Goal: Obtain resource: Obtain resource

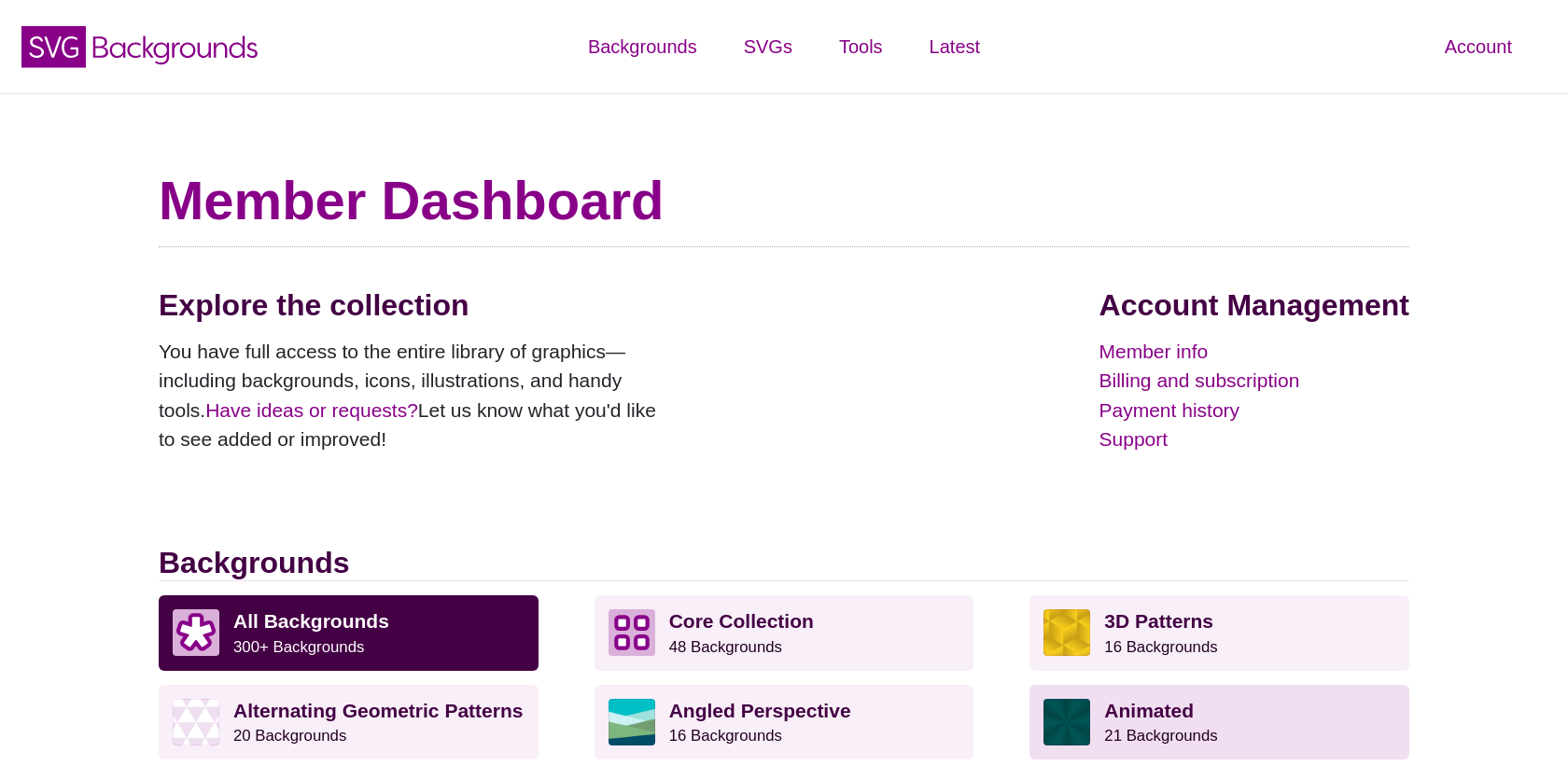
click at [1138, 702] on strong "Animated" at bounding box center [1148, 710] width 89 height 22
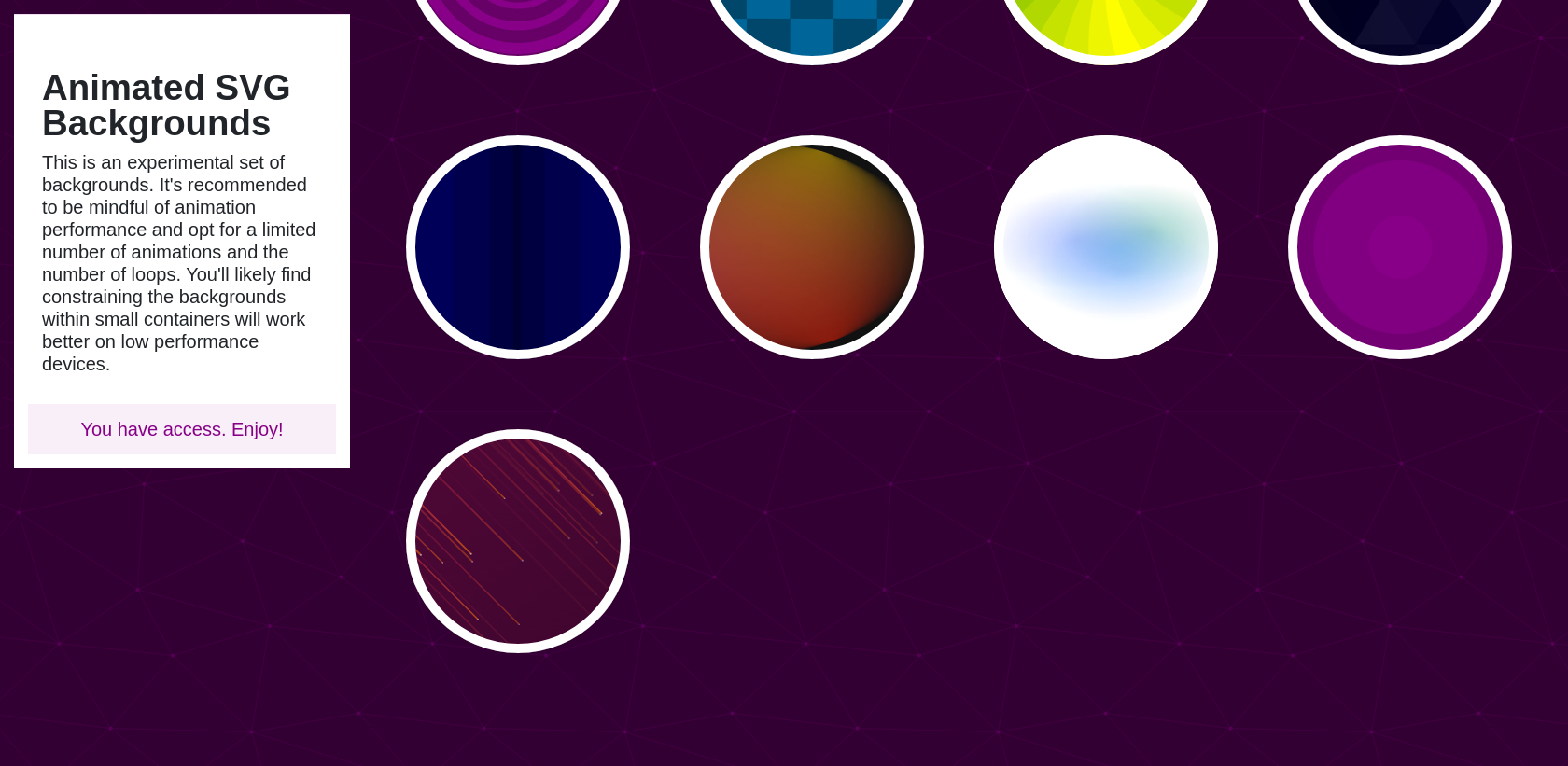
scroll to position [1249, 0]
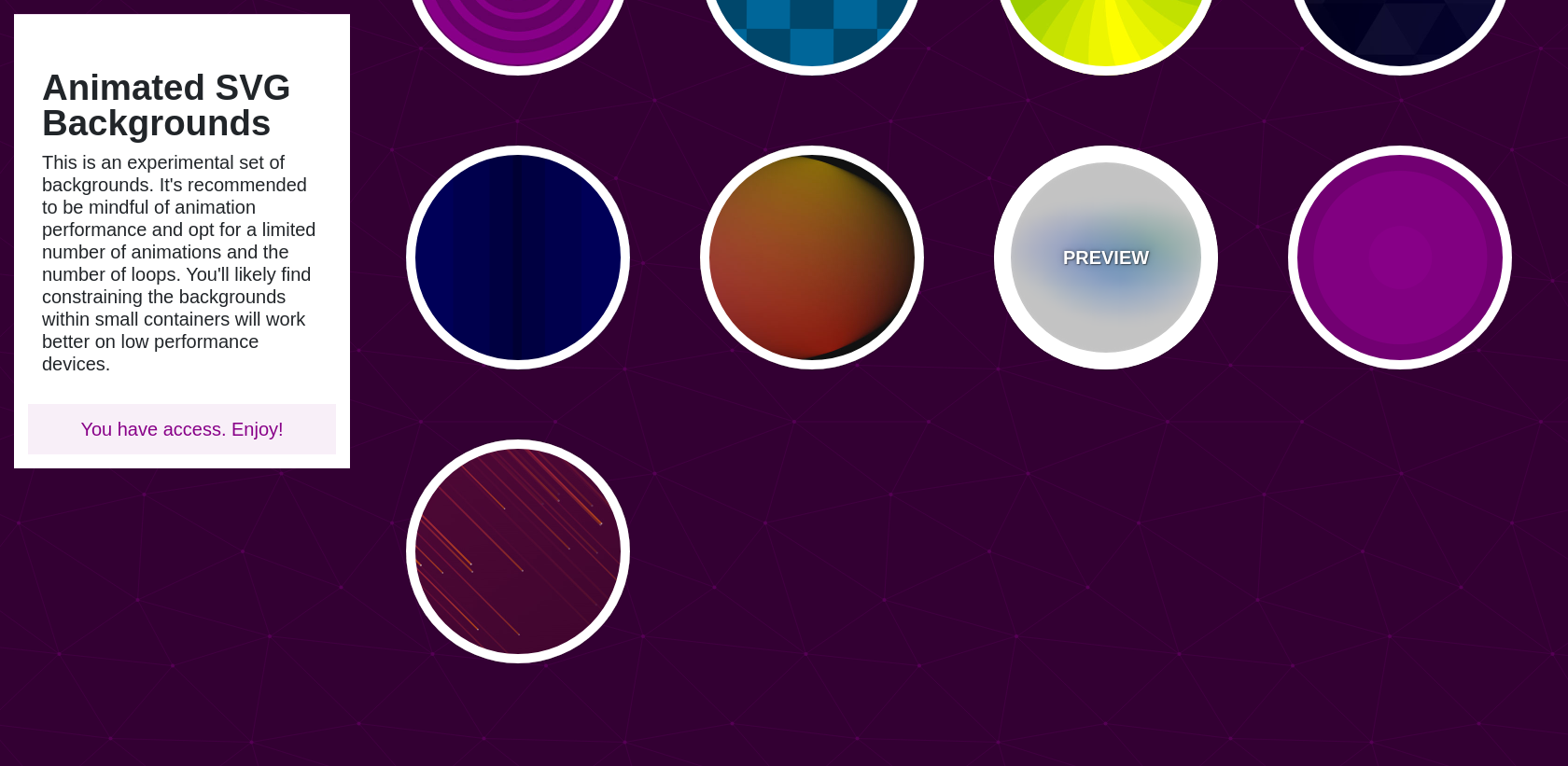
click at [1135, 303] on div "PREVIEW" at bounding box center [1105, 258] width 224 height 224
type input "#FFFFFF"
type input "#AA00FF"
type input "#0088FF"
type input "#008800"
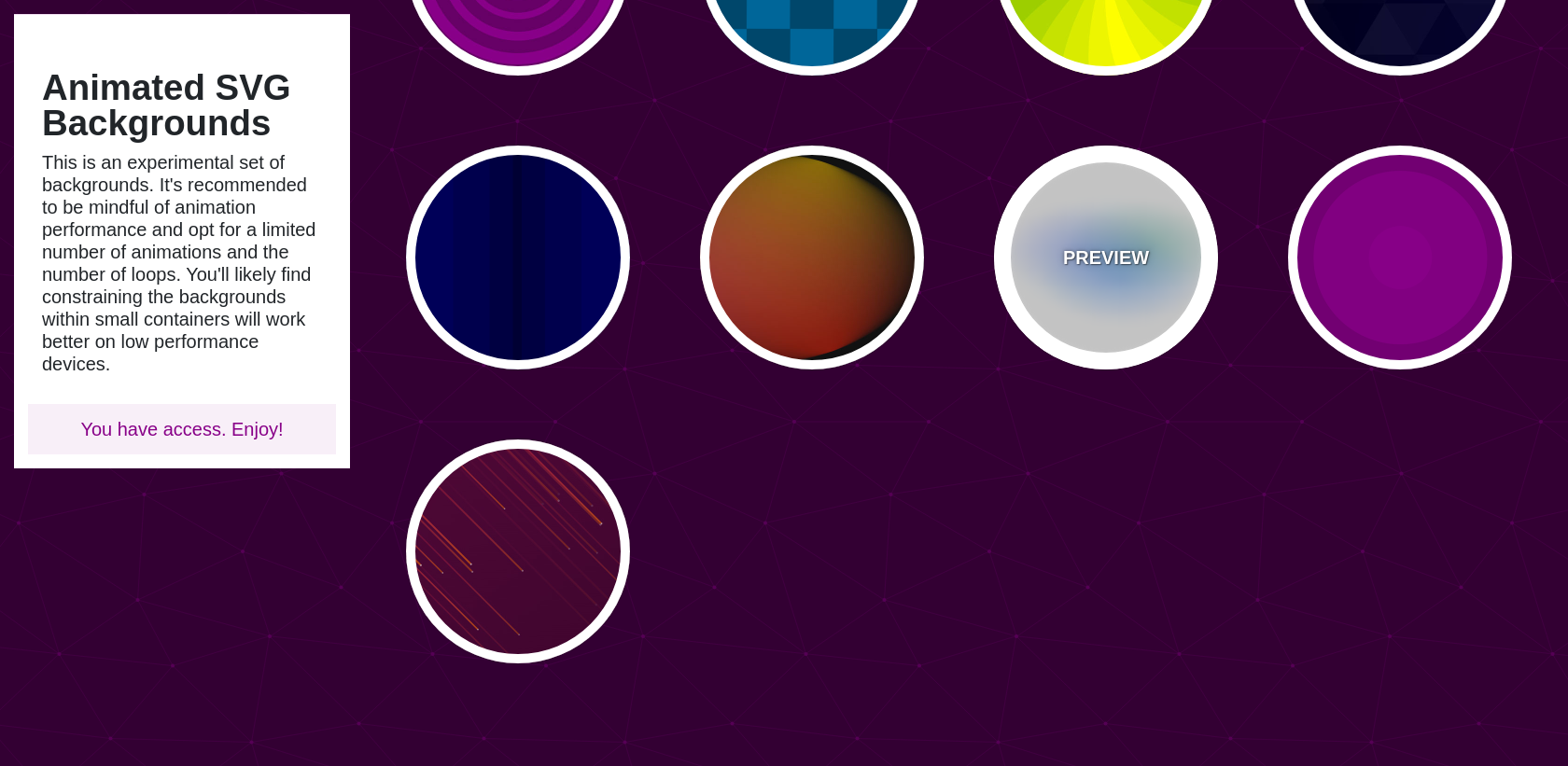
type input "8"
type input "24"
type input "999"
type input "0.5"
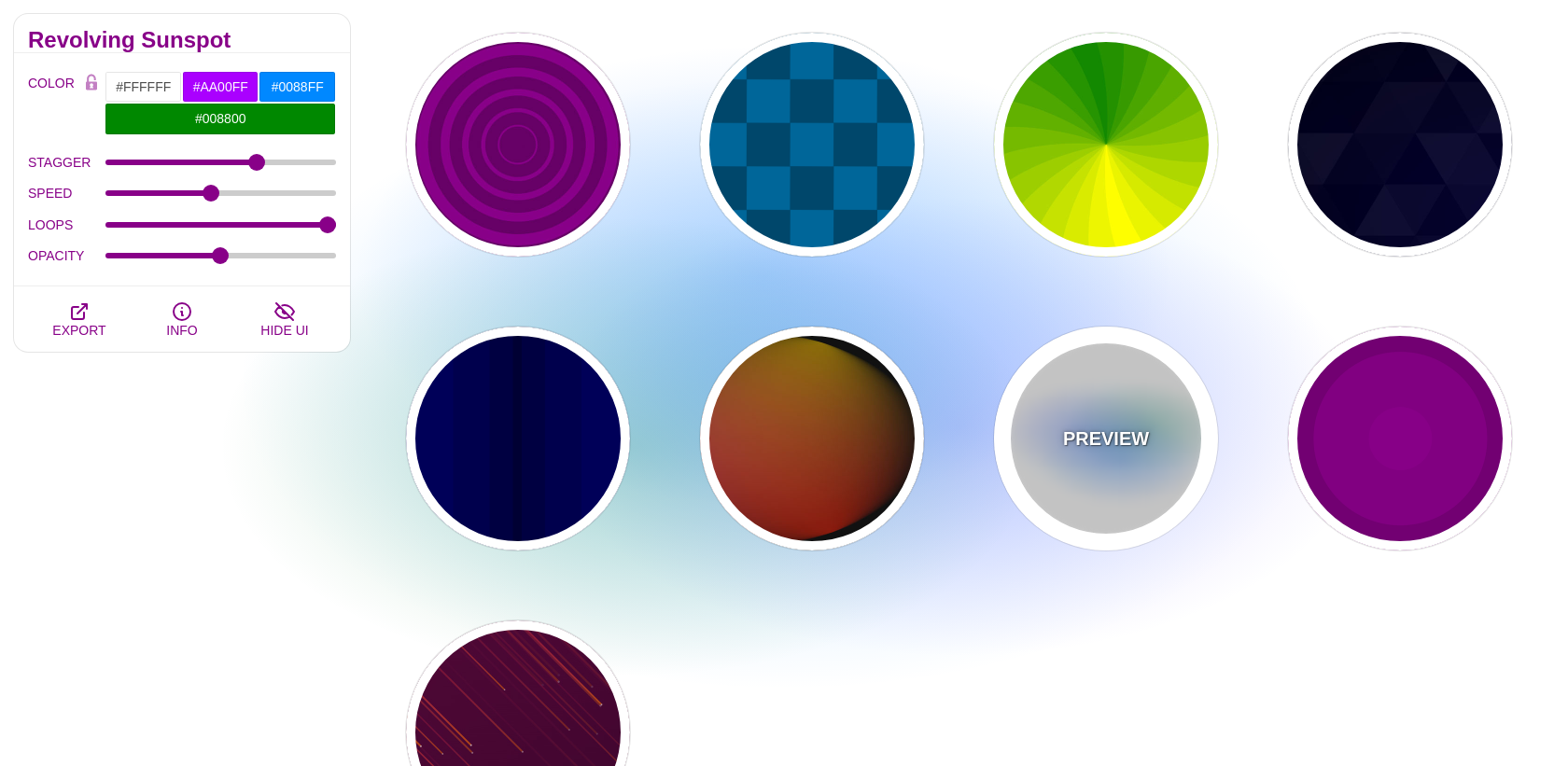
scroll to position [1063, 0]
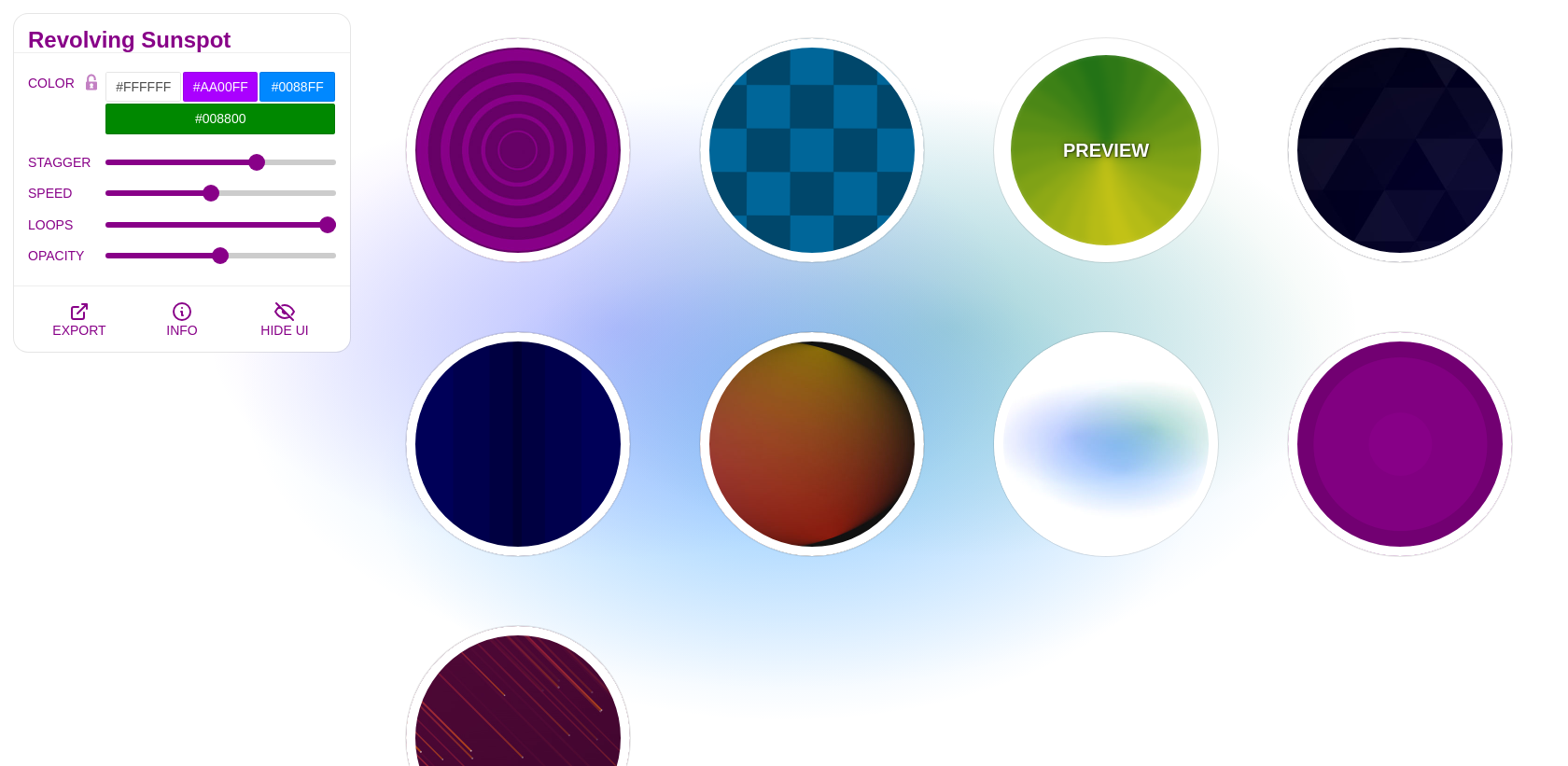
click at [1087, 147] on p "PREVIEW" at bounding box center [1105, 151] width 86 height 28
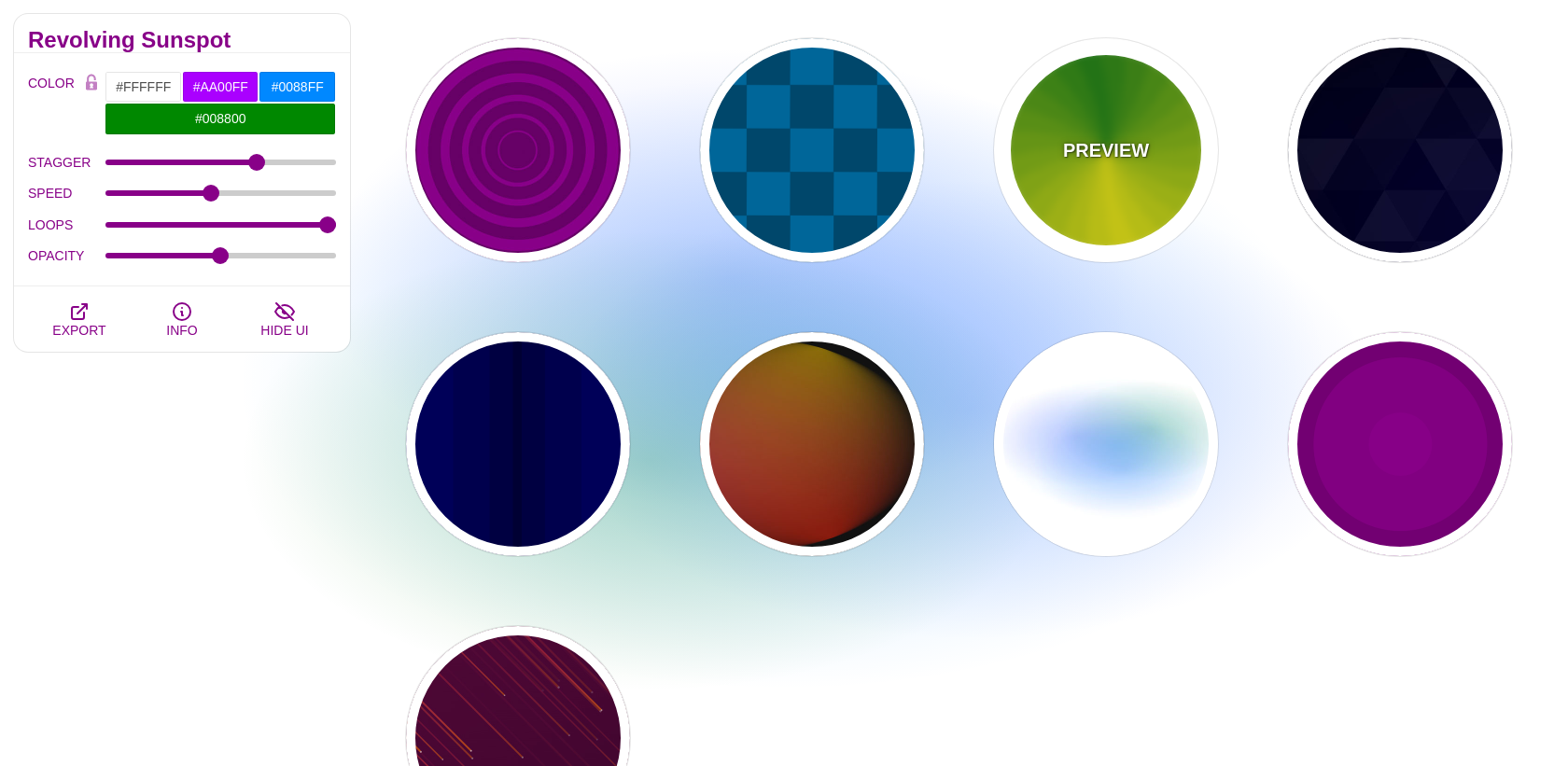
type input "#118800"
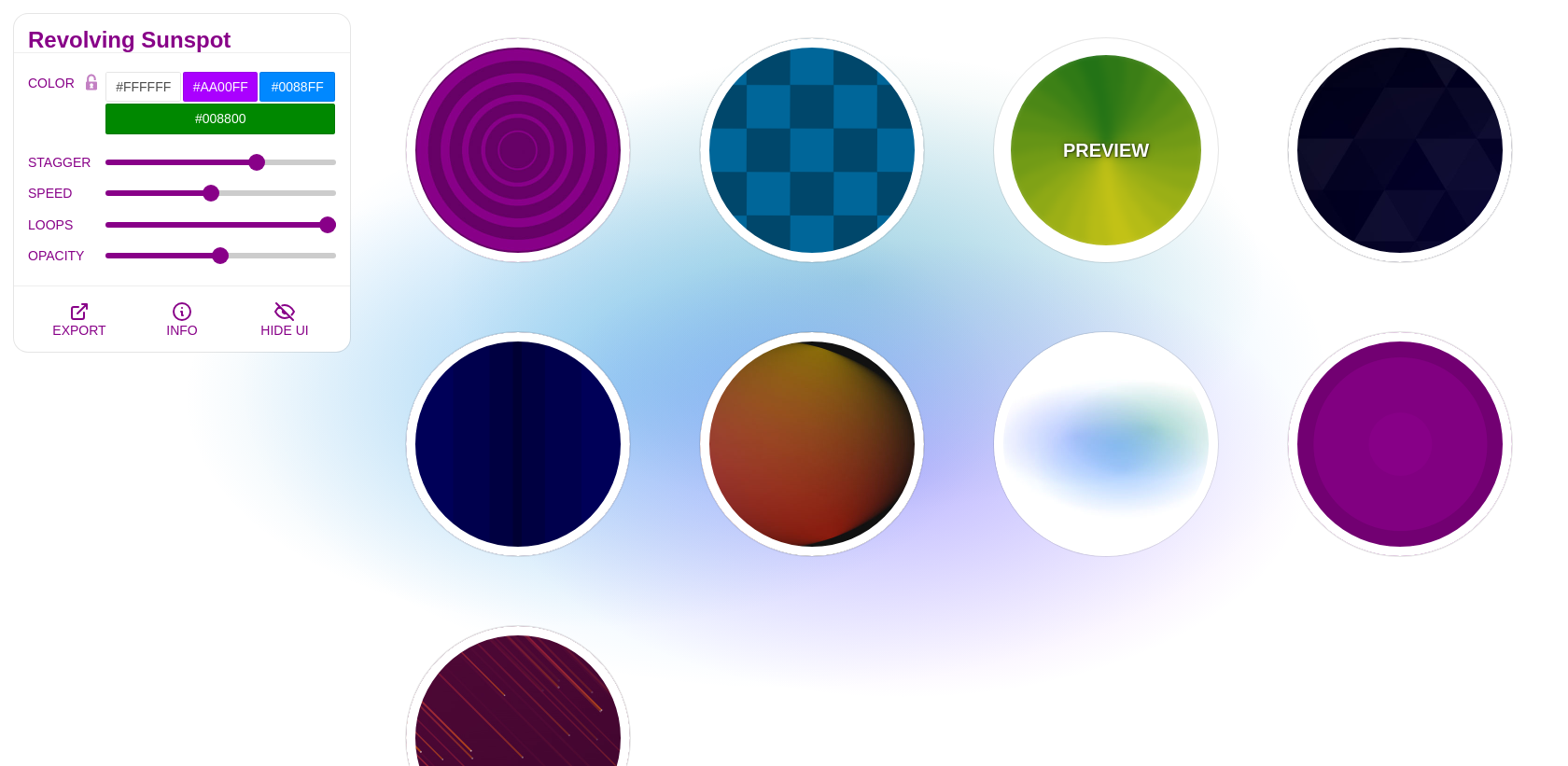
type input "#FFFF00"
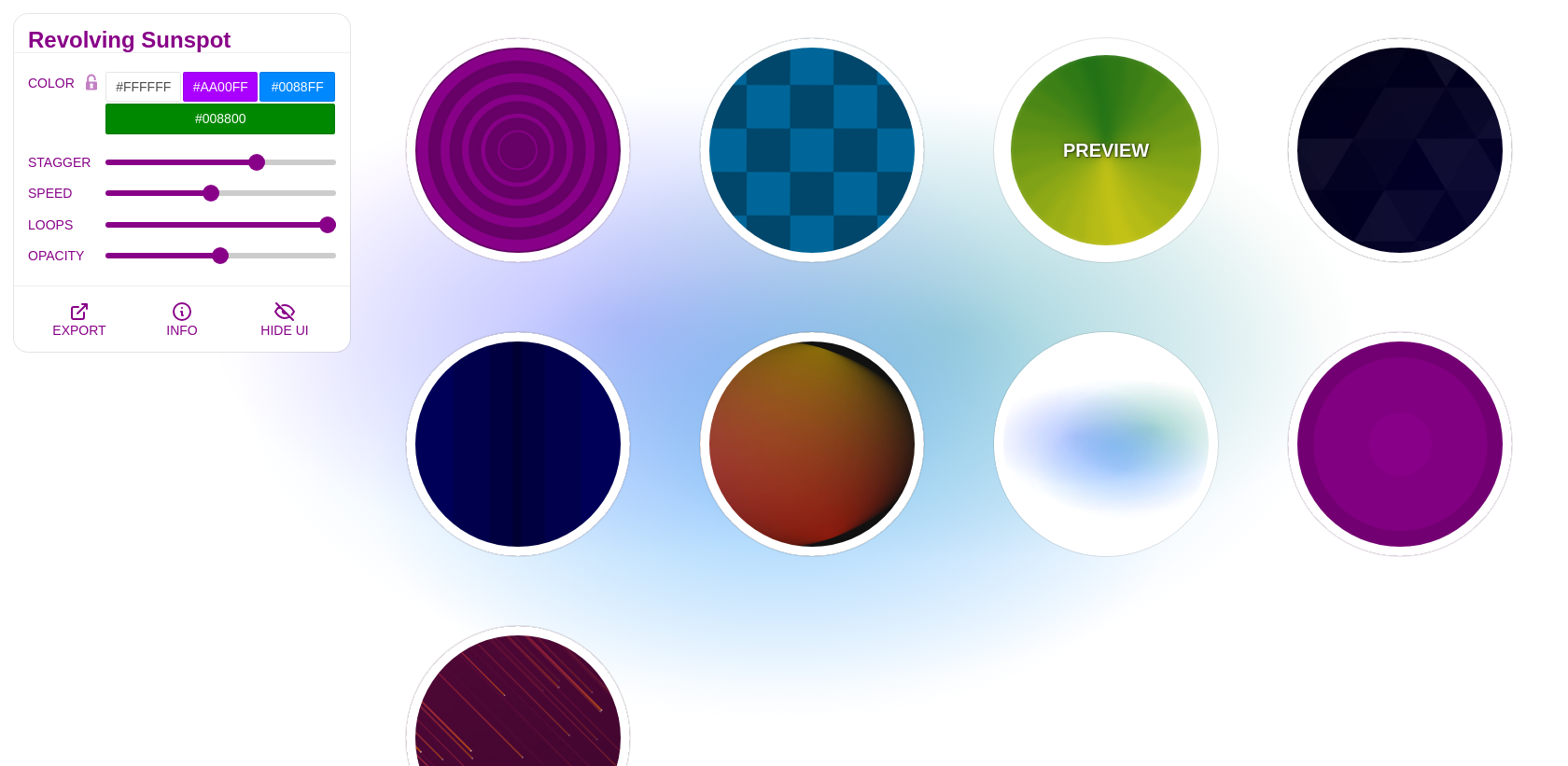
type input "4.8"
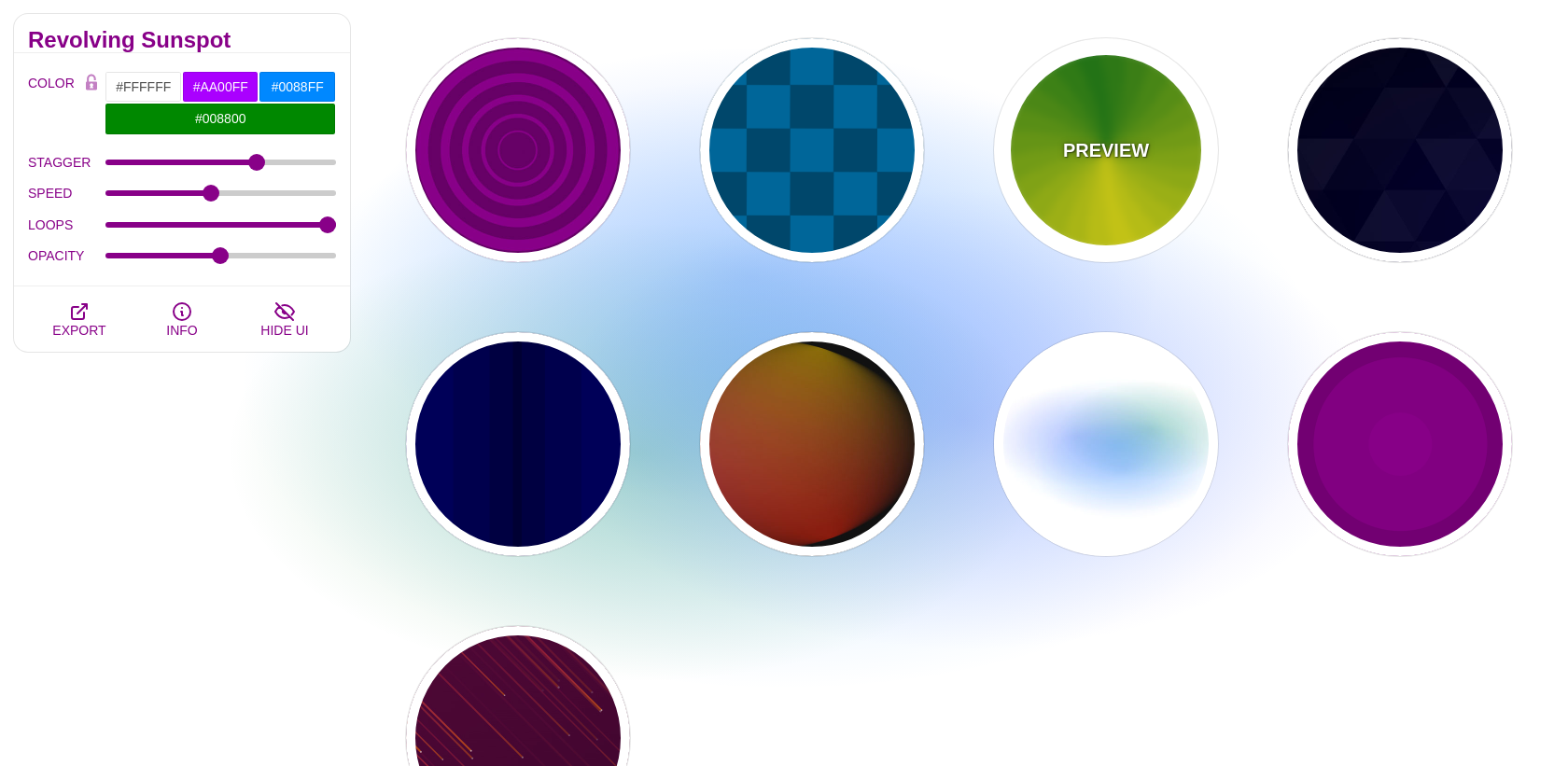
type input "0"
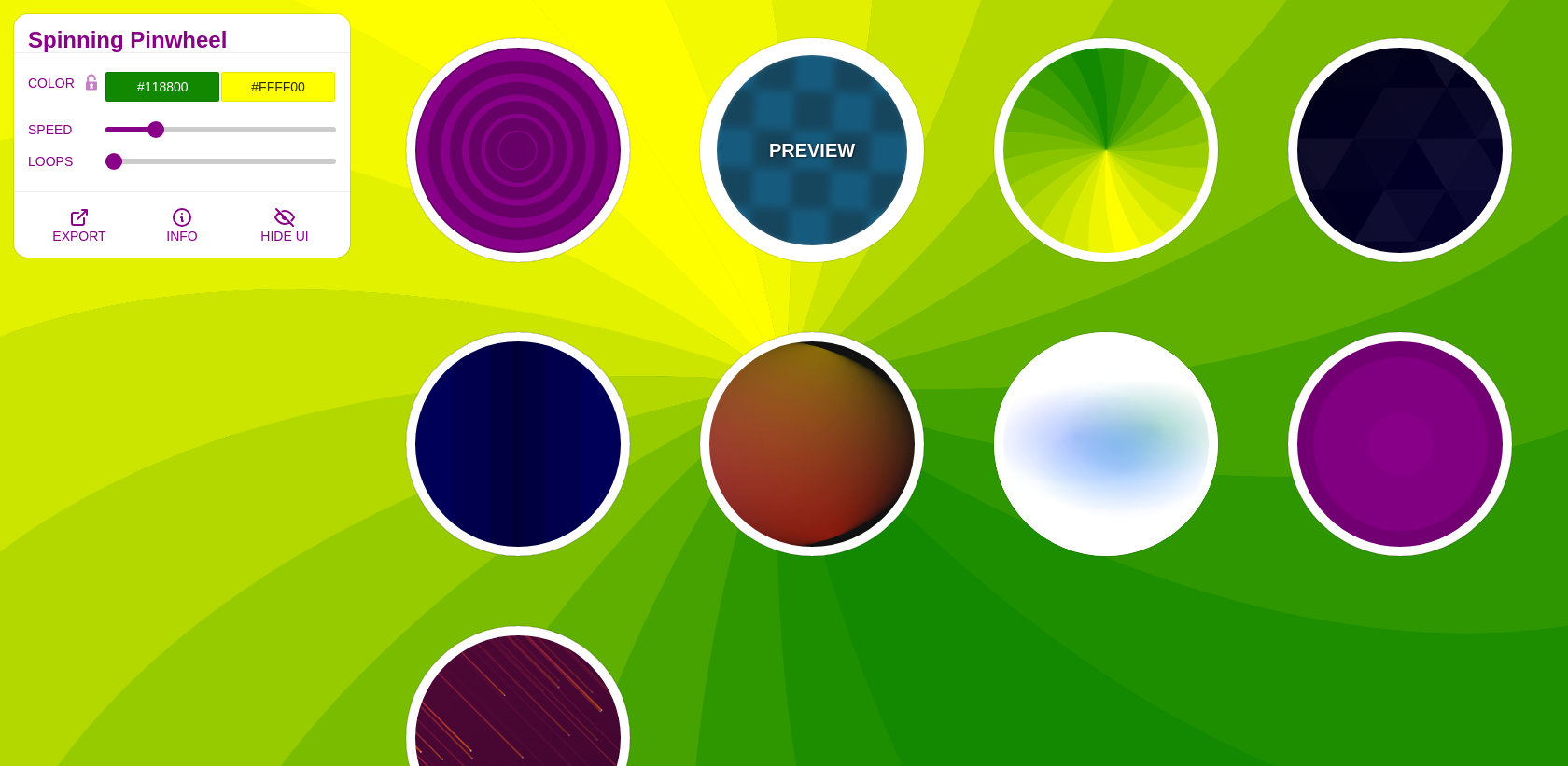
click at [859, 154] on div "PREVIEW" at bounding box center [811, 150] width 224 height 224
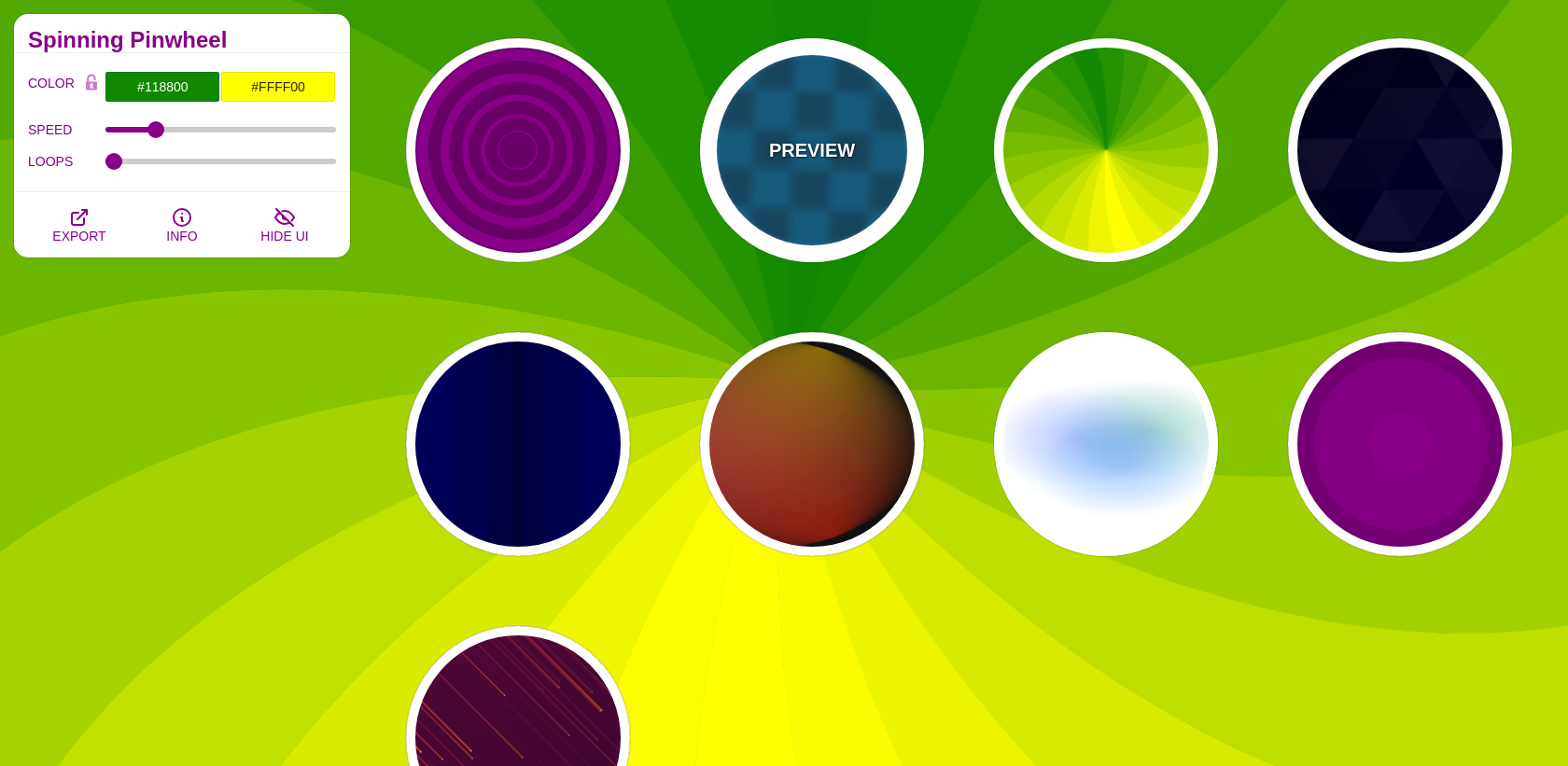
type input "#00476B"
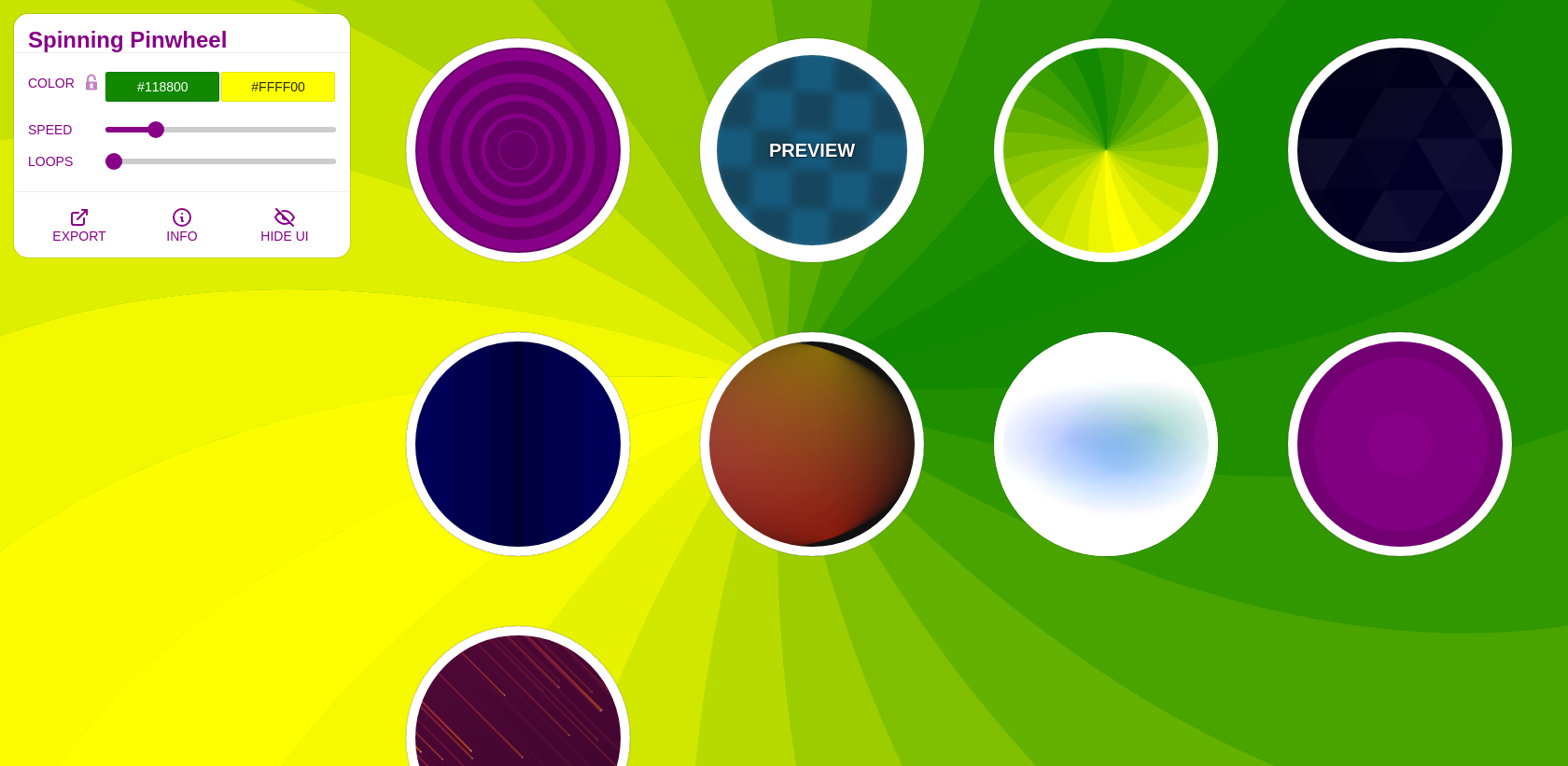
type input "#006699"
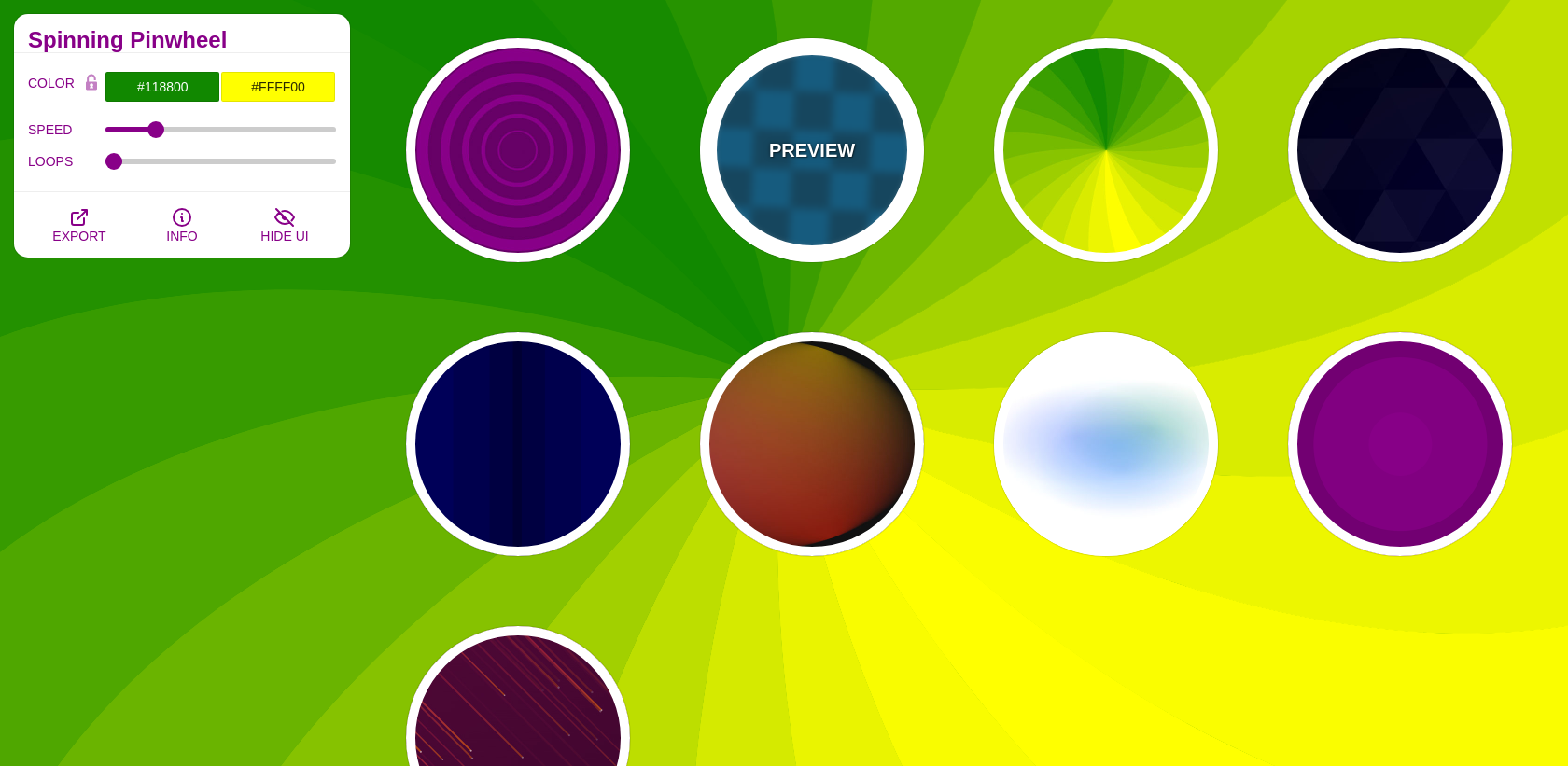
type input "0"
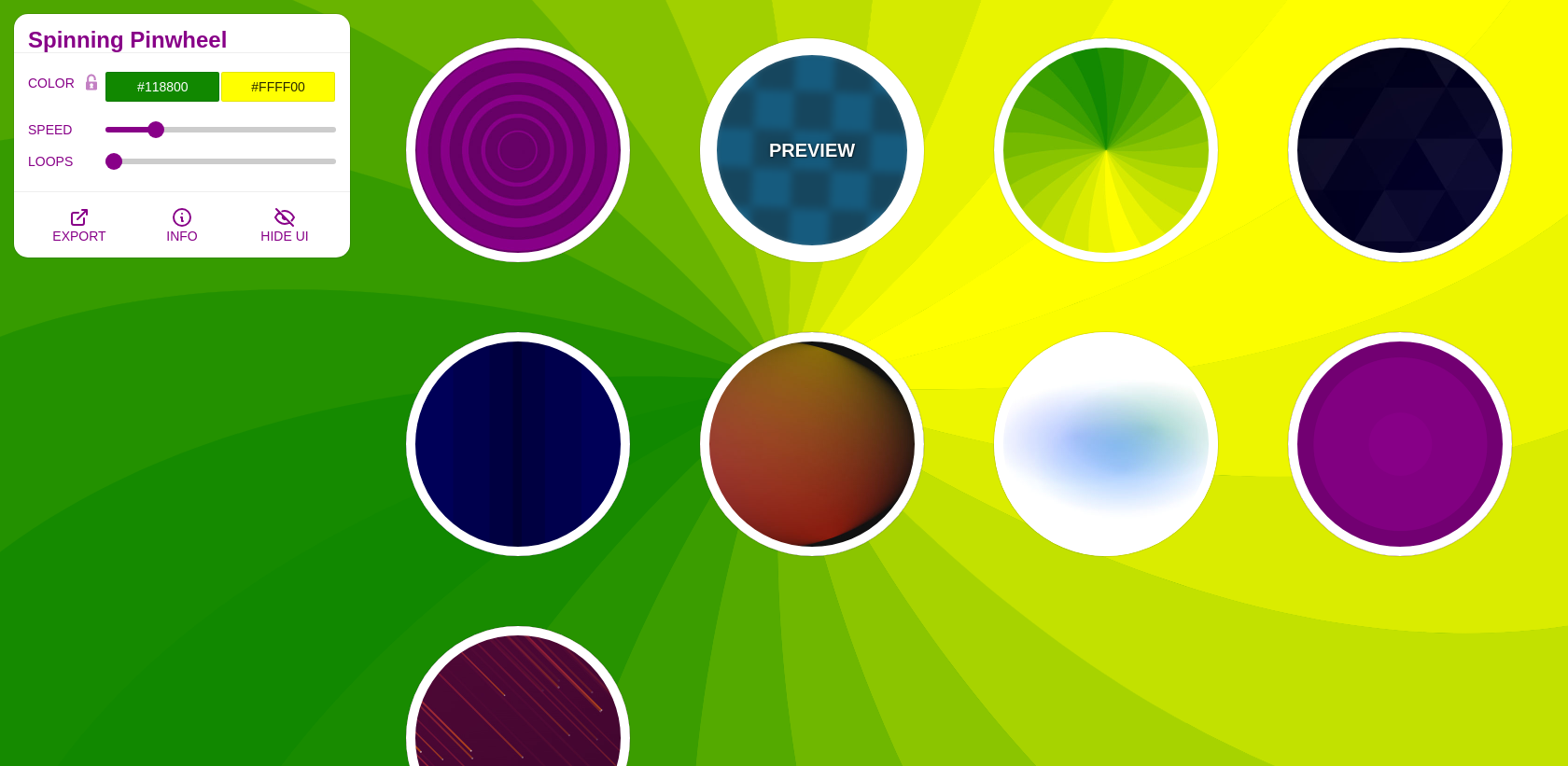
type input "1"
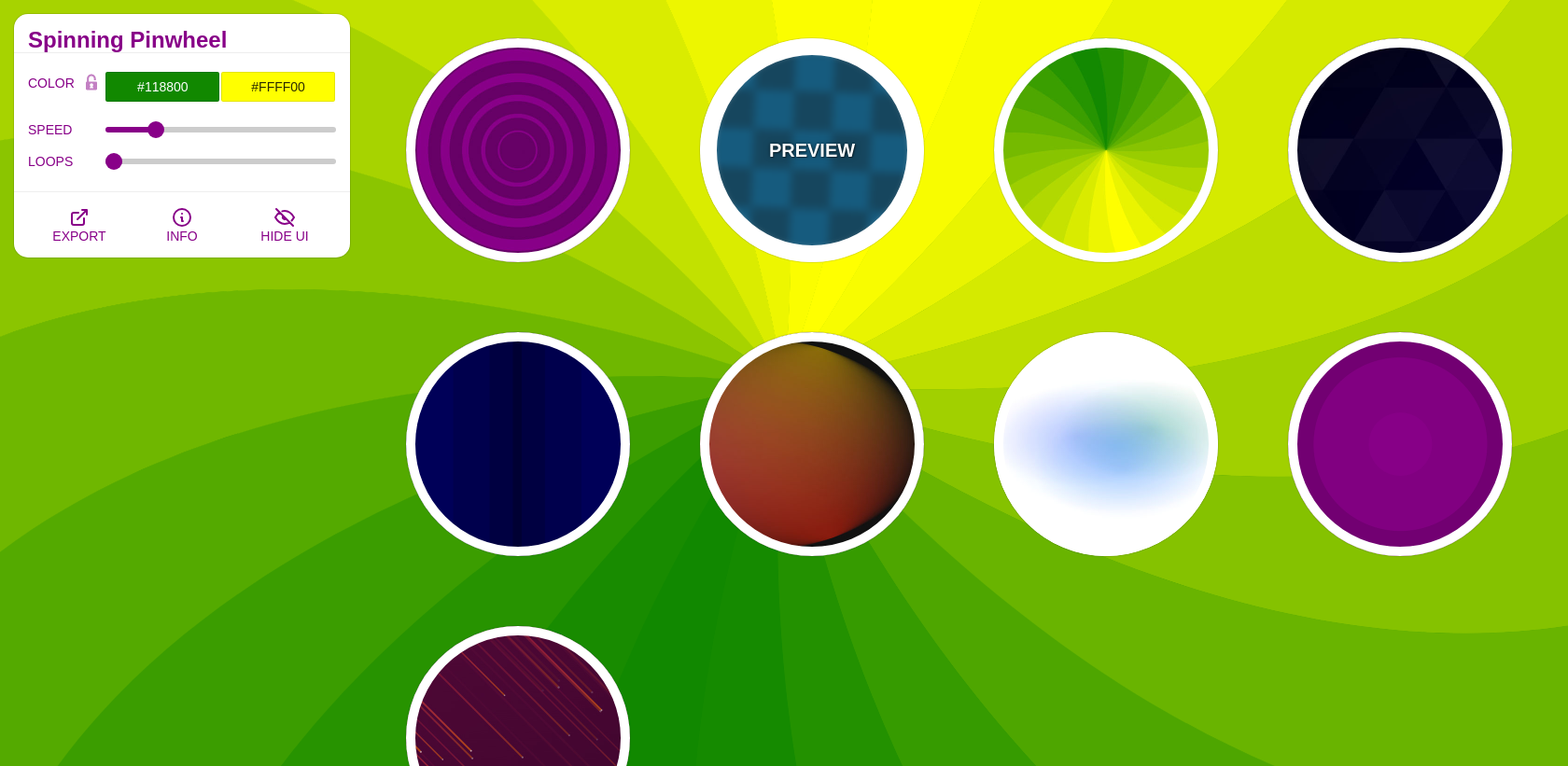
type input "5"
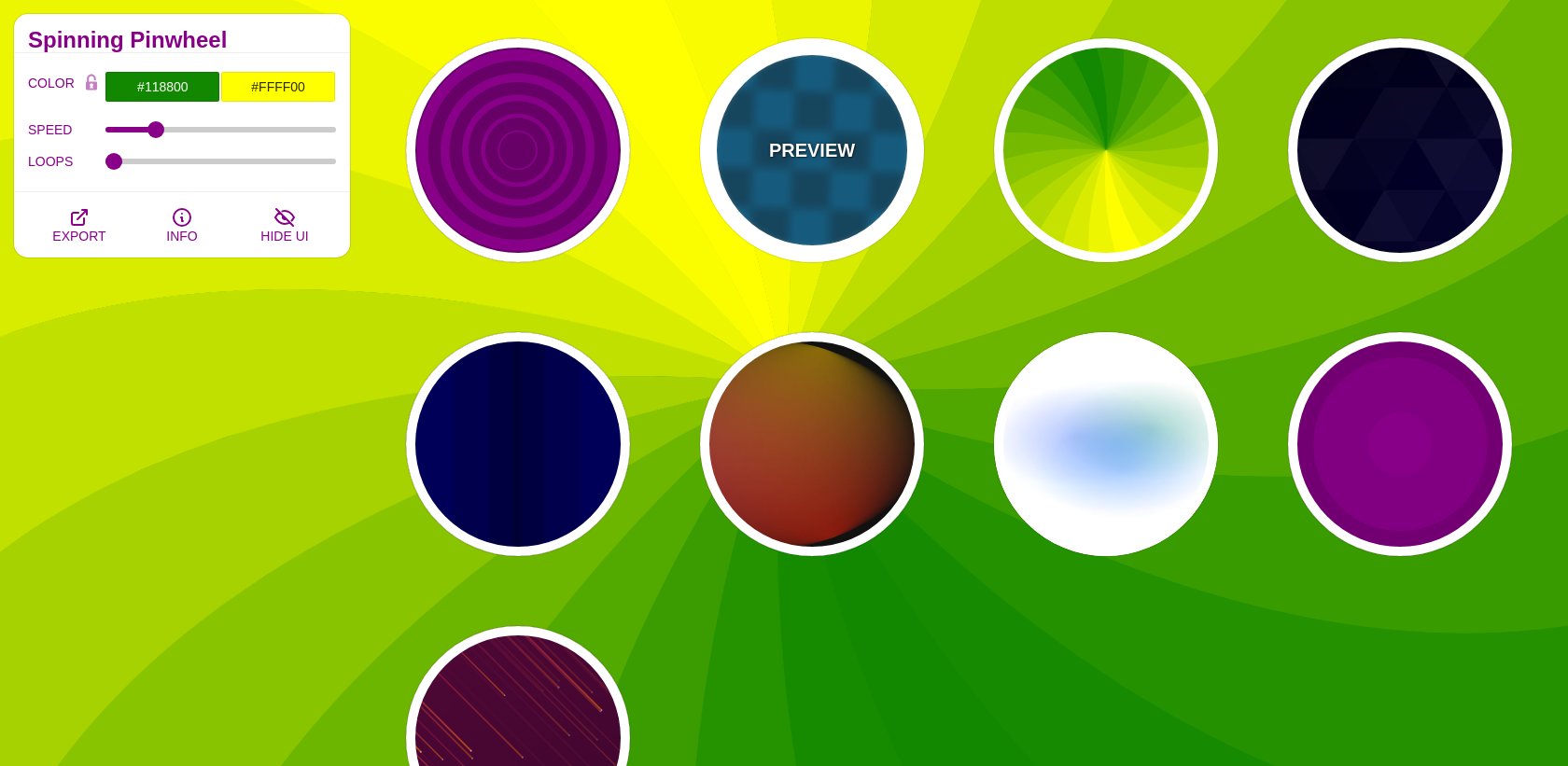
type input "15"
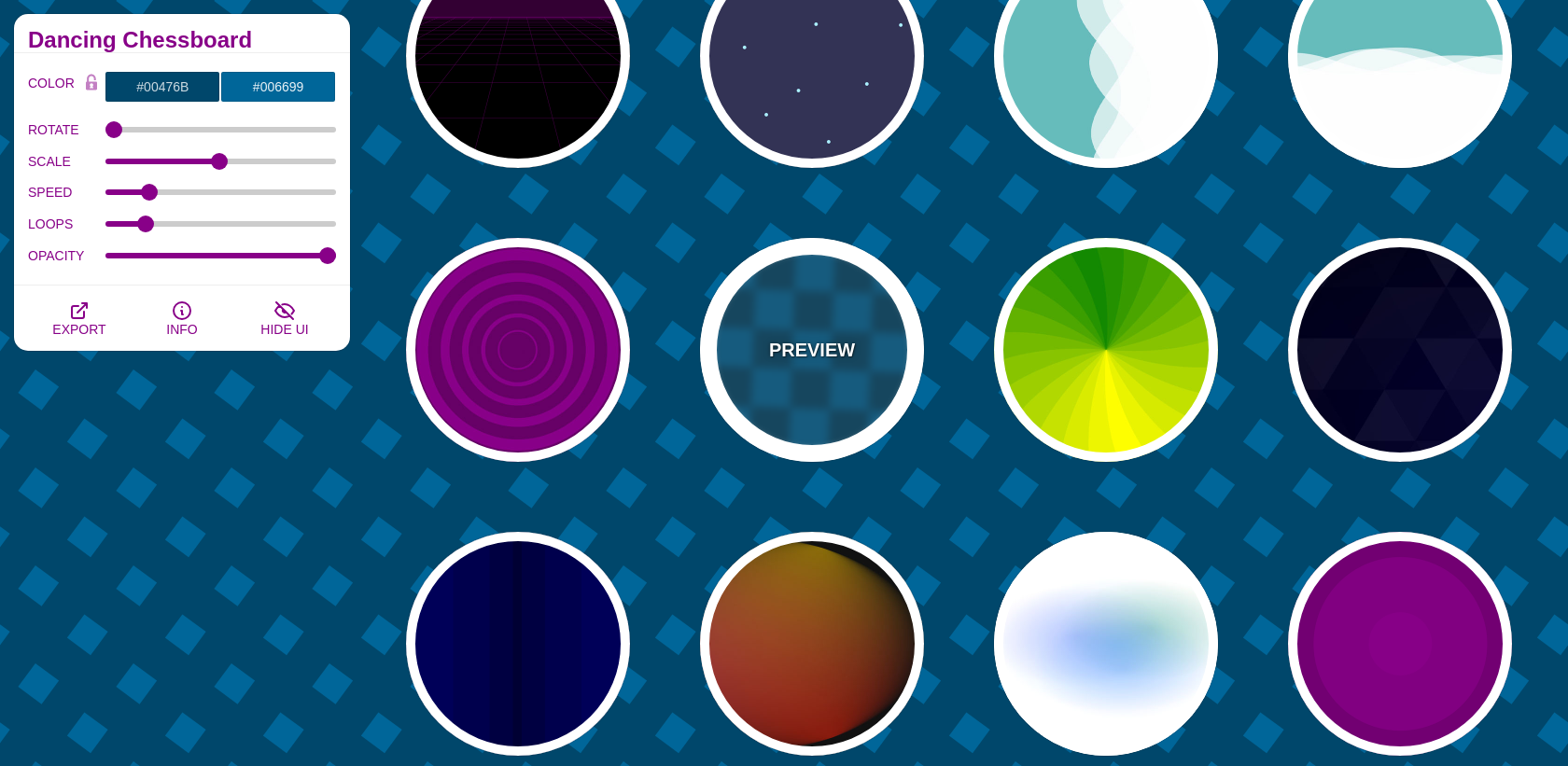
scroll to position [832, 0]
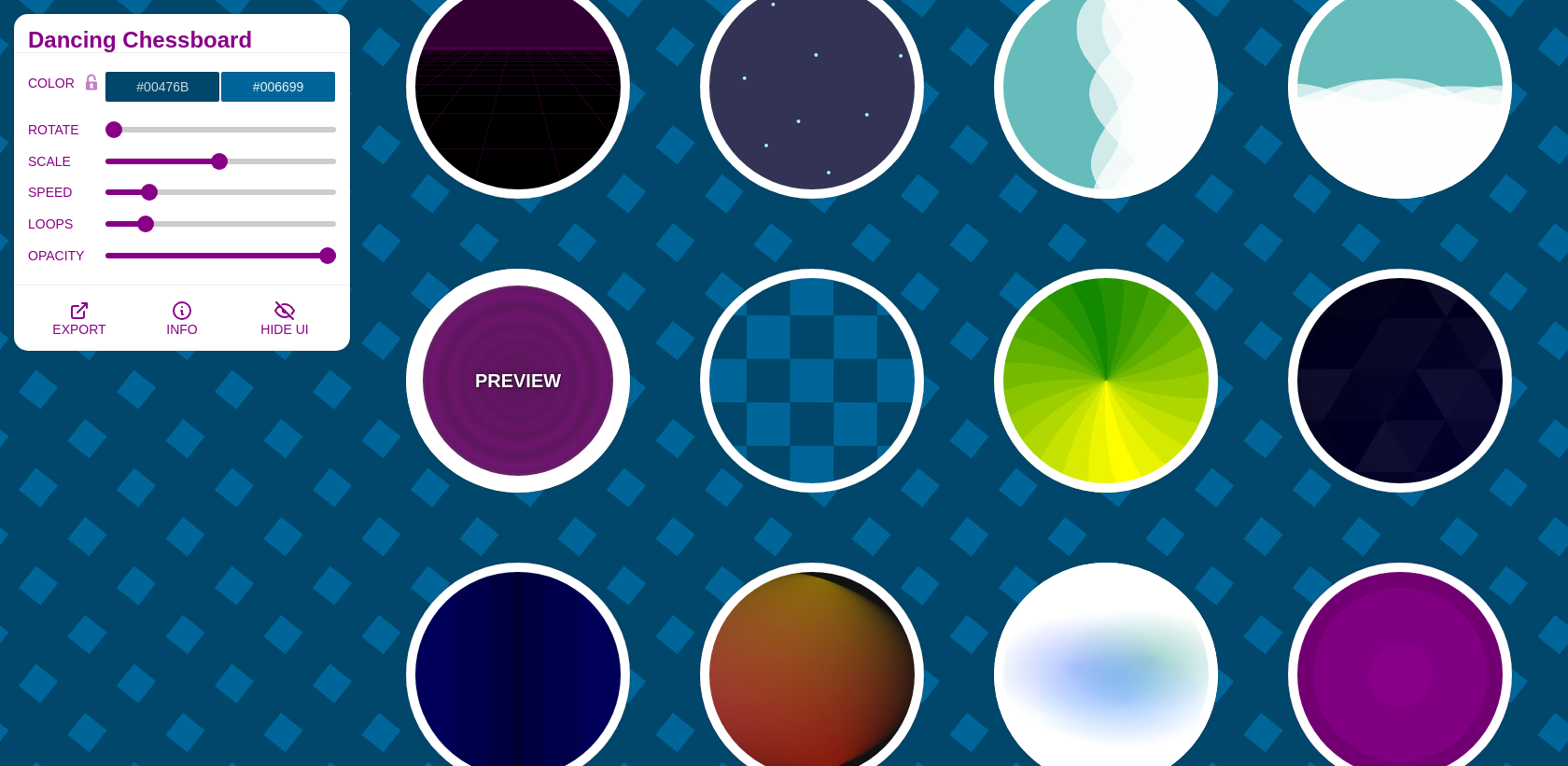
click at [520, 358] on div "PREVIEW" at bounding box center [518, 380] width 224 height 224
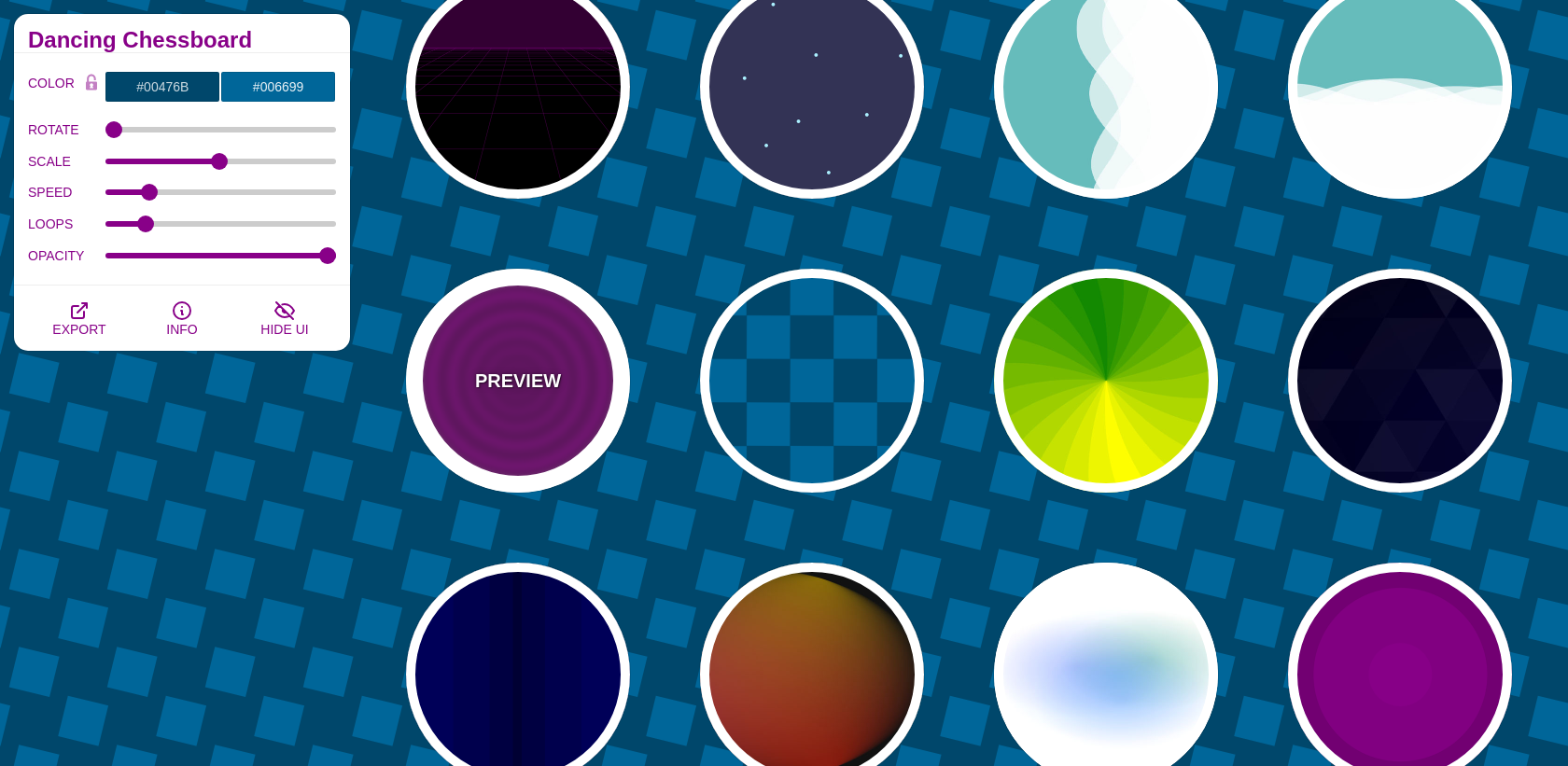
type input "#880088"
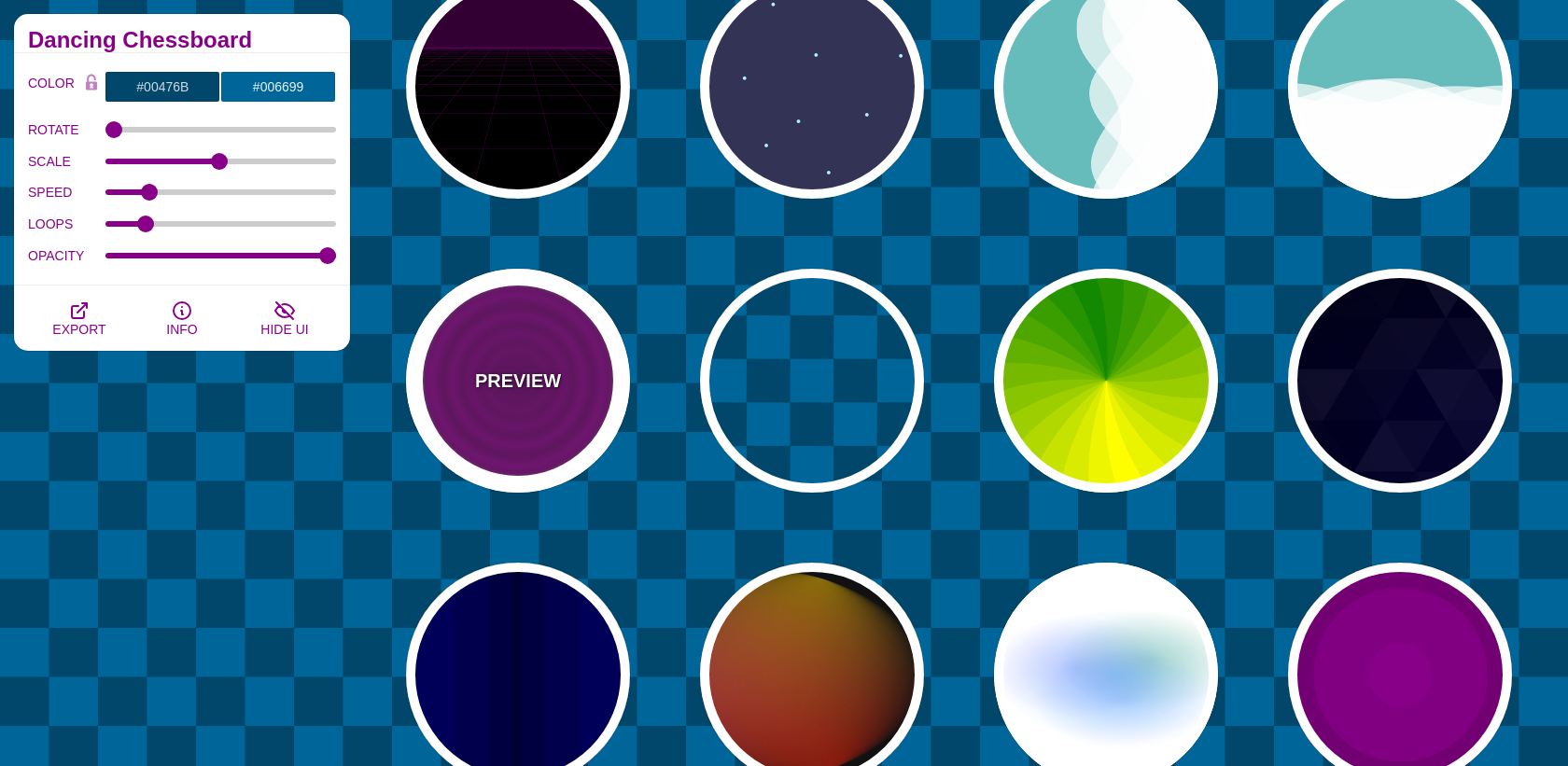
type input "#660066"
type input "15"
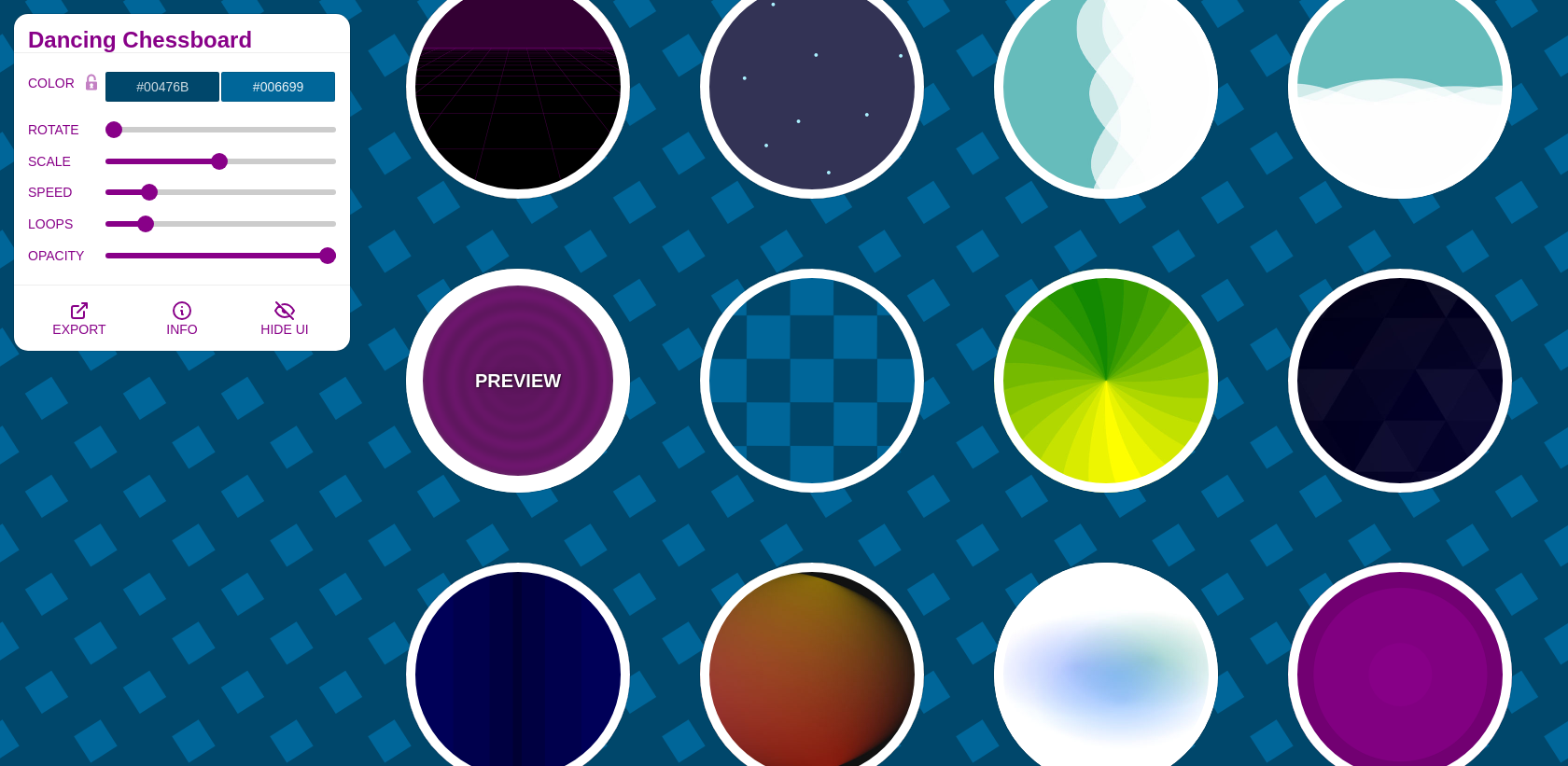
type input "0"
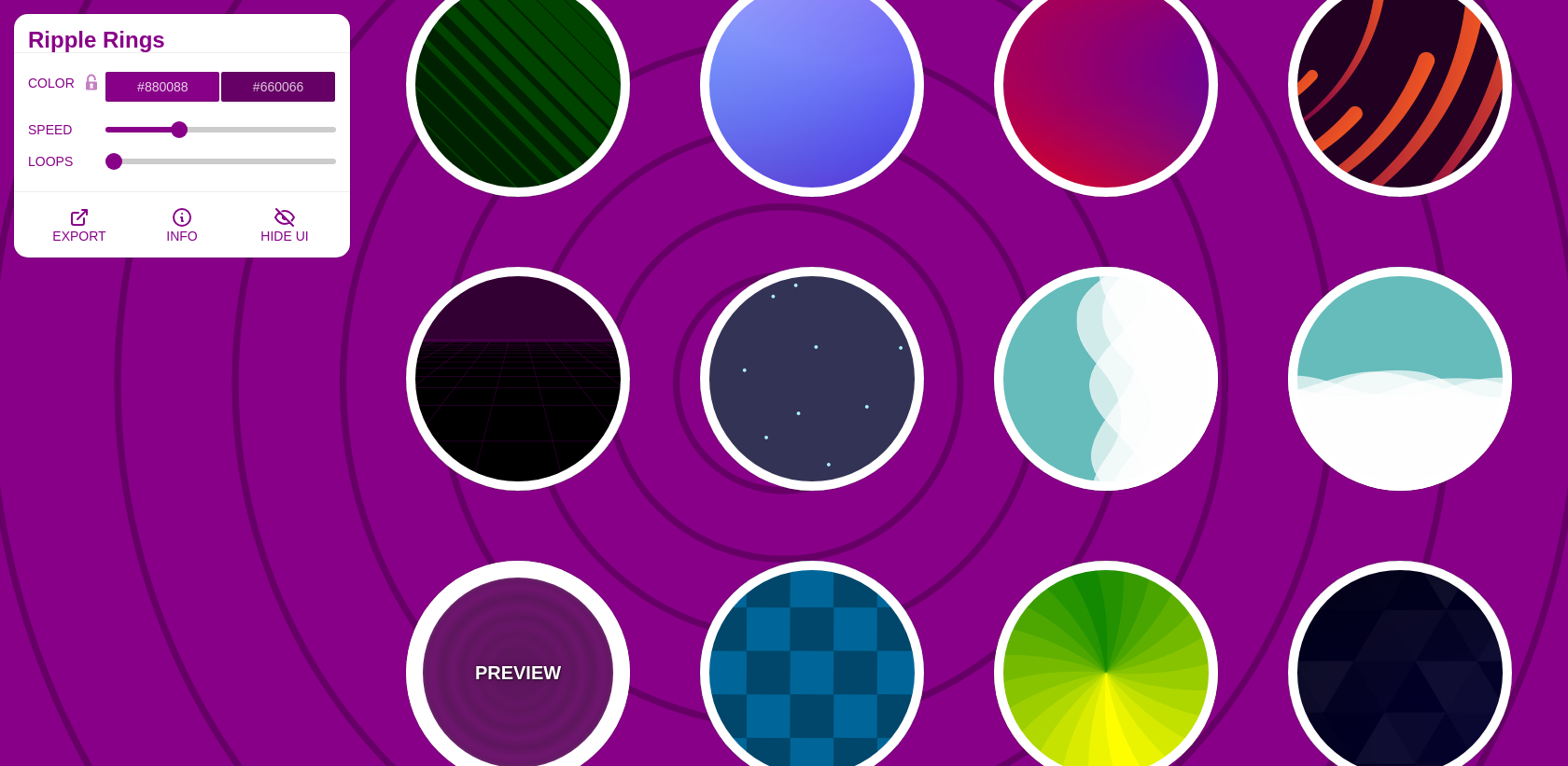
scroll to position [536, 0]
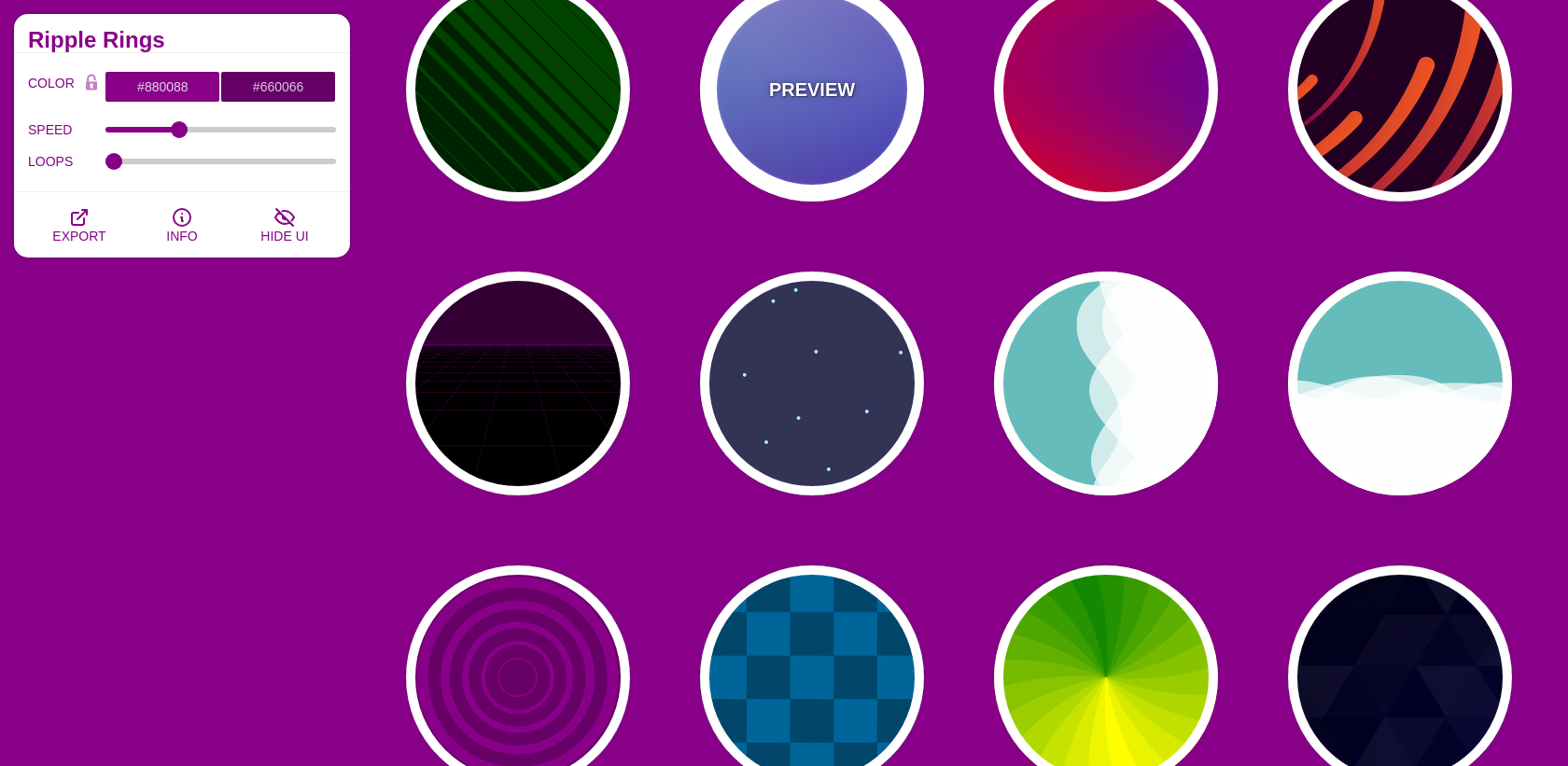
click at [848, 64] on div "PREVIEW" at bounding box center [811, 89] width 224 height 224
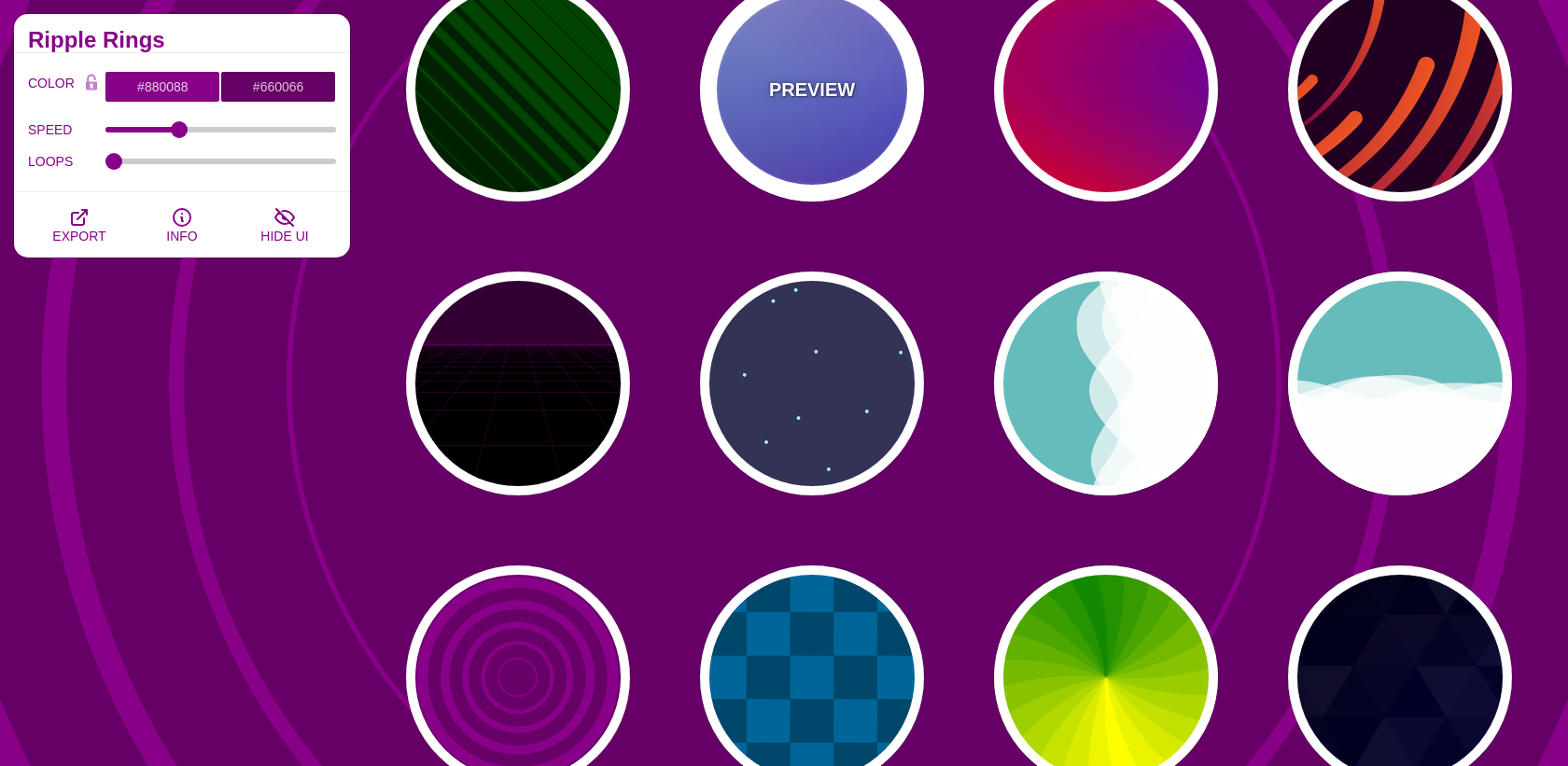
type input "#0000FF"
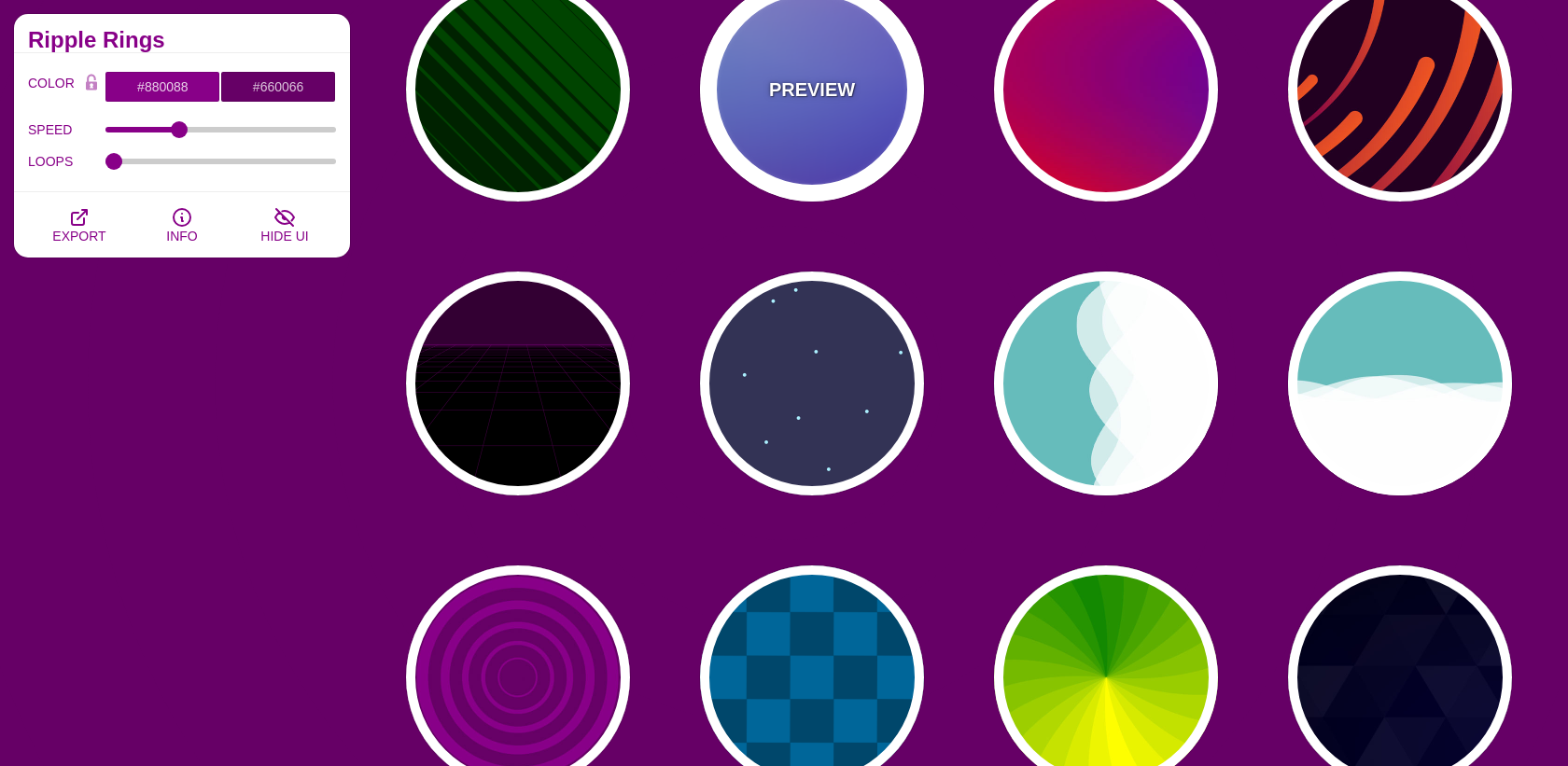
type input "#0099FF"
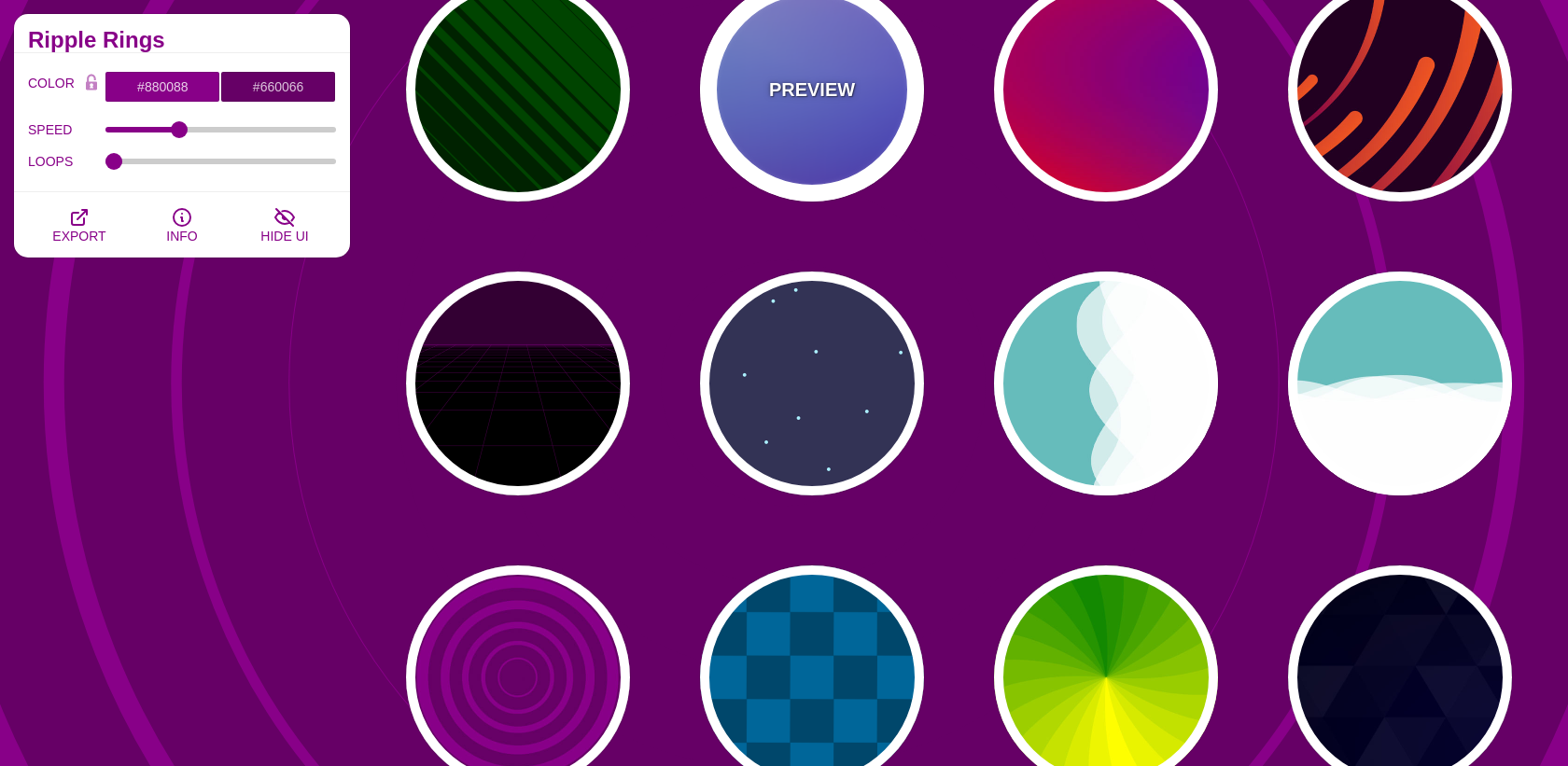
type input "#FFFFFF"
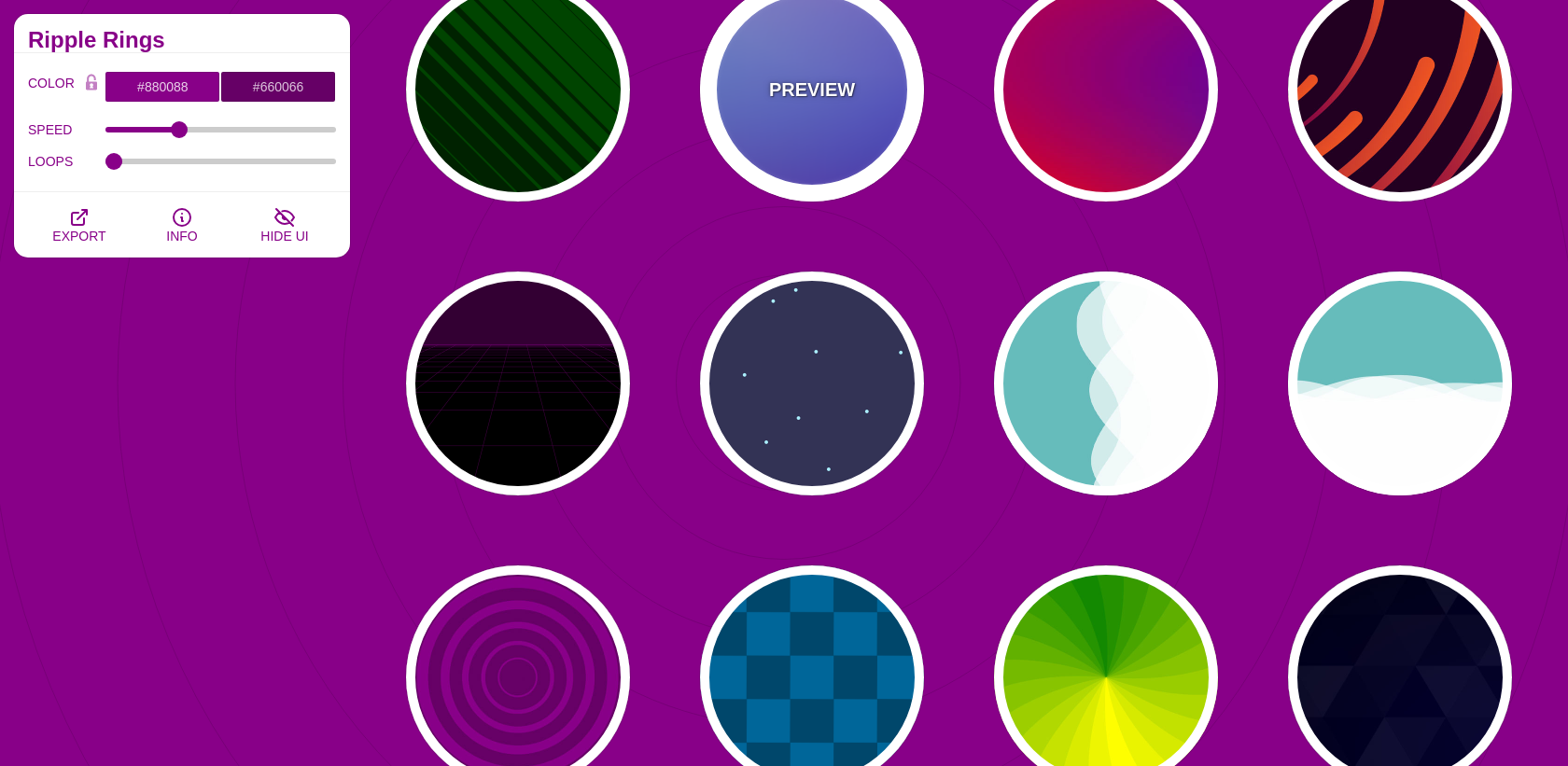
type input "#FF99FF"
type input "#880088"
type input "12"
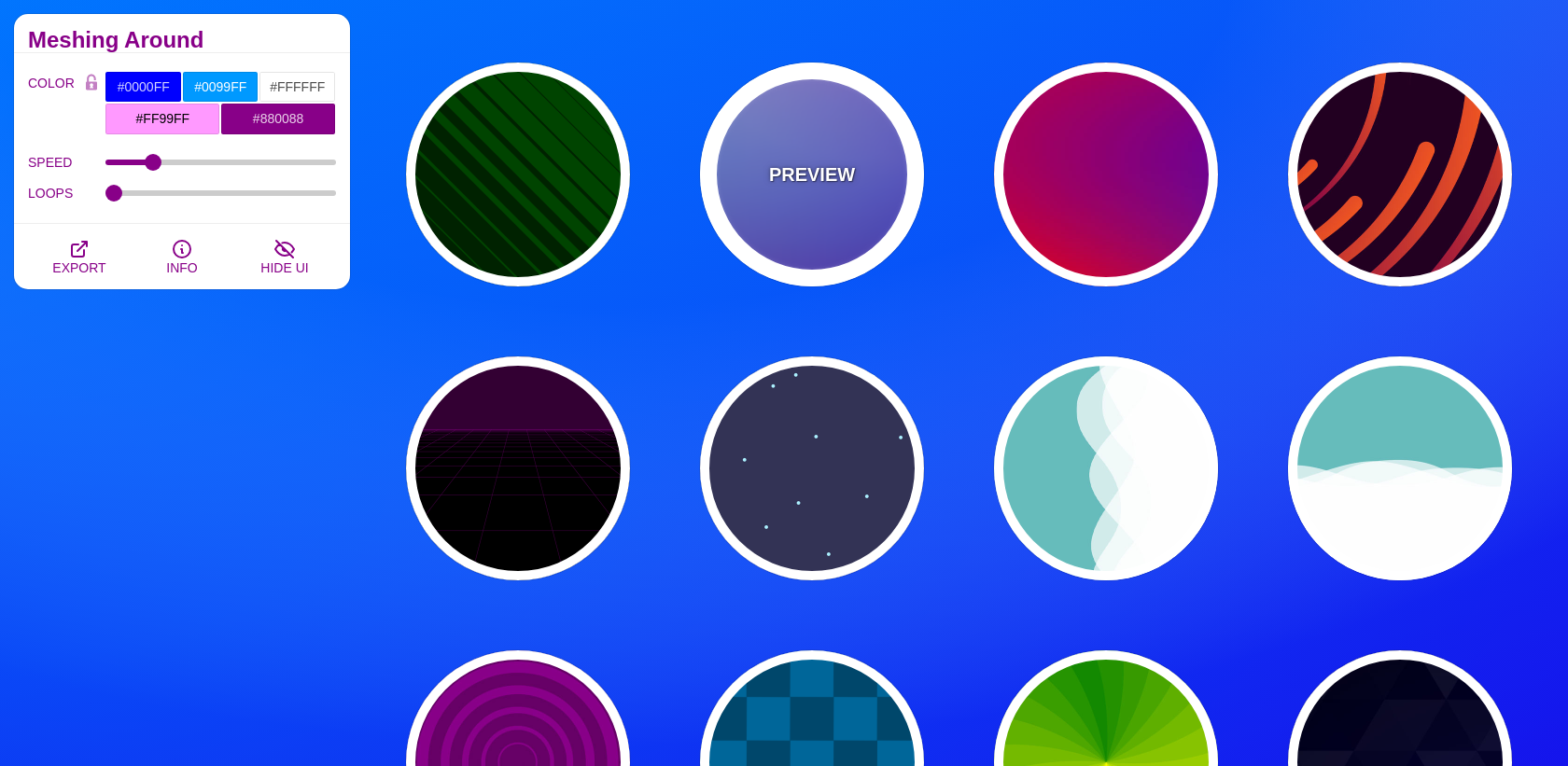
scroll to position [385, 0]
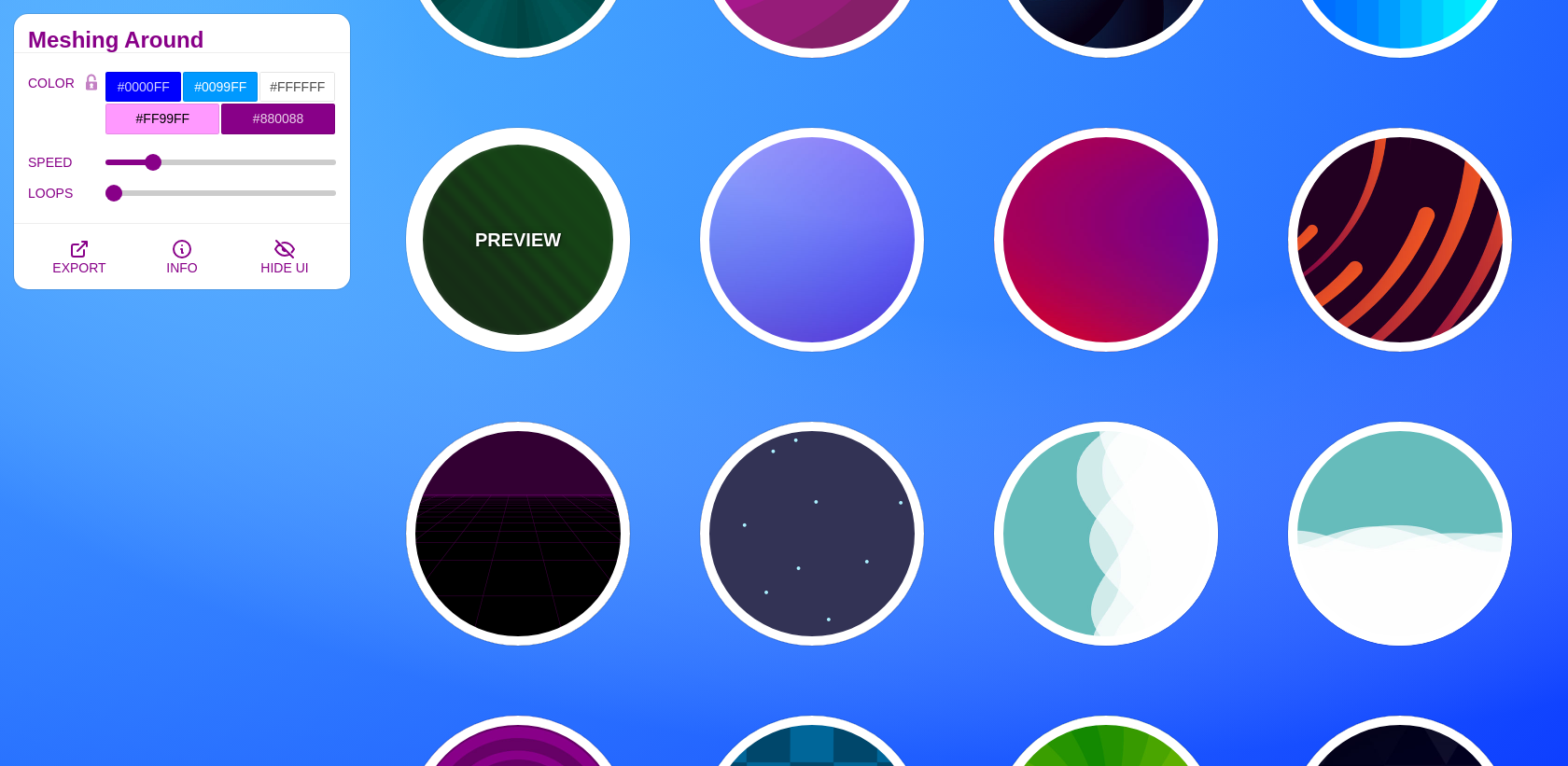
click at [519, 232] on p "PREVIEW" at bounding box center [518, 240] width 86 height 28
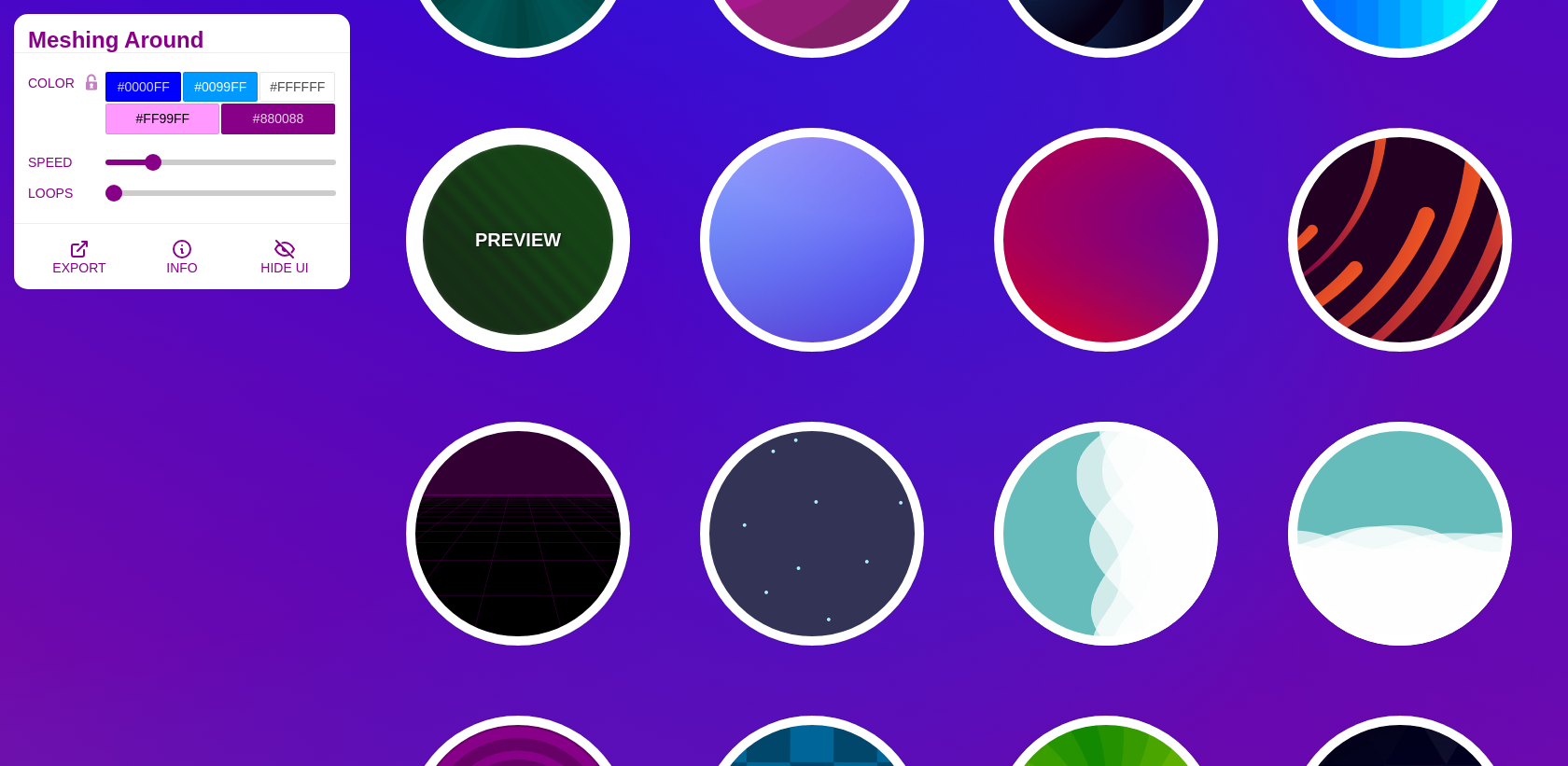
type input "#002200"
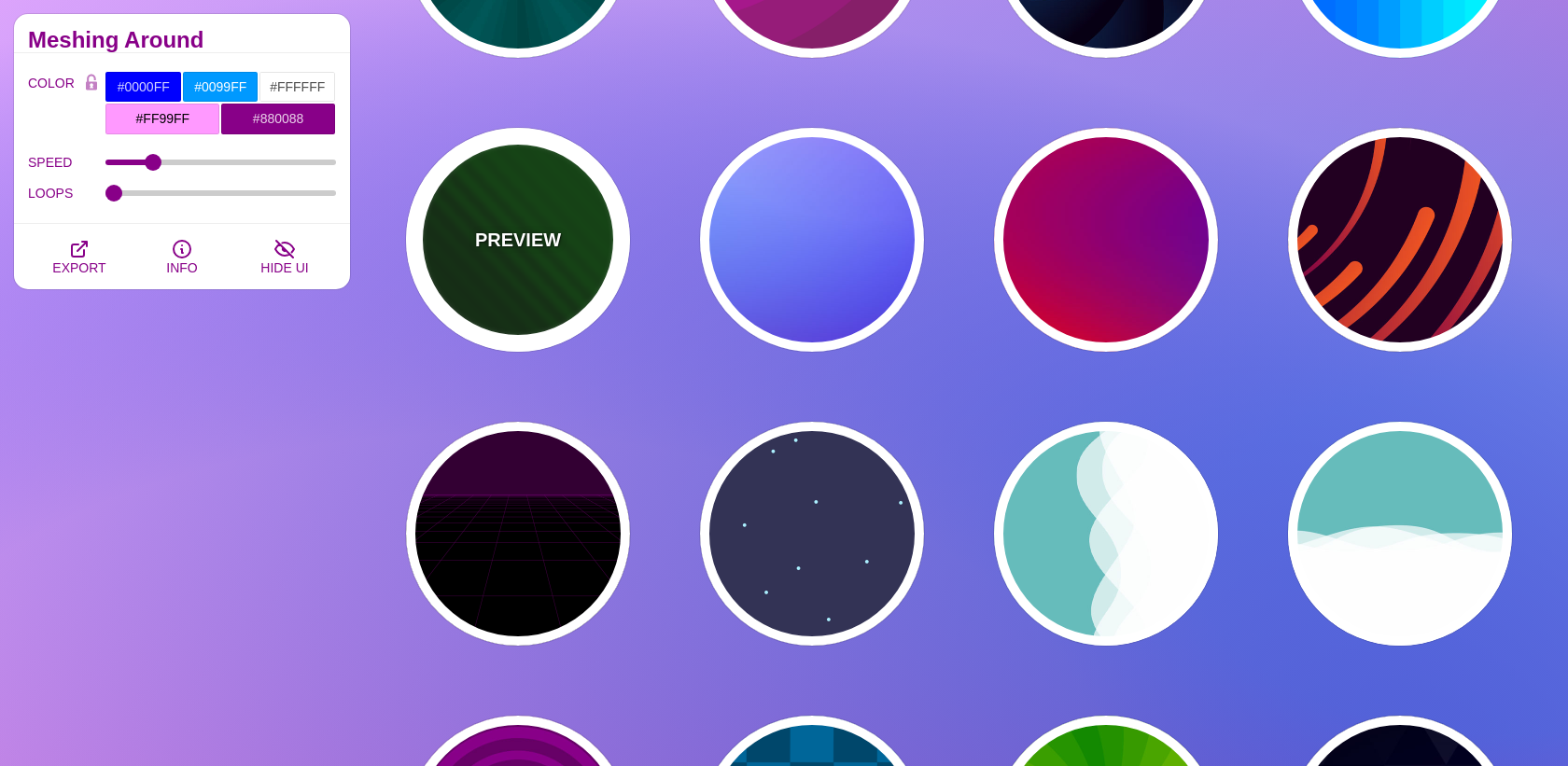
type input "#004400"
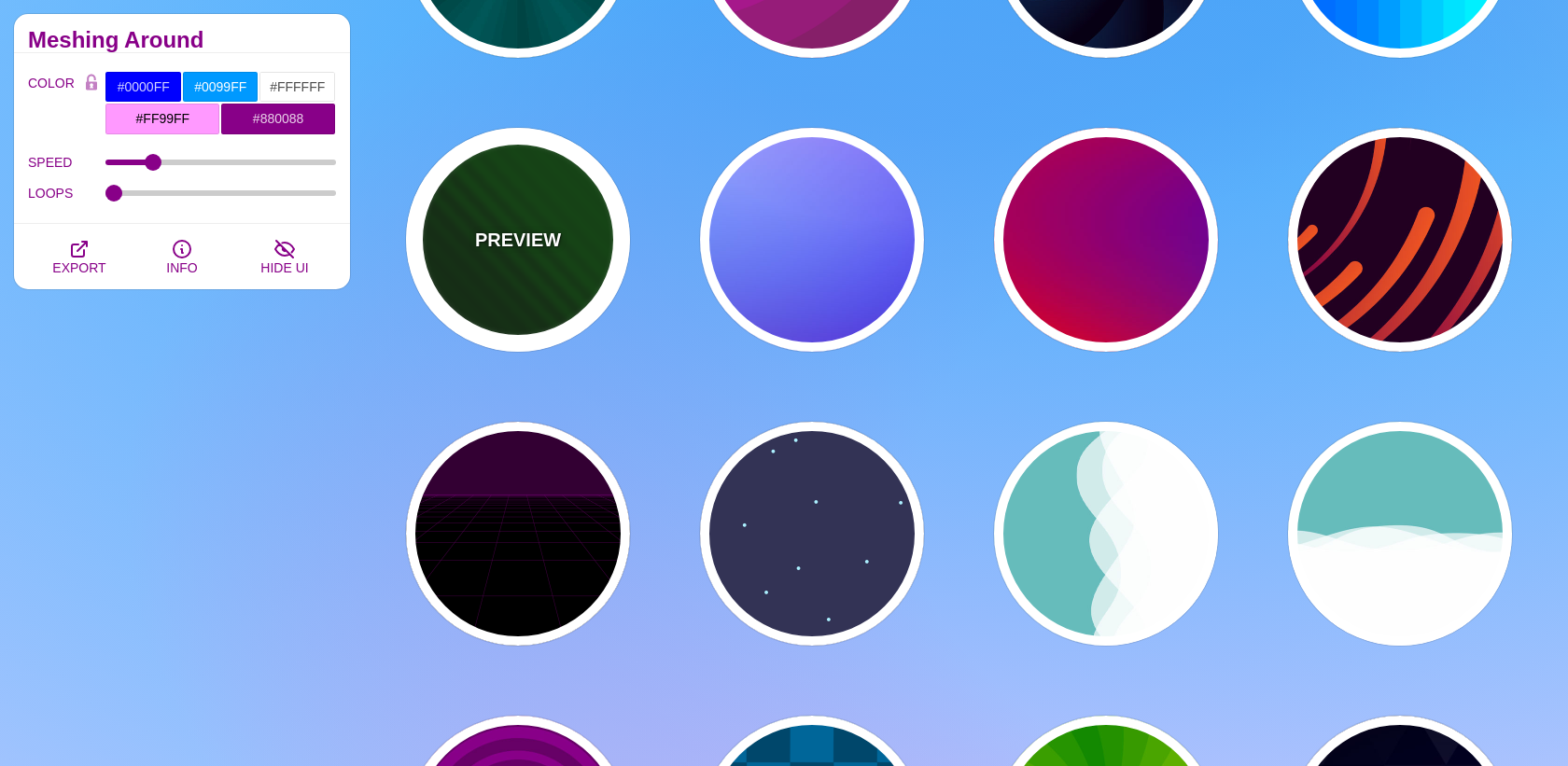
type input "0"
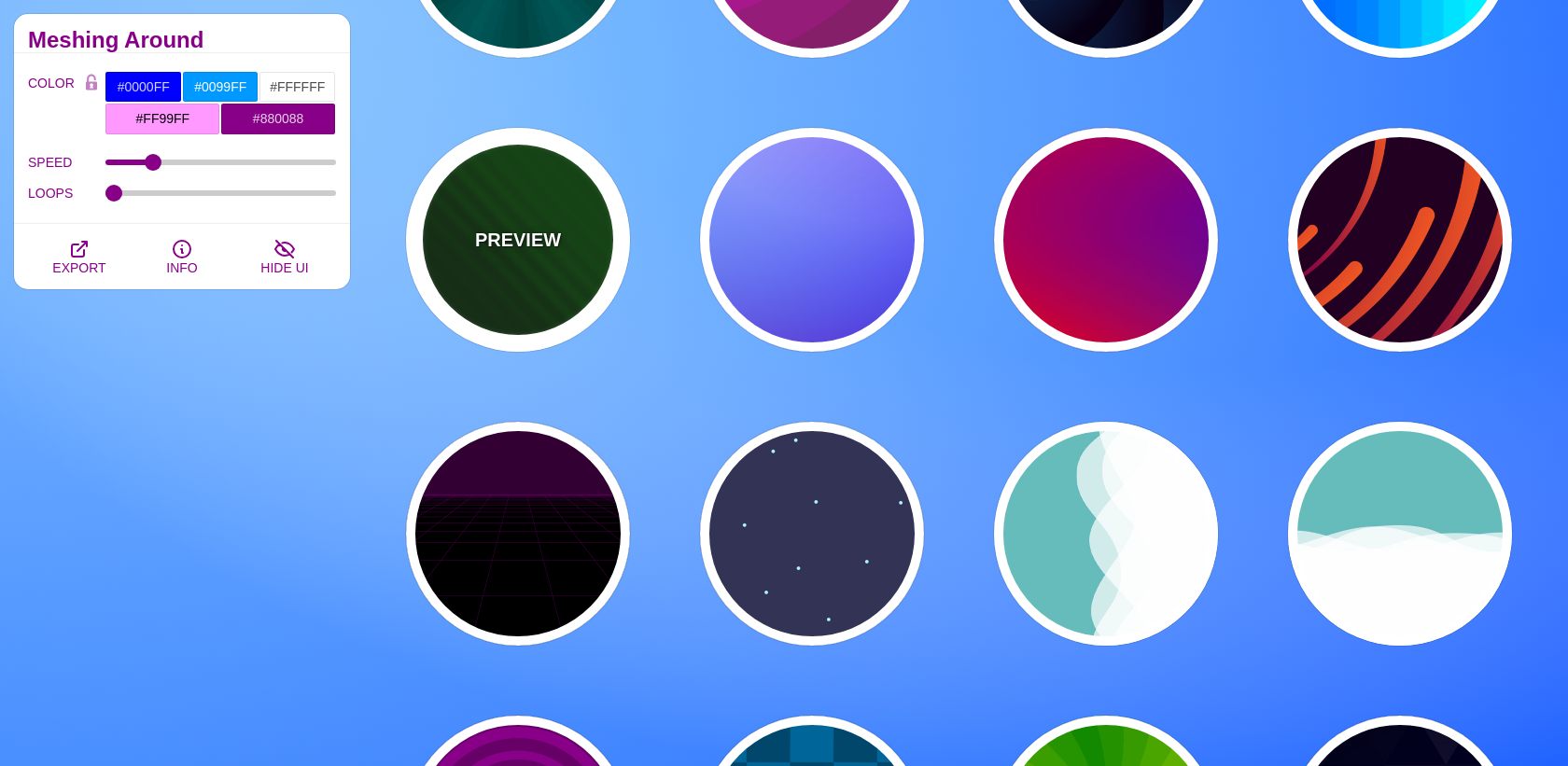
type input "1"
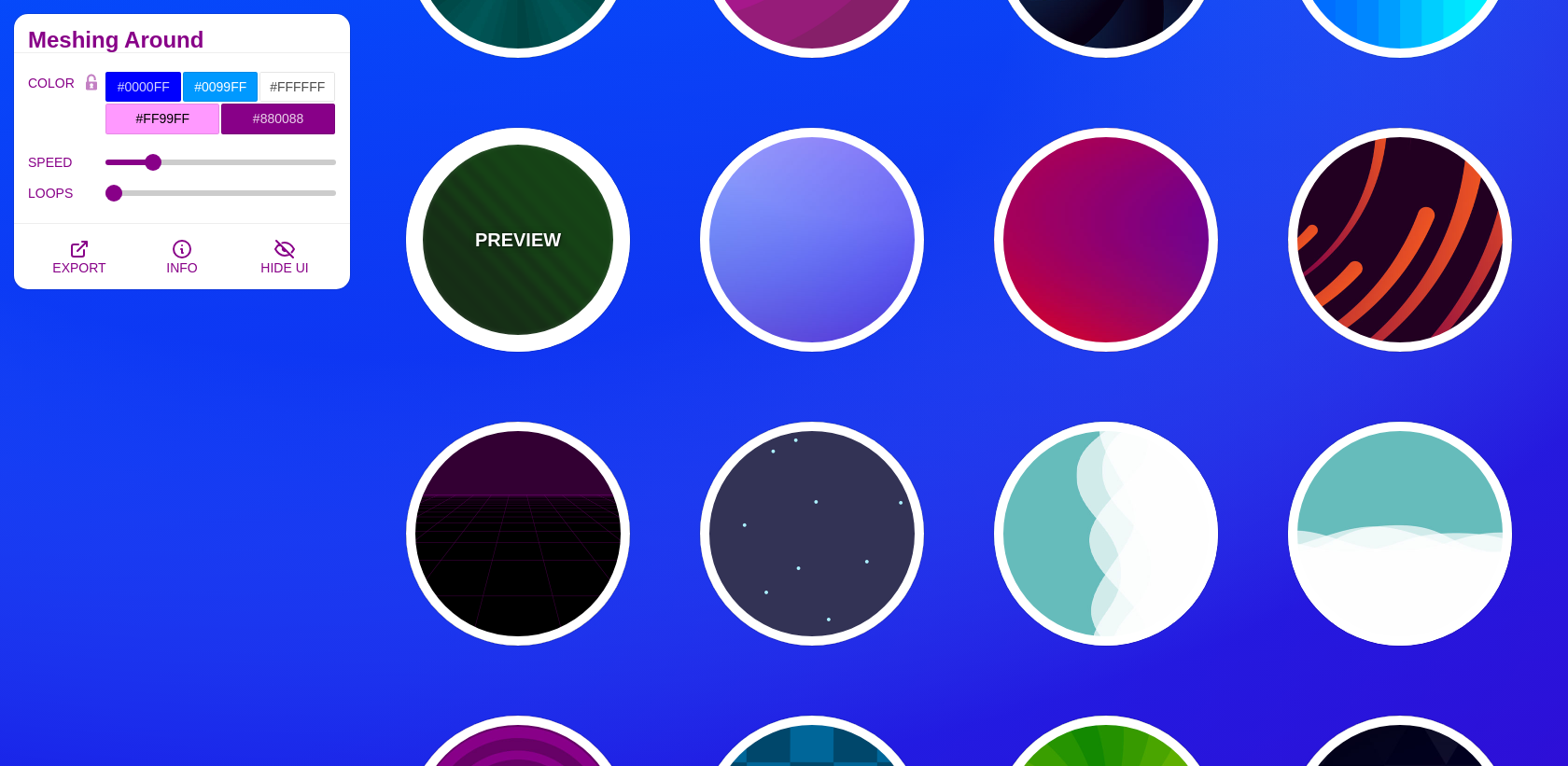
type input "0"
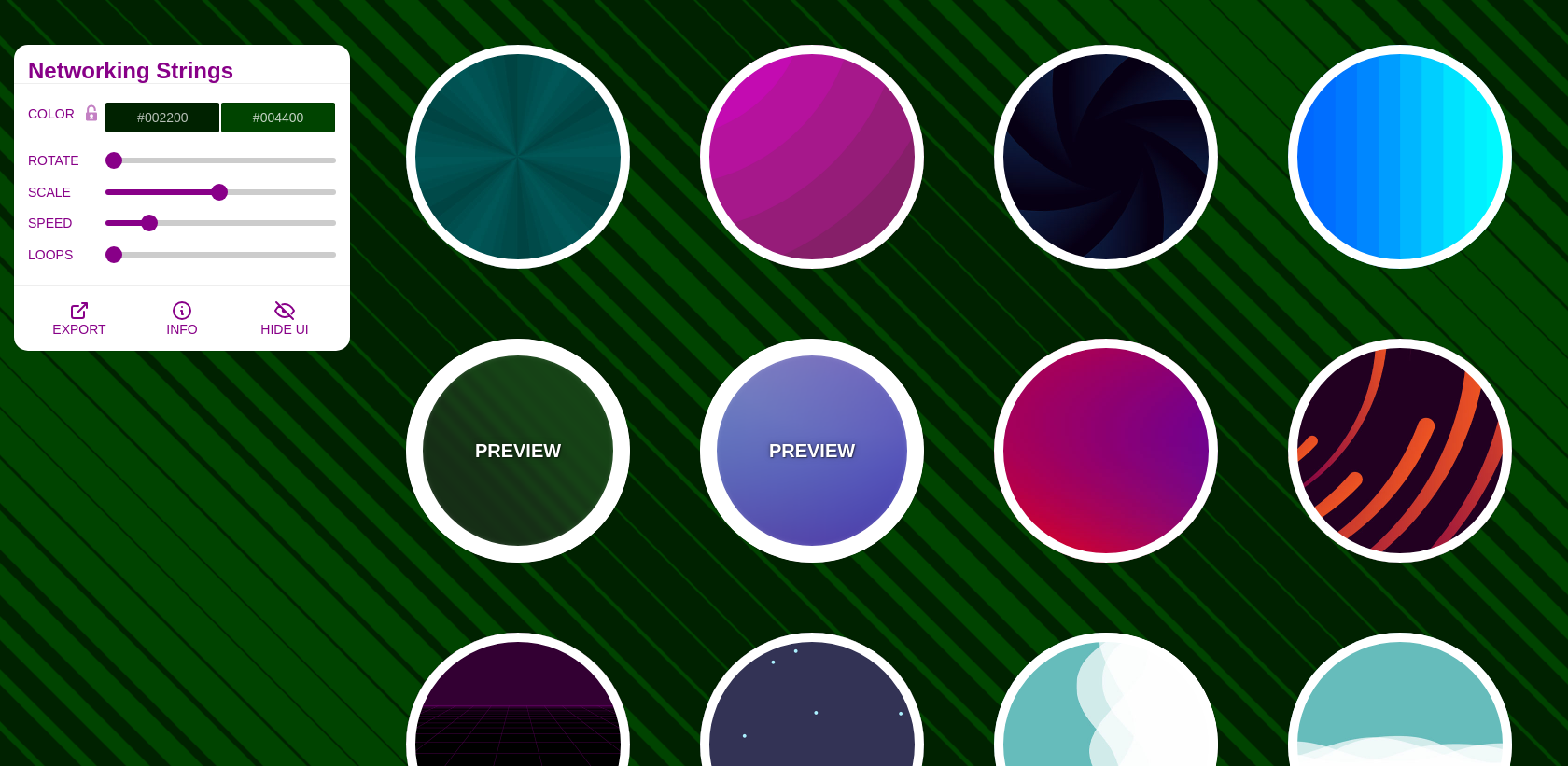
scroll to position [142, 0]
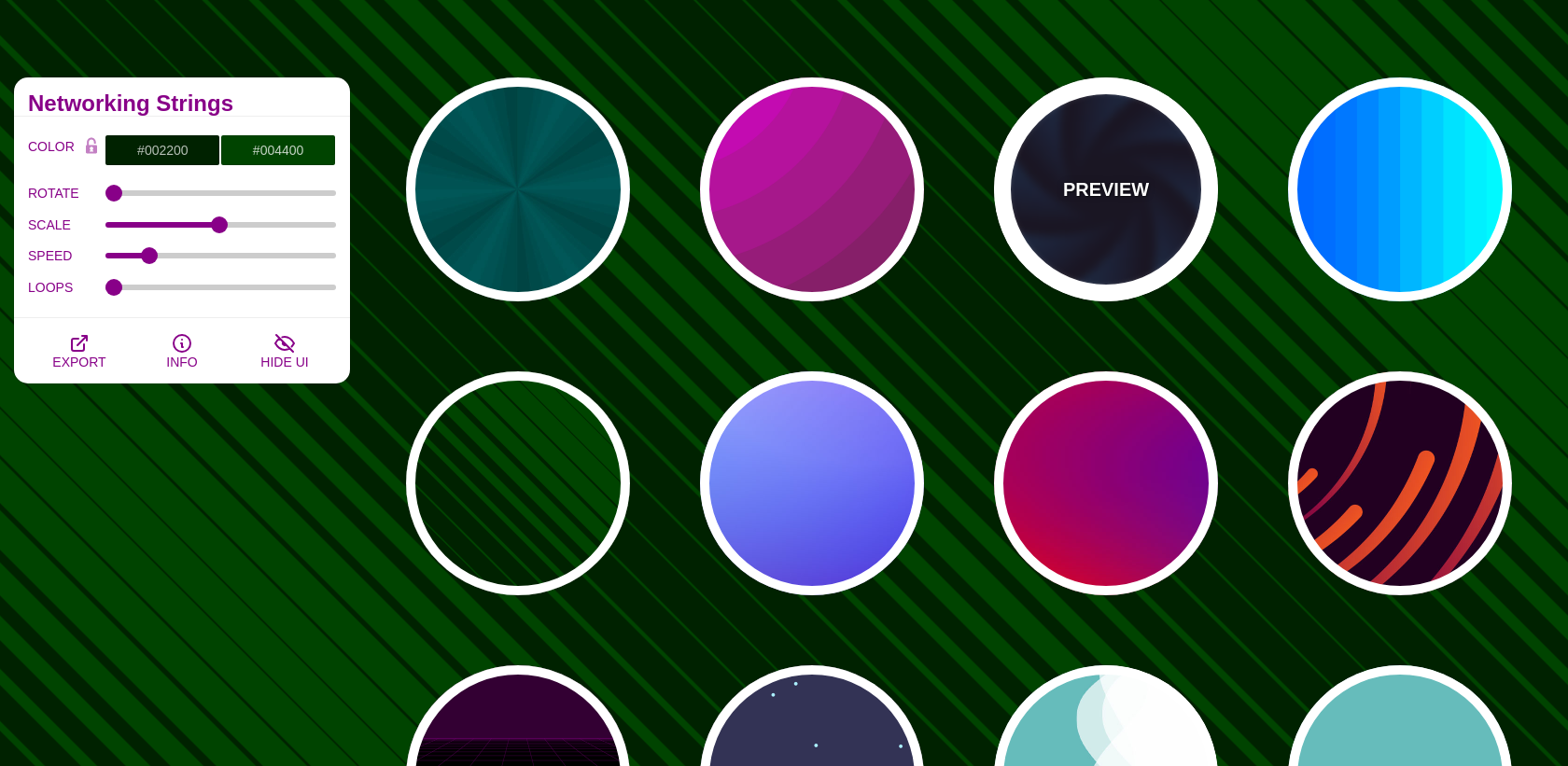
click at [1097, 185] on p "PREVIEW" at bounding box center [1105, 190] width 86 height 28
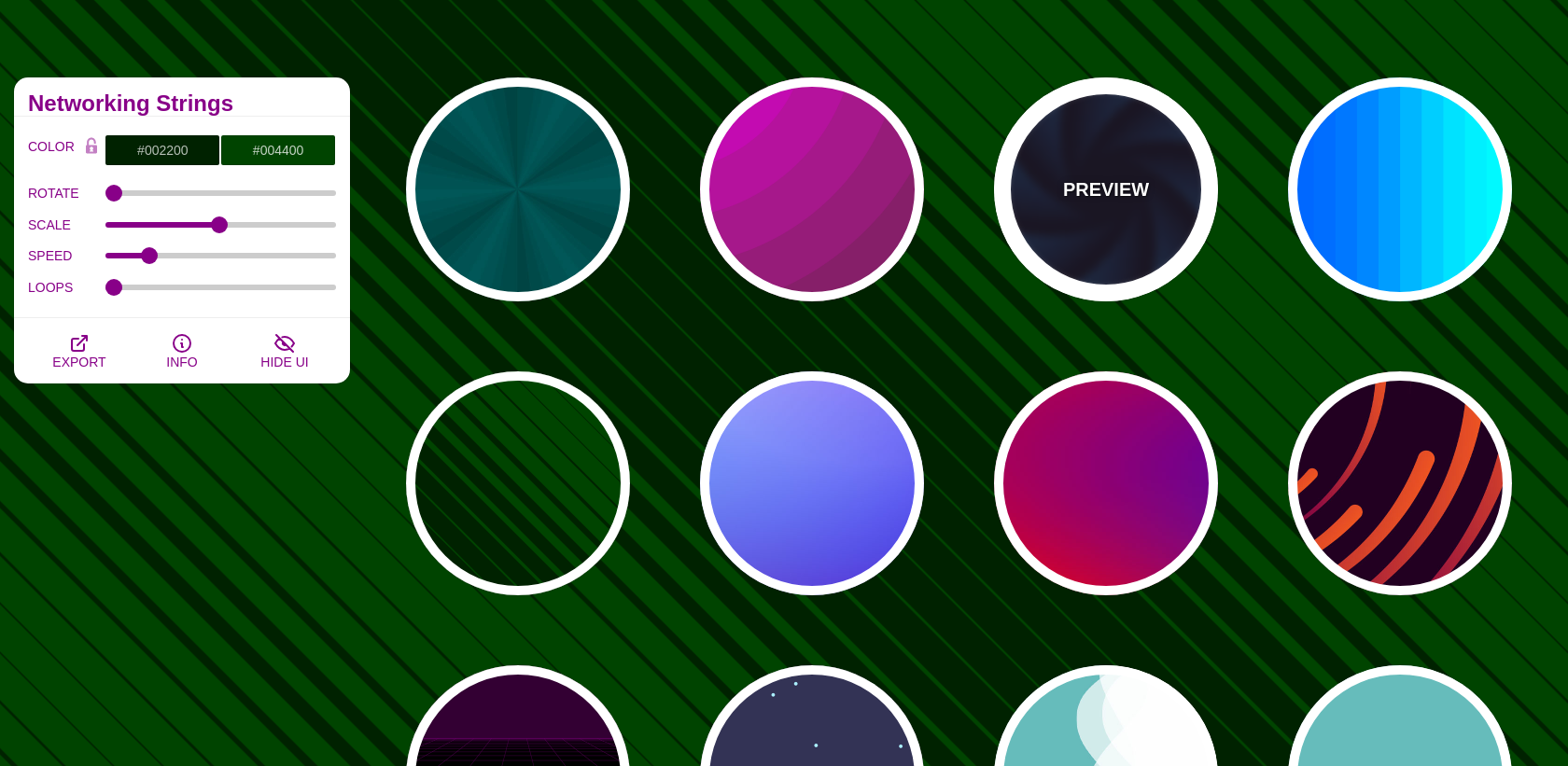
type input "#070014"
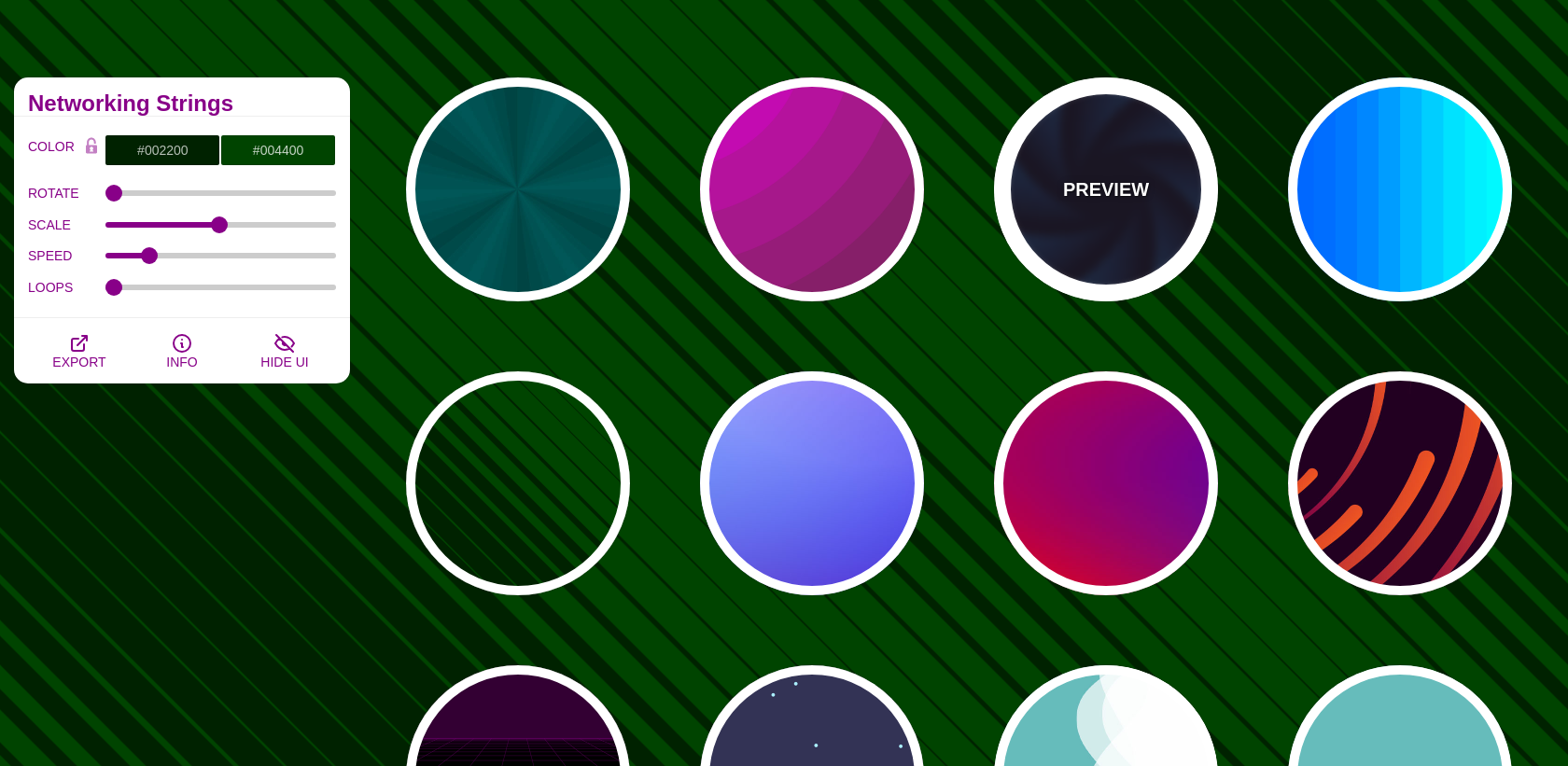
type input "#113366"
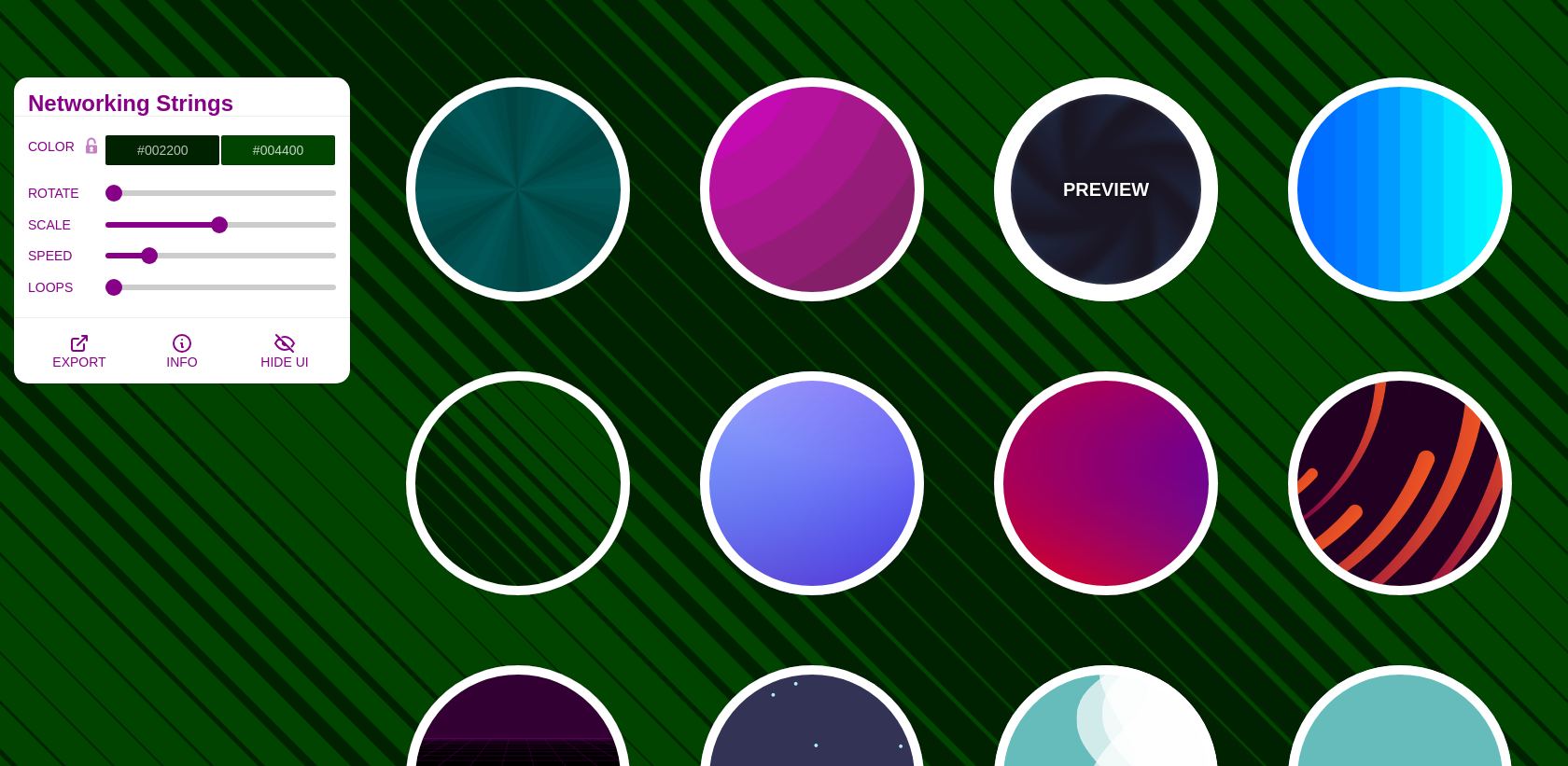
type input "#99FFFF"
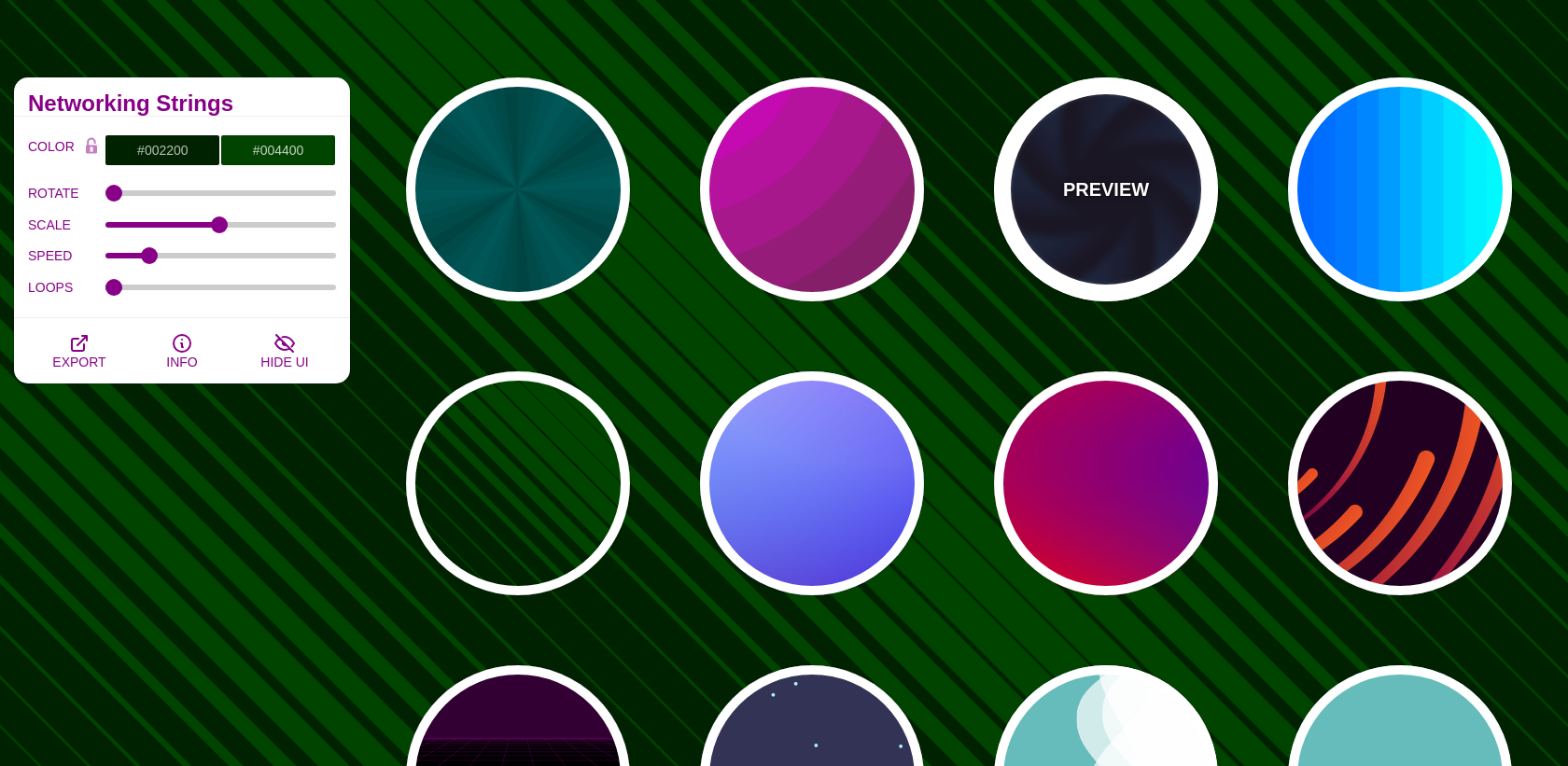
type input "1"
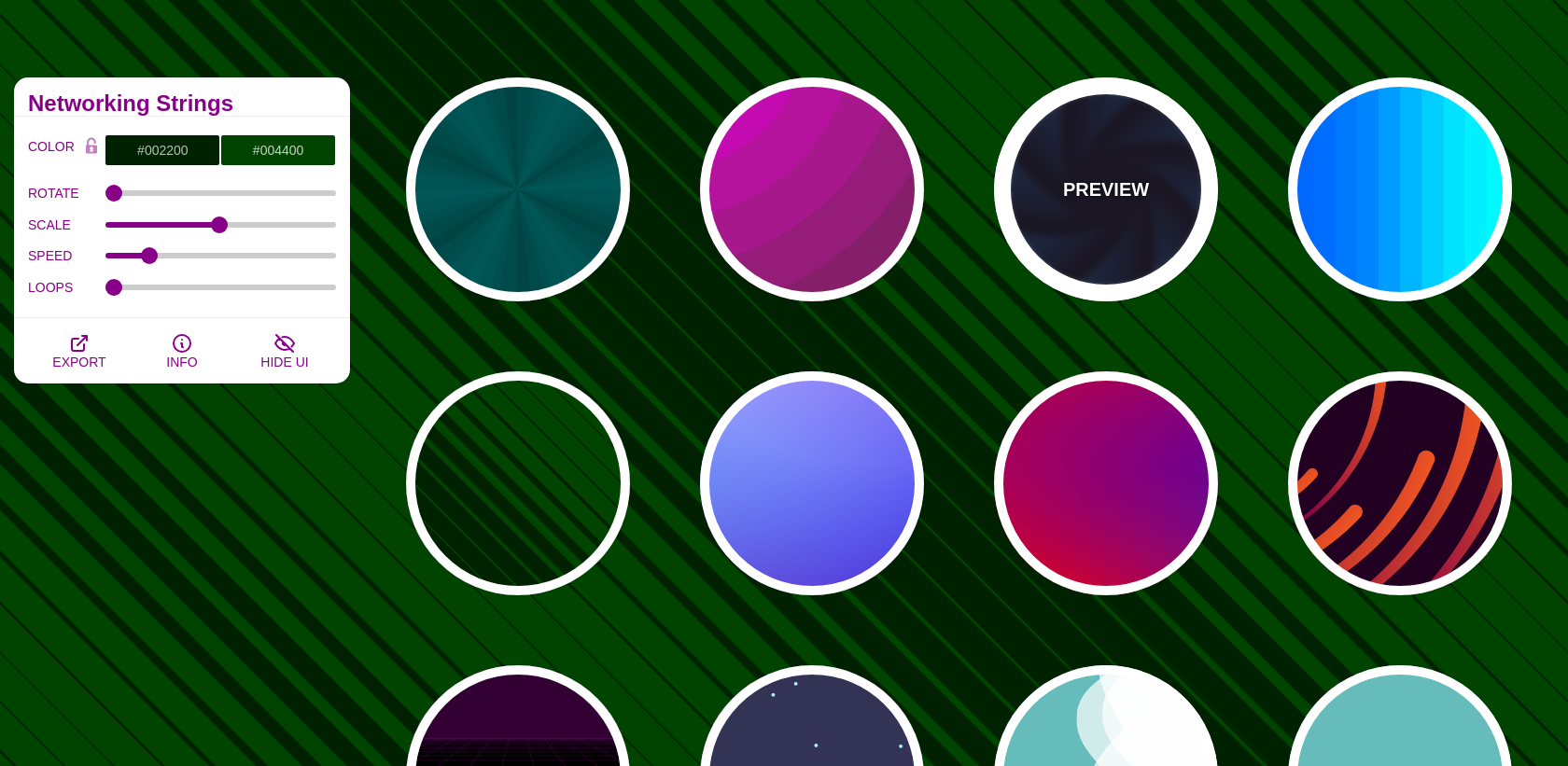
type input "12"
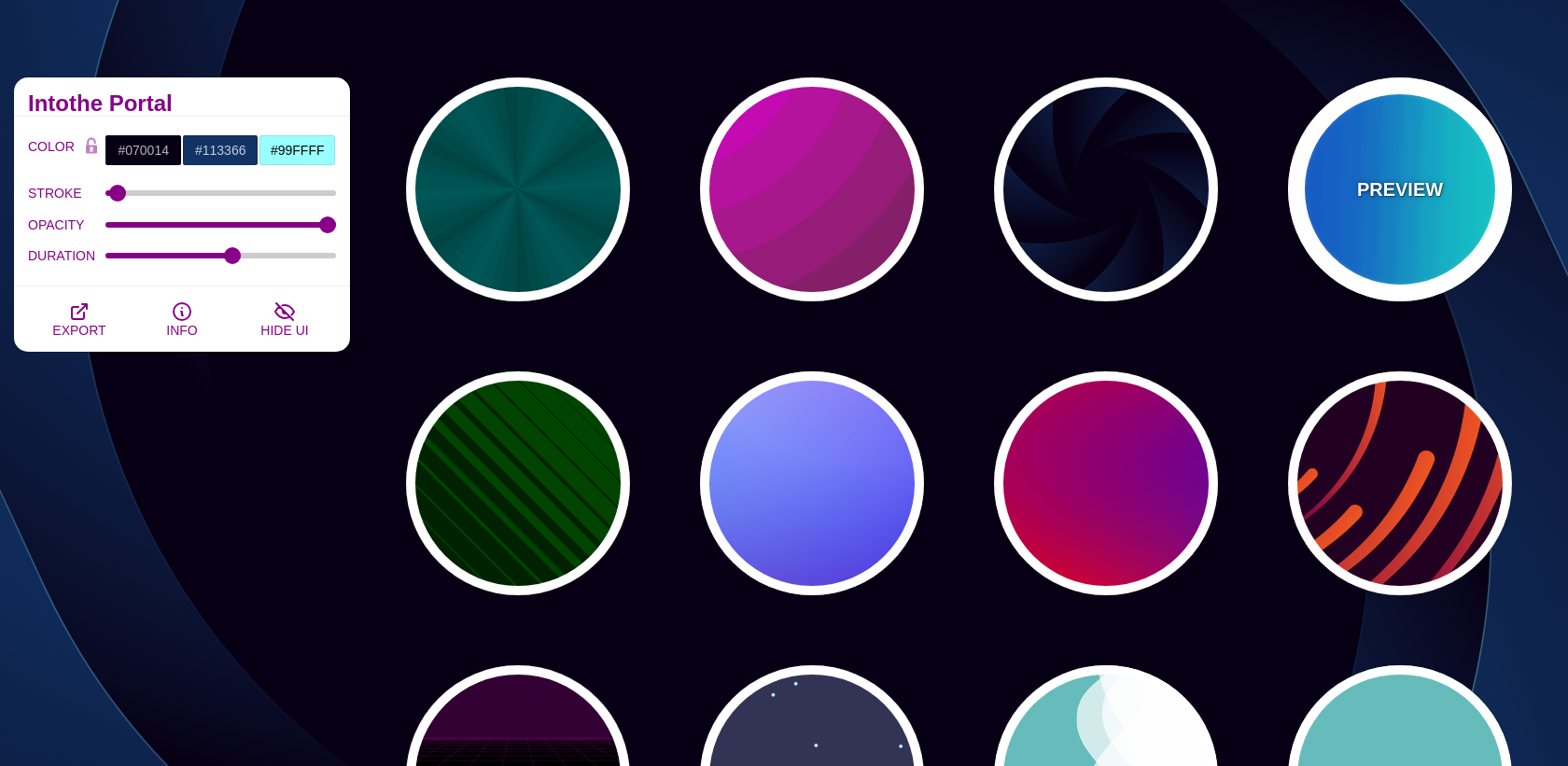
click at [1404, 208] on div "PREVIEW" at bounding box center [1399, 190] width 224 height 224
type input "#00FFFF"
type input "#0066FF"
type input "0.25"
type input "12"
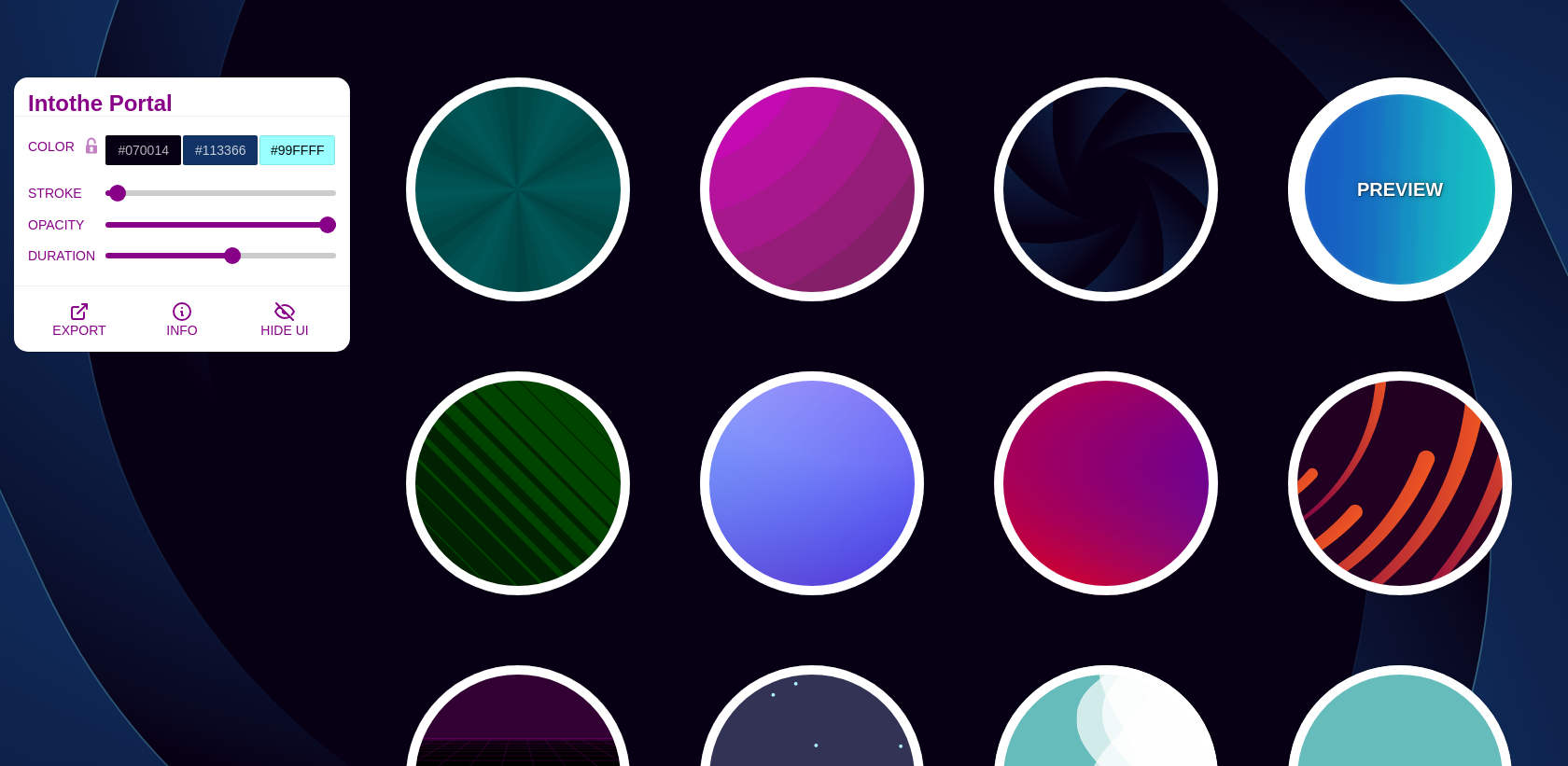
type input "999"
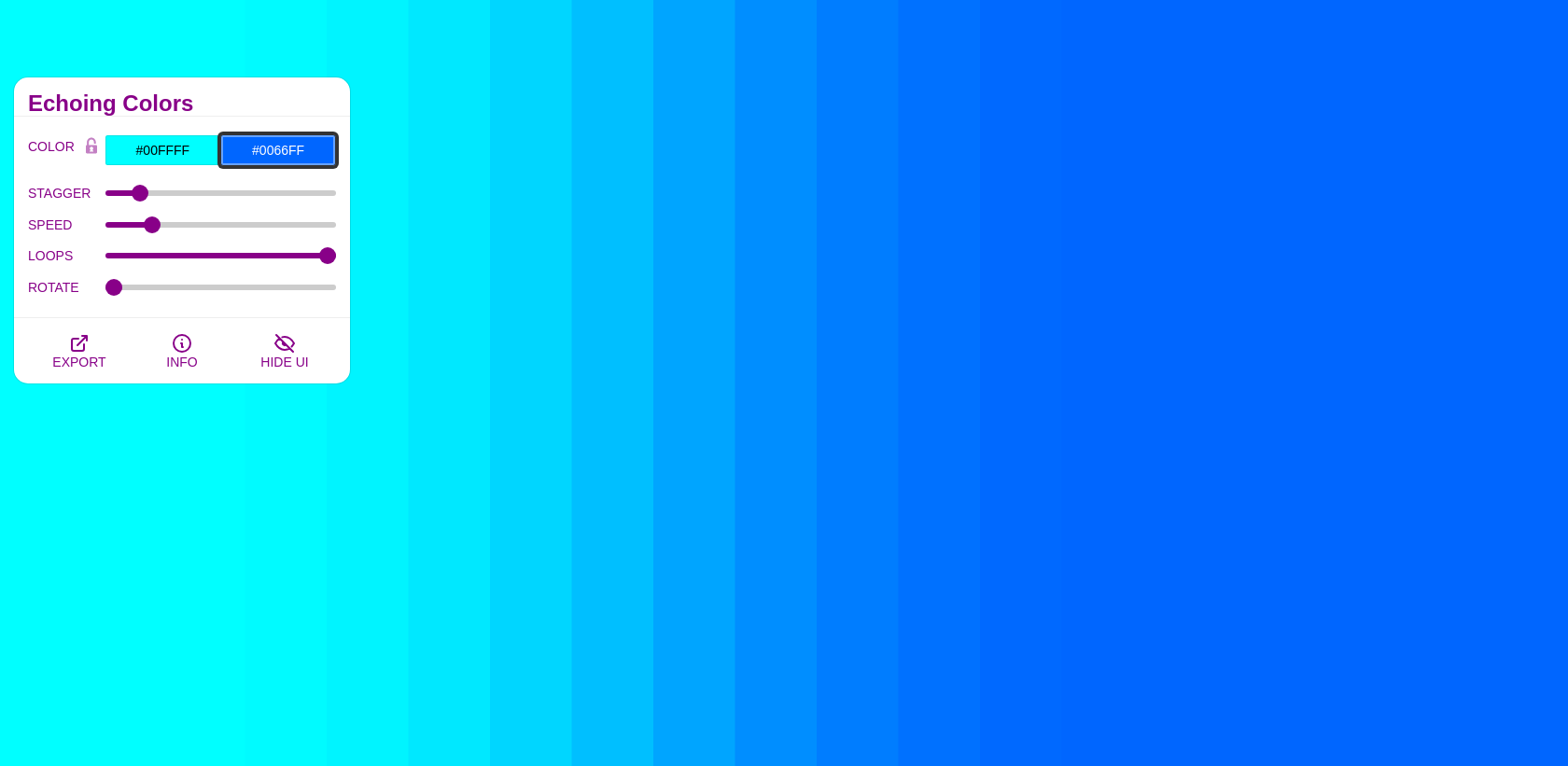
click at [282, 146] on input "#0066FF" at bounding box center [278, 150] width 116 height 31
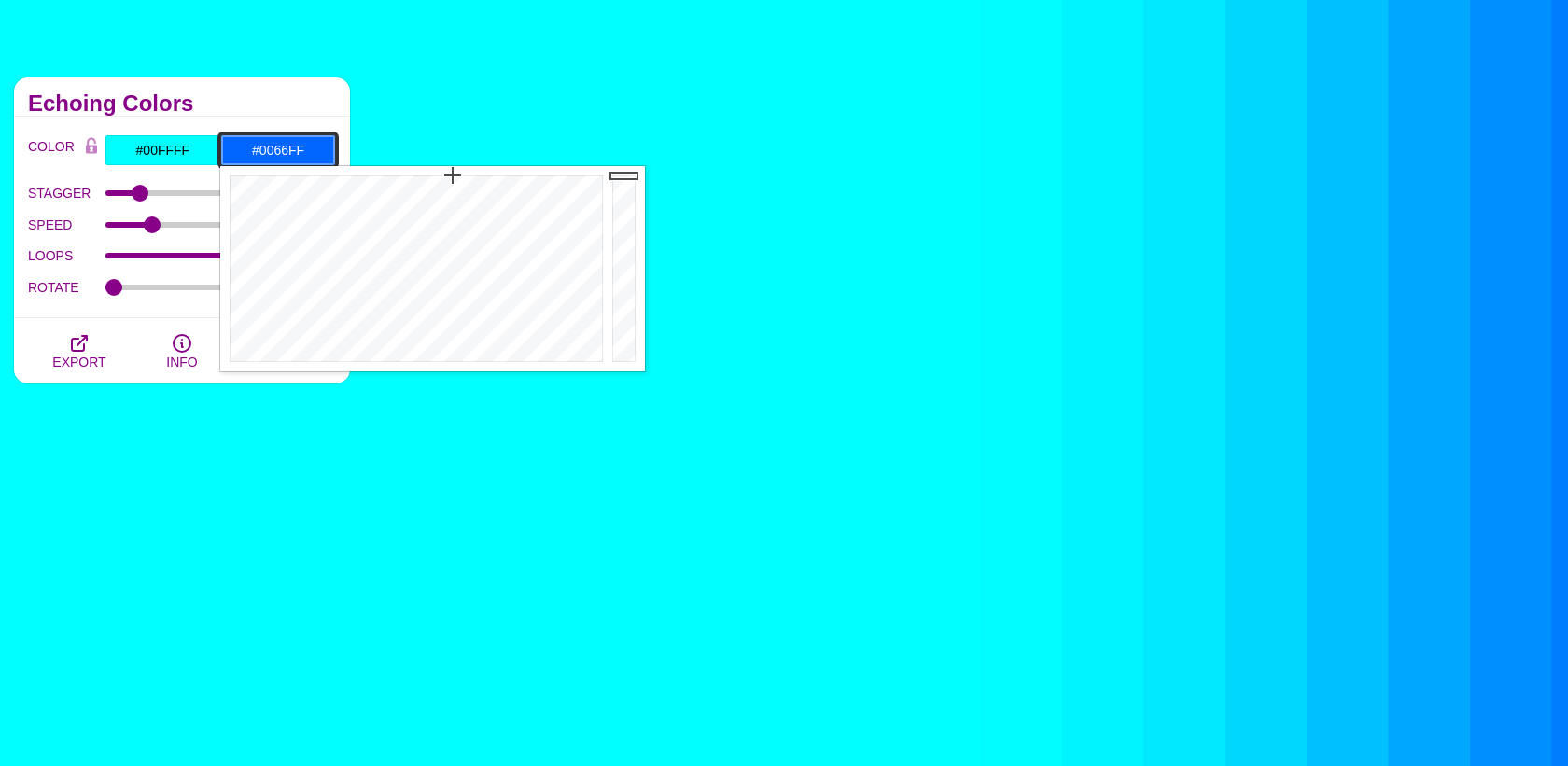
click at [282, 146] on input "#0066FF" at bounding box center [278, 150] width 116 height 31
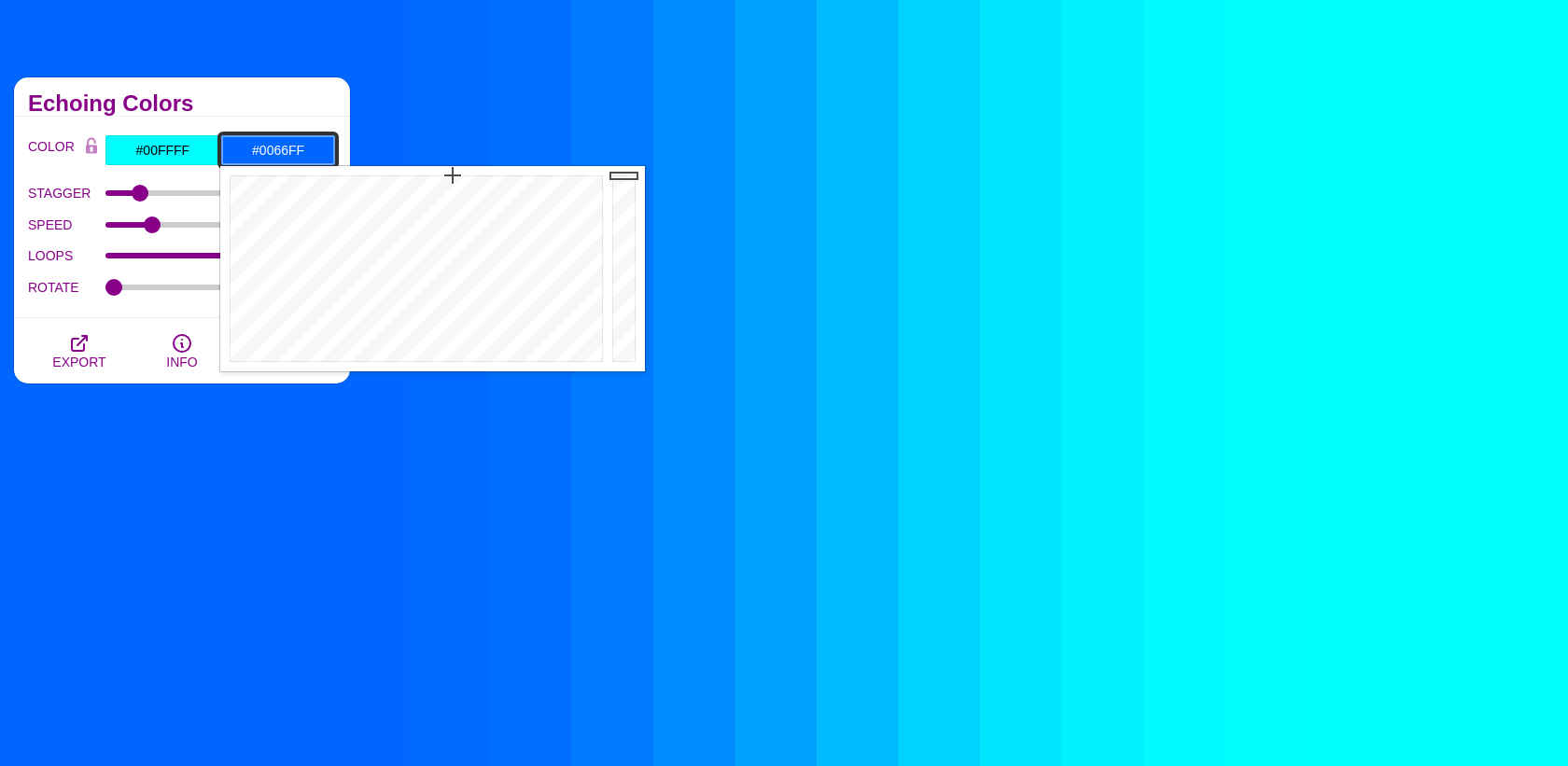
click at [282, 146] on input "#0066FF" at bounding box center [278, 150] width 116 height 31
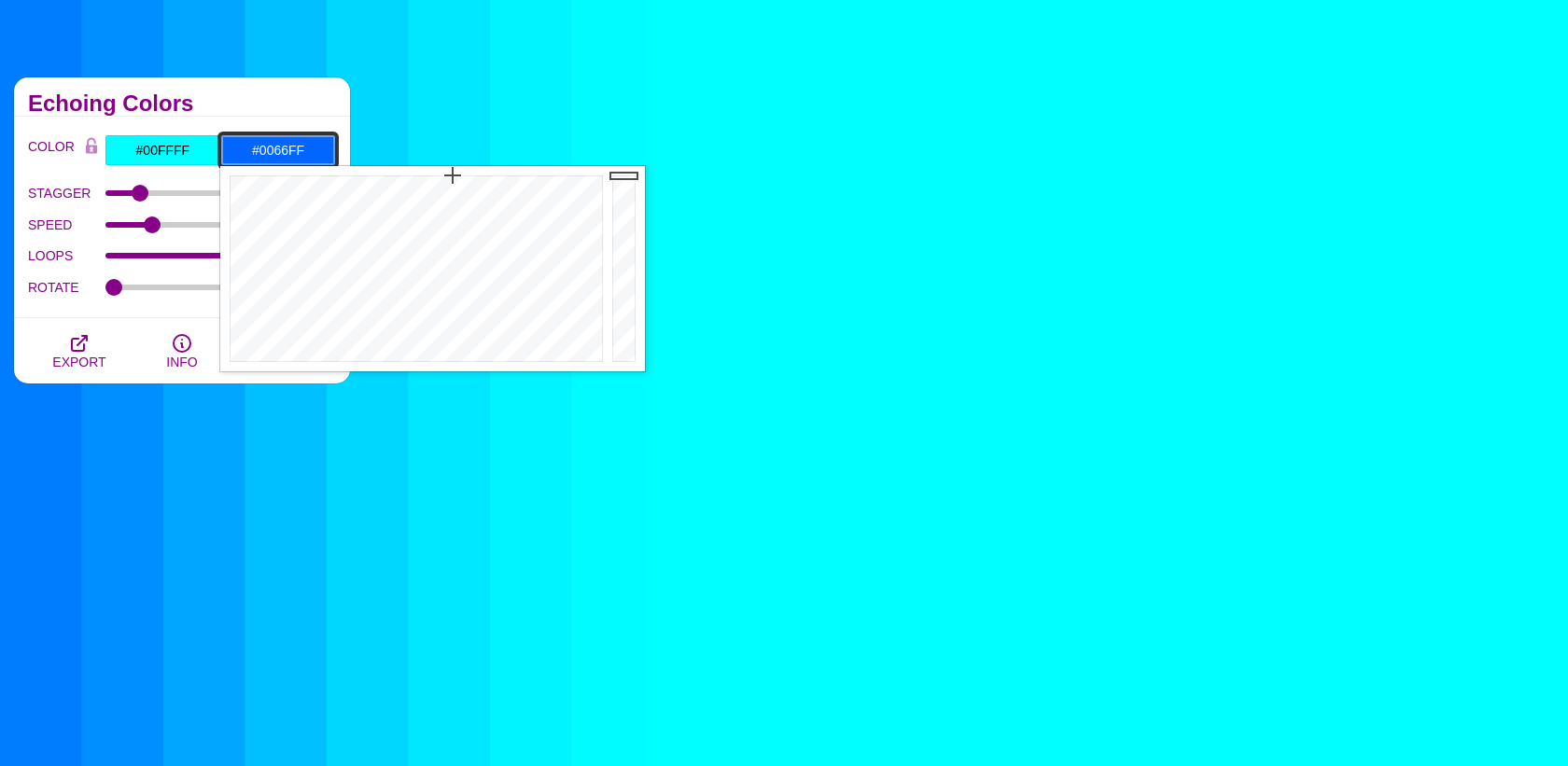
paste input "177A"
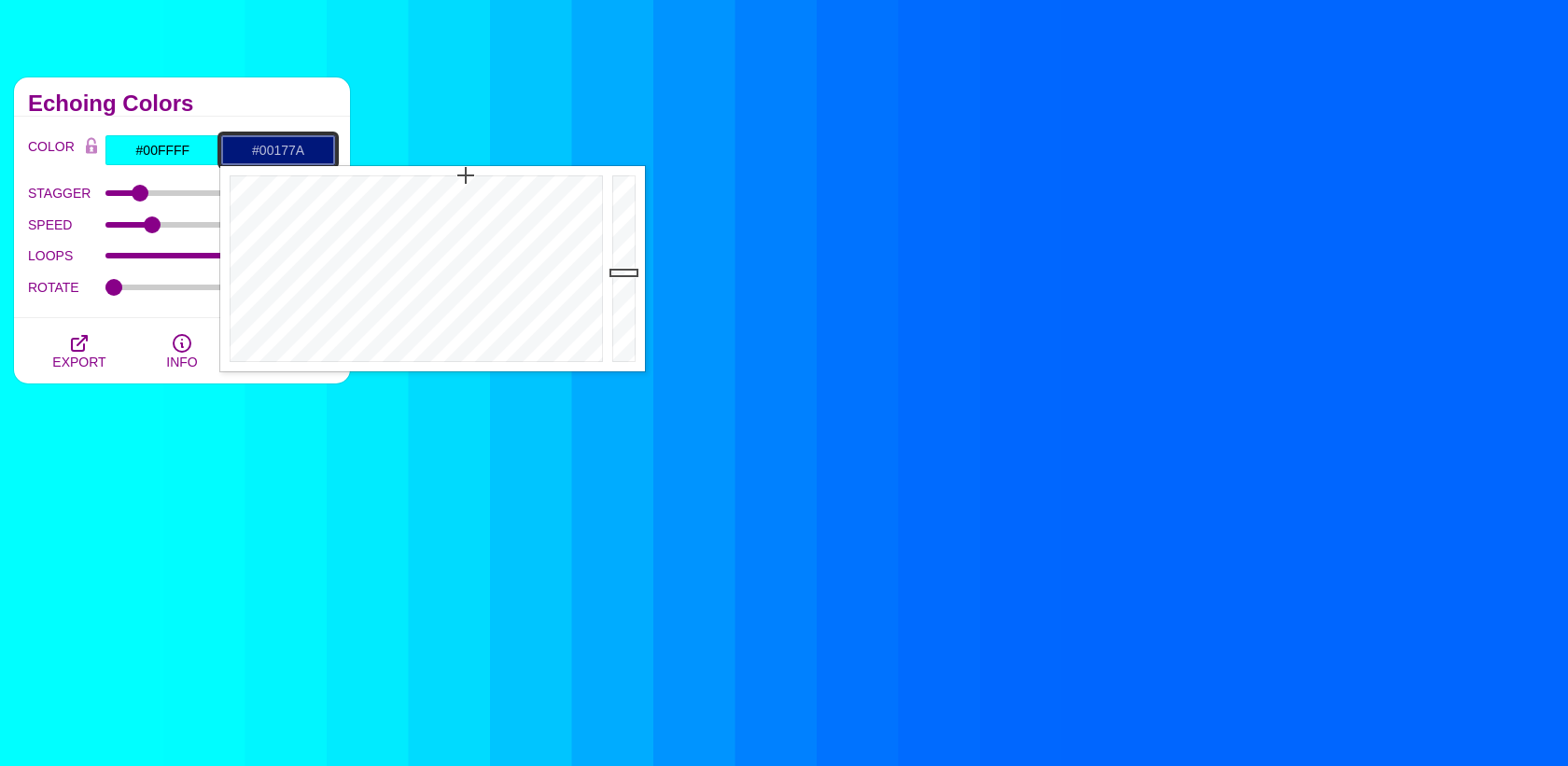
type input "#00177A"
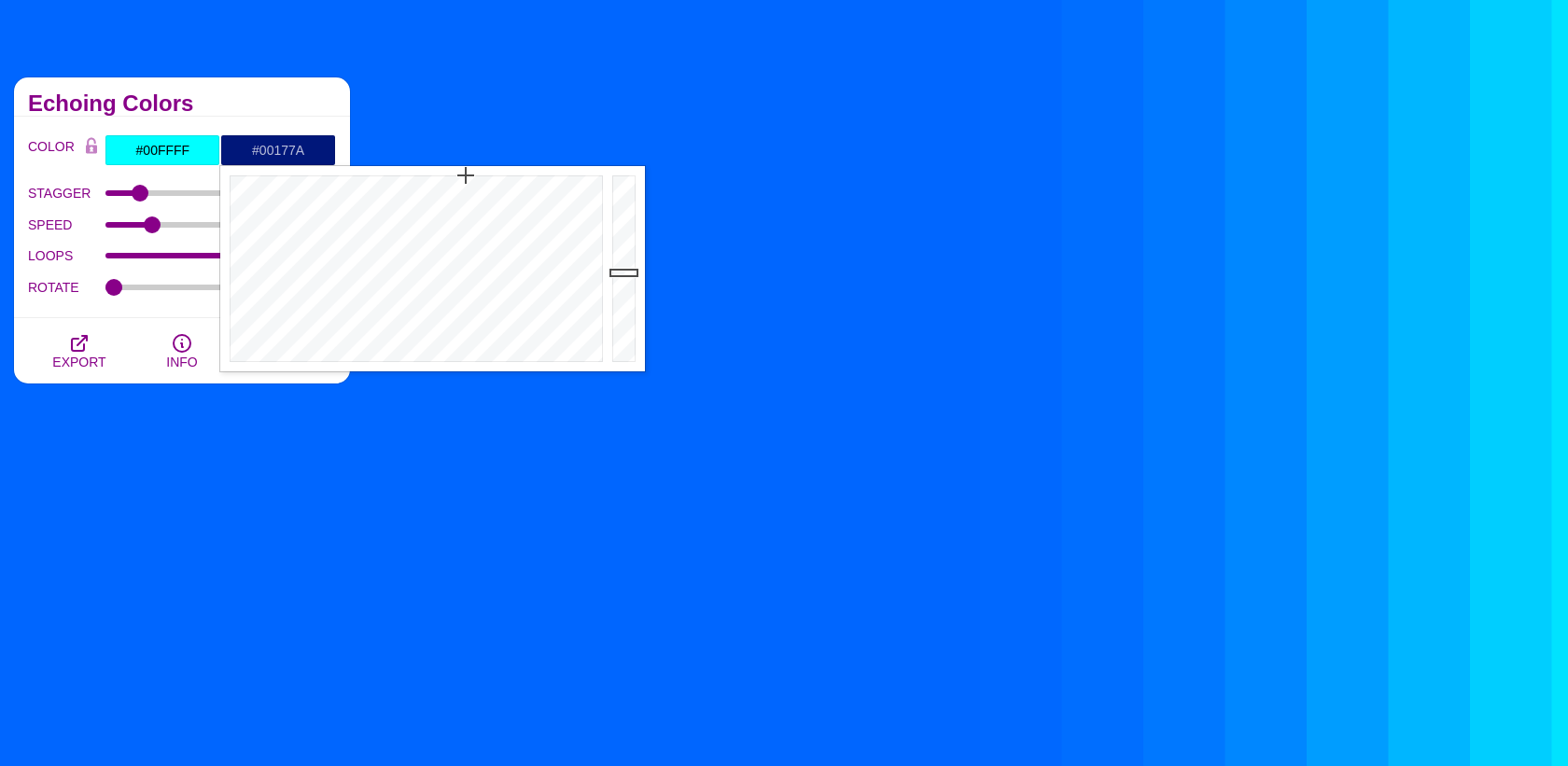
click at [245, 106] on h2 "Echoing Colors" at bounding box center [182, 103] width 308 height 15
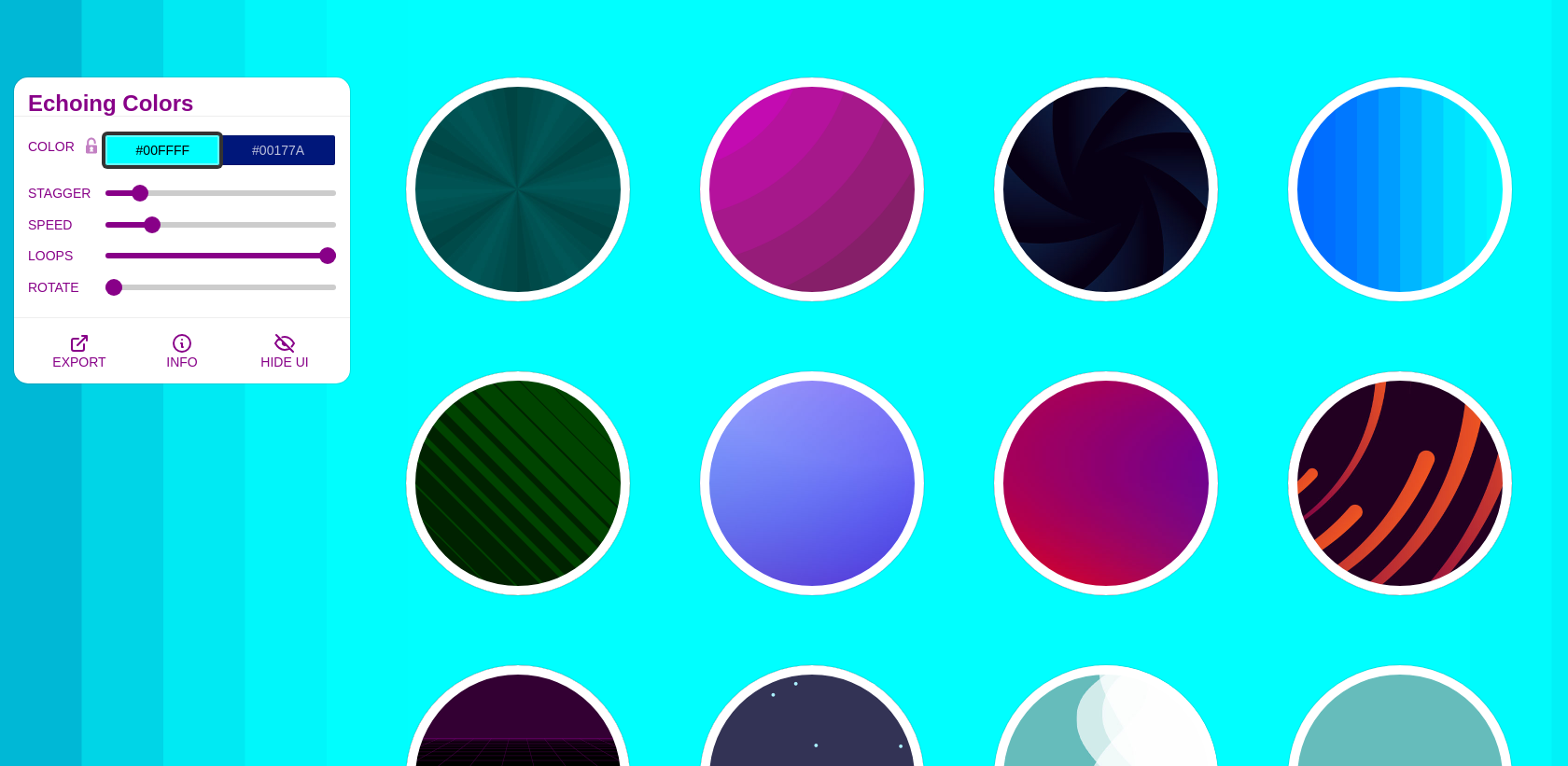
click at [180, 156] on input "#00FFFF" at bounding box center [162, 150] width 116 height 31
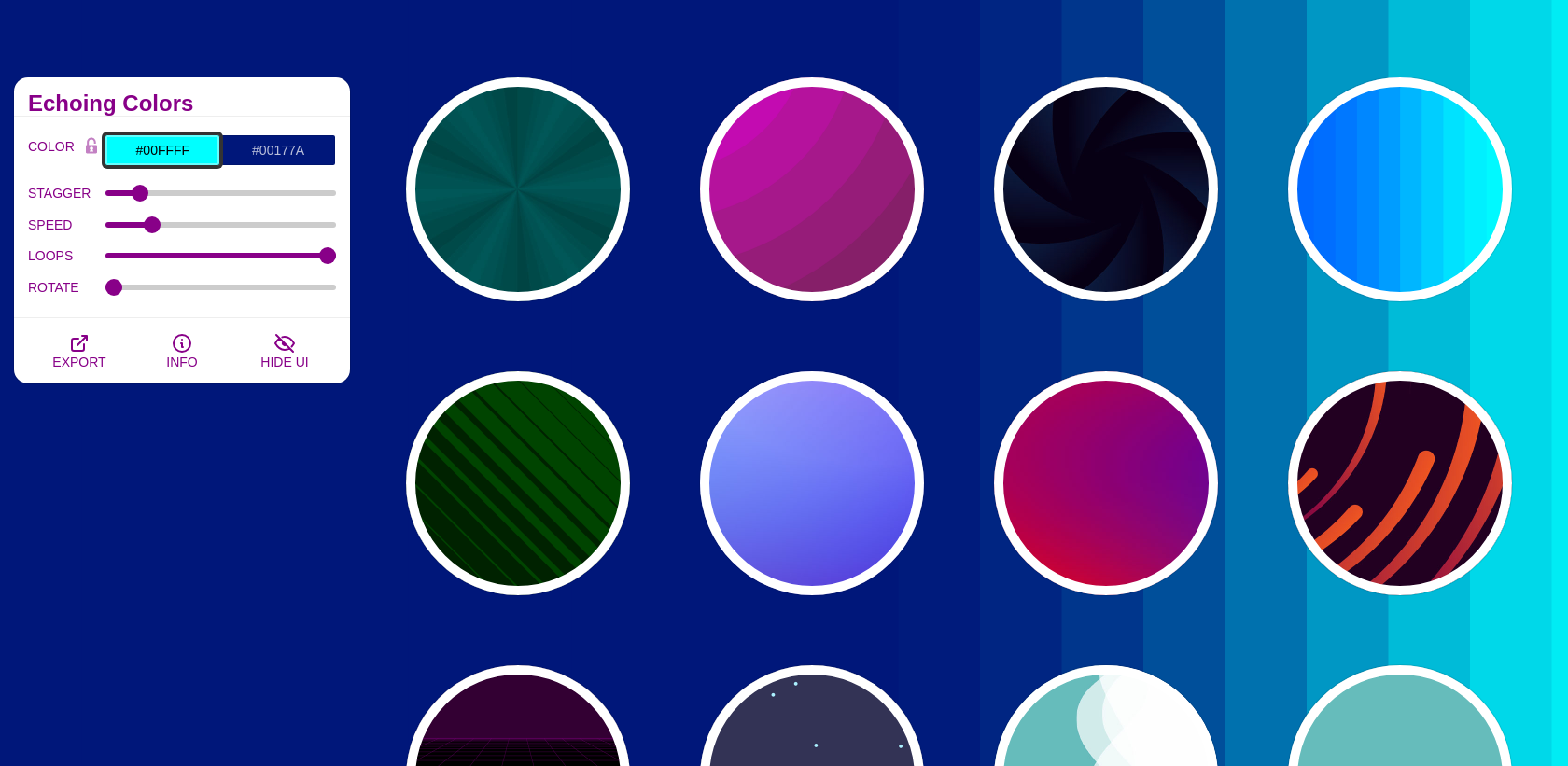
click at [180, 156] on input "#00FFFF" at bounding box center [162, 150] width 116 height 31
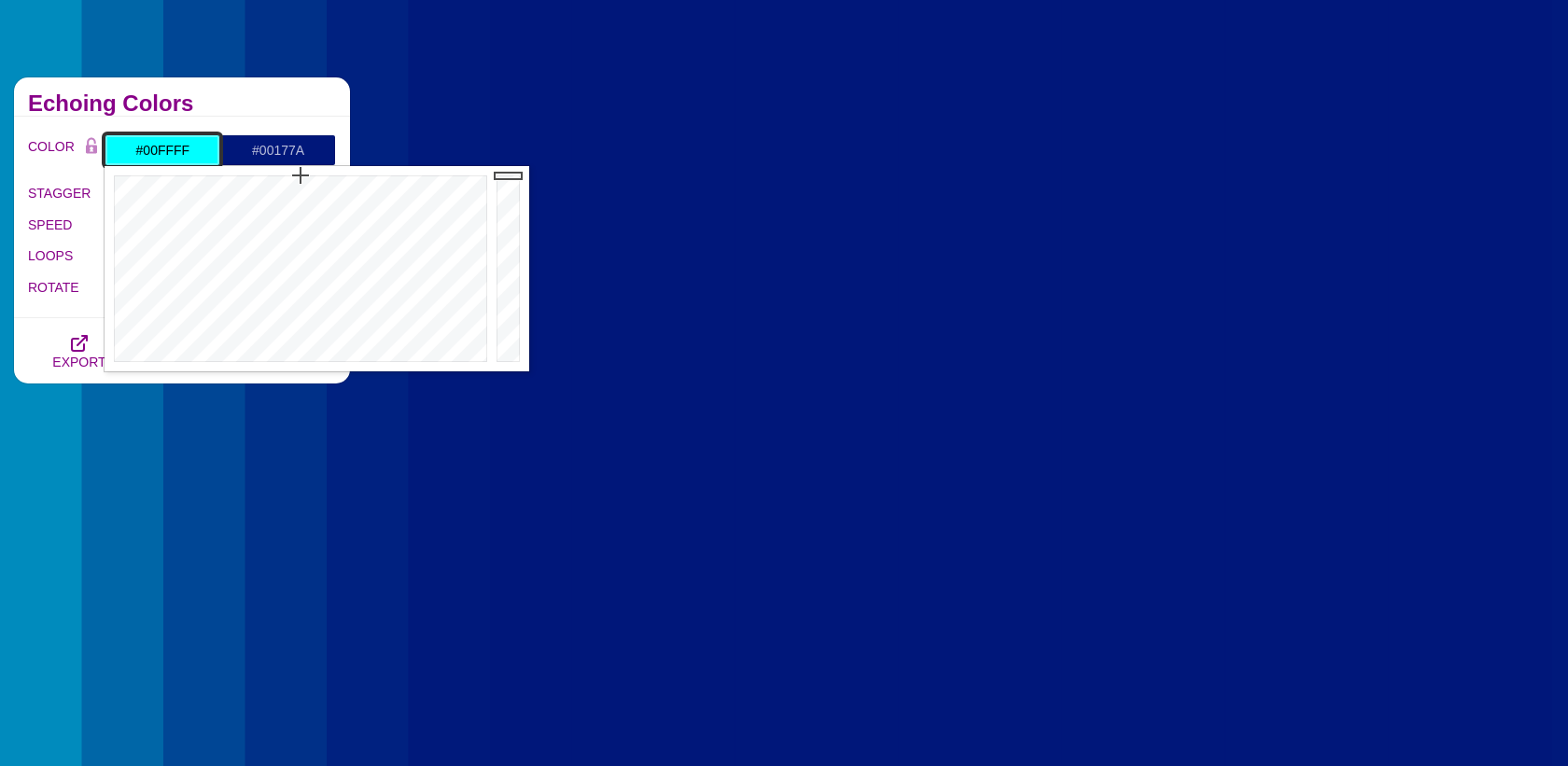
click at [180, 156] on input "#00FFFF" at bounding box center [162, 150] width 116 height 31
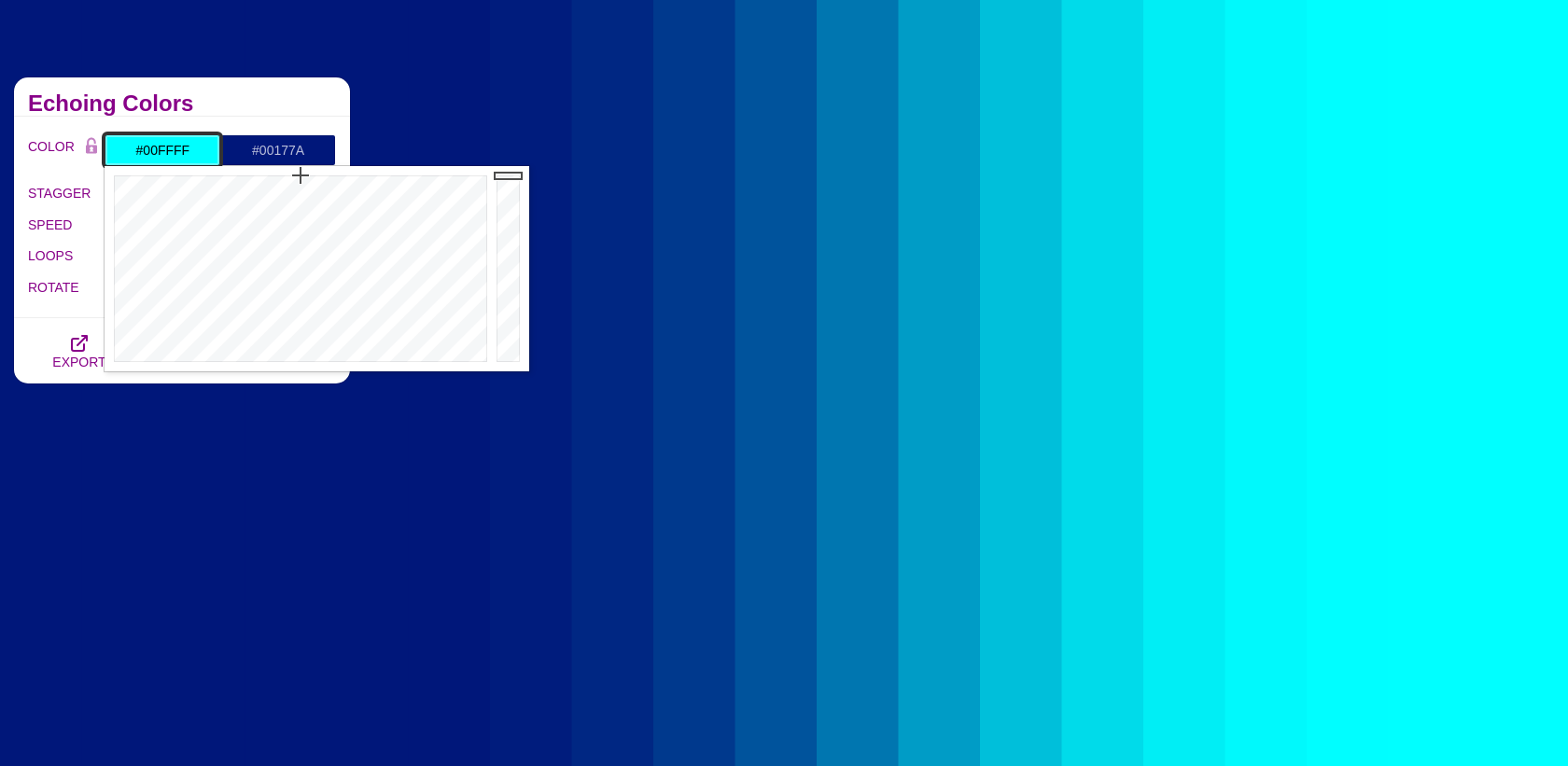
paste input "4d5ca4"
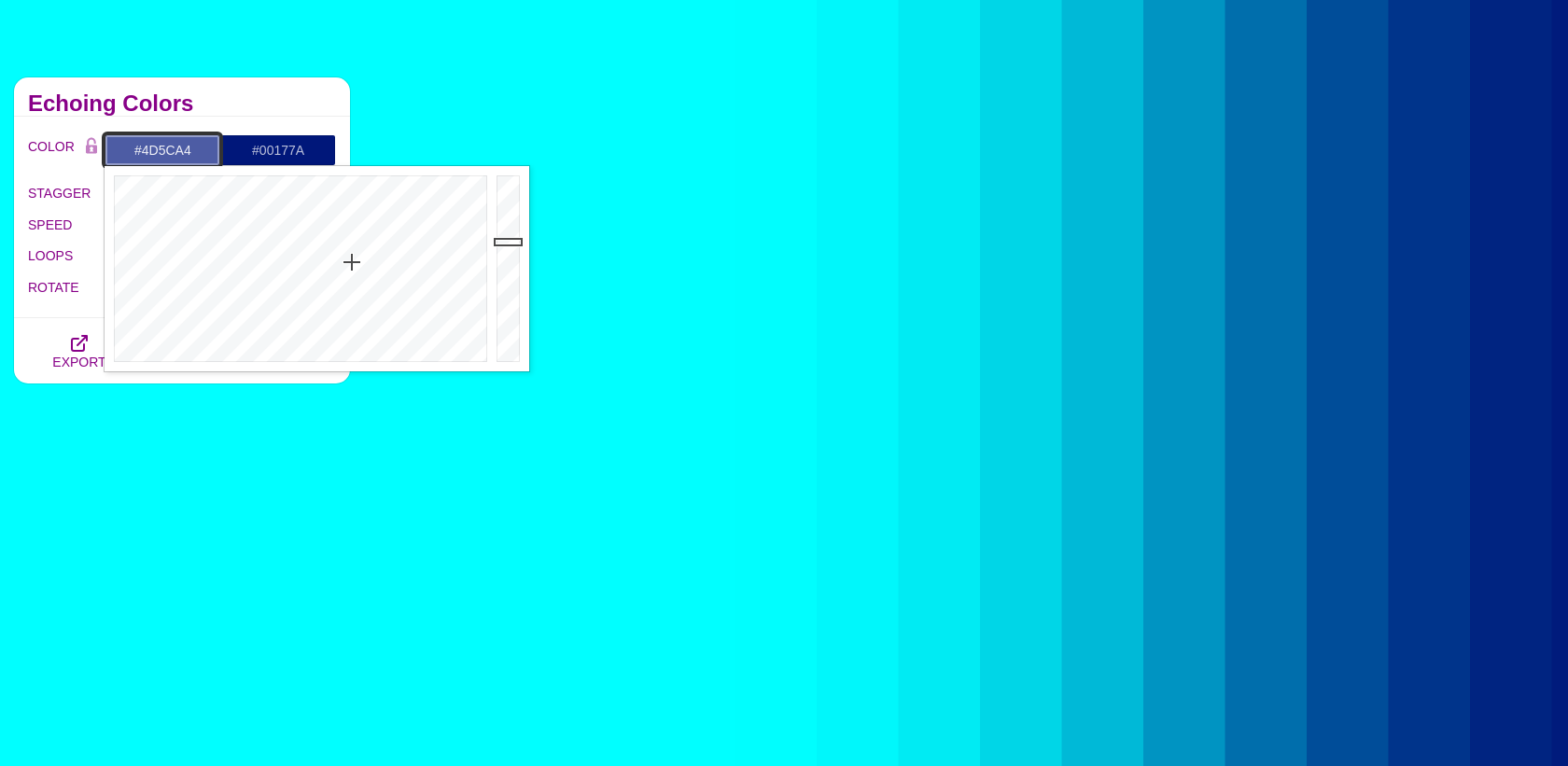
type input "#4D5CA4"
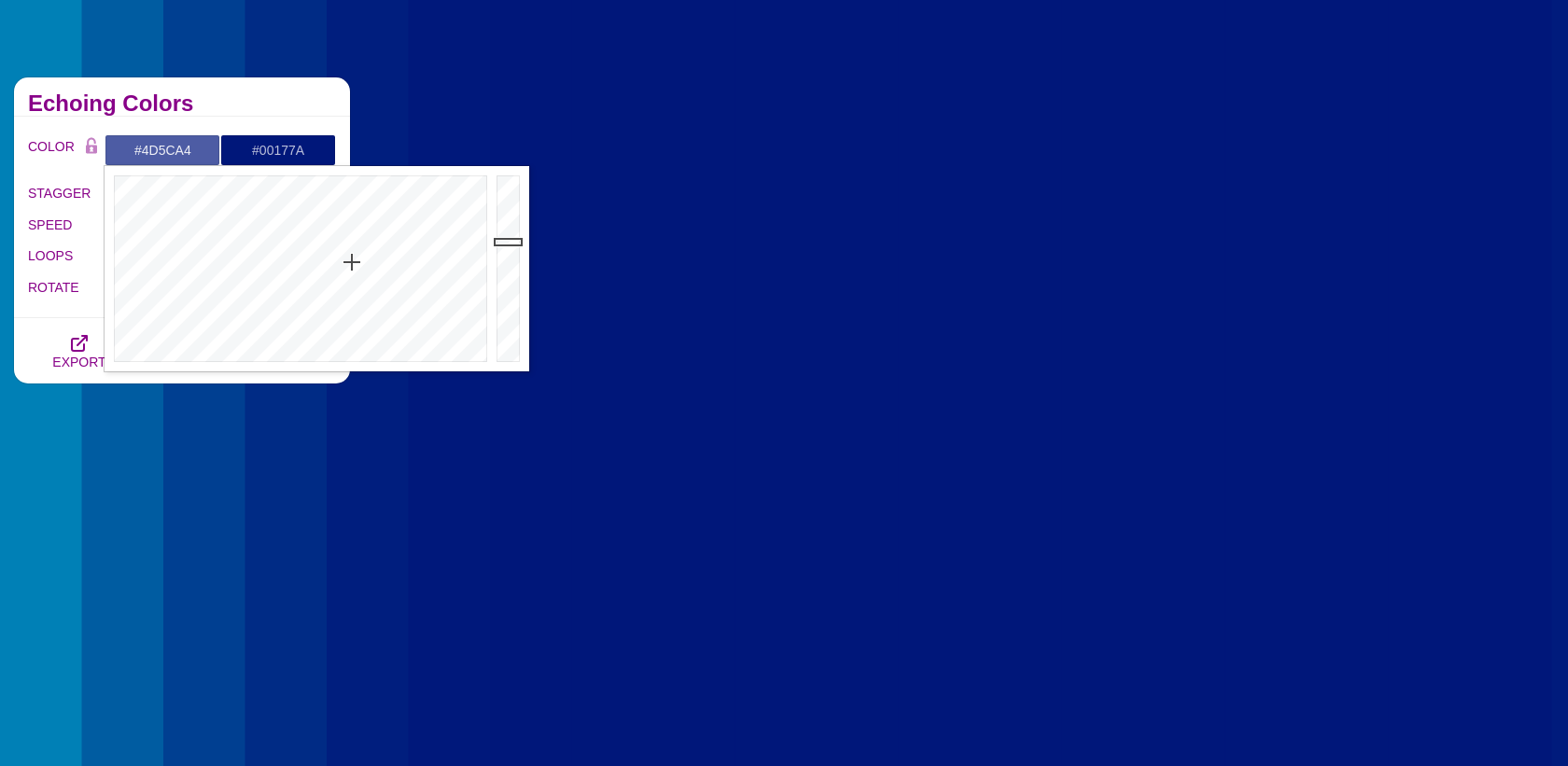
click at [223, 89] on div "Echoing Colors" at bounding box center [182, 97] width 336 height 39
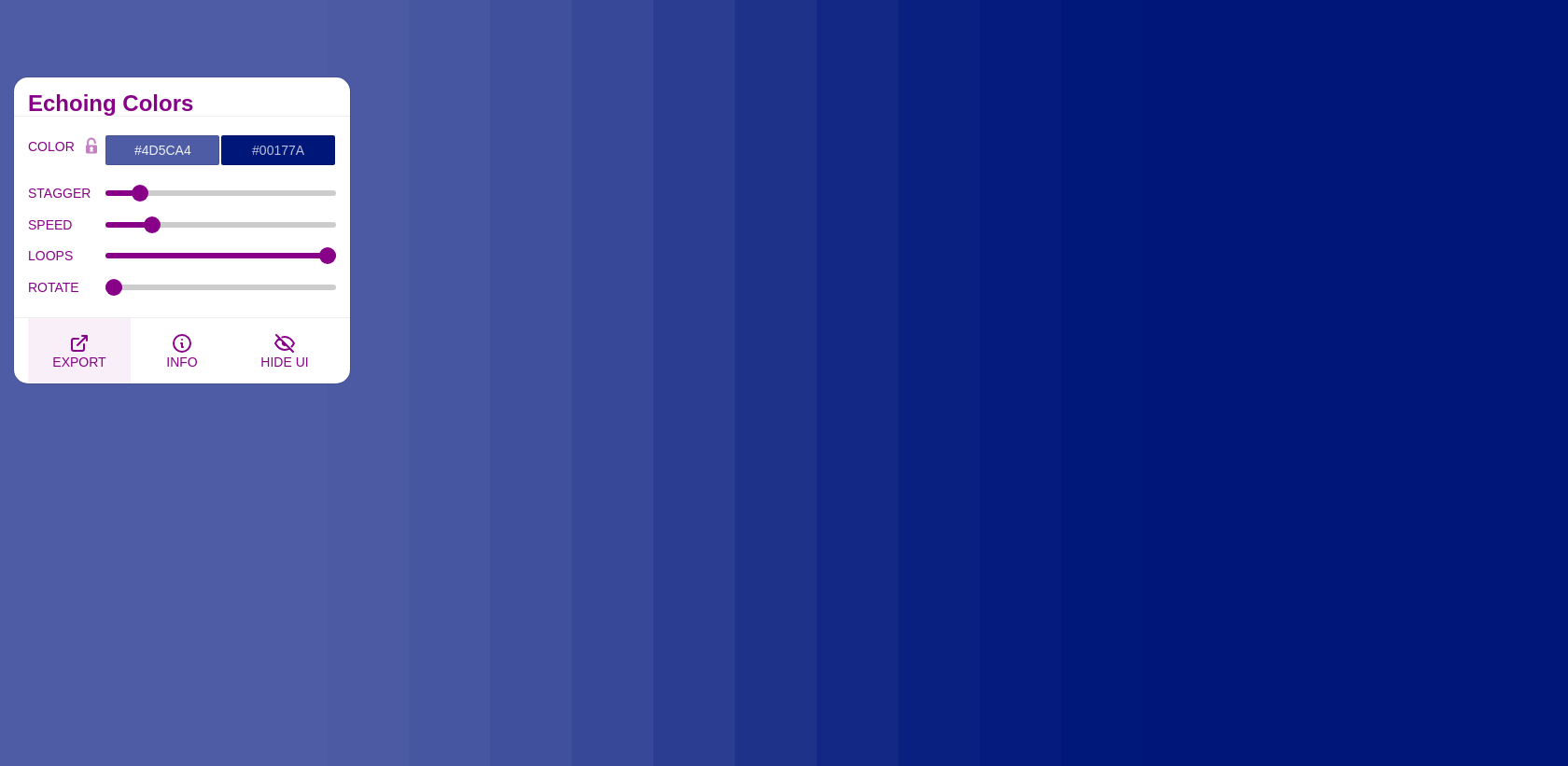
click at [89, 349] on icon "button" at bounding box center [80, 343] width 23 height 23
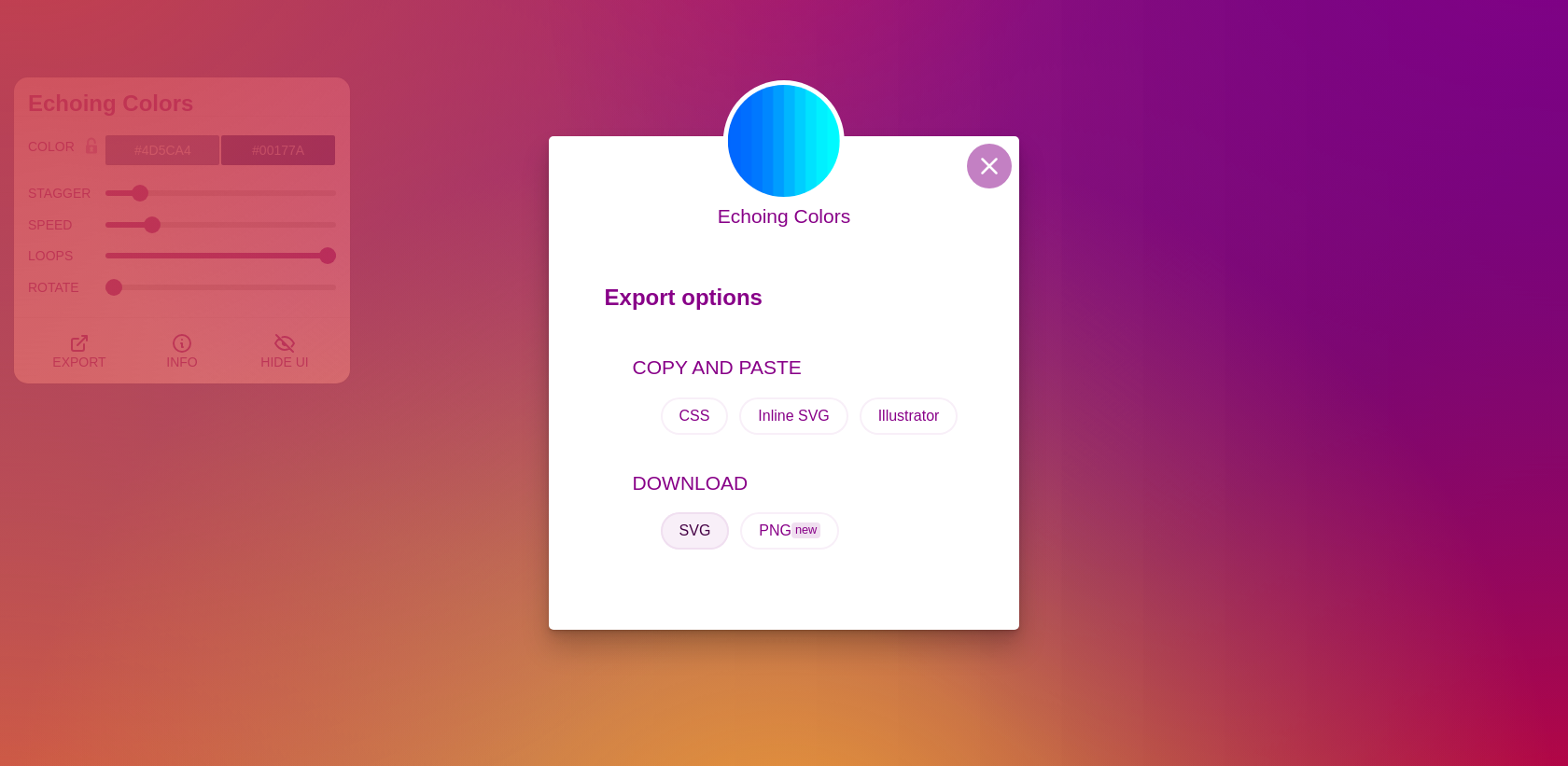
click at [711, 531] on button "SVG" at bounding box center [695, 530] width 69 height 37
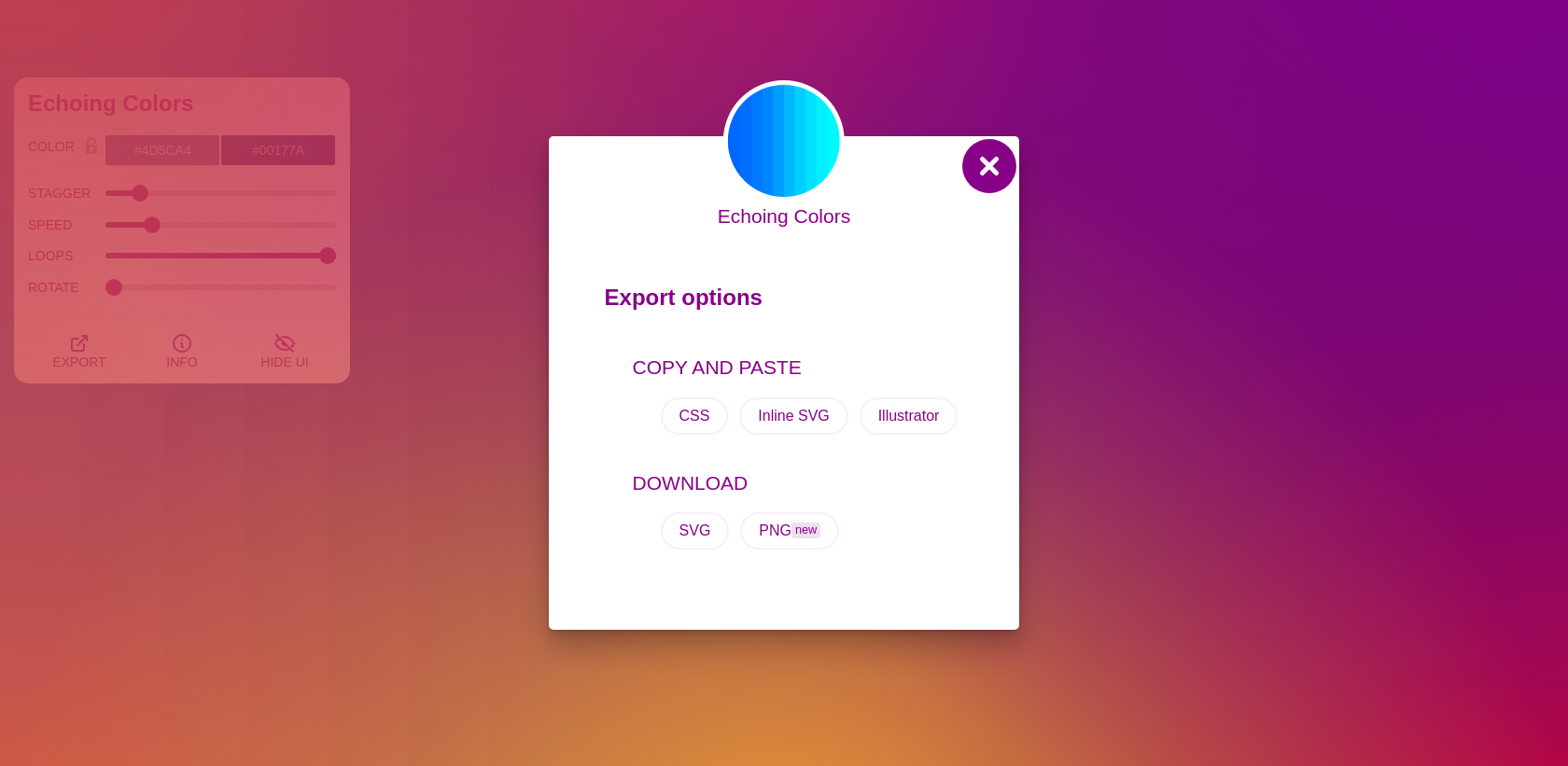
click at [1005, 153] on button at bounding box center [989, 166] width 45 height 45
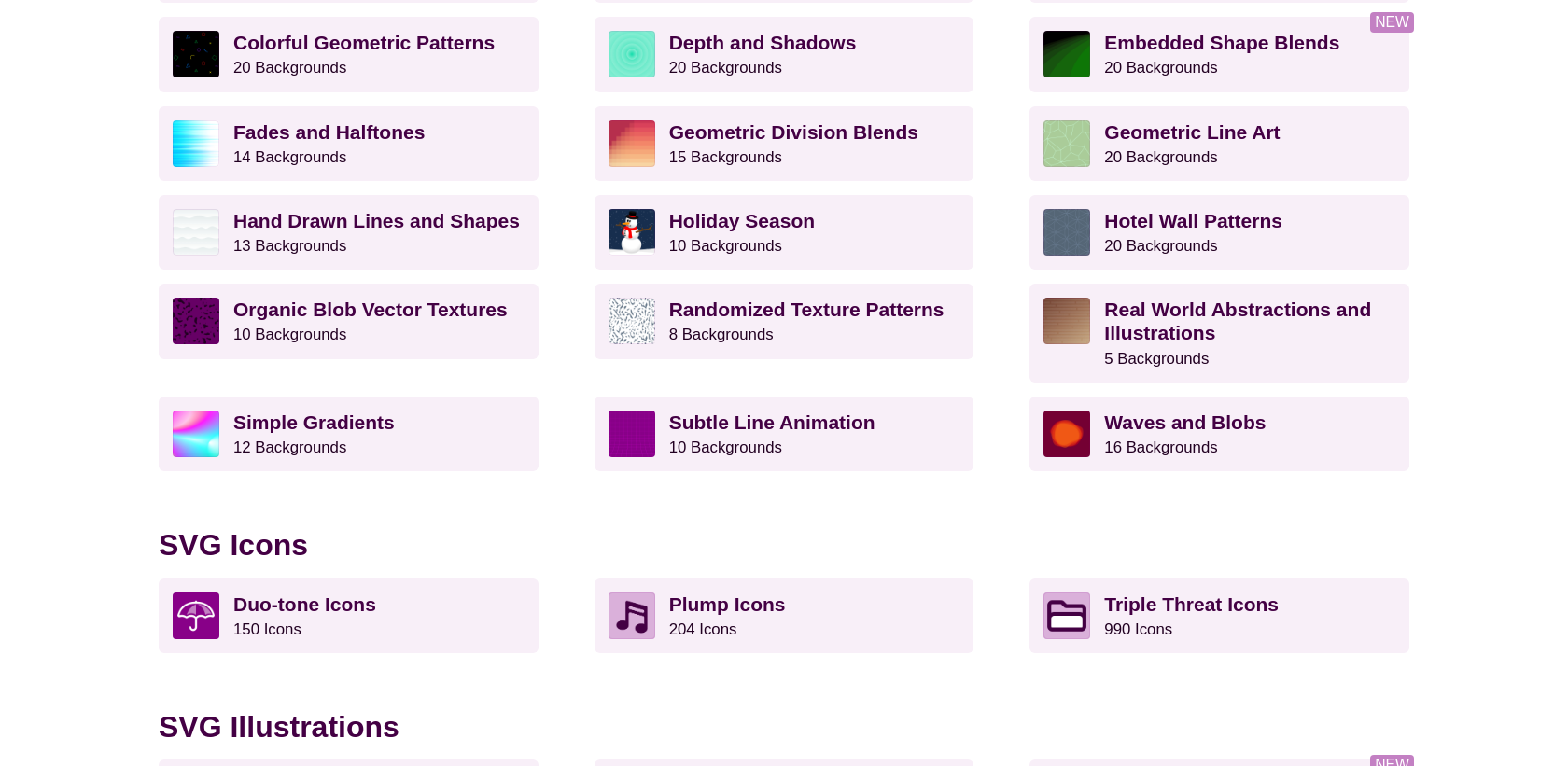
scroll to position [1210, 0]
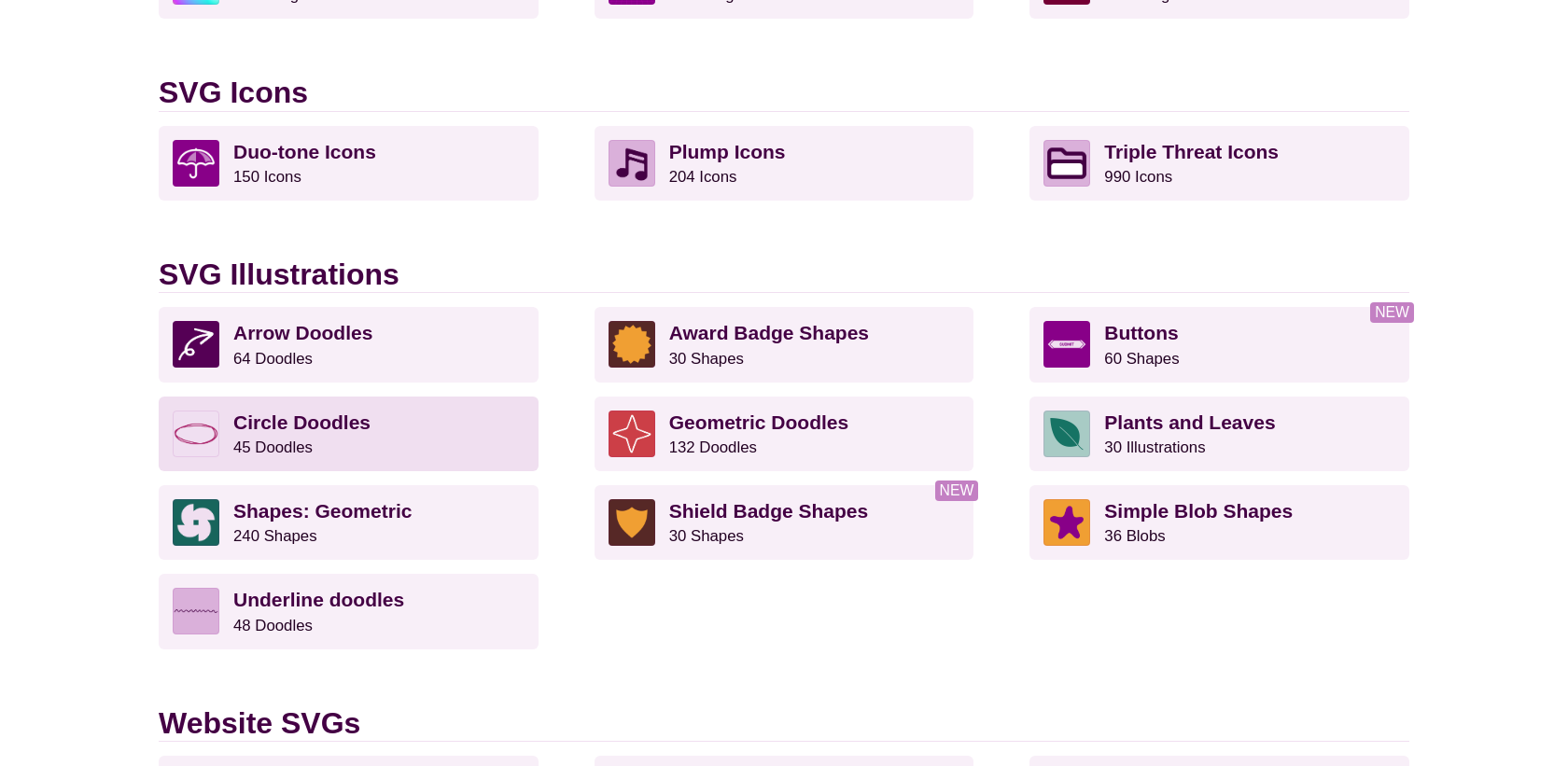
click at [387, 431] on p "Circle Doodles 45 Doodles" at bounding box center [378, 433] width 291 height 46
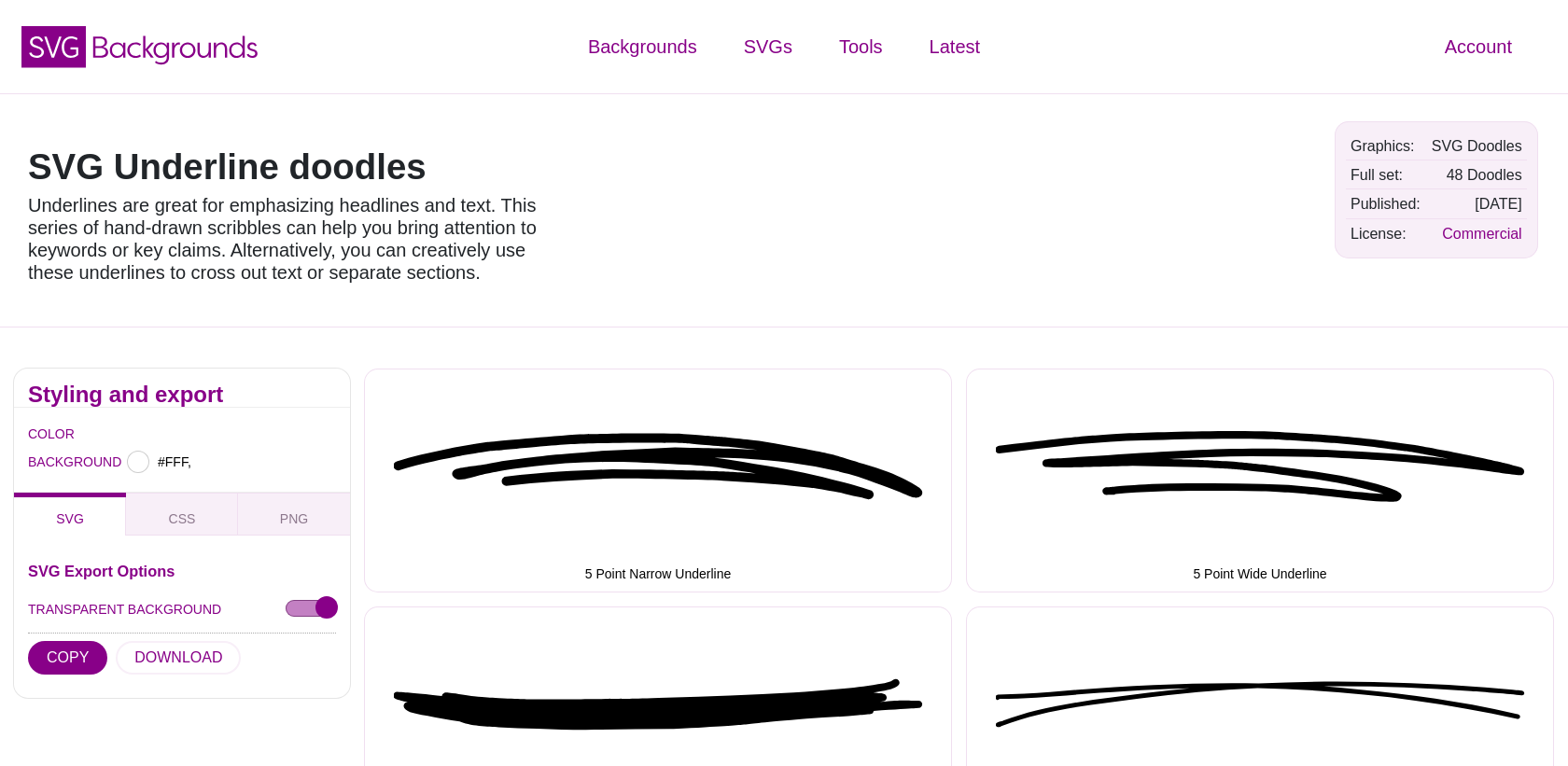
type input "#FFFFFF"
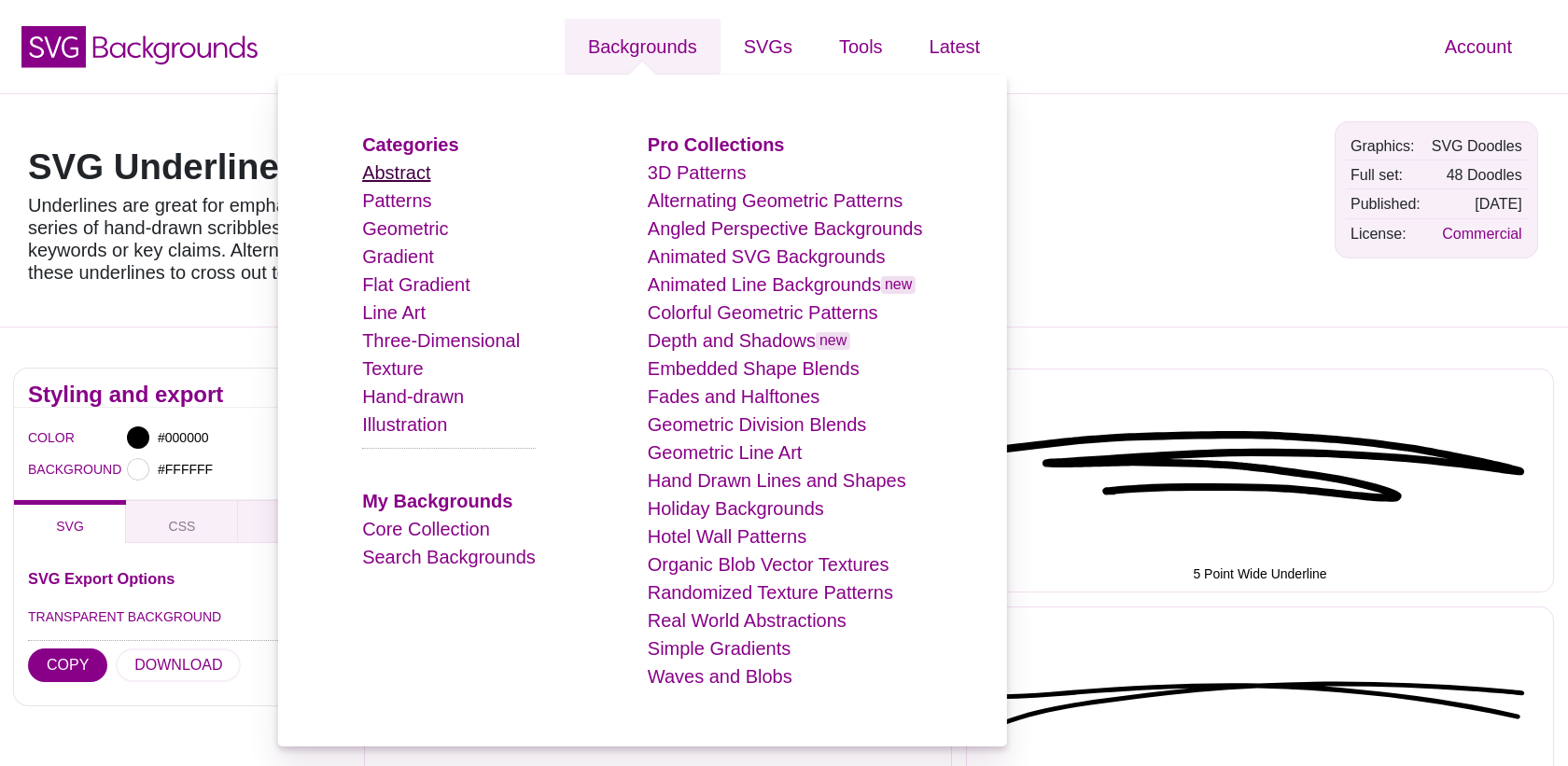
click at [385, 175] on link "Abstract" at bounding box center [396, 173] width 68 height 21
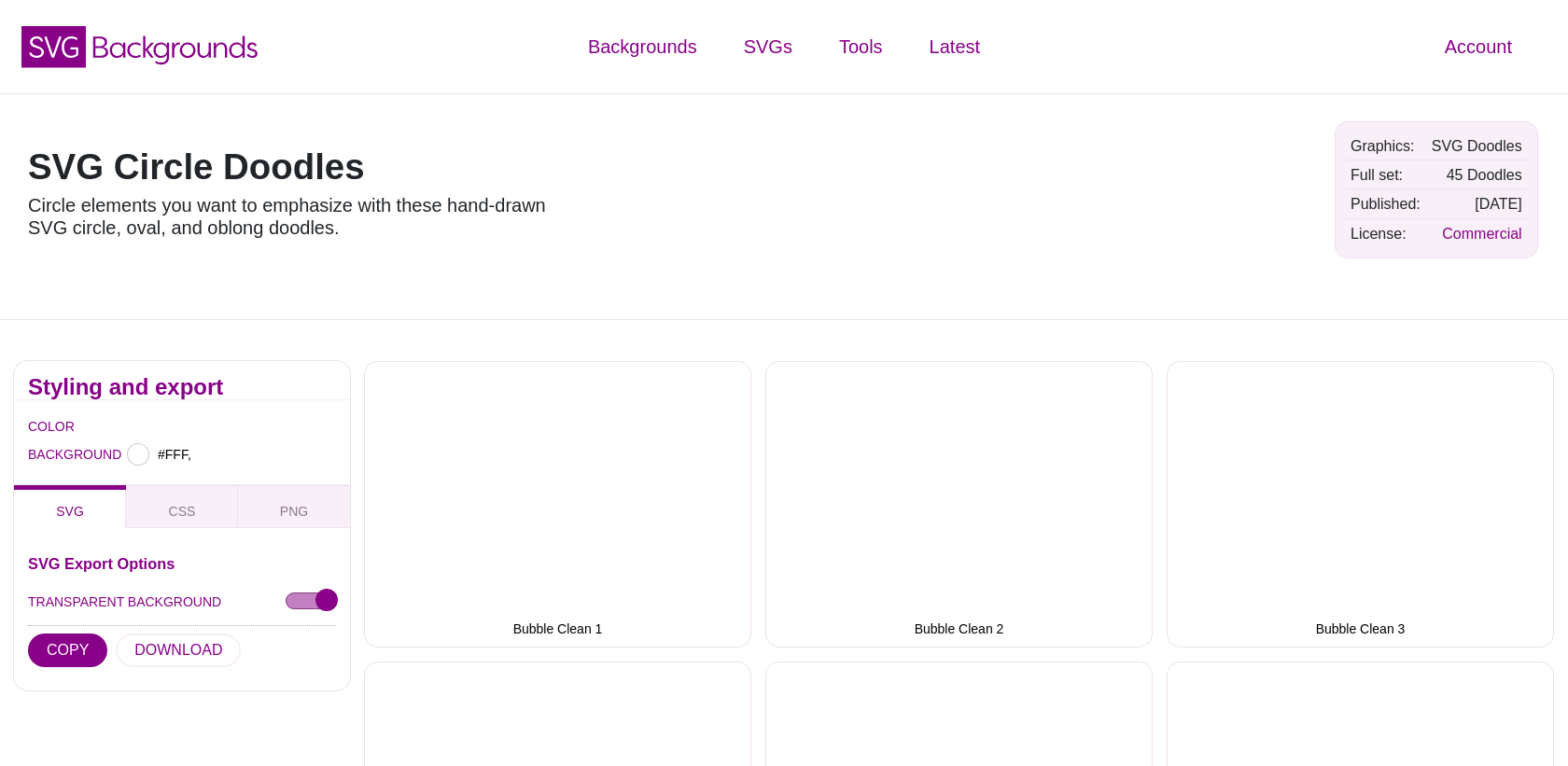
type input "#FFFFFF"
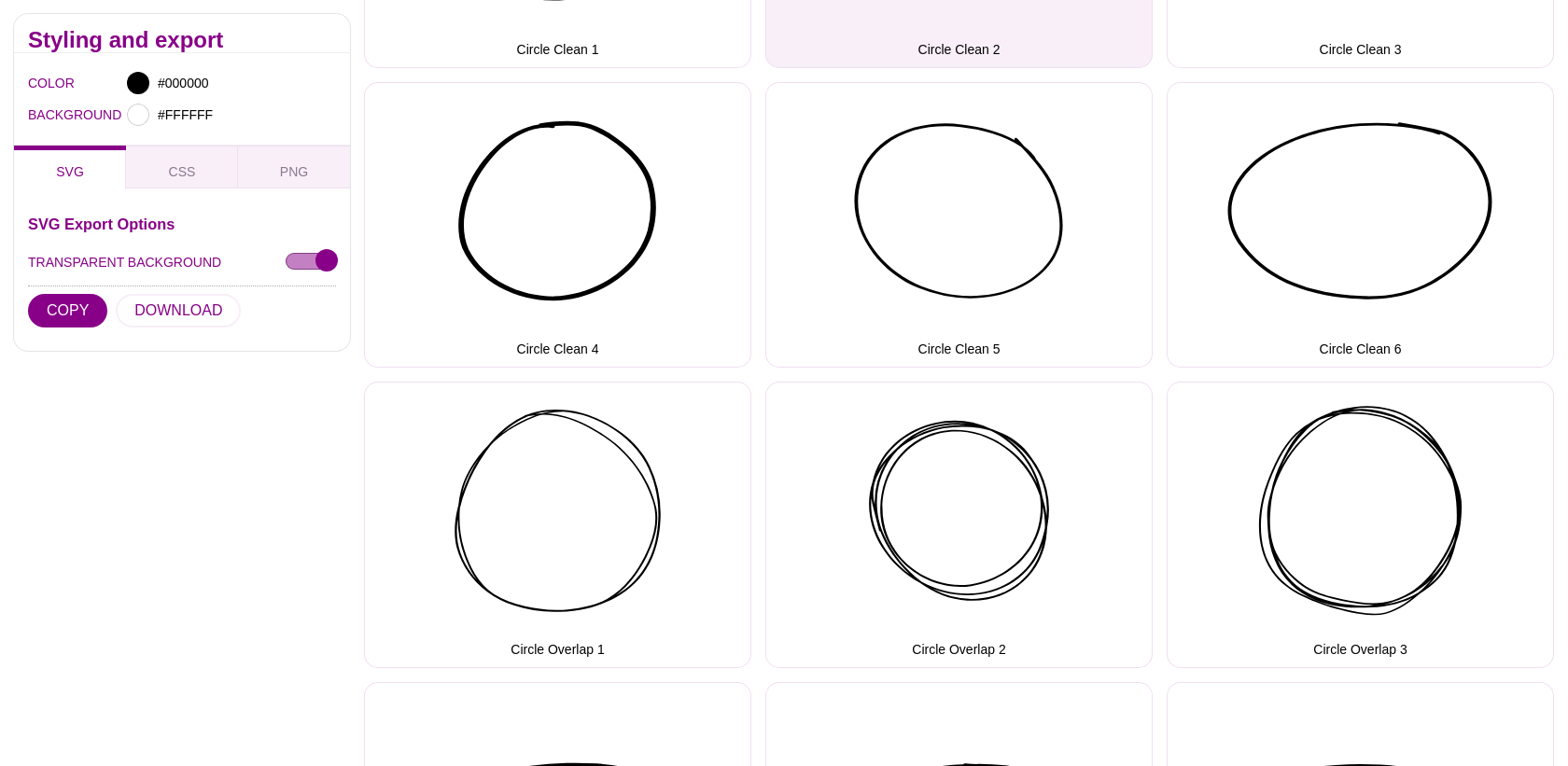
scroll to position [875, 0]
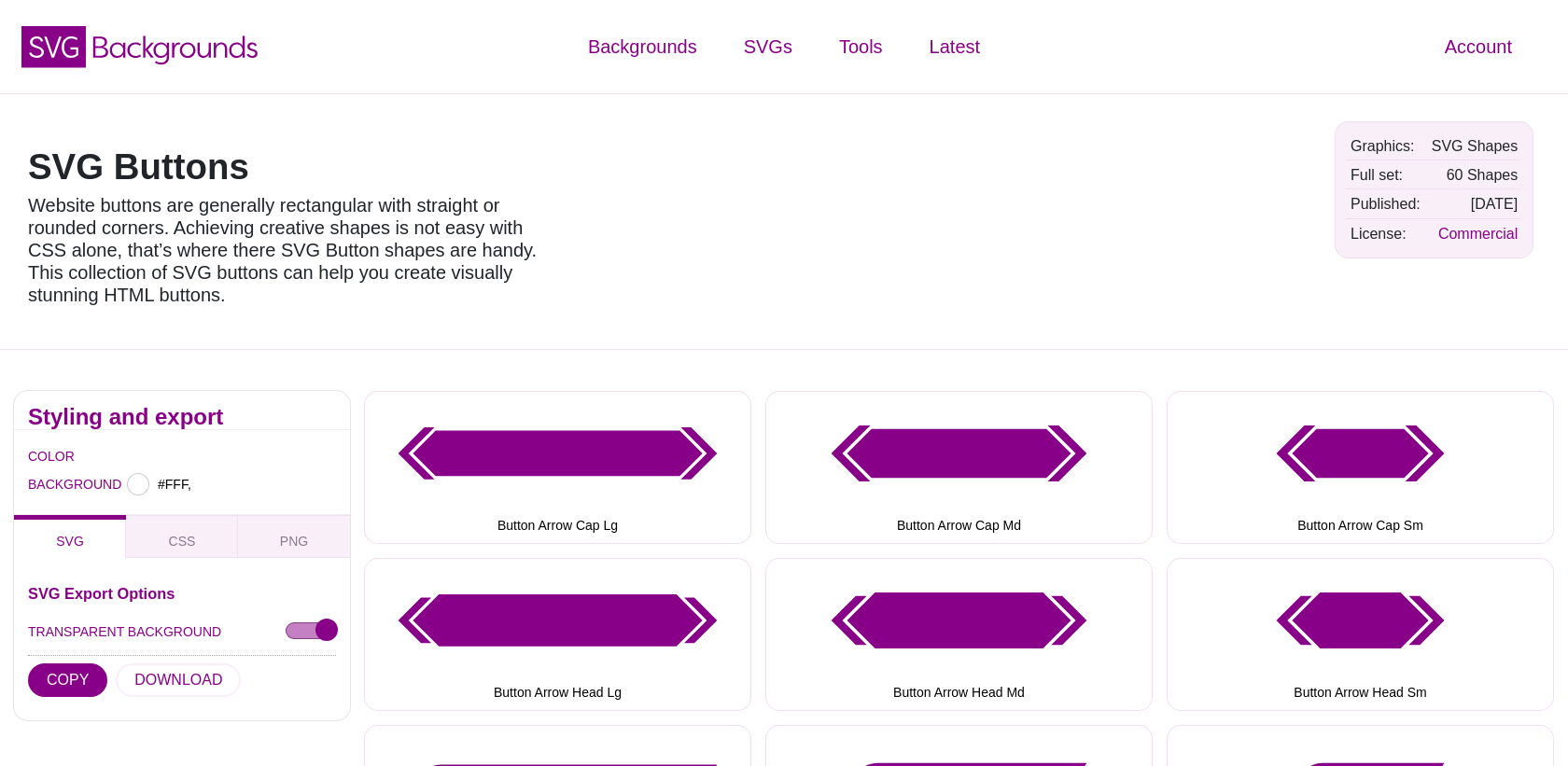
type input "#FFFFFF"
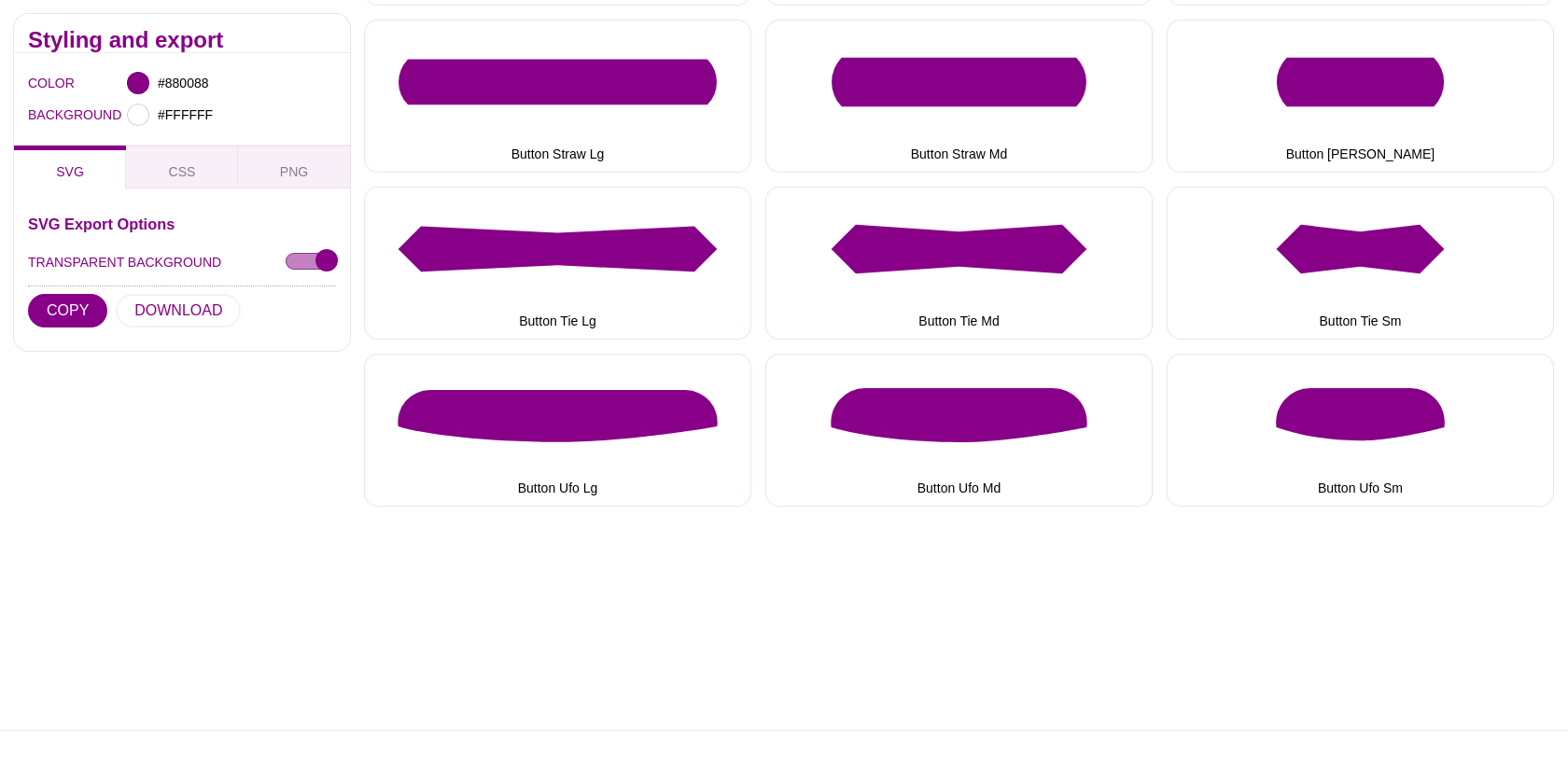
scroll to position [3210, 0]
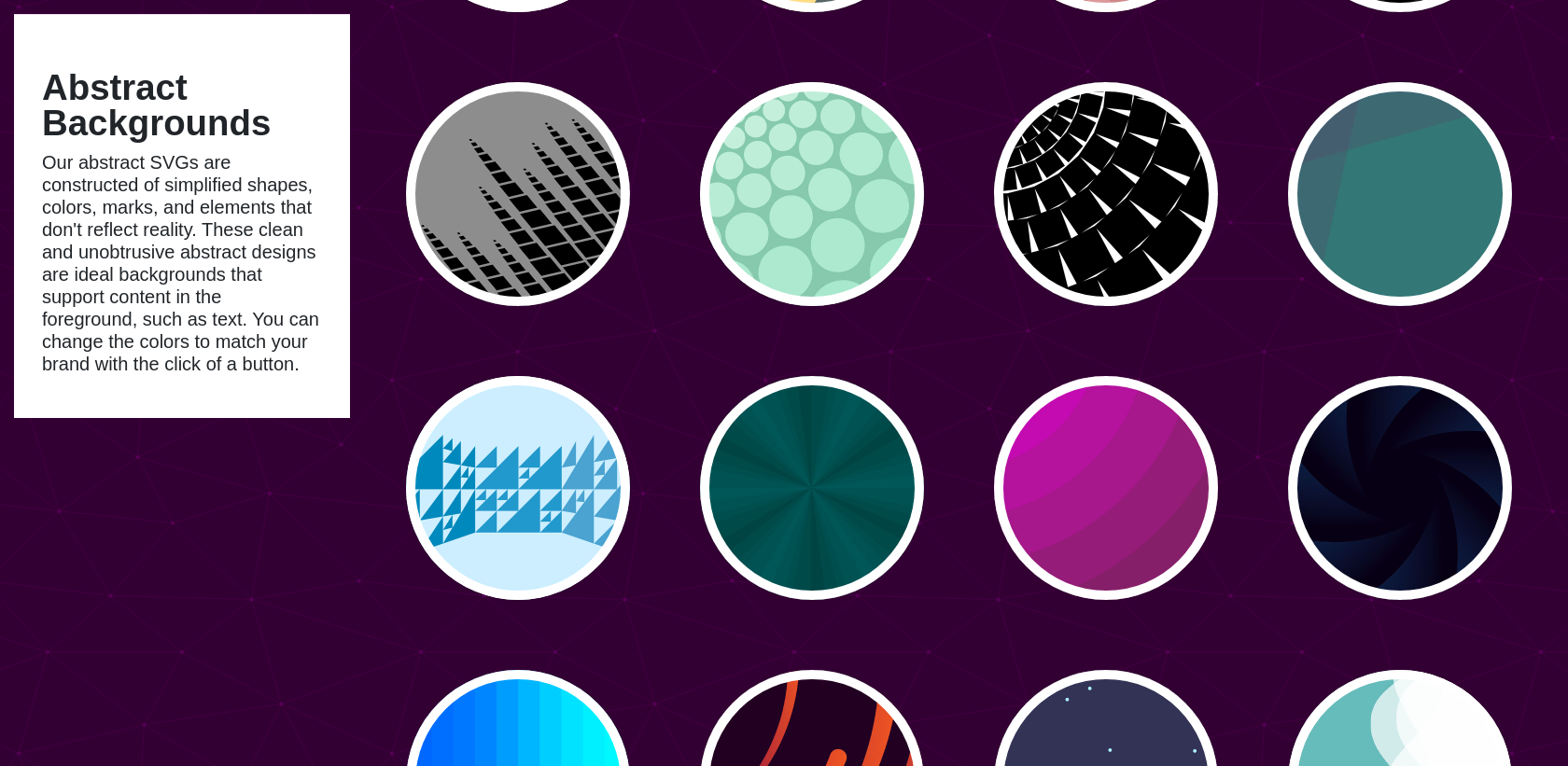
scroll to position [1511, 0]
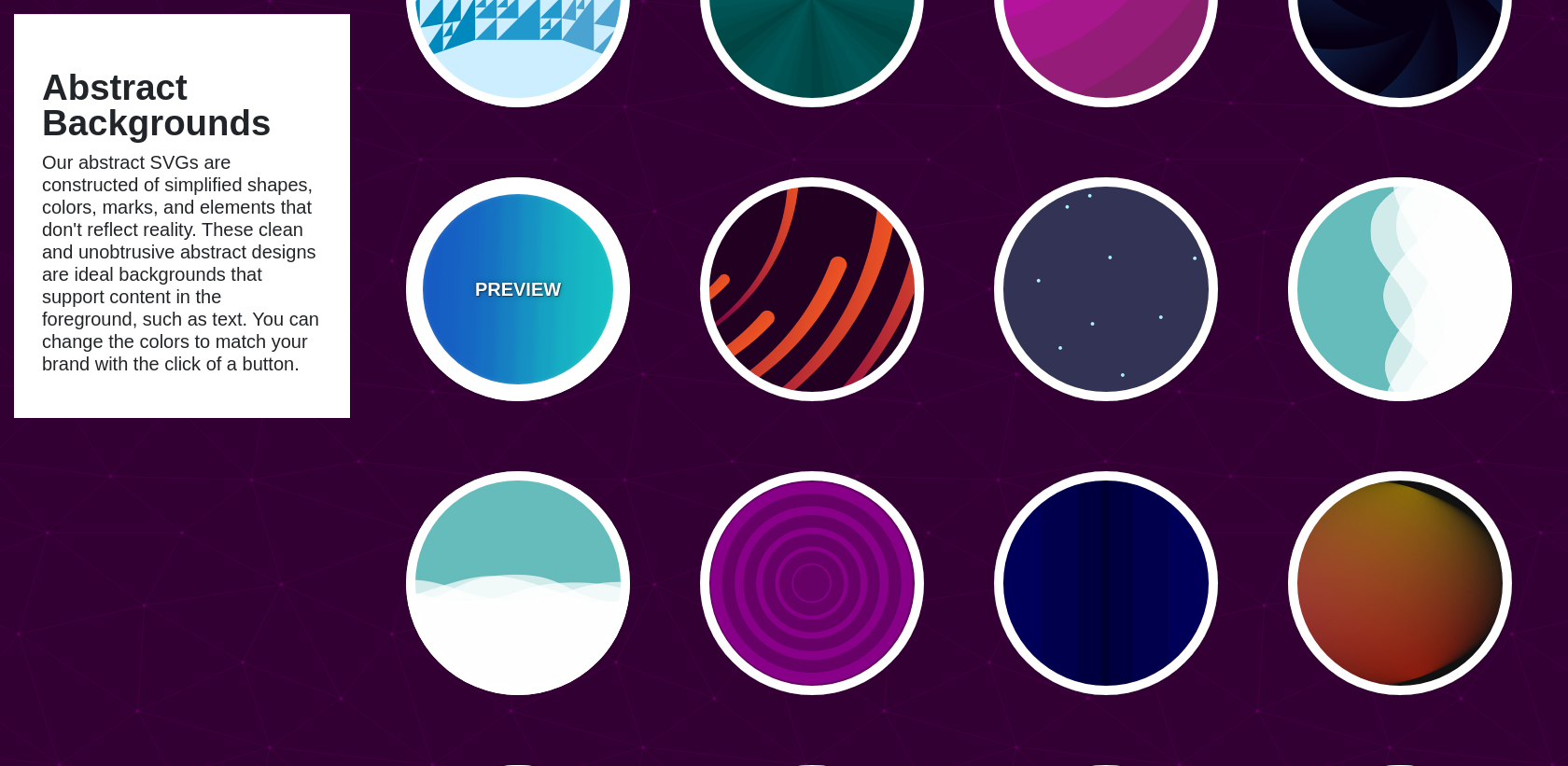
click at [538, 275] on p "PREVIEW" at bounding box center [518, 289] width 86 height 28
type input "#00FFFF"
type input "#0066FF"
type input "0.25"
type input "12"
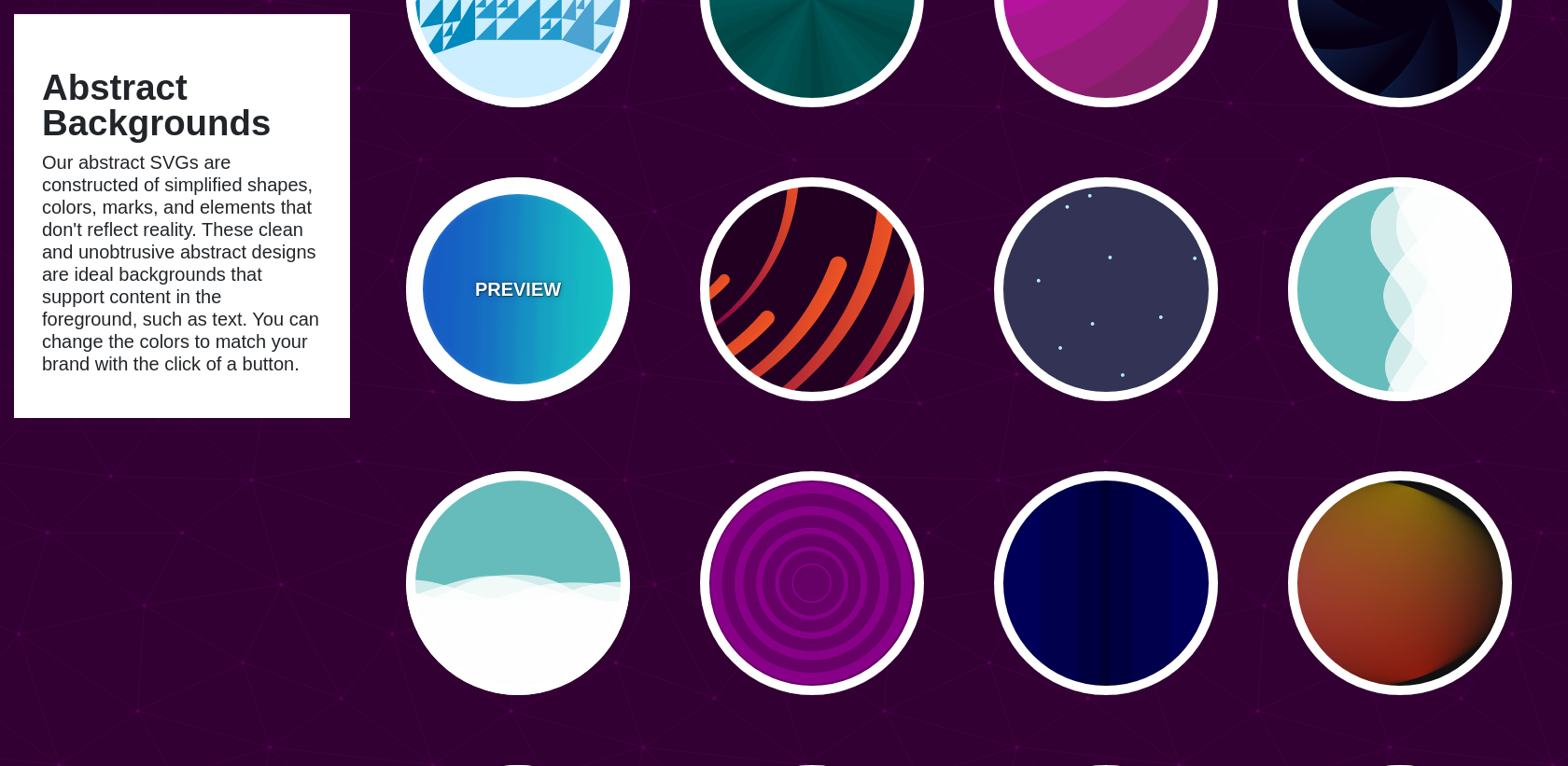
type input "999"
type input "0"
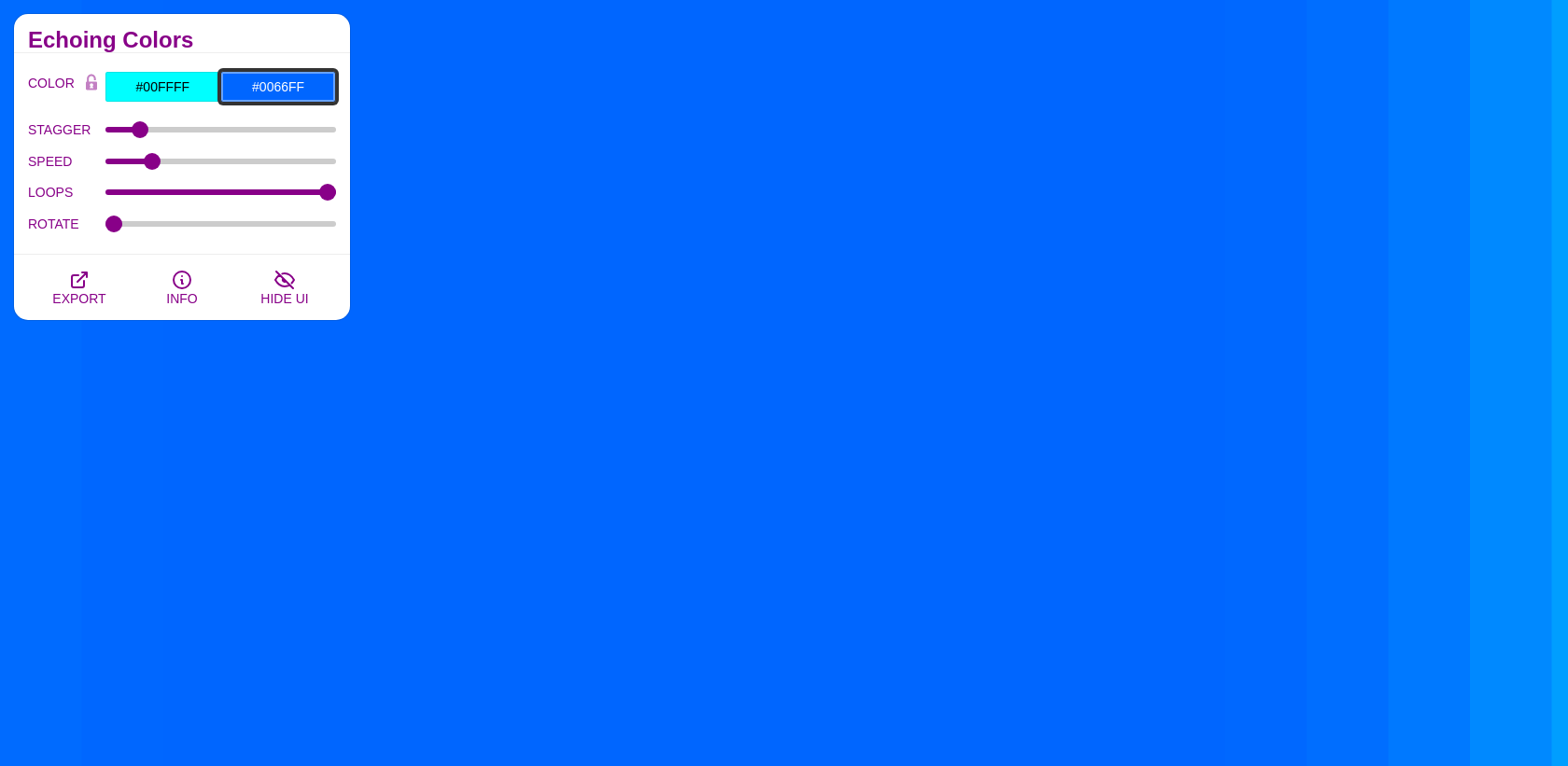
click at [283, 72] on input "#0066FF" at bounding box center [278, 86] width 116 height 31
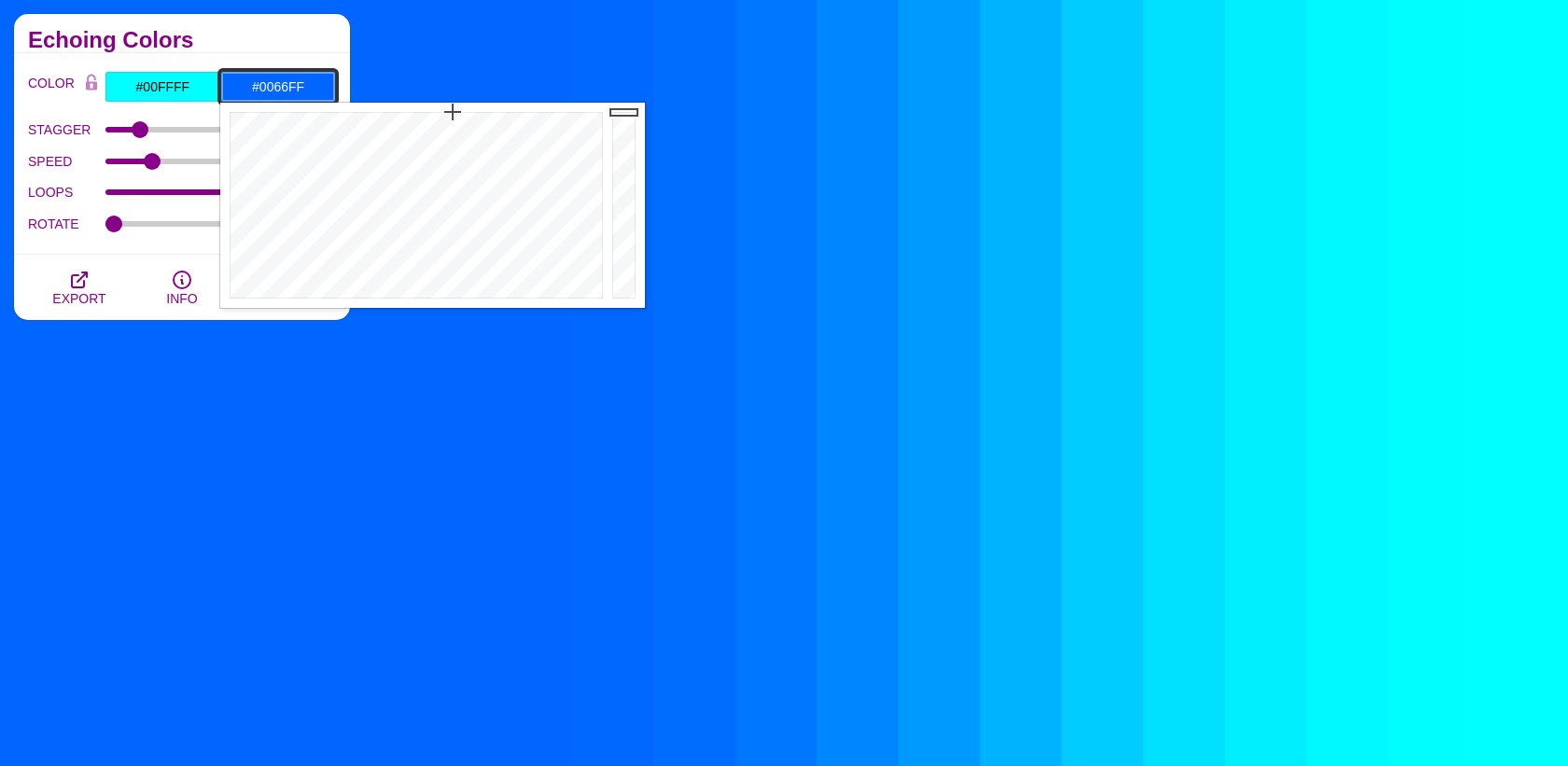
click at [283, 72] on input "#0066FF" at bounding box center [278, 86] width 116 height 31
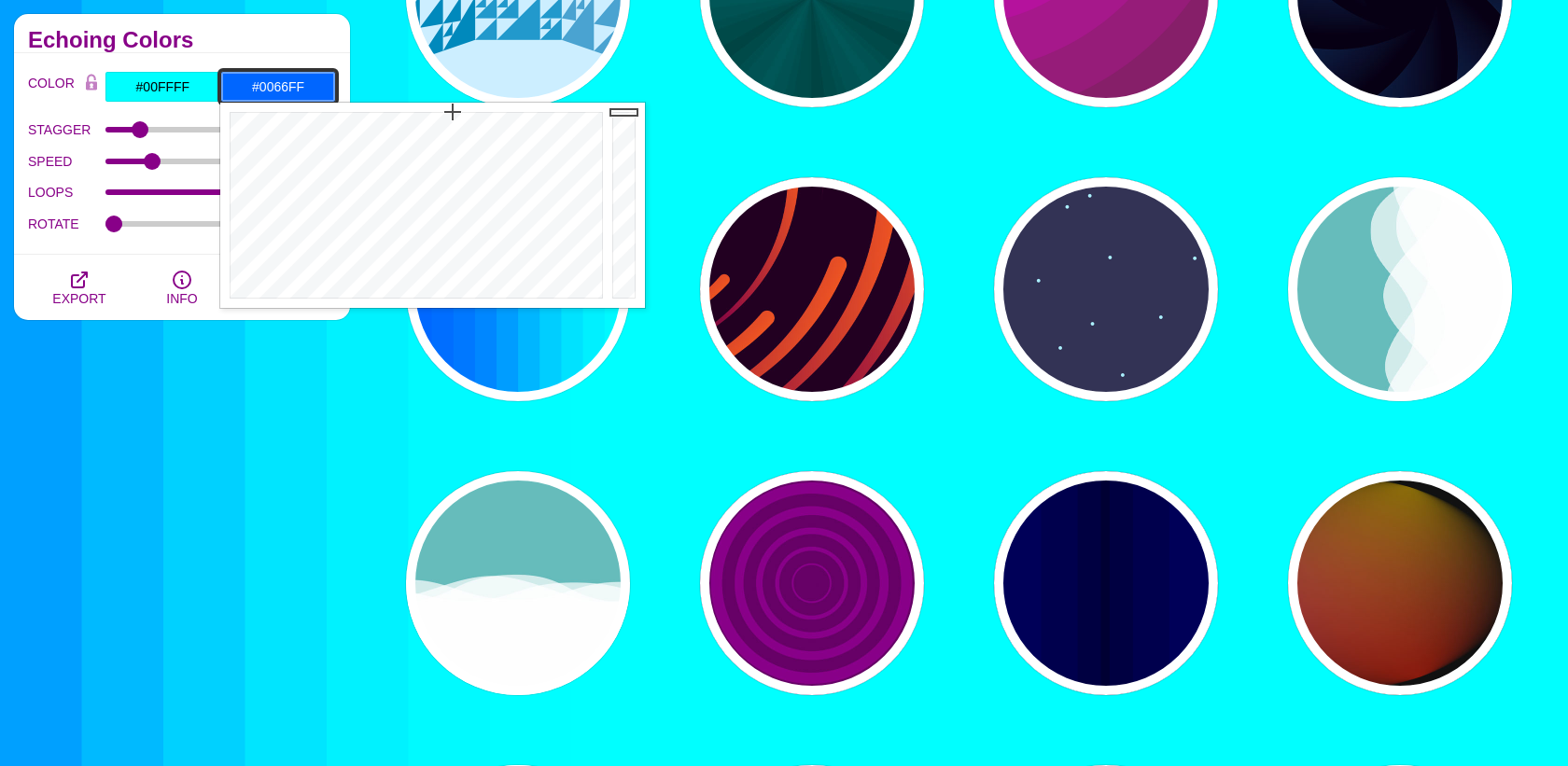
click at [283, 89] on input "#0066FF" at bounding box center [278, 86] width 116 height 31
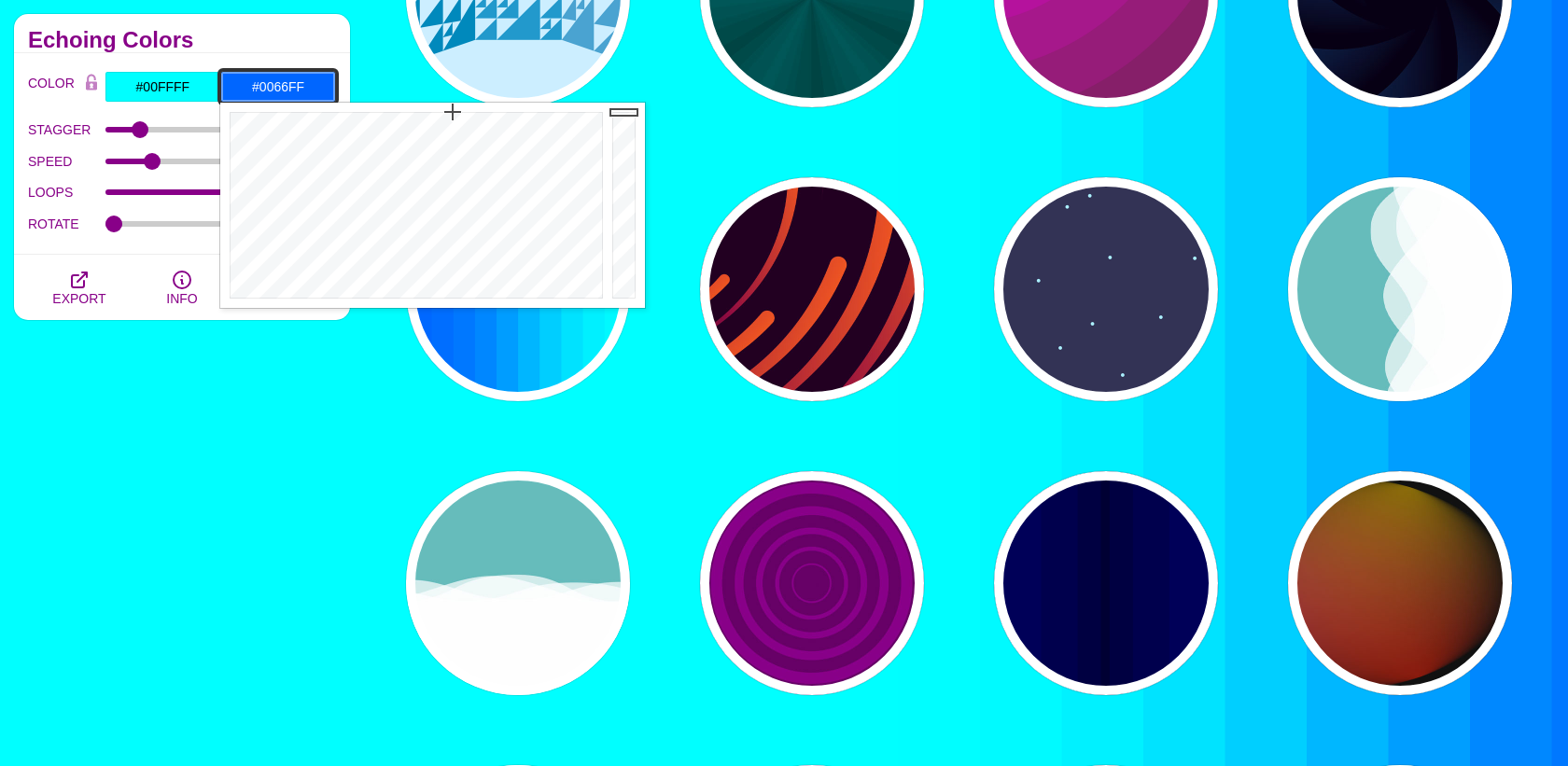
click at [283, 89] on input "#0066FF" at bounding box center [278, 86] width 116 height 31
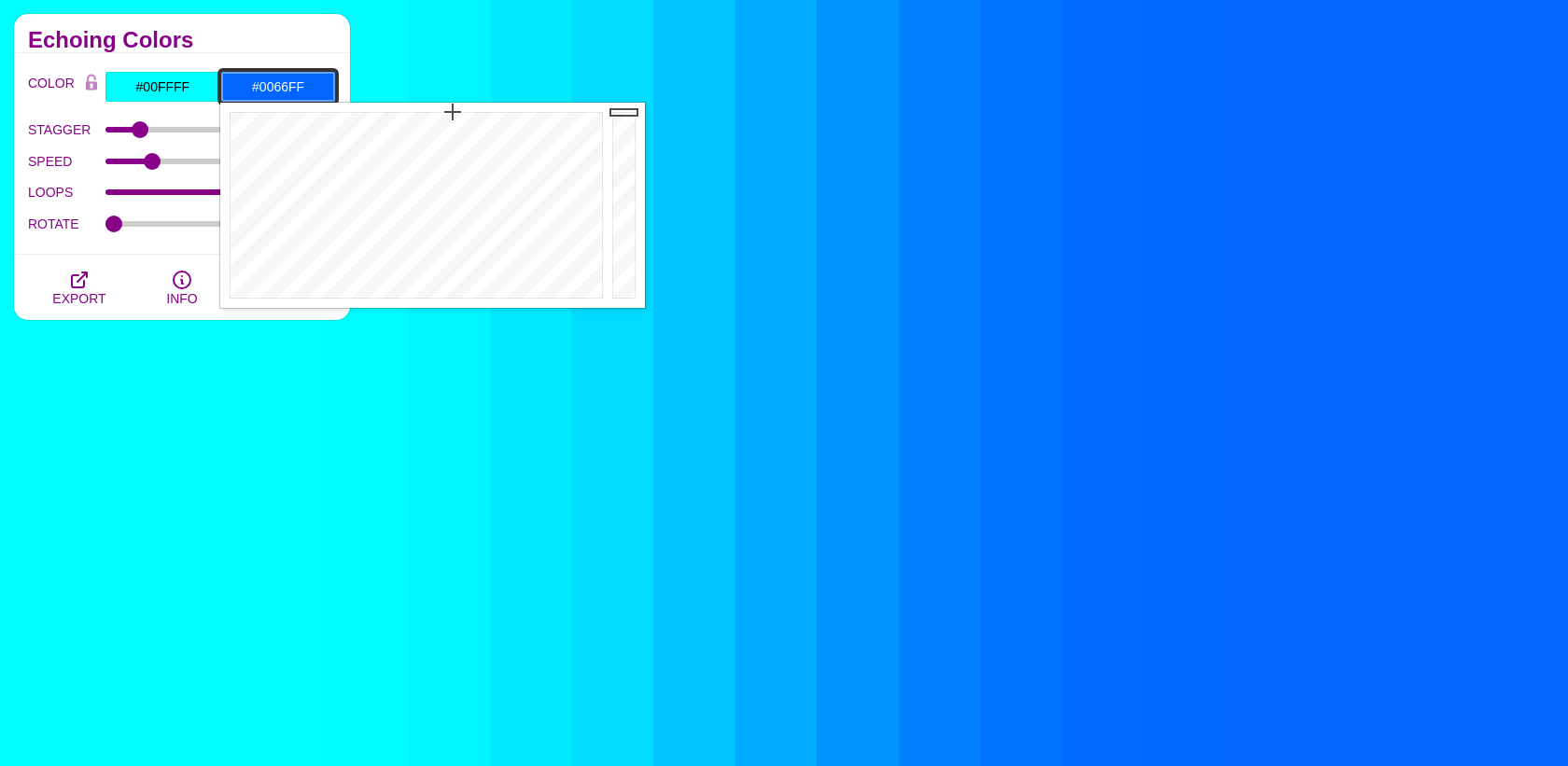
click at [283, 89] on input "#0066FF" at bounding box center [278, 86] width 116 height 31
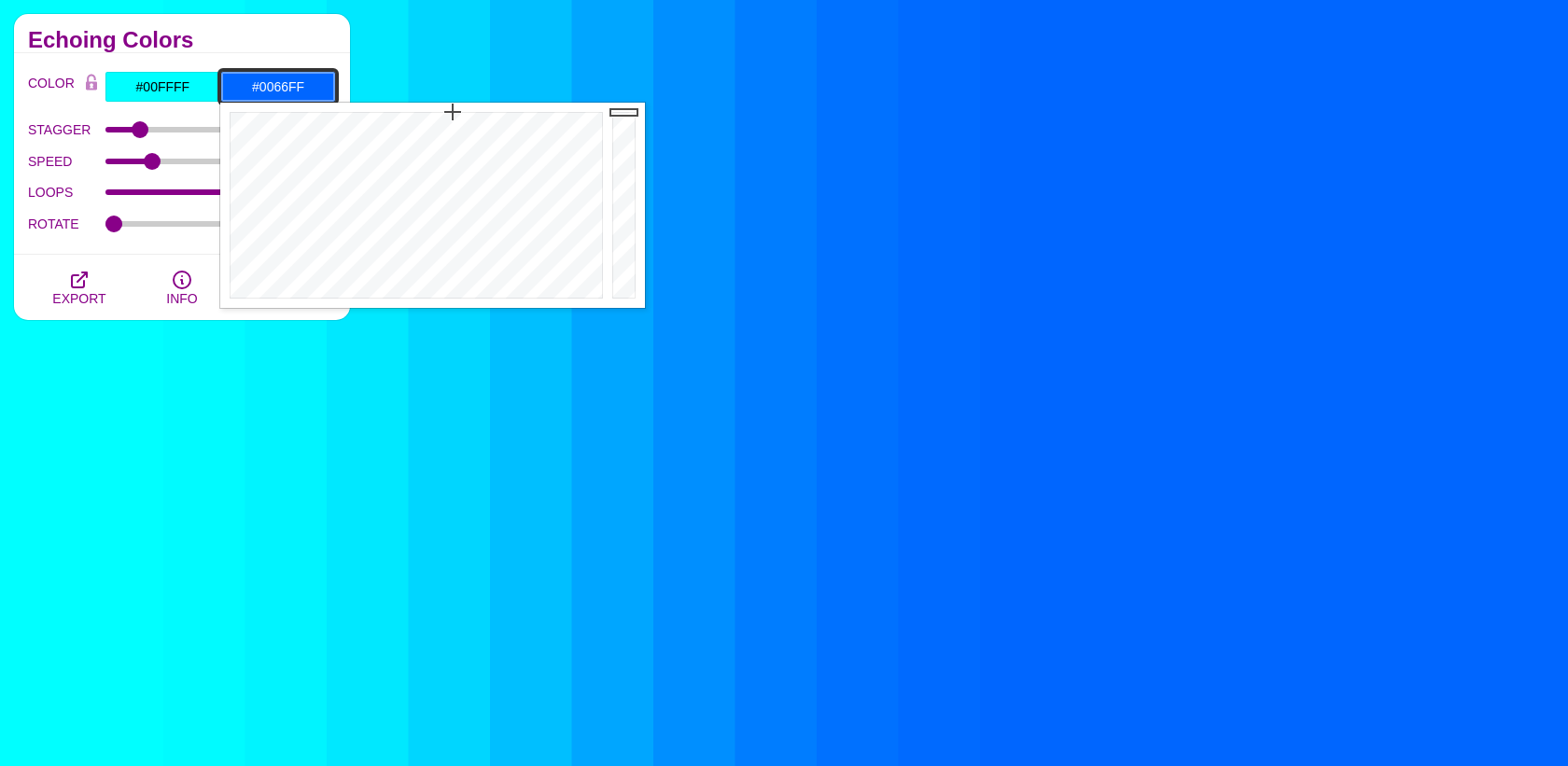
paste input "51c7d"
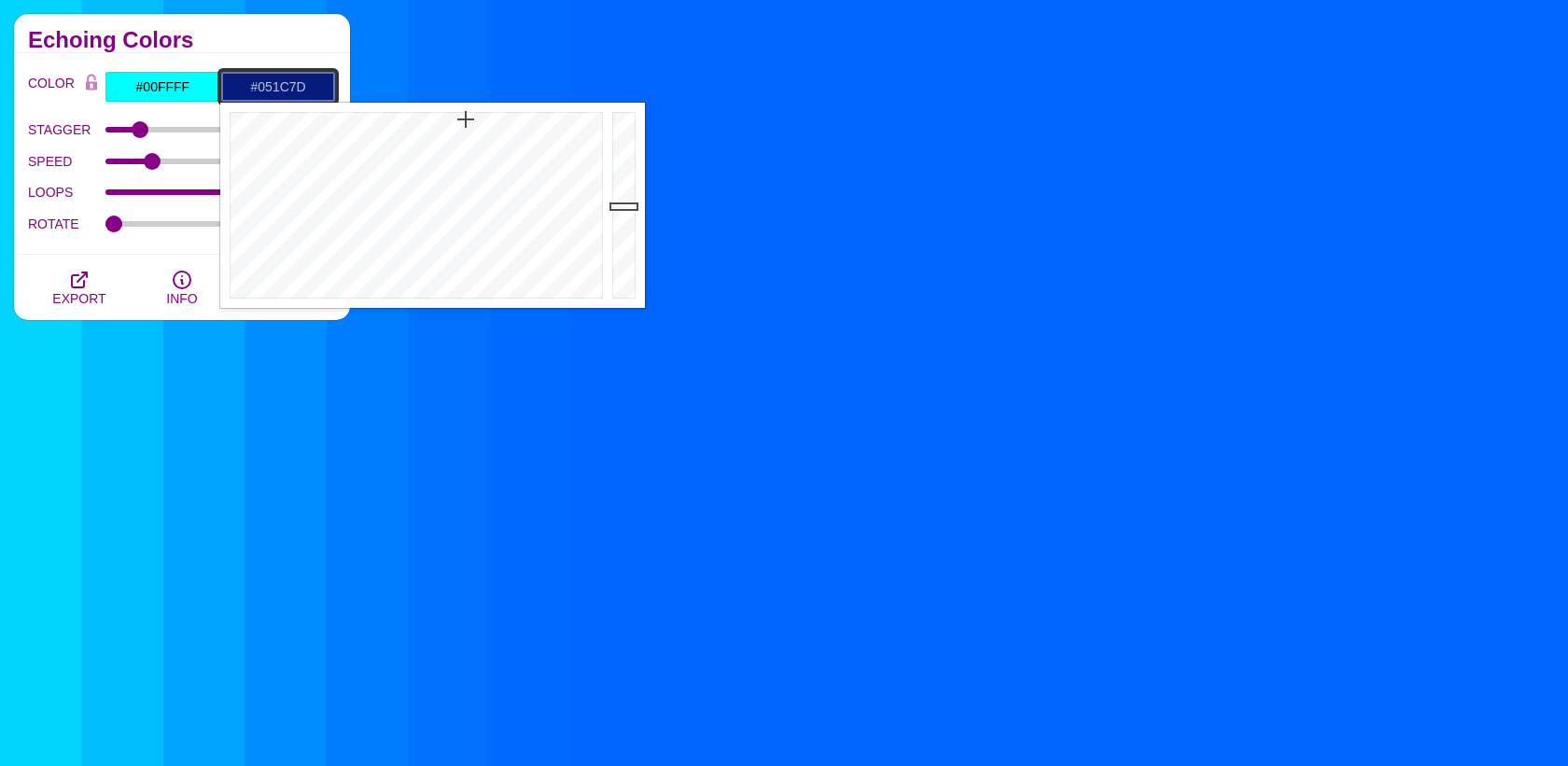
type input "#051C7D"
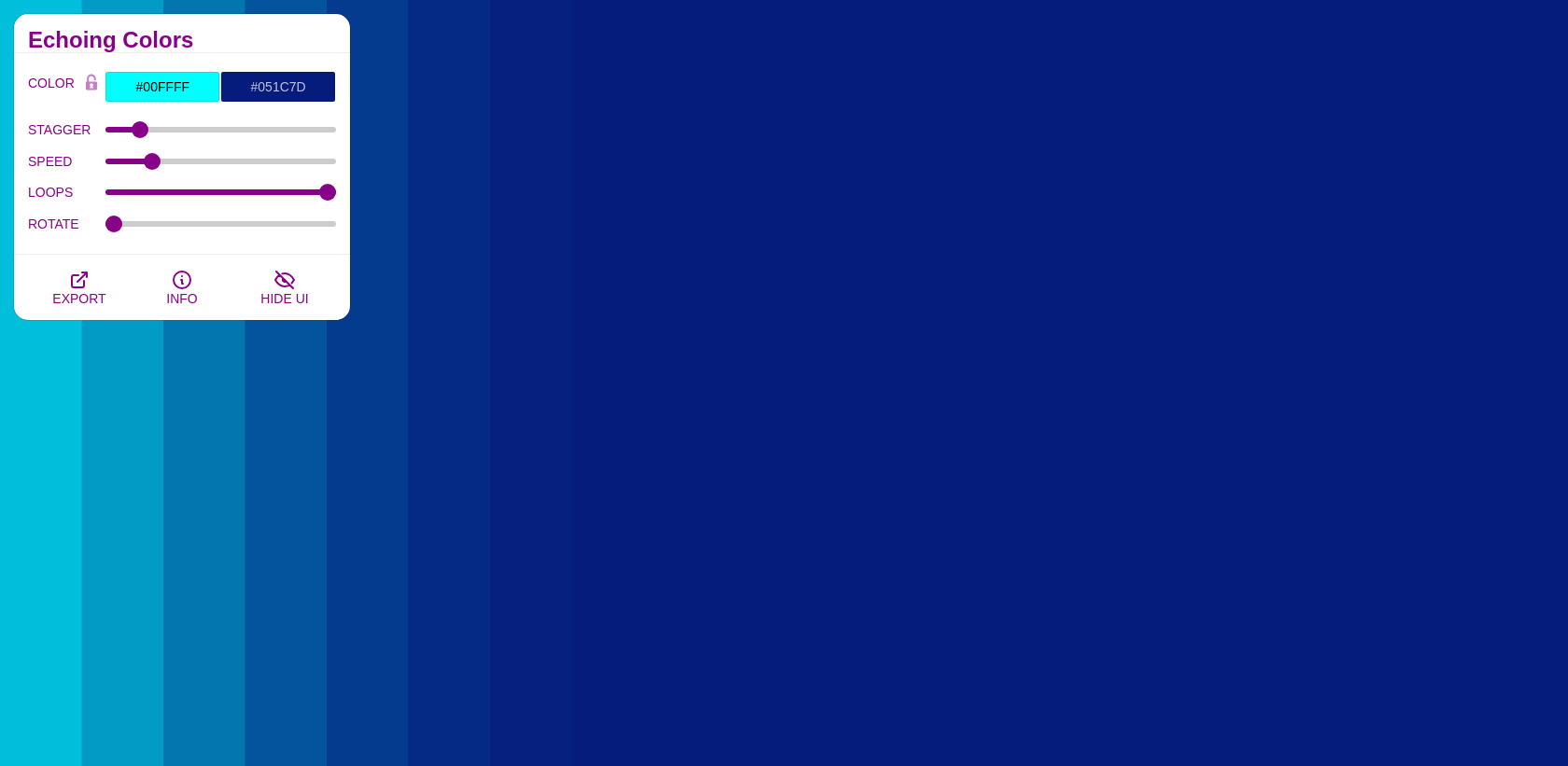
click at [276, 26] on div "Echoing Colors" at bounding box center [182, 33] width 336 height 39
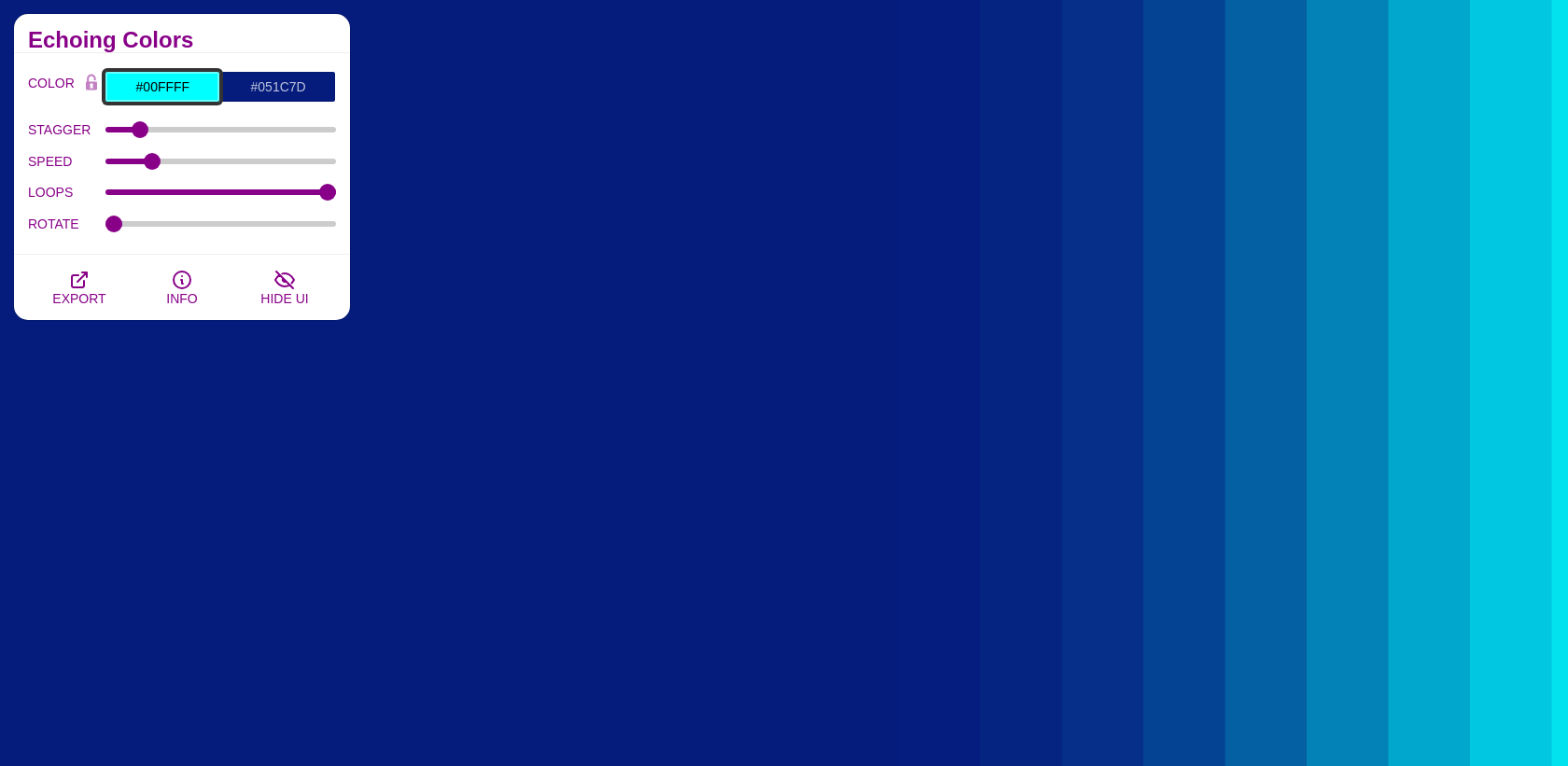
click at [176, 88] on input "#00FFFF" at bounding box center [162, 86] width 116 height 31
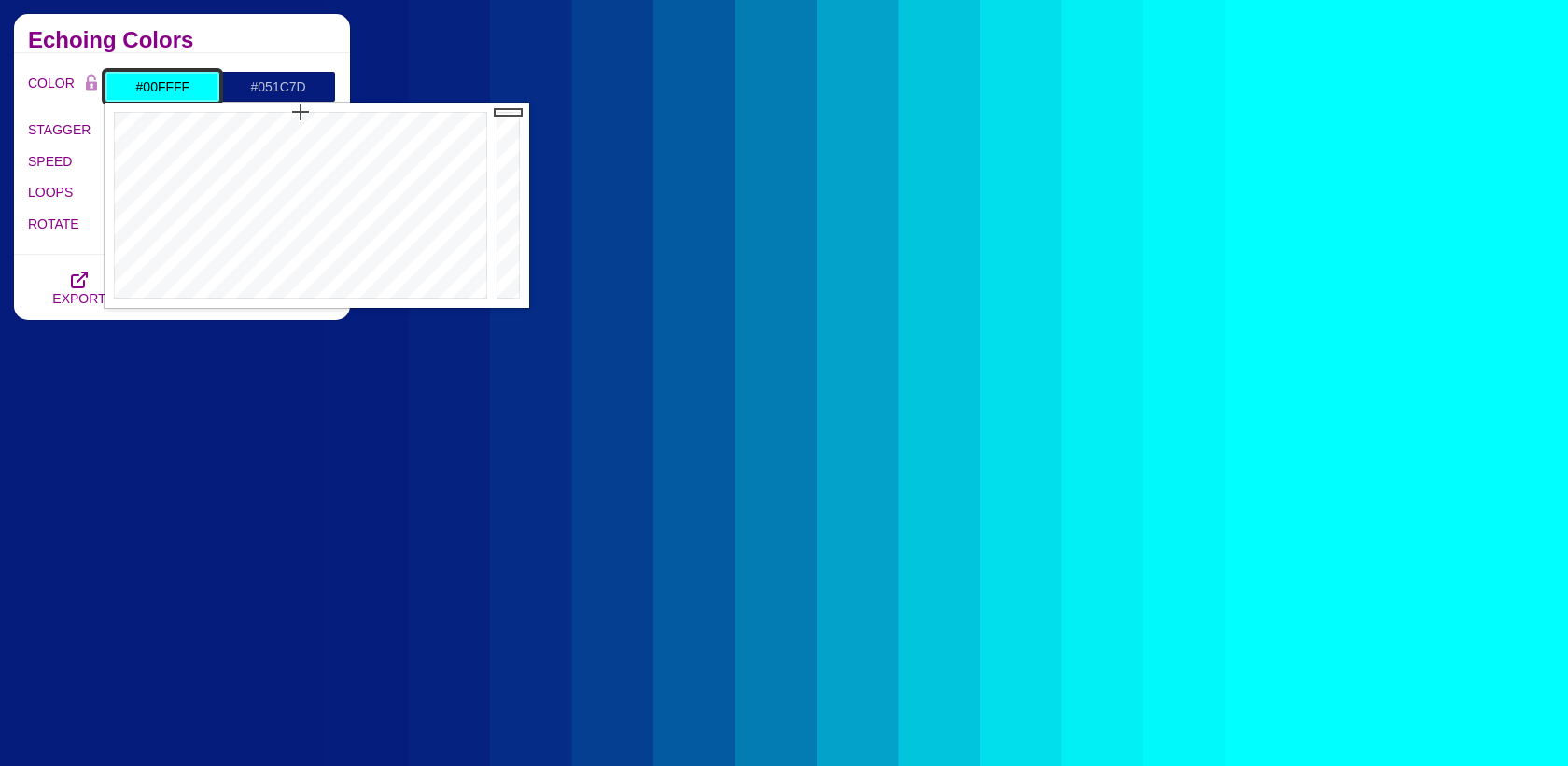
click at [176, 88] on input "#00FFFF" at bounding box center [162, 86] width 116 height 31
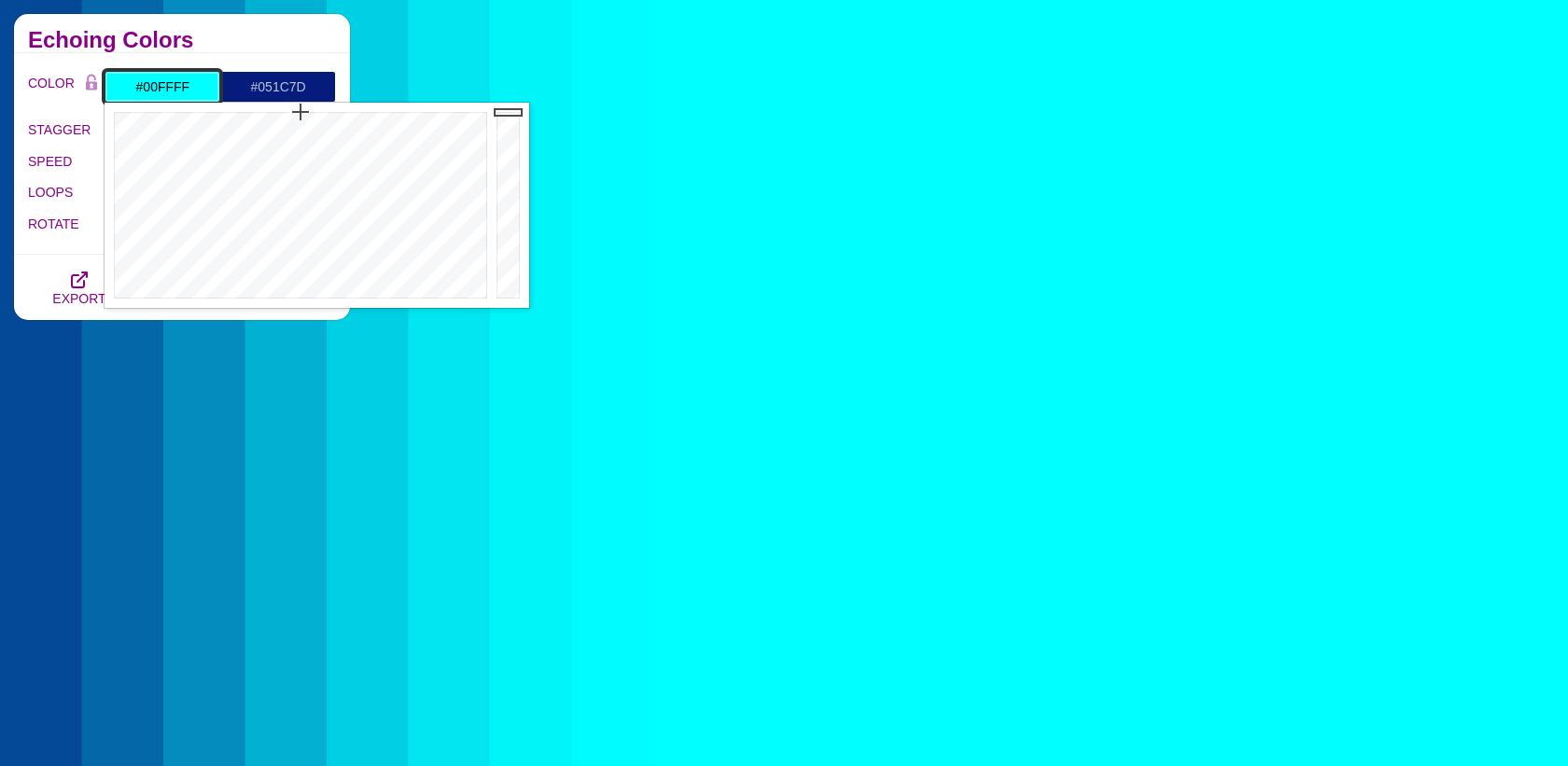
click at [176, 88] on input "#00FFFF" at bounding box center [162, 86] width 116 height 31
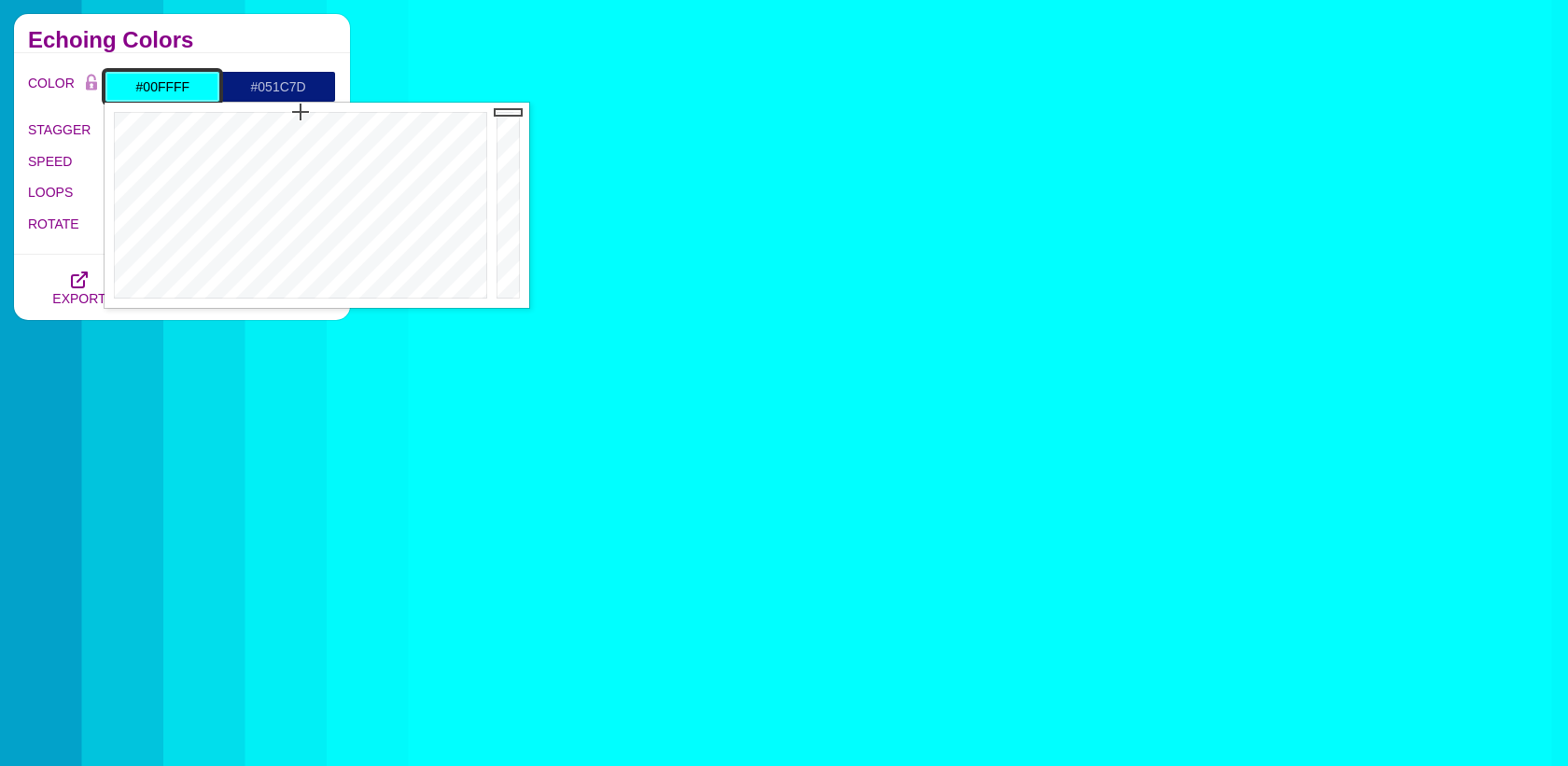
paste input "51c7d"
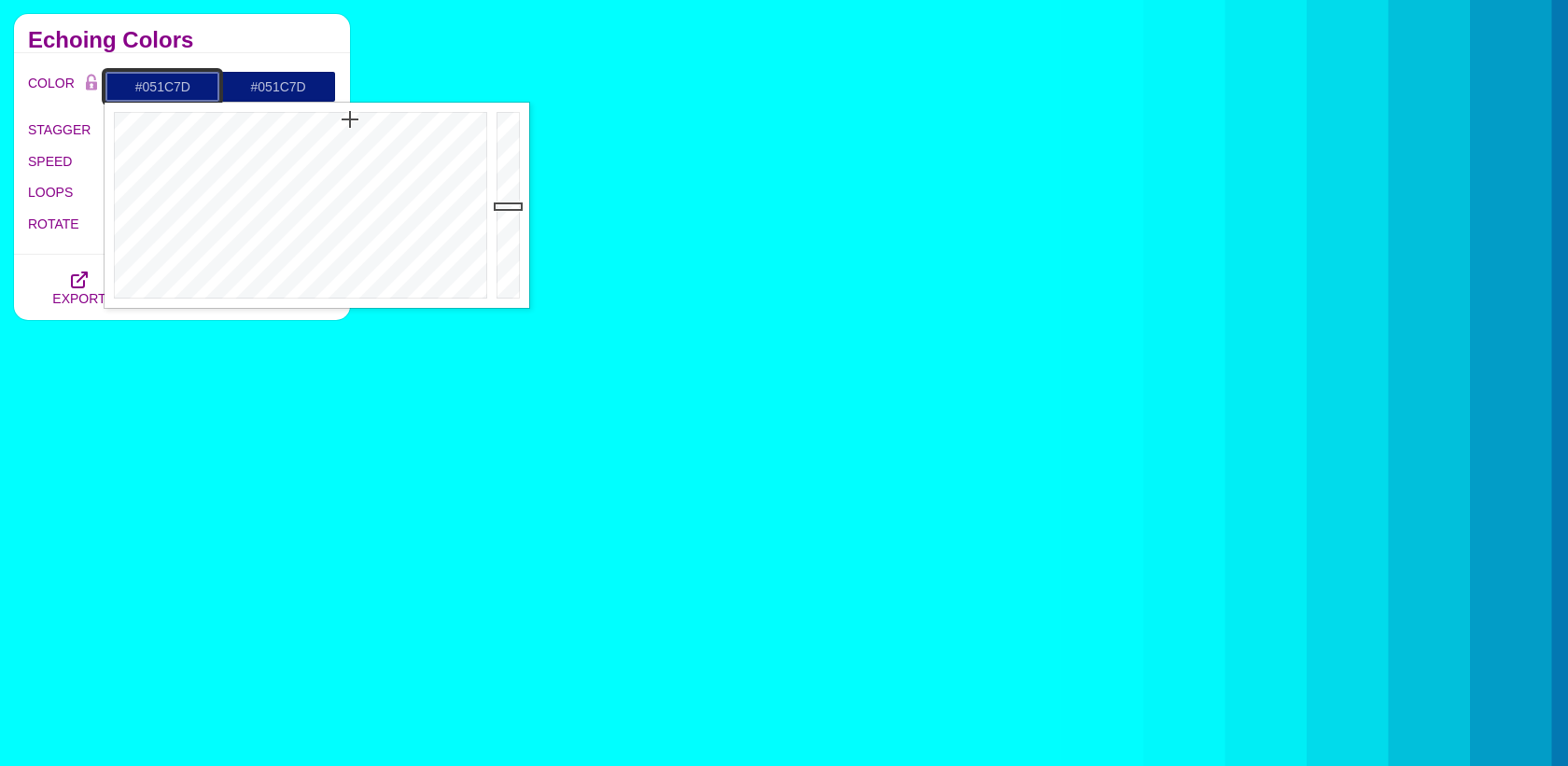
type input "#051C7D"
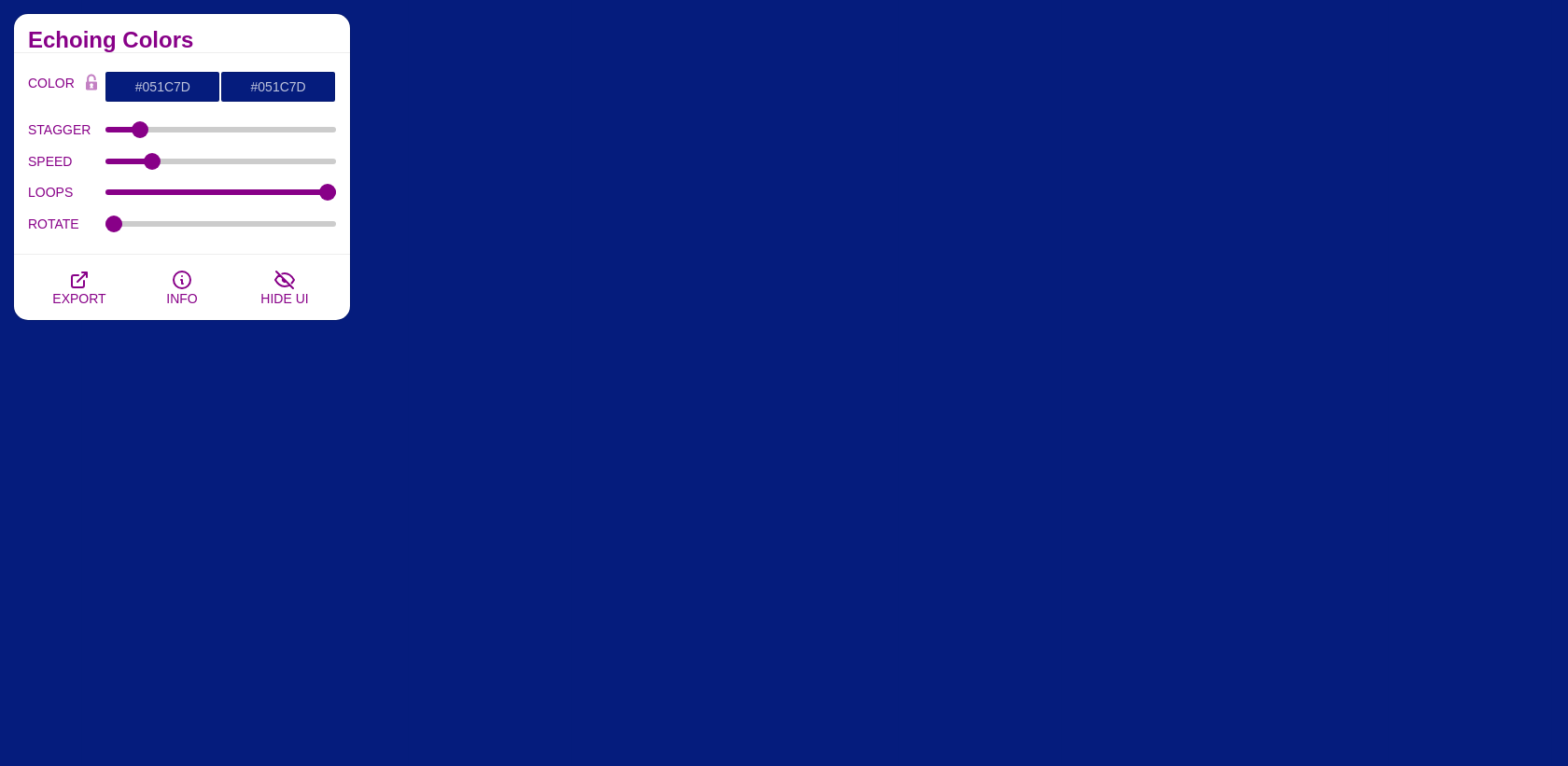
click at [278, 46] on h2 "Echoing Colors" at bounding box center [182, 40] width 308 height 15
drag, startPoint x: 146, startPoint y: 162, endPoint x: 65, endPoint y: 159, distance: 81.1
type input "4"
click at [105, 159] on input "SPEED" at bounding box center [221, 161] width 231 height 8
type input "0"
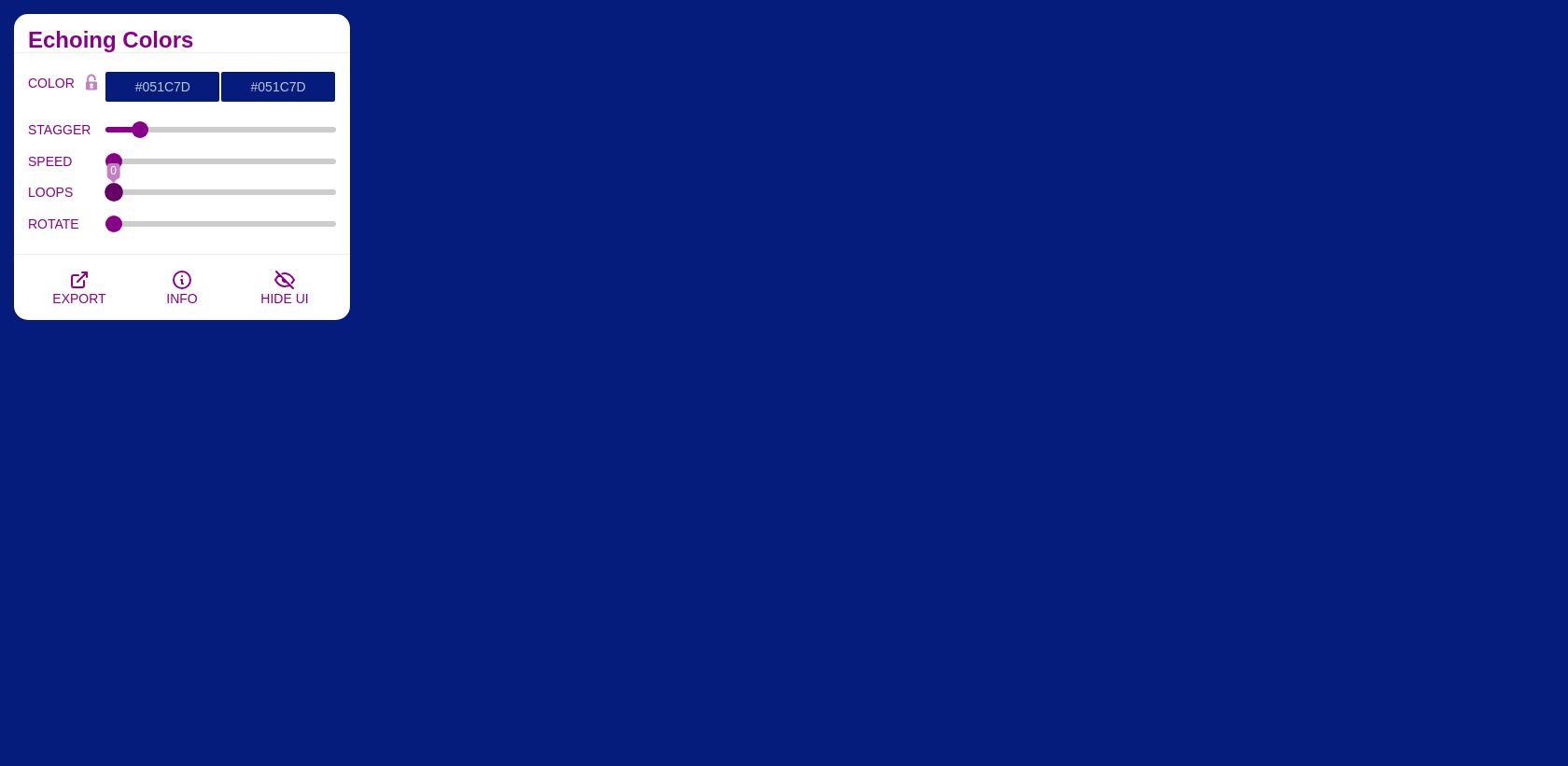
drag, startPoint x: 332, startPoint y: 192, endPoint x: 66, endPoint y: 194, distance: 266.0
click at [66, 194] on div "LOOPS 0" at bounding box center [182, 192] width 308 height 31
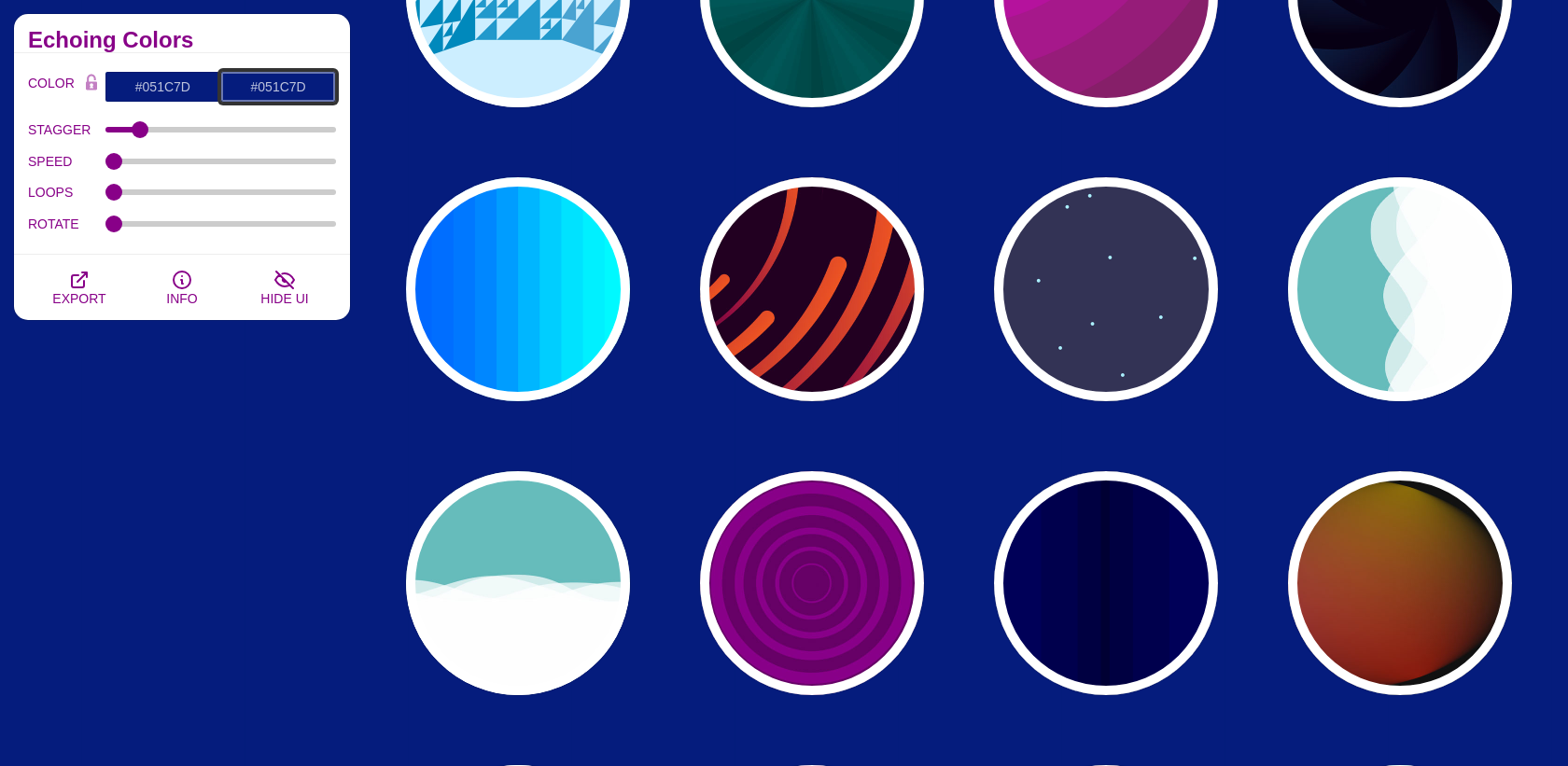
click at [285, 89] on input "#051C7D" at bounding box center [278, 86] width 116 height 31
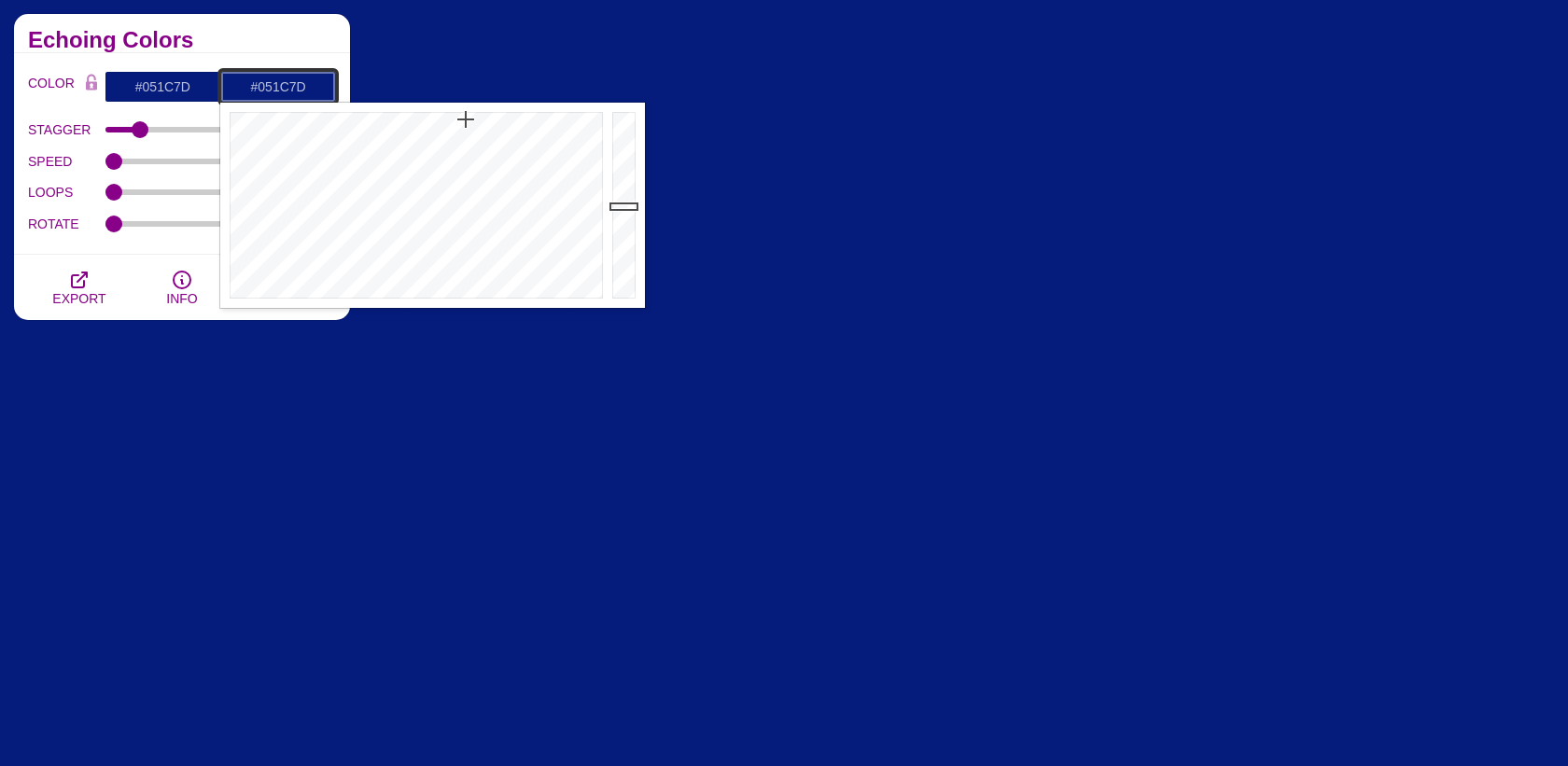
click at [285, 89] on input "#051C7D" at bounding box center [278, 86] width 116 height 31
paste input "4d5ca4"
type input "#4D5CA4"
click at [282, 46] on h2 "Echoing Colors" at bounding box center [182, 40] width 308 height 15
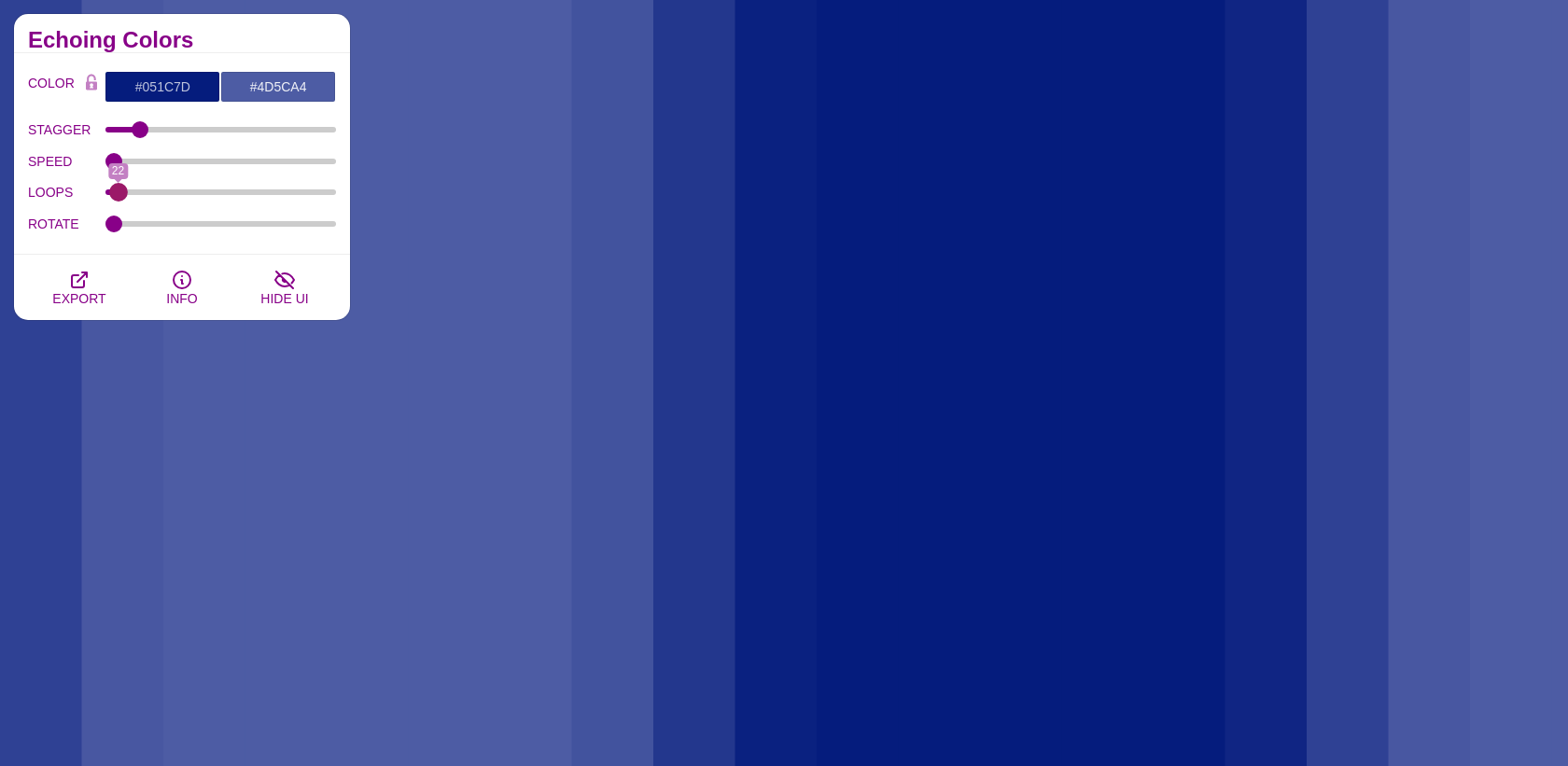
type input "0"
drag, startPoint x: 111, startPoint y: 192, endPoint x: 19, endPoint y: 198, distance: 92.2
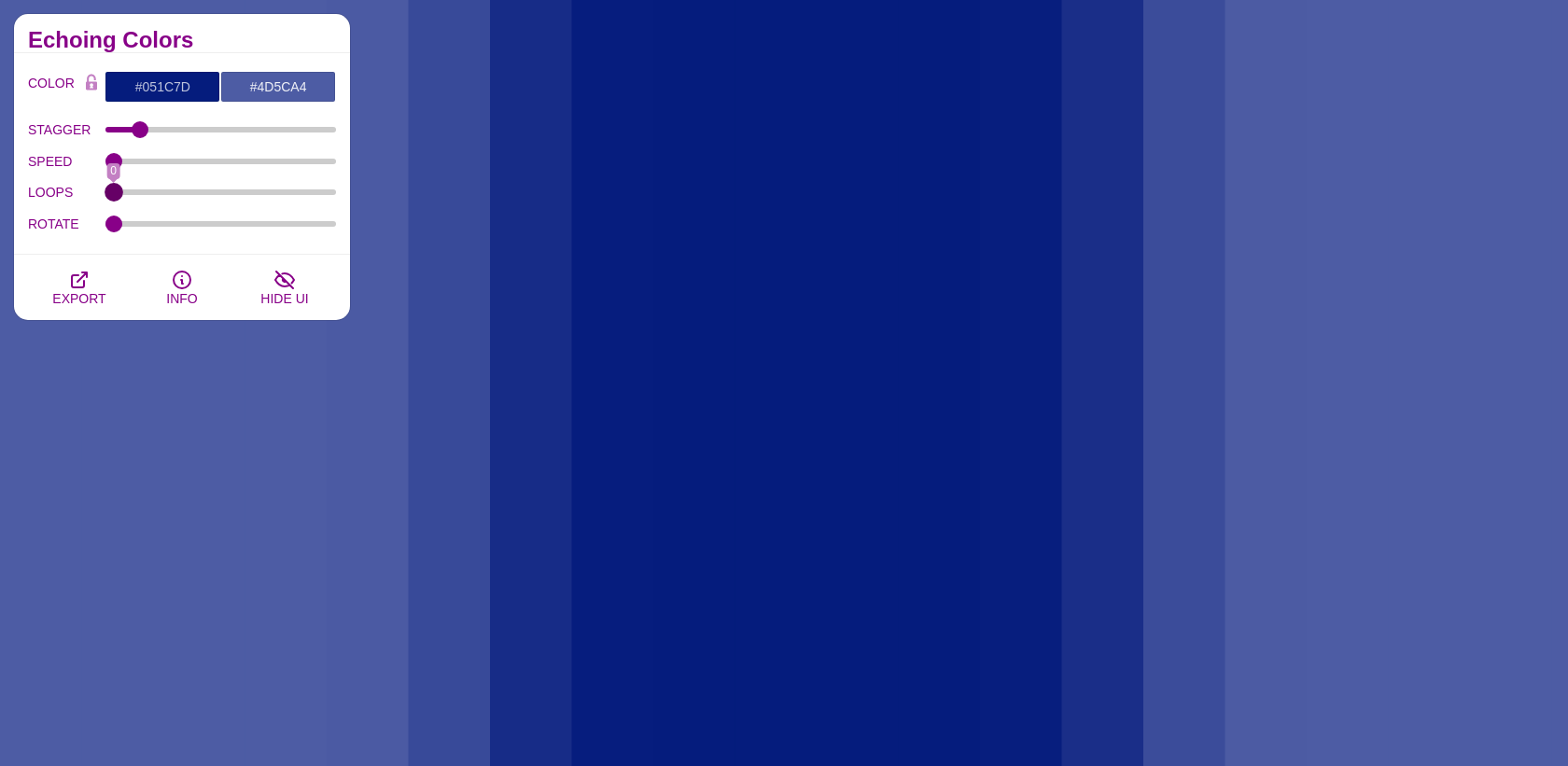
click at [105, 196] on input "LOOPS" at bounding box center [221, 192] width 231 height 8
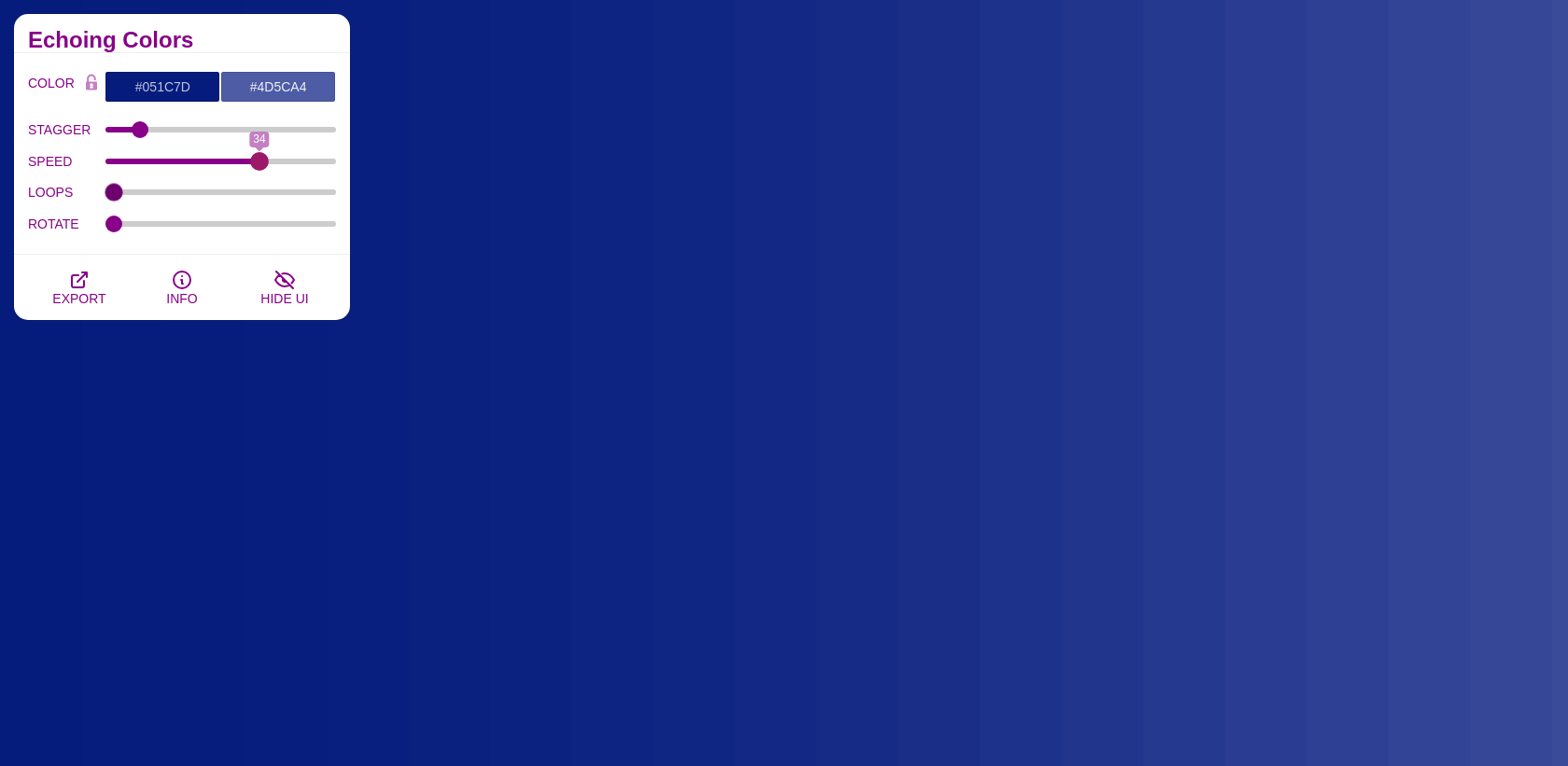
drag, startPoint x: 115, startPoint y: 161, endPoint x: 262, endPoint y: 167, distance: 147.1
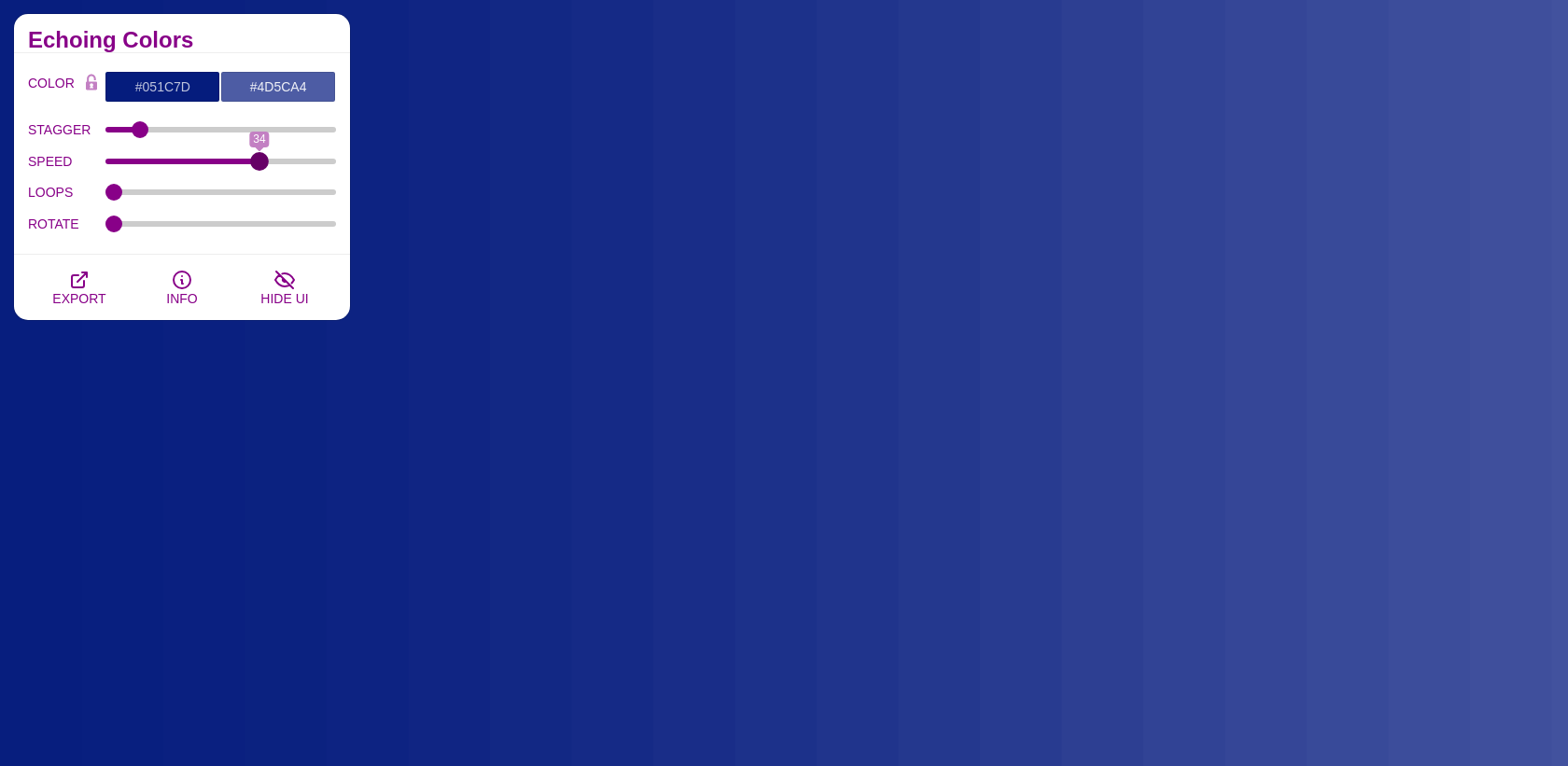
type input "34"
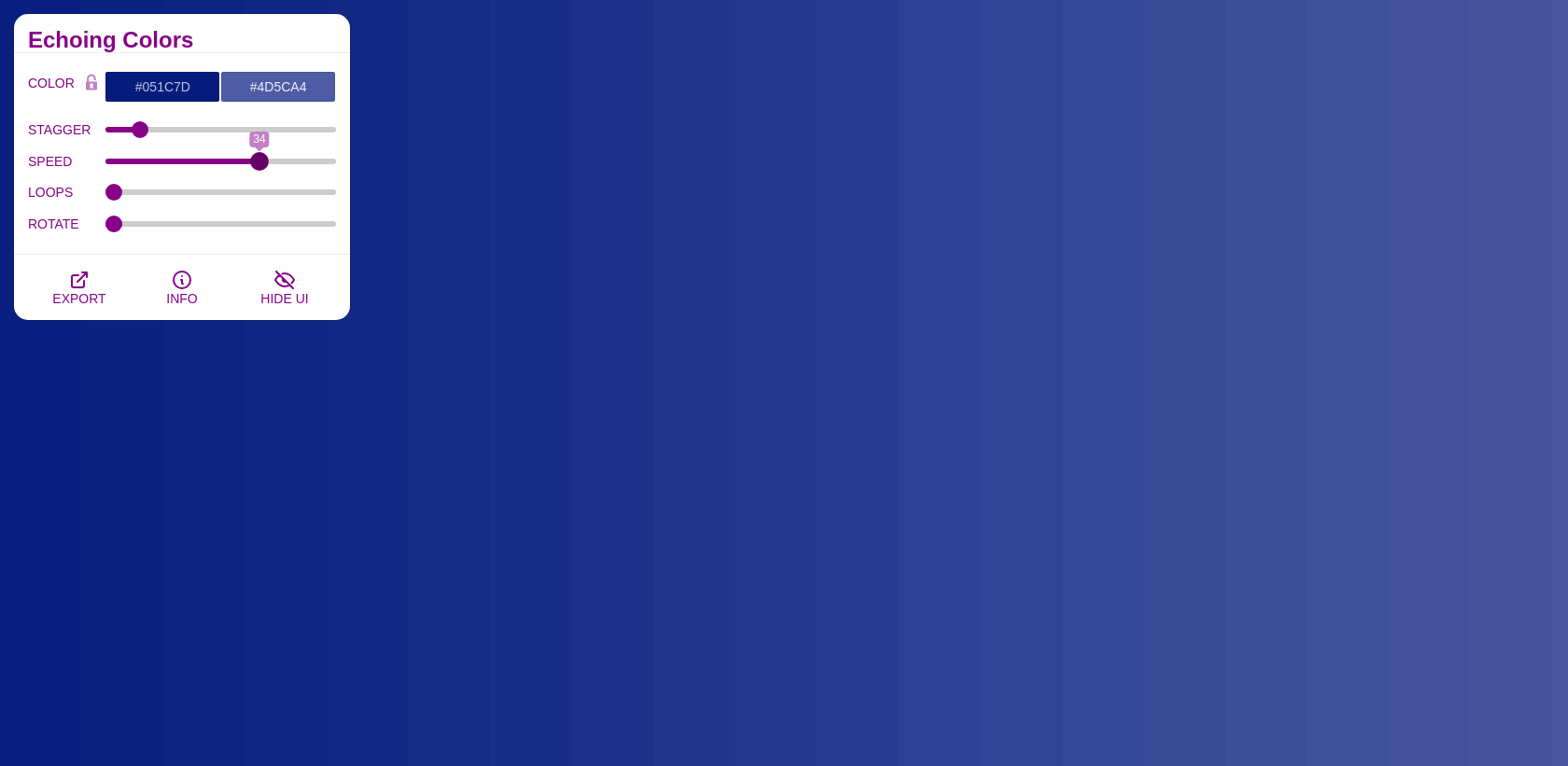
click at [262, 165] on input "SPEED" at bounding box center [221, 161] width 231 height 8
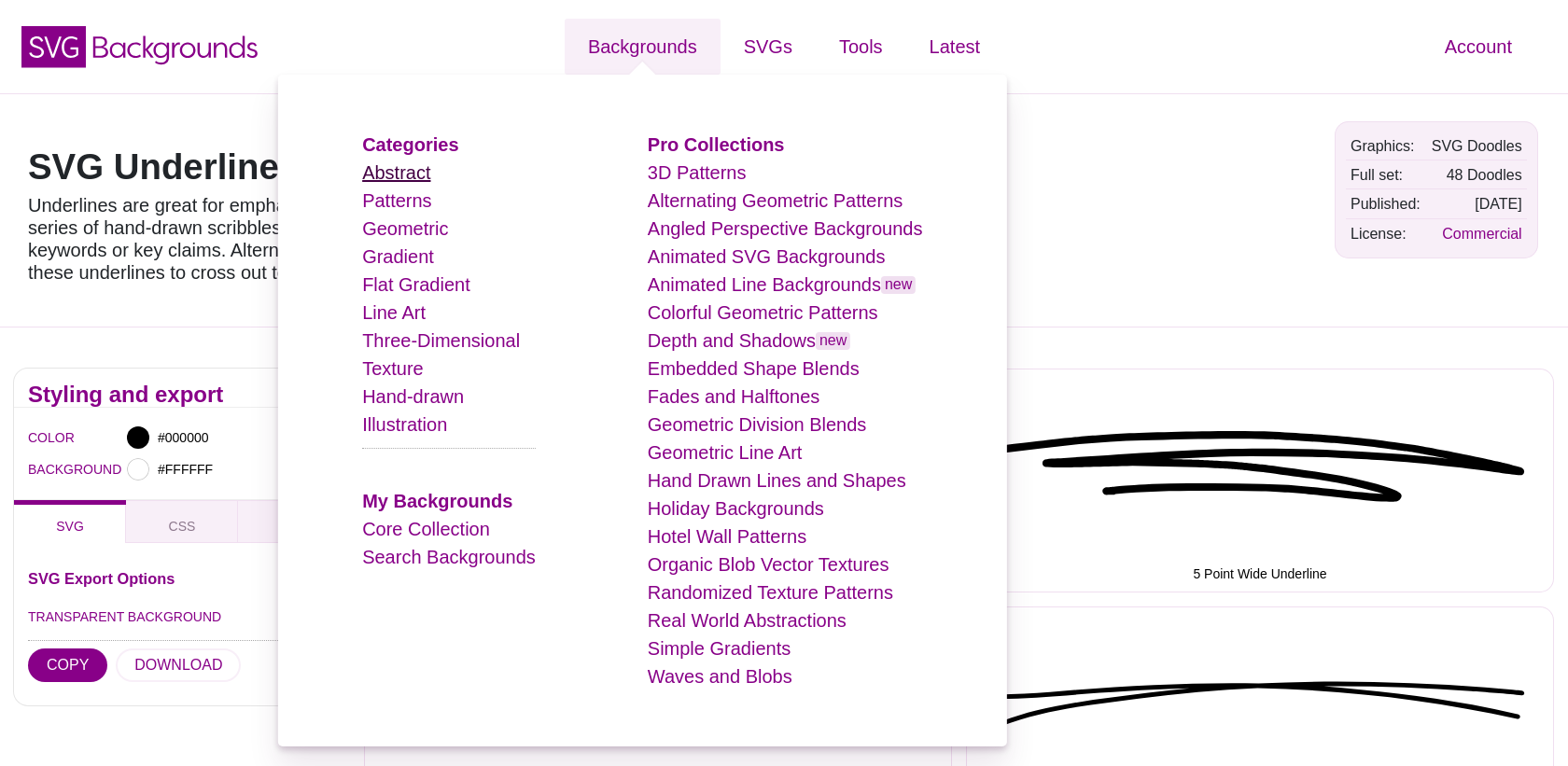
click at [376, 173] on link "Abstract" at bounding box center [396, 173] width 68 height 21
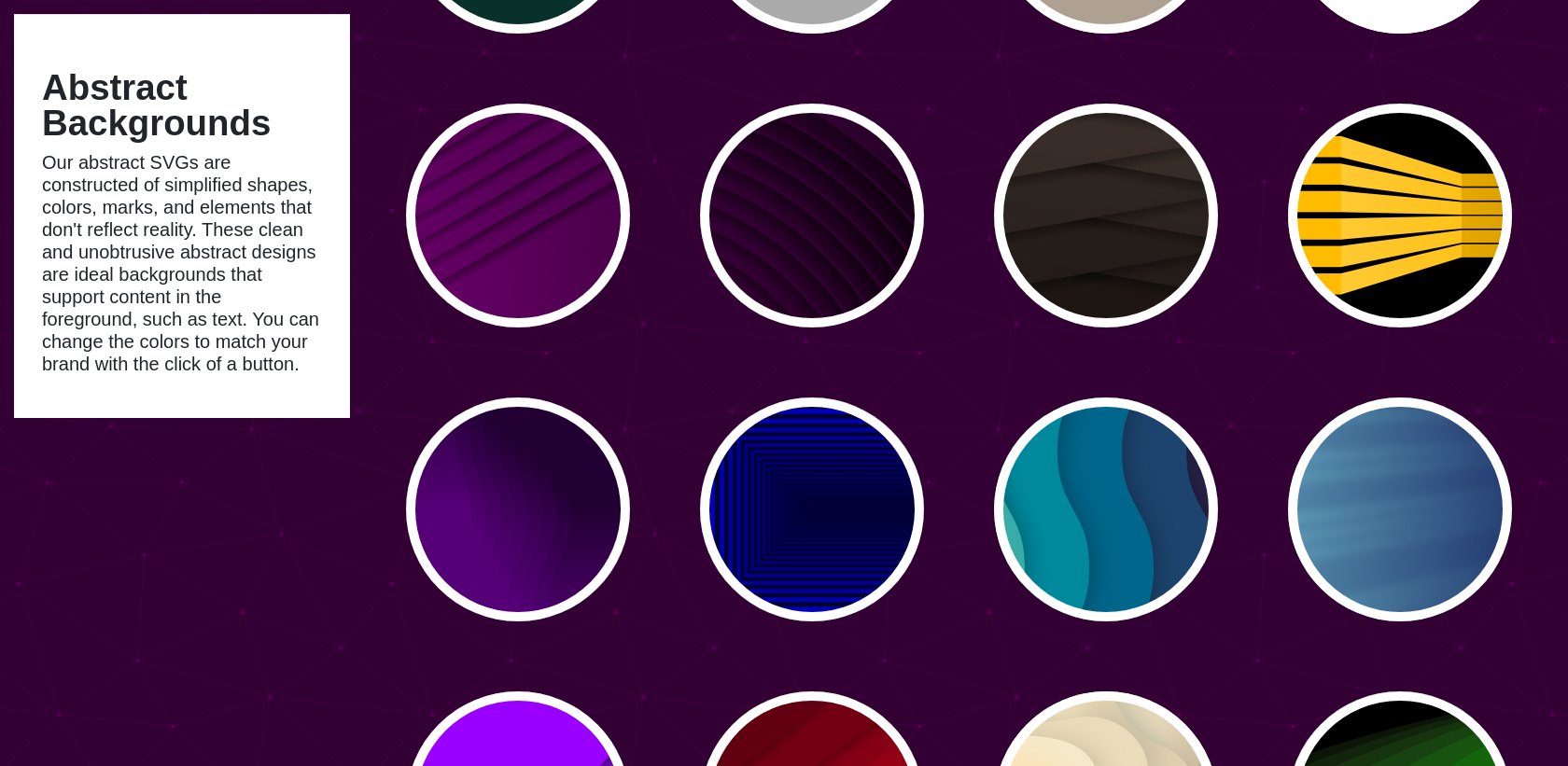
scroll to position [3072, 0]
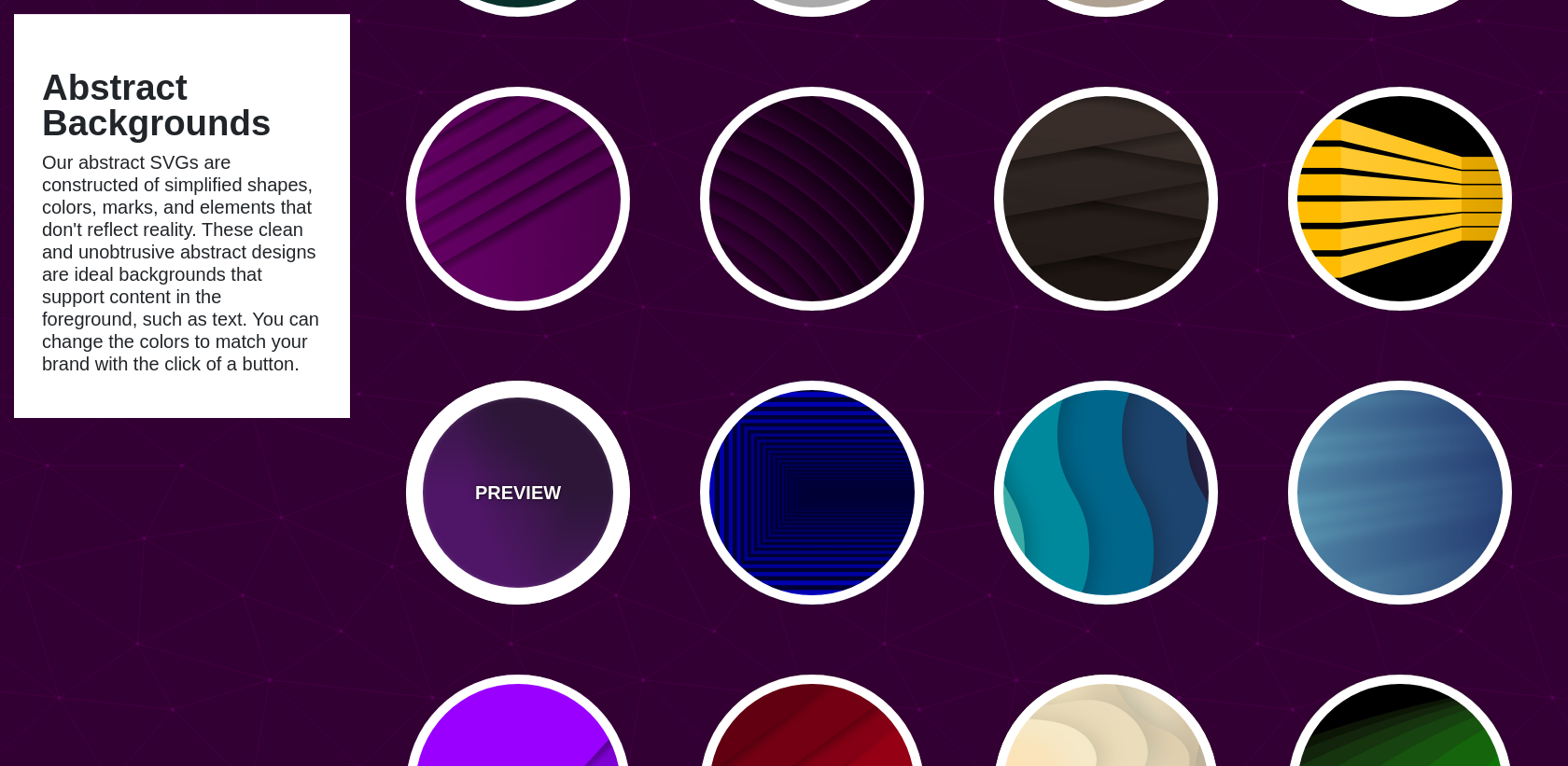
click at [557, 503] on p "PREVIEW" at bounding box center [518, 493] width 86 height 28
type input "#550077"
type input "#220033"
type input "0"
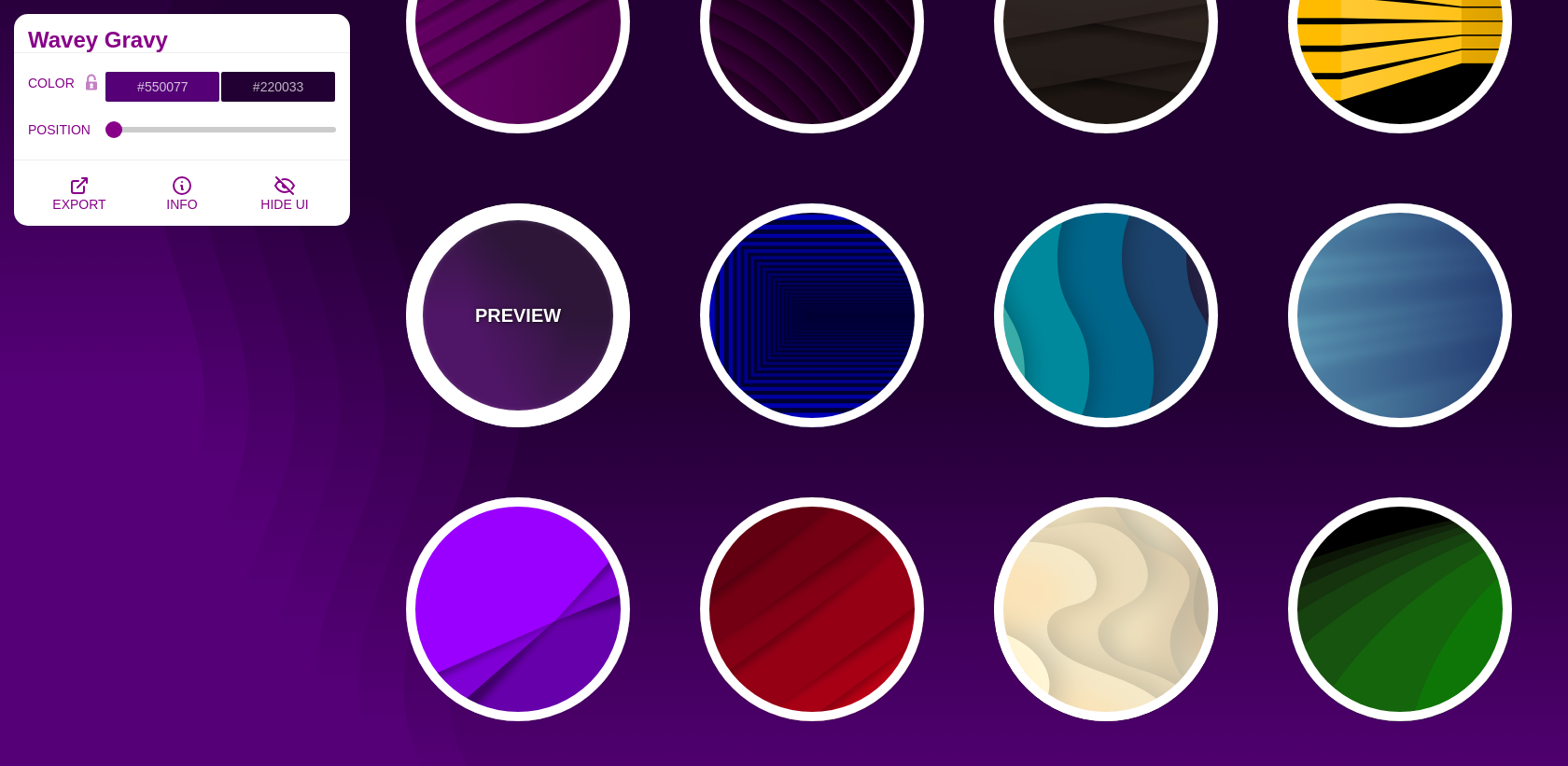
scroll to position [3251, 0]
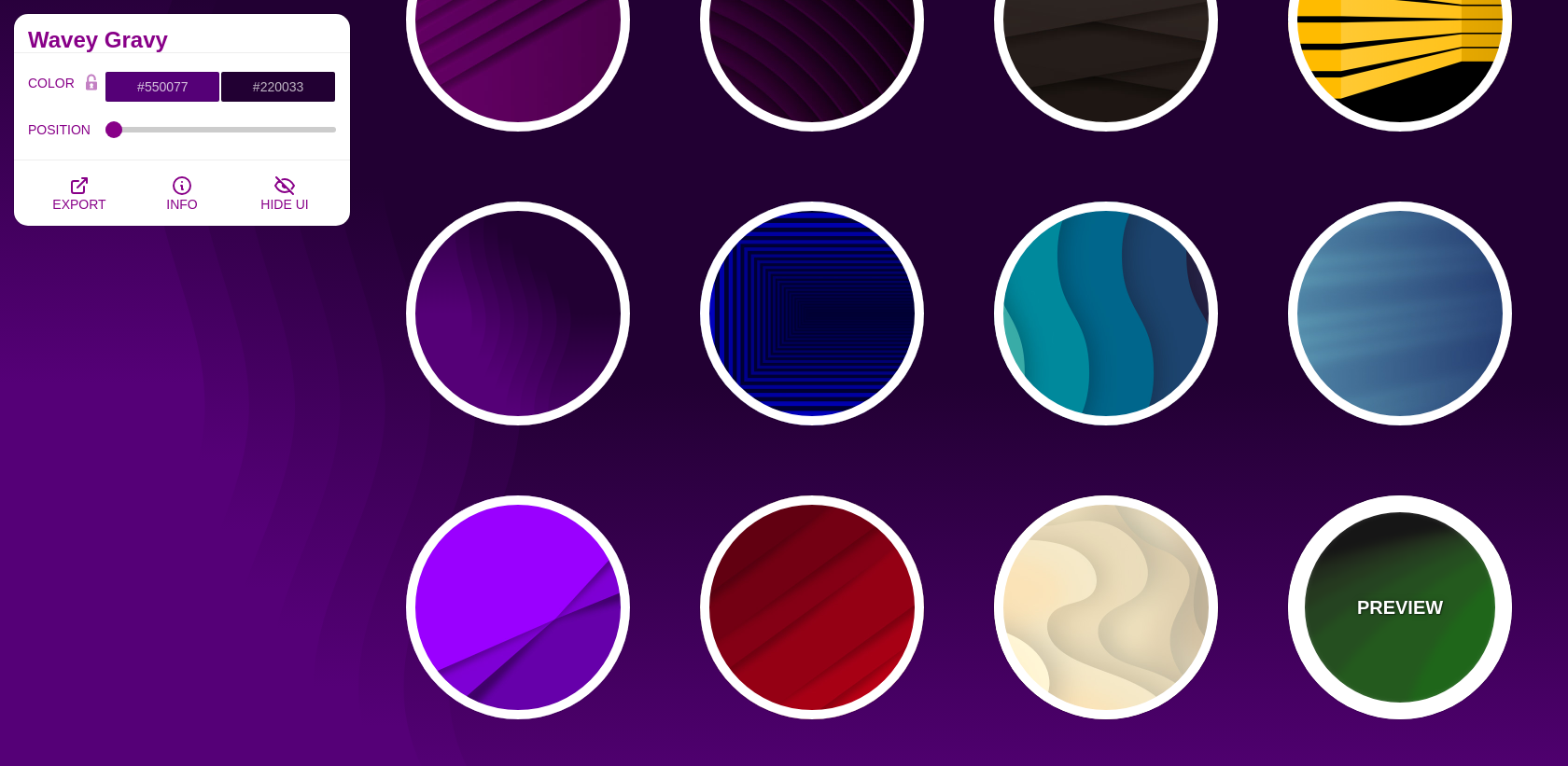
click at [1420, 618] on p "PREVIEW" at bounding box center [1399, 608] width 86 height 28
type input "#000000"
type input "#008800"
type input "#FFFFFF"
type input "0"
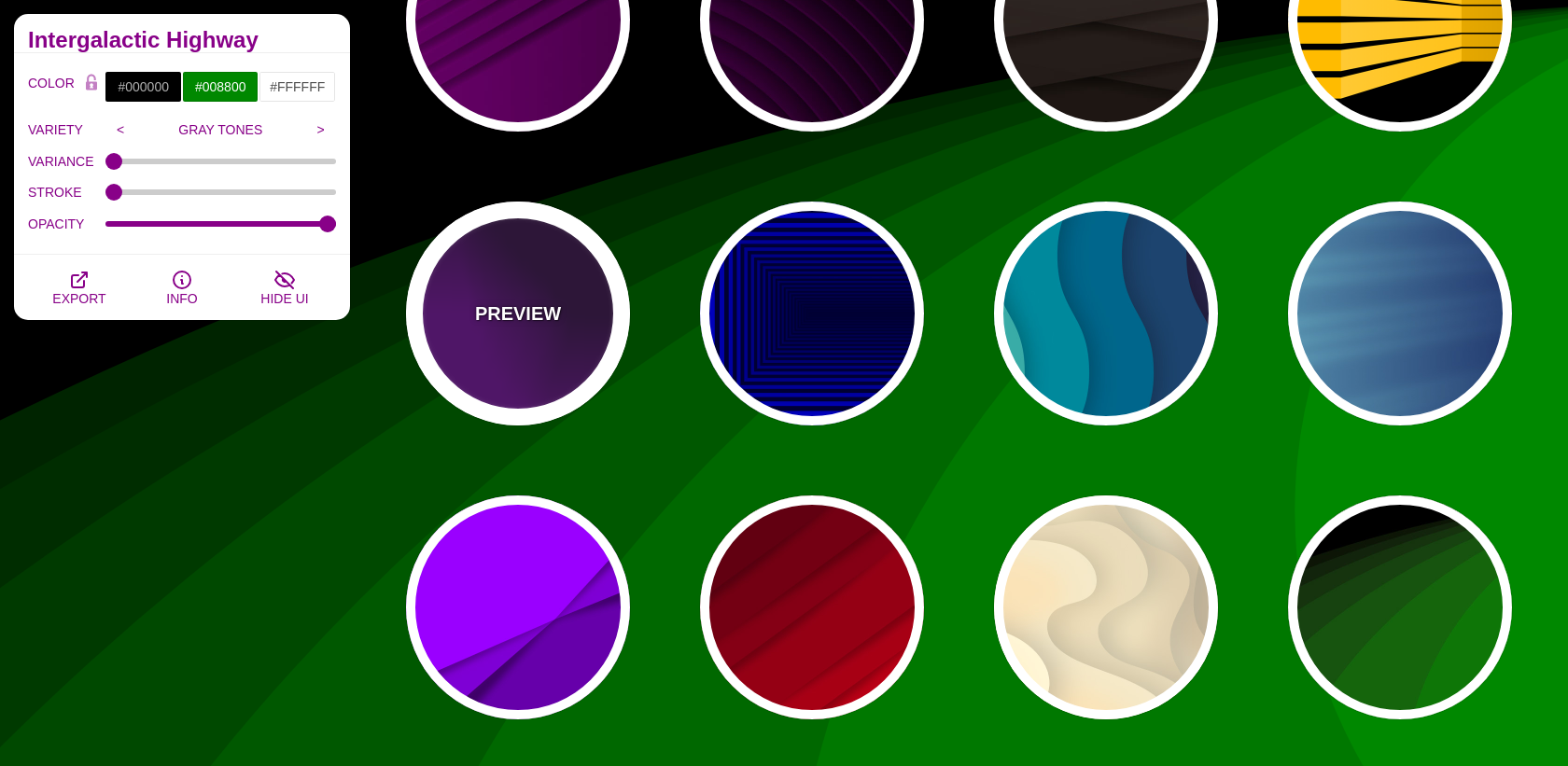
click at [536, 341] on div "PREVIEW" at bounding box center [518, 314] width 224 height 224
type input "#550077"
type input "#220033"
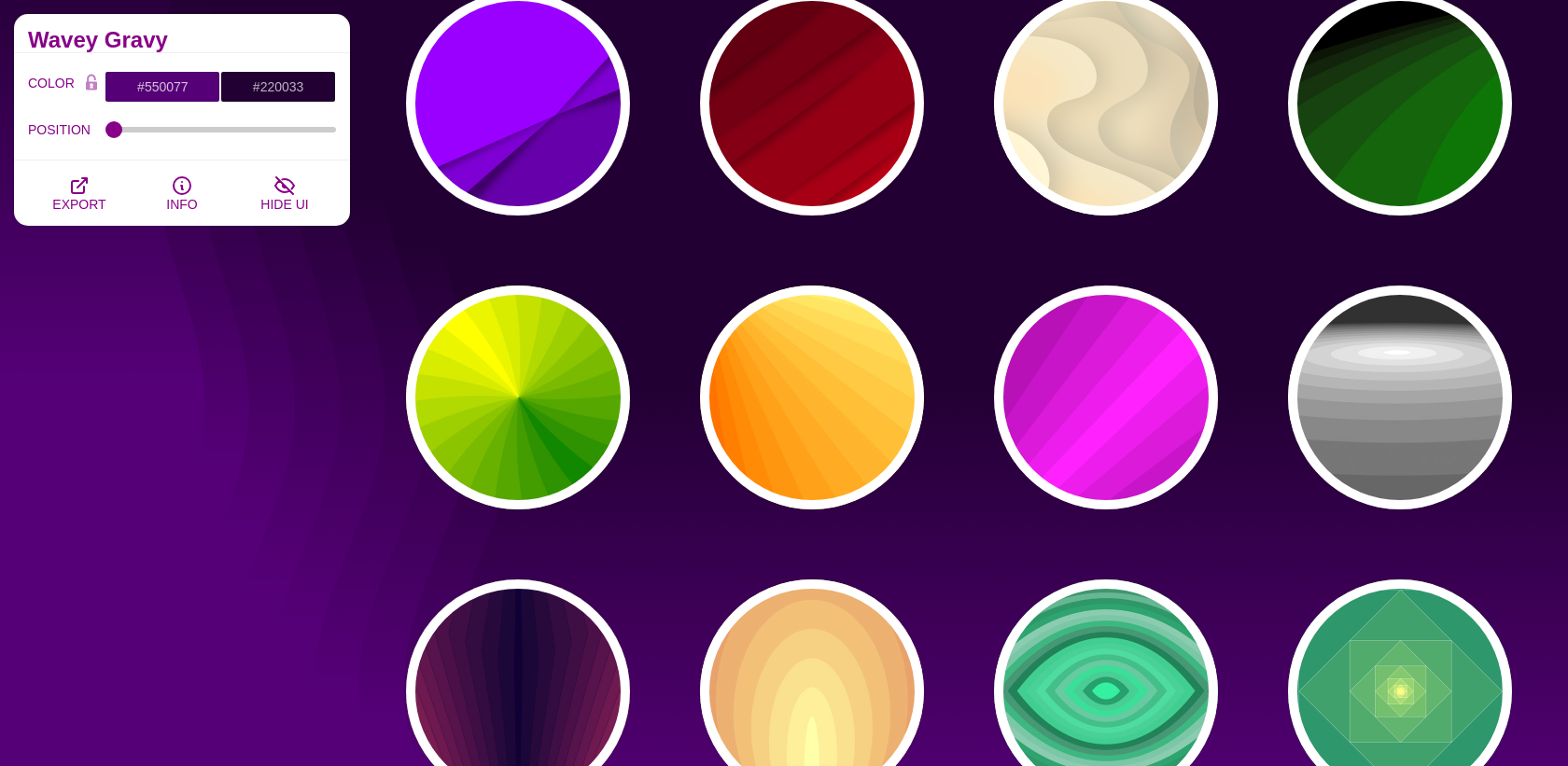
scroll to position [3756, 0]
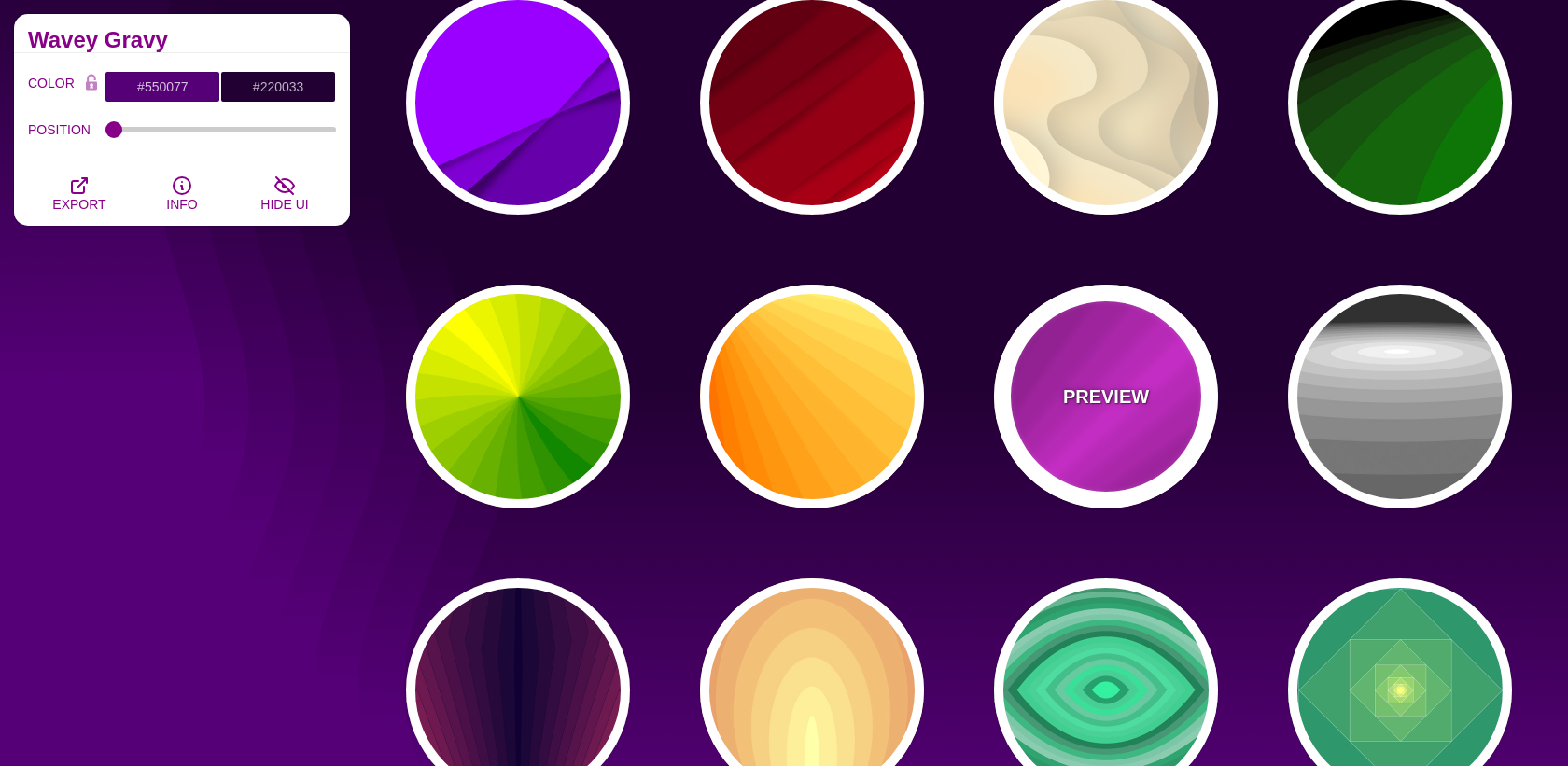
click at [1106, 425] on div "PREVIEW" at bounding box center [1105, 396] width 224 height 224
type input "#FF22FF"
type input "#550055"
type input "1"
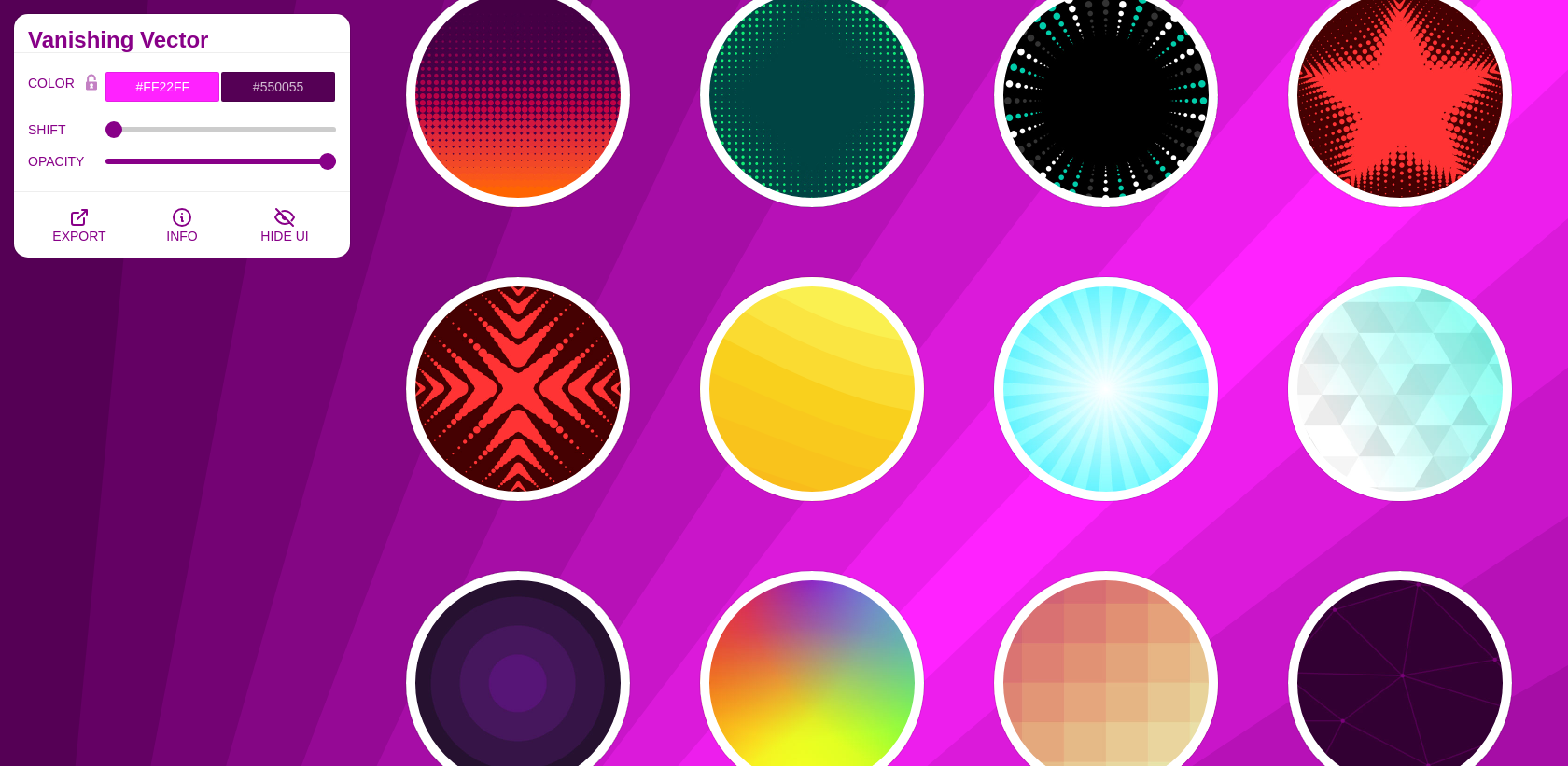
scroll to position [5919, 0]
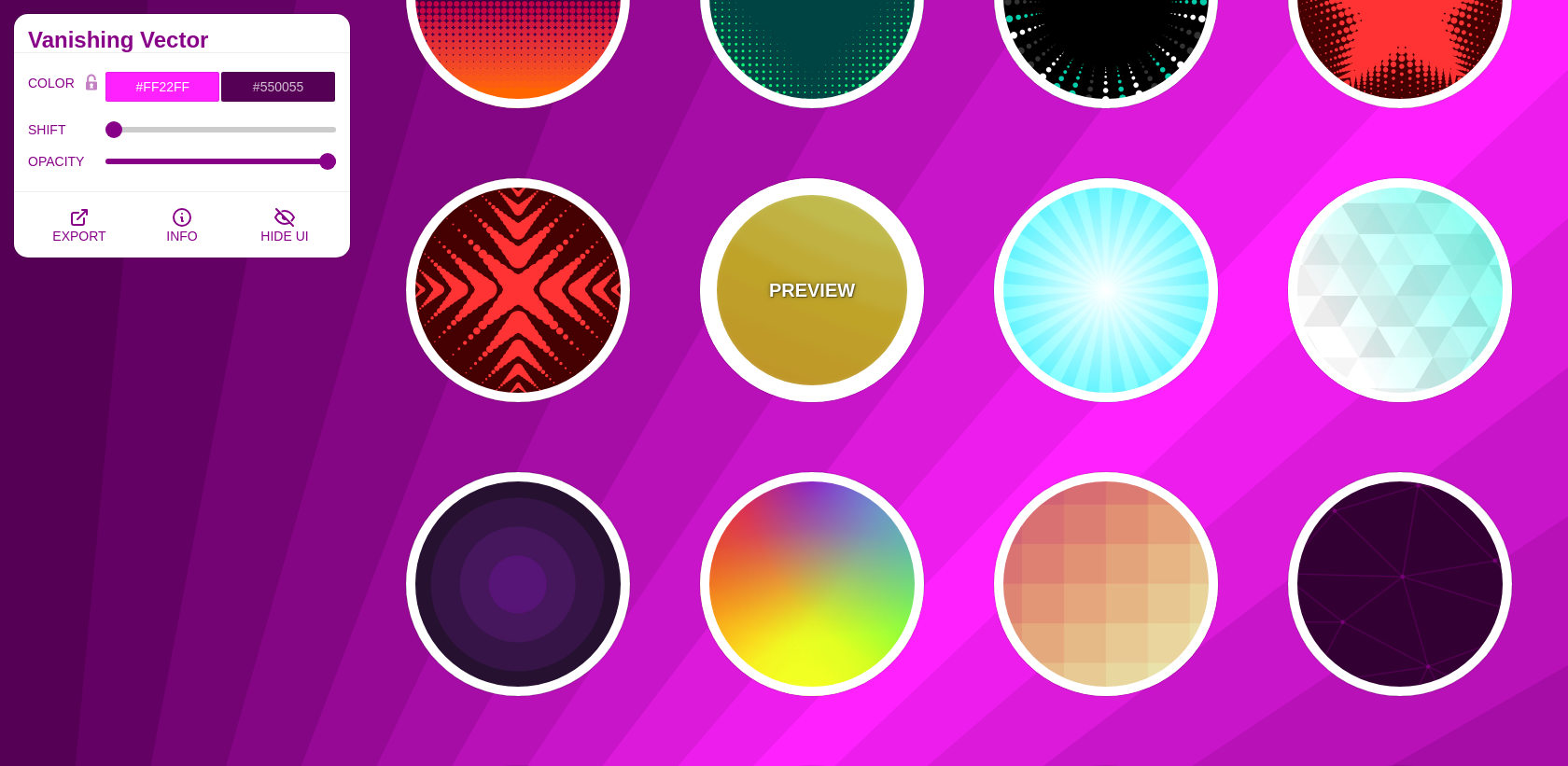
click at [866, 311] on div "PREVIEW" at bounding box center [811, 290] width 224 height 224
type input "#FFAA00"
type input "#FFCC00"
type input "#FFFF66"
type input "1"
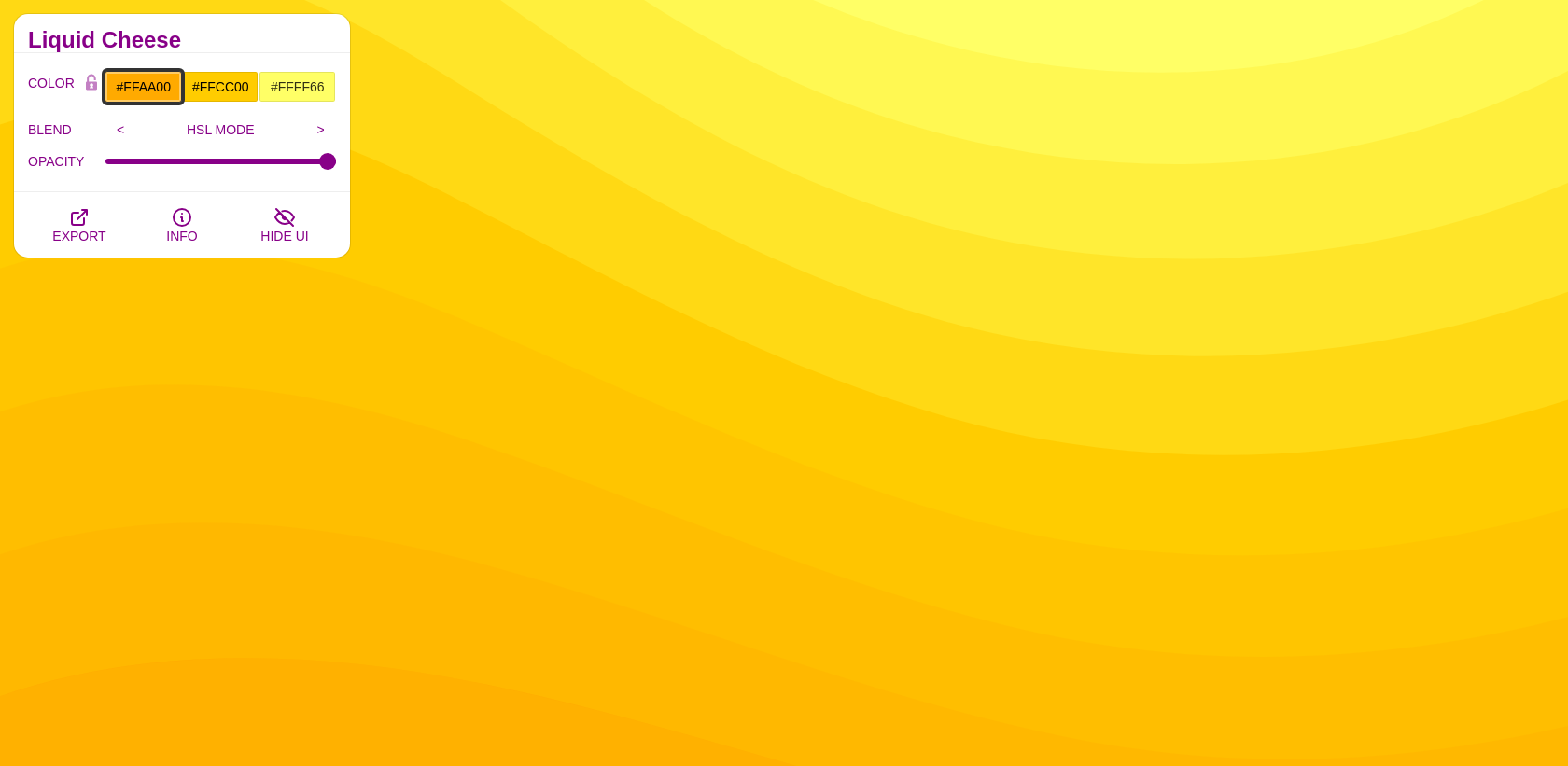
click at [125, 83] on input "#FFAA00" at bounding box center [143, 86] width 78 height 31
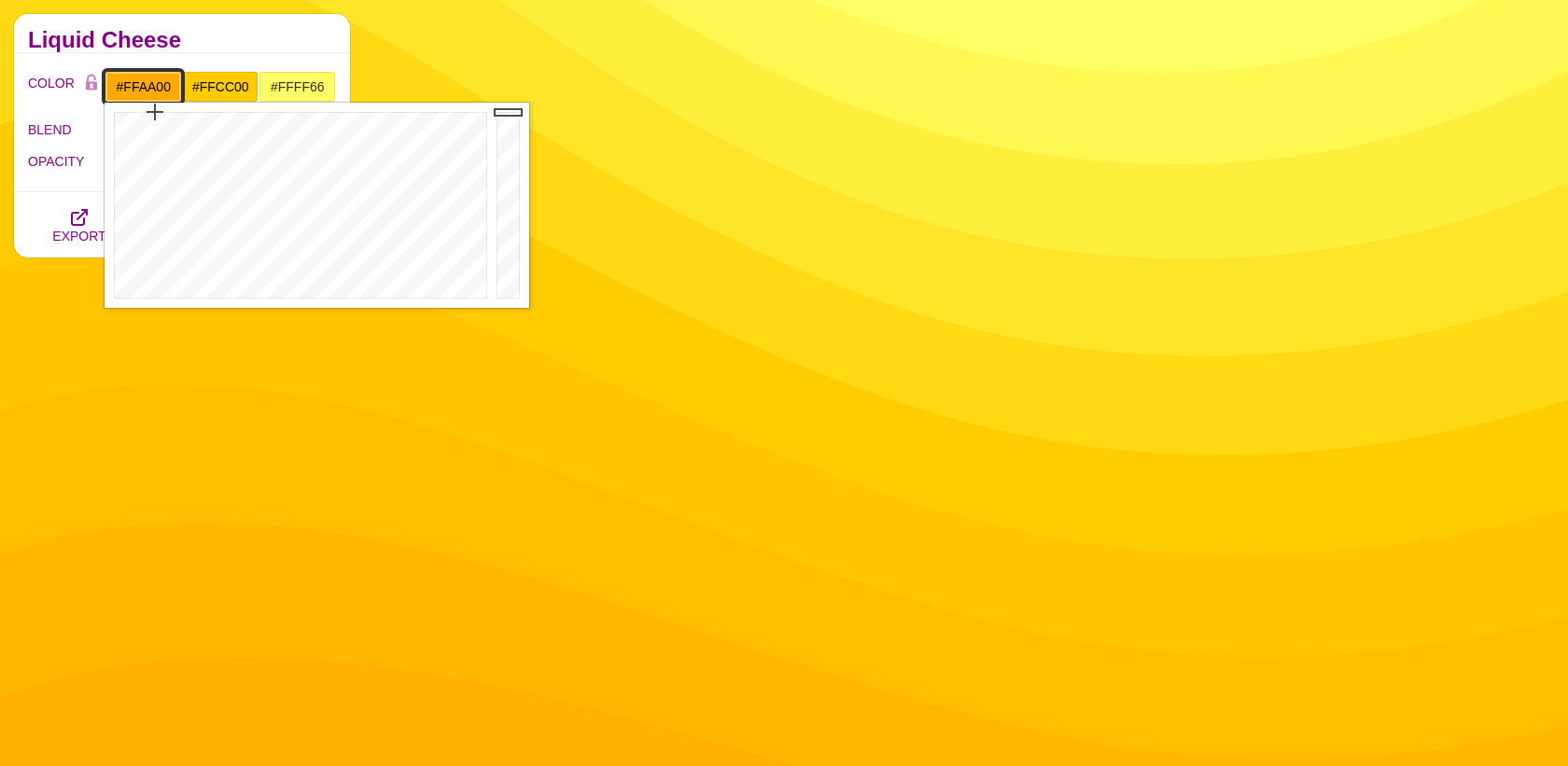
click at [125, 83] on input "#FFAA00" at bounding box center [143, 86] width 78 height 31
paste input "4d5ca4"
type input "#4D5CA4"
click at [251, 48] on div "Liquid Cheese" at bounding box center [182, 33] width 336 height 39
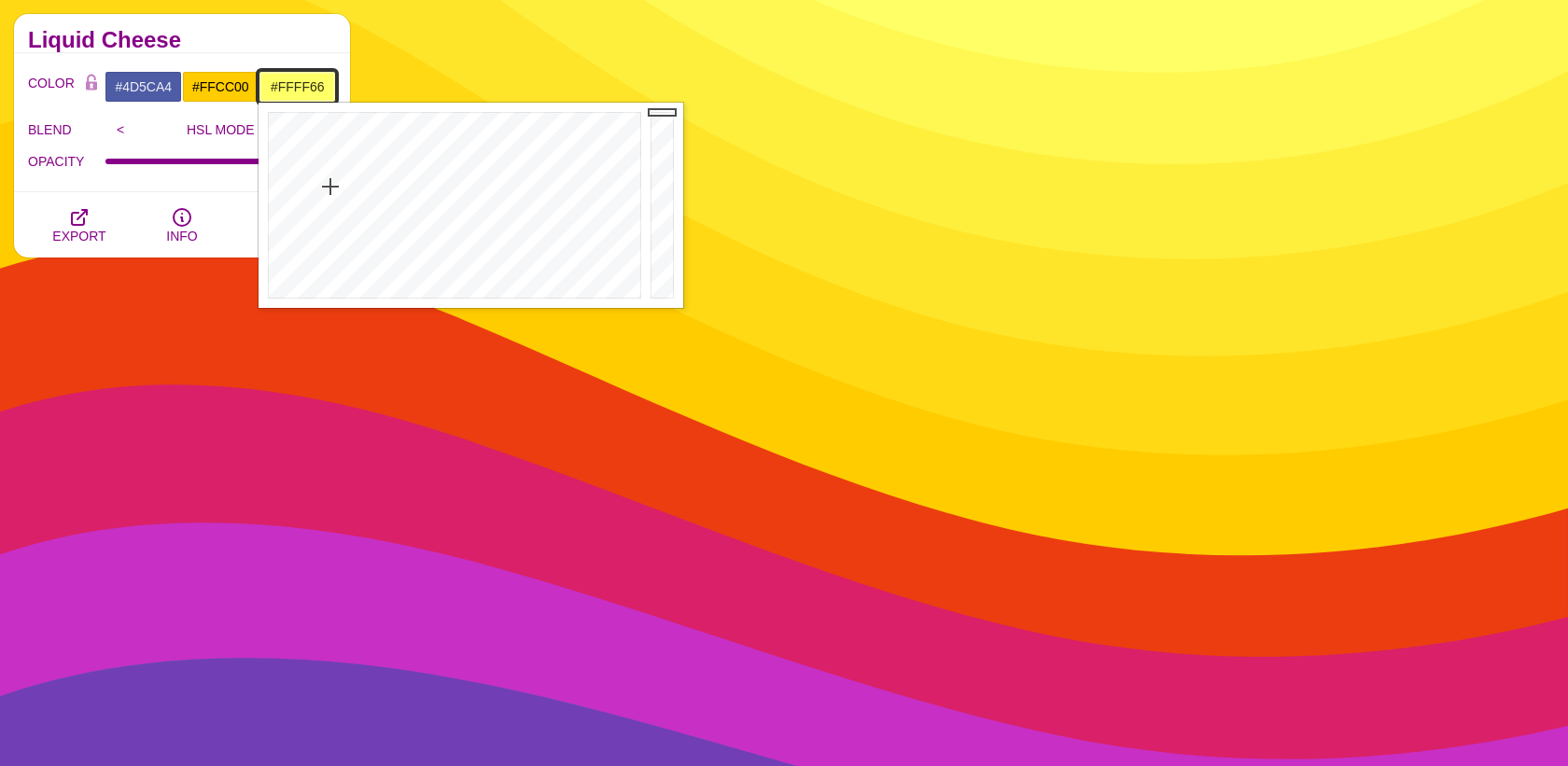
click at [299, 87] on input "#FFFF66" at bounding box center [298, 86] width 78 height 31
paste input "4d5ca4"
type input "#4D5CA4"
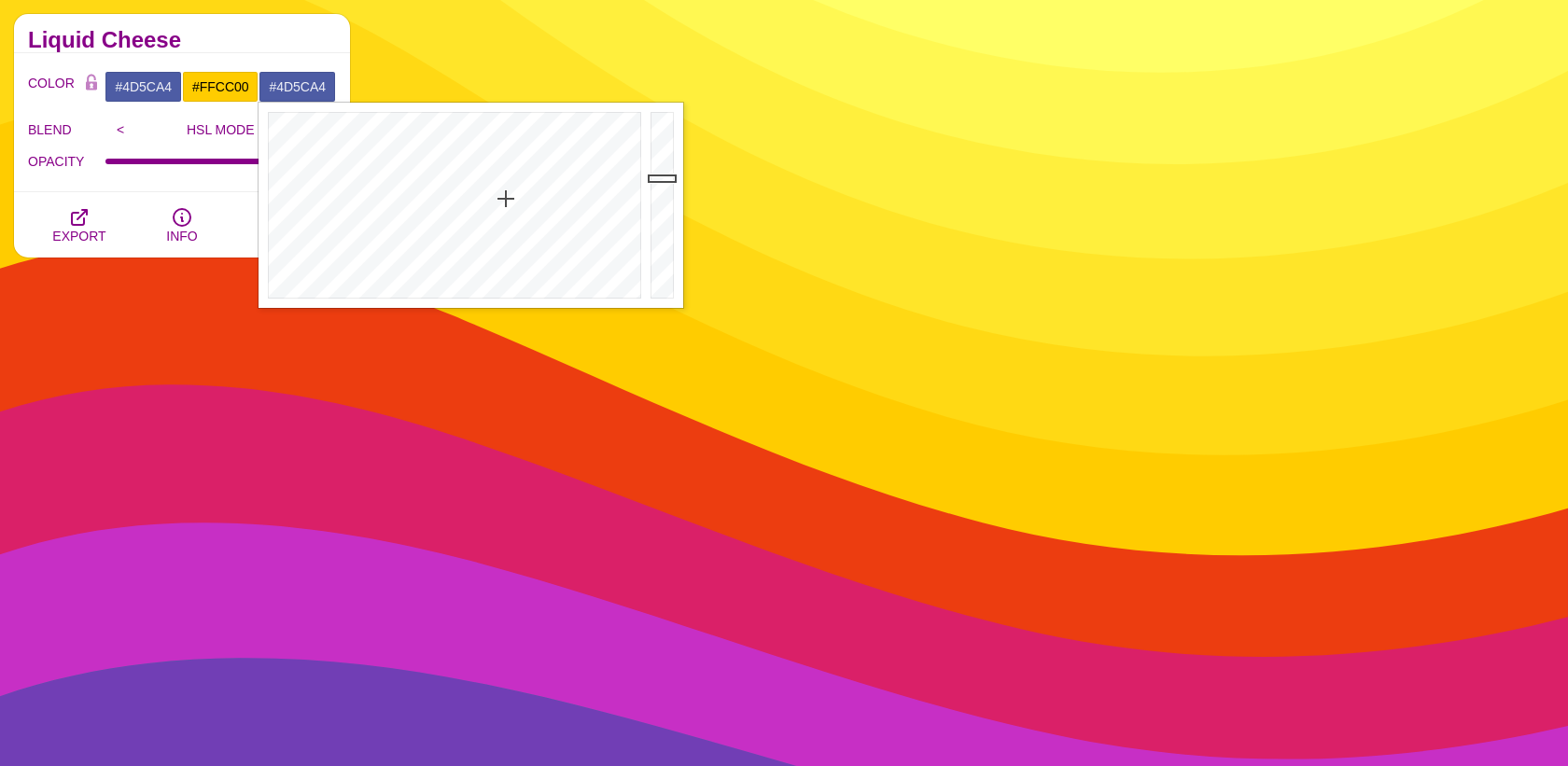
click at [276, 45] on h2 "Liquid Cheese" at bounding box center [182, 40] width 308 height 15
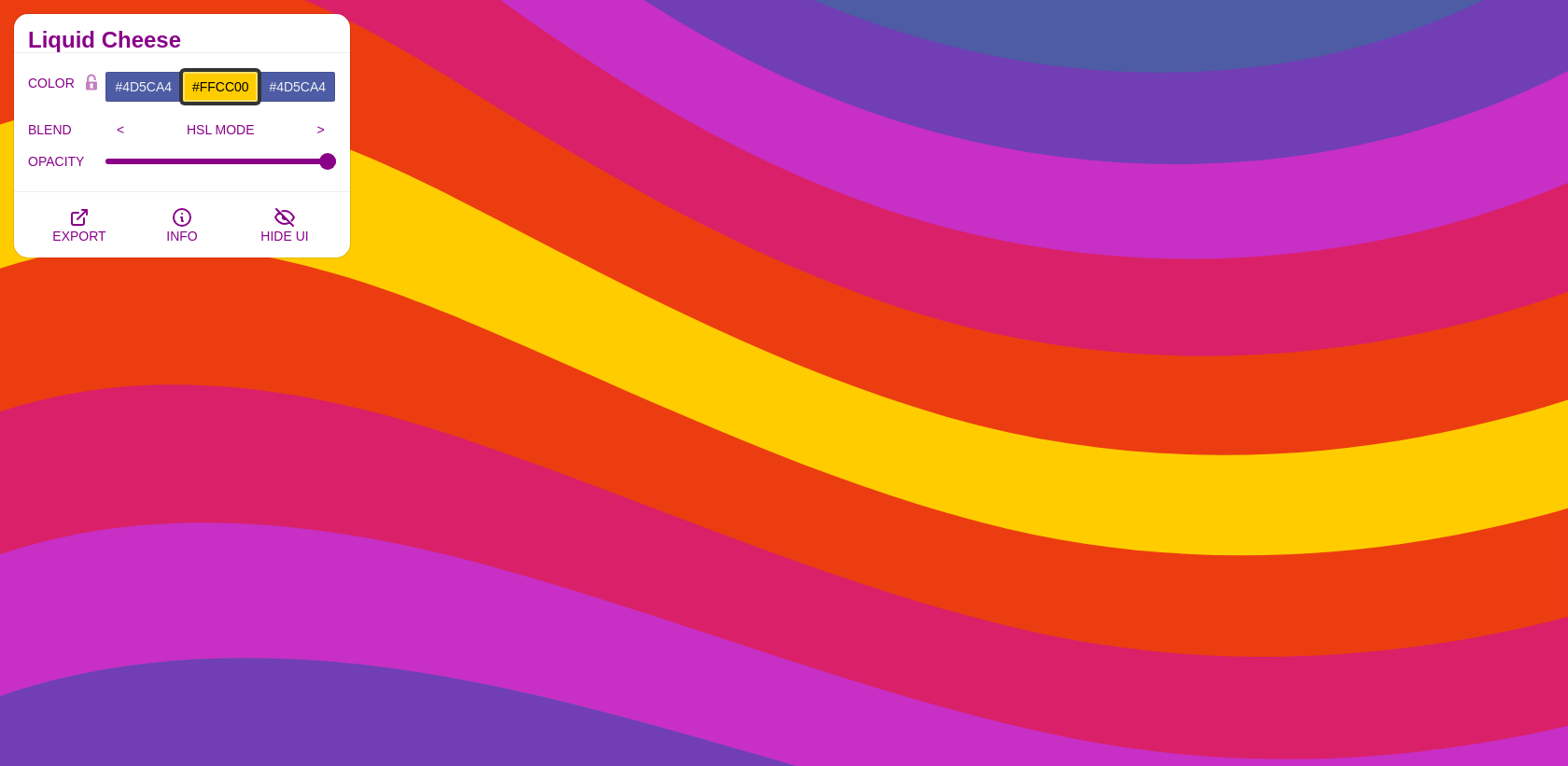
click at [241, 80] on input "#FFCC00" at bounding box center [221, 86] width 78 height 31
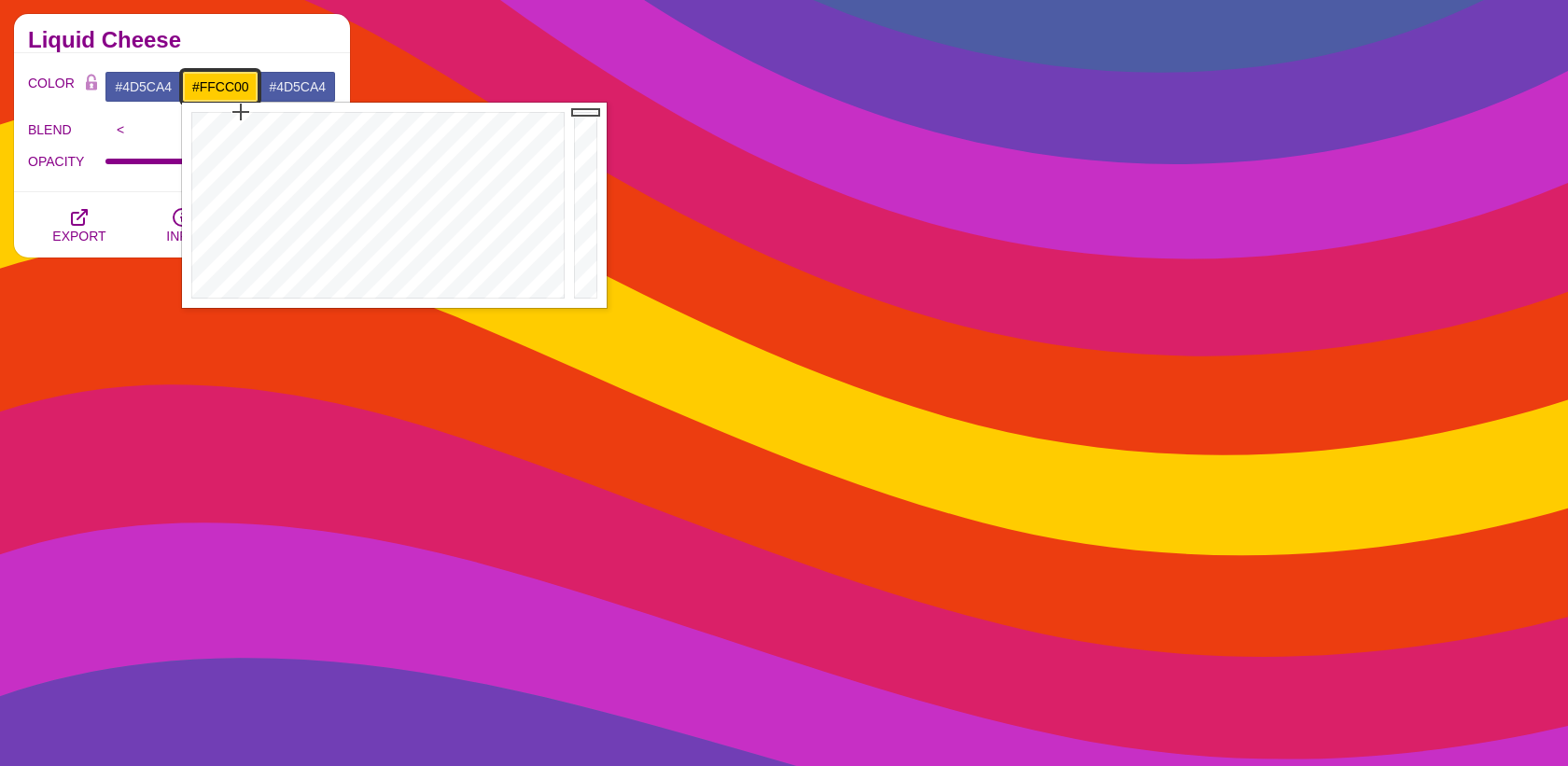
click at [241, 80] on input "#FFCC00" at bounding box center [221, 86] width 78 height 31
paste input "4d5ca4"
type input "#4D5CA4"
click at [291, 36] on h2 "Liquid Cheese" at bounding box center [182, 40] width 308 height 15
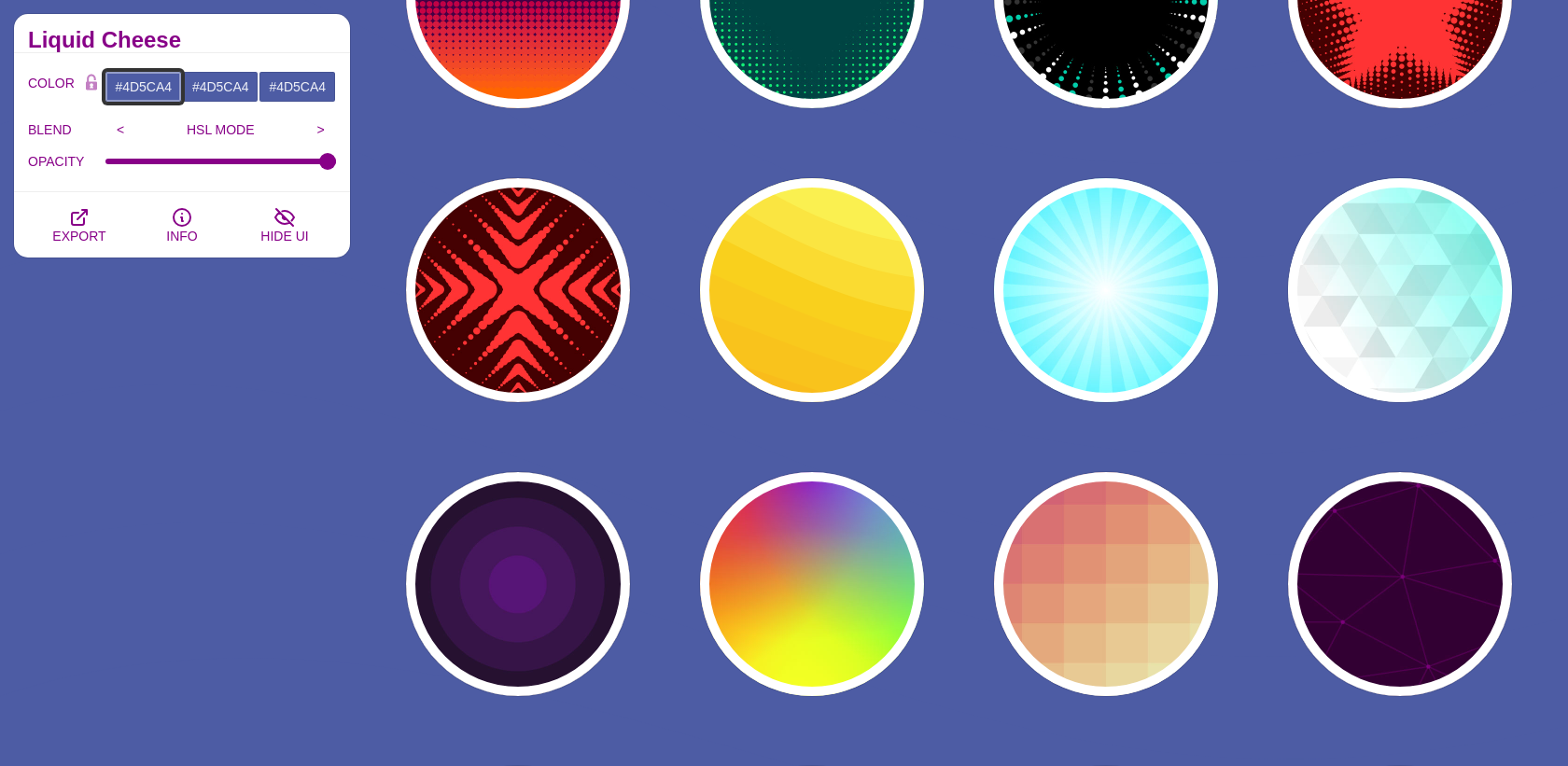
click at [149, 78] on input "#4D5CA4" at bounding box center [143, 86] width 78 height 31
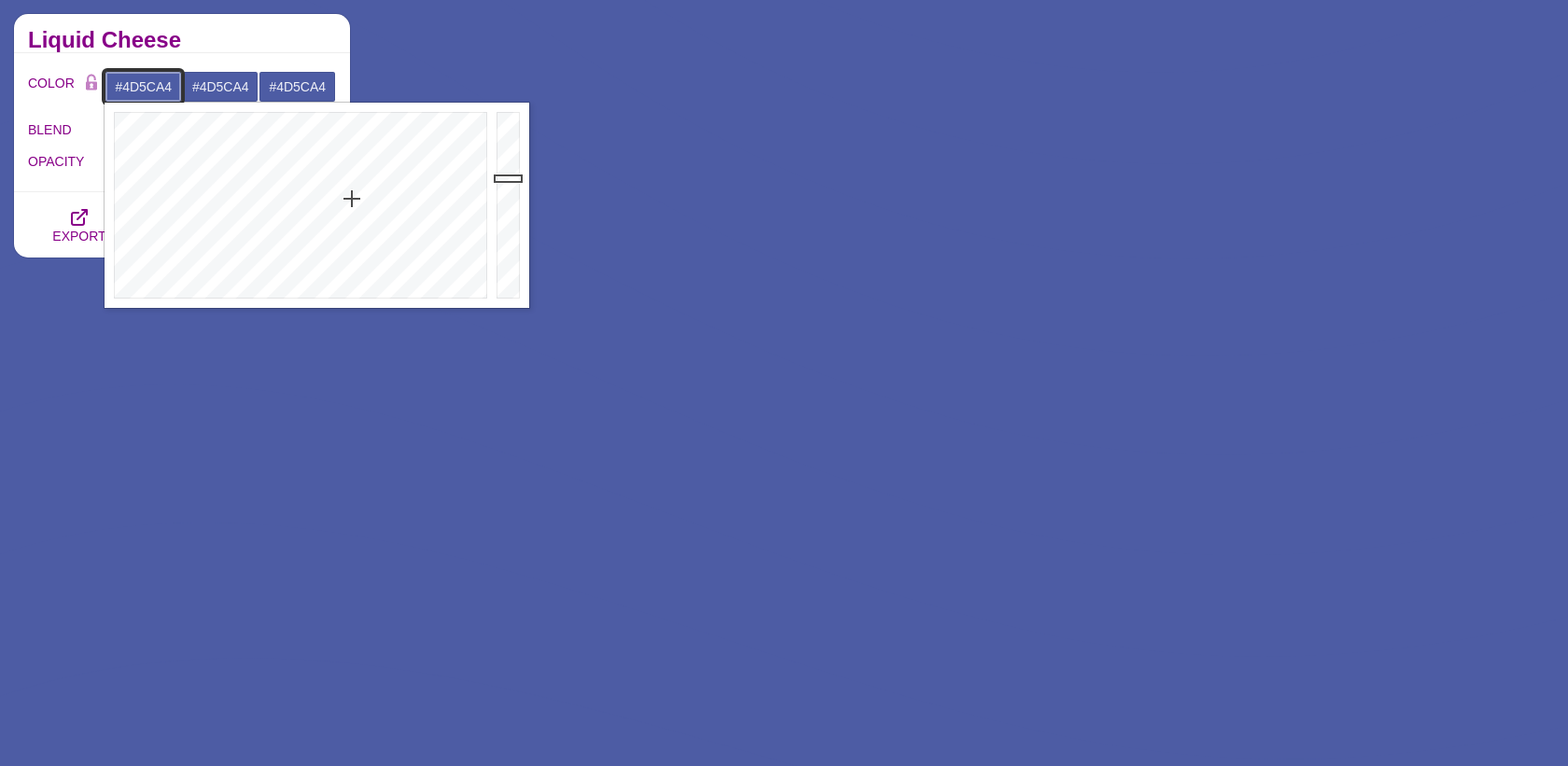
click at [149, 78] on input "#4D5CA4" at bounding box center [143, 86] width 78 height 31
paste input "00177a"
type input "#00177A"
click at [228, 31] on div "Liquid Cheese" at bounding box center [182, 33] width 336 height 39
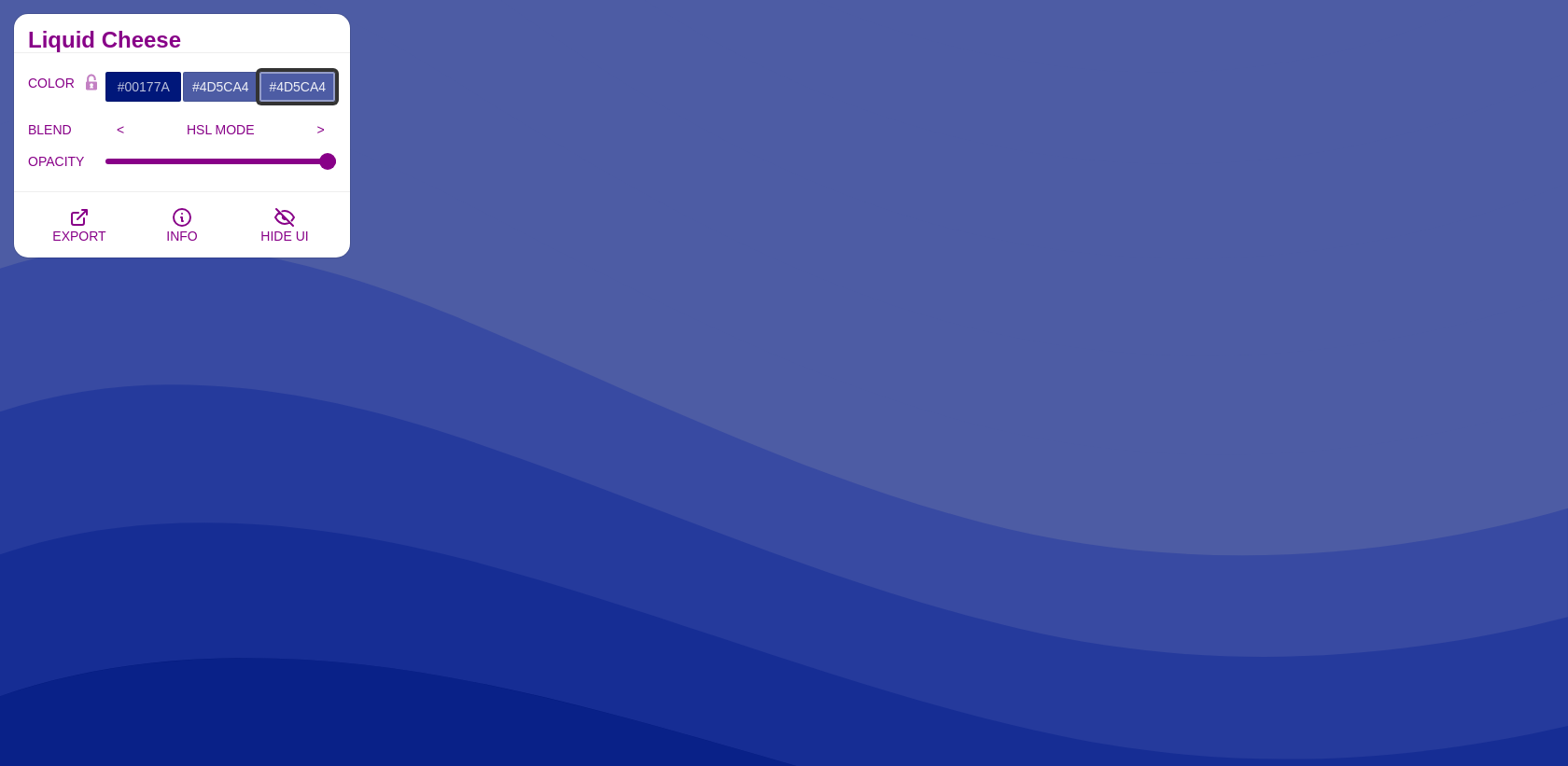
click at [307, 84] on input "#4D5CA4" at bounding box center [298, 86] width 78 height 31
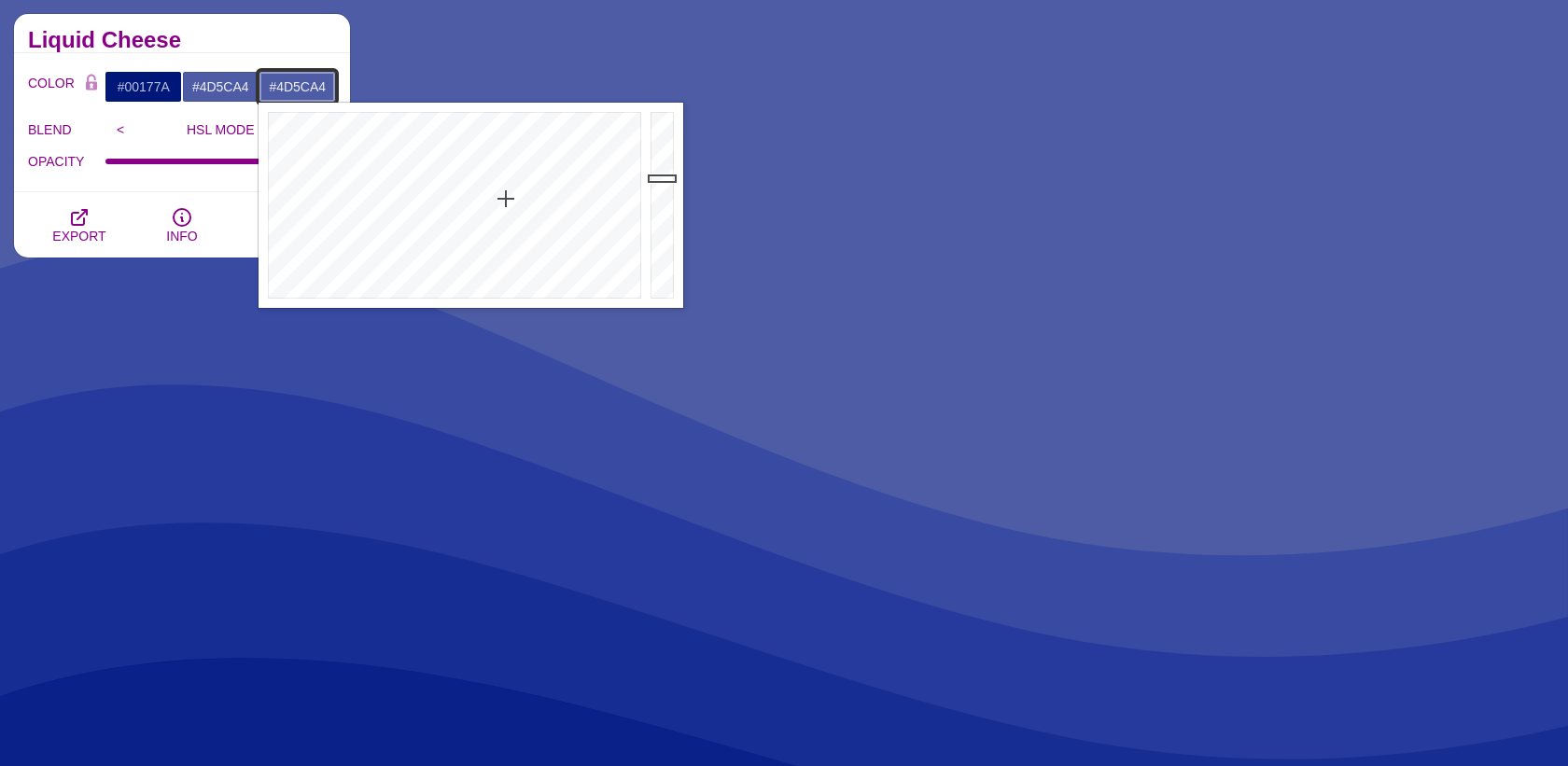
click at [307, 84] on input "#4D5CA4" at bounding box center [298, 86] width 78 height 31
paste input "00177a"
click at [302, 27] on div "Liquid Cheese" at bounding box center [182, 33] width 336 height 39
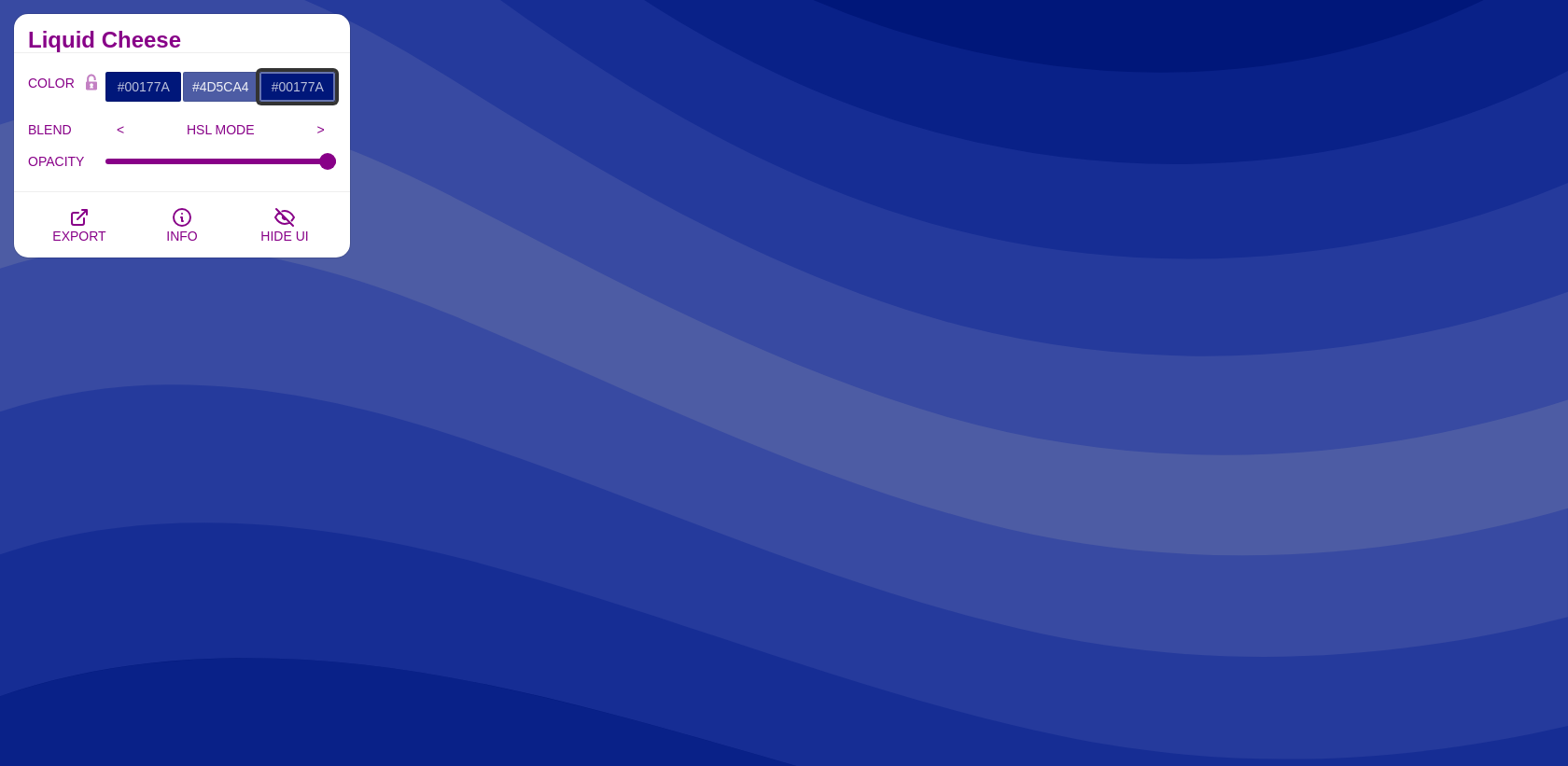
click at [304, 89] on input "#00177A" at bounding box center [298, 86] width 78 height 31
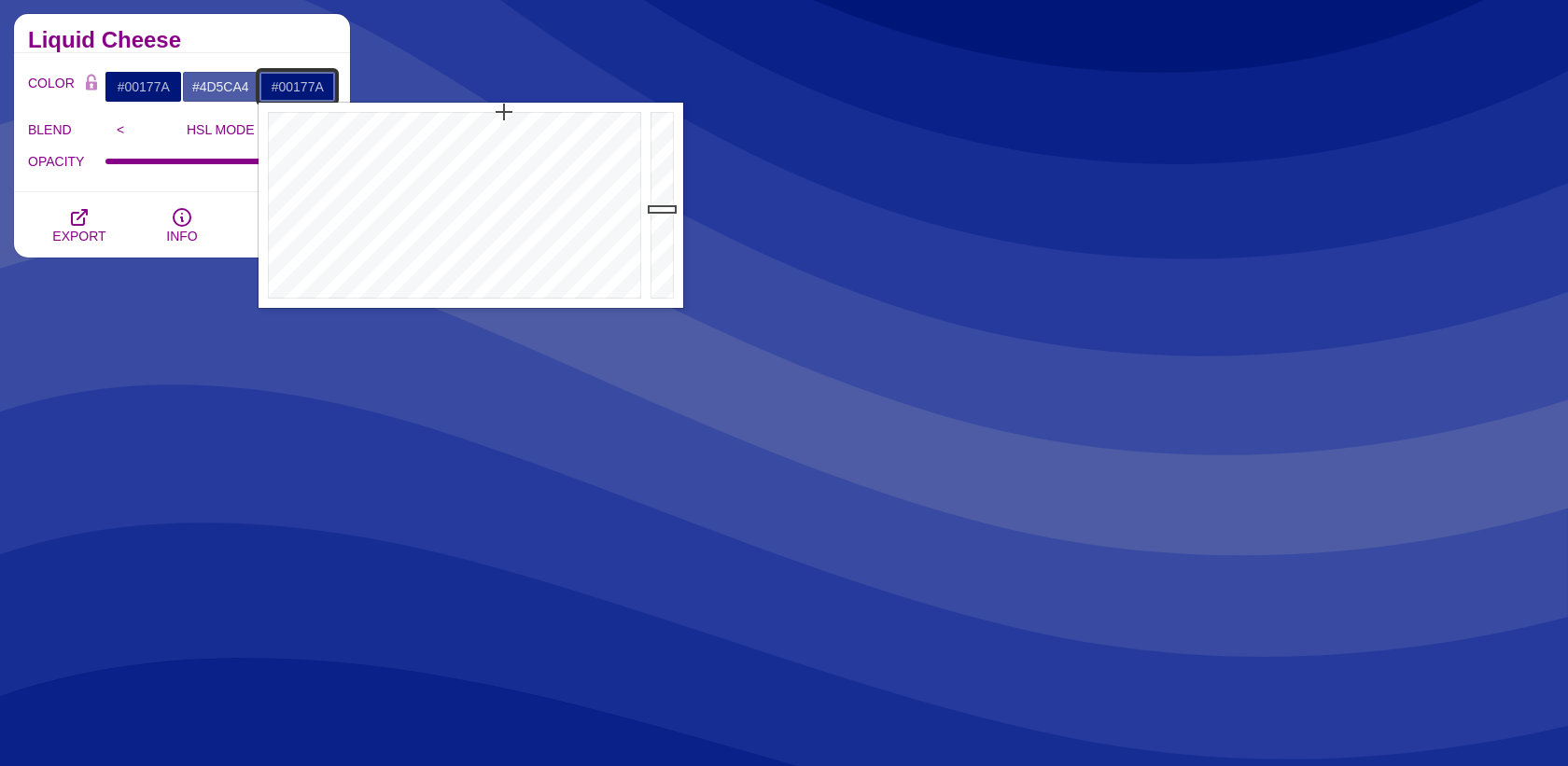
click at [304, 89] on input "#00177A" at bounding box center [298, 86] width 78 height 31
paste input "0D47"
type input "#000D47"
click at [308, 29] on div "Liquid Cheese" at bounding box center [182, 33] width 336 height 39
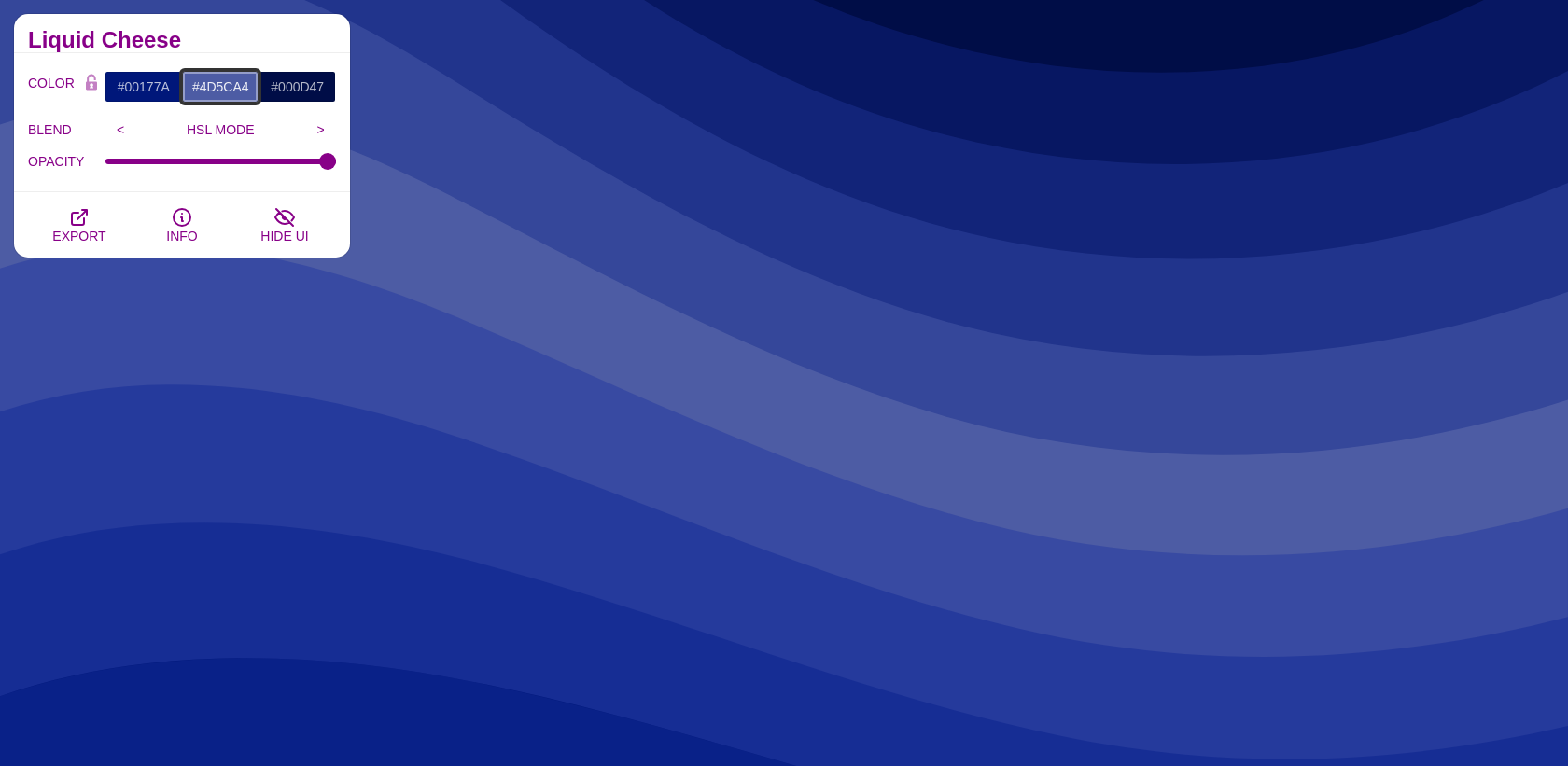
click at [218, 84] on input "#4D5CA4" at bounding box center [221, 86] width 78 height 31
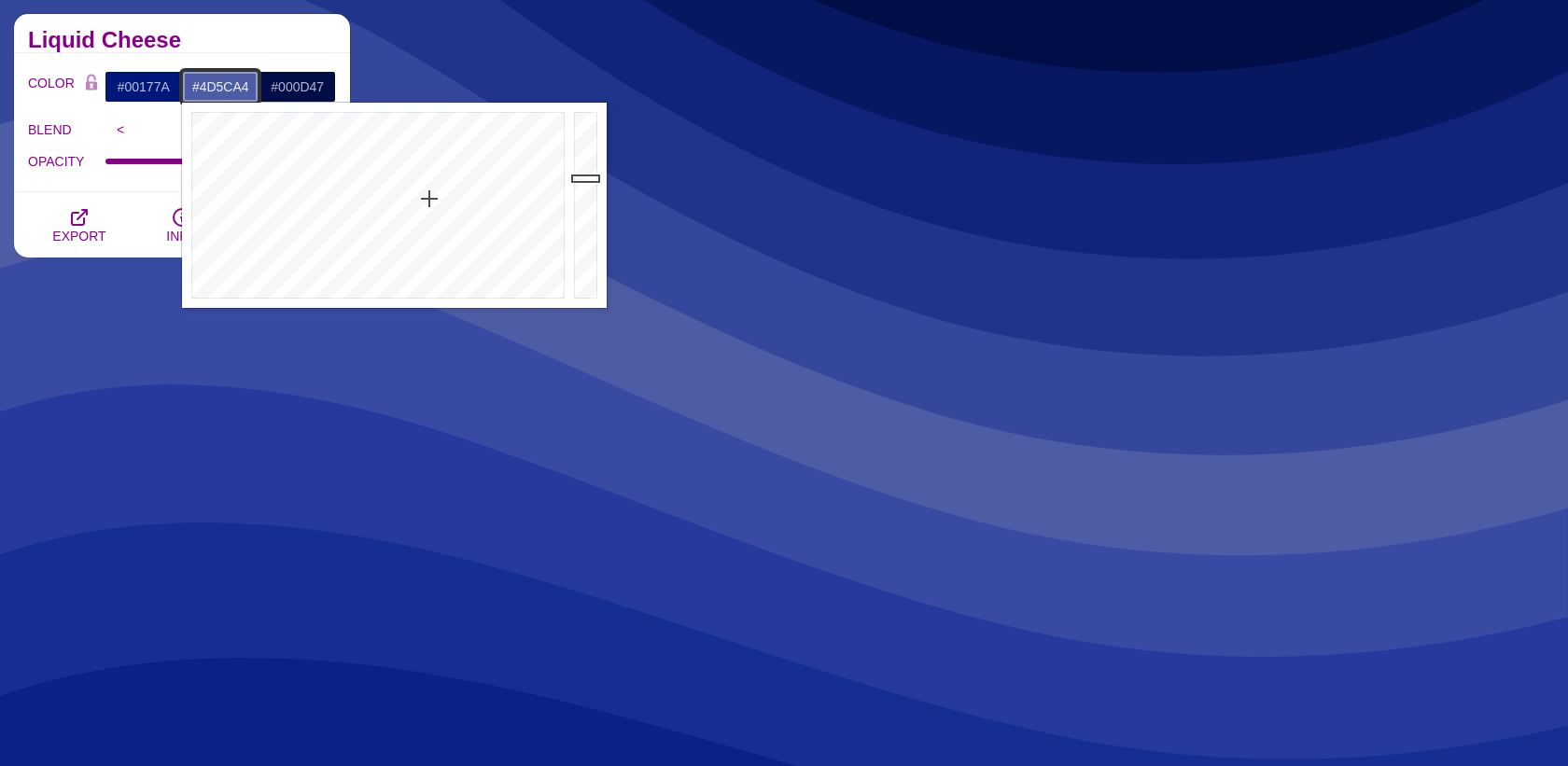
click at [218, 84] on input "#4D5CA4" at bounding box center [221, 86] width 78 height 31
paste input "333E6C"
click at [253, 23] on div "Liquid Cheese" at bounding box center [182, 33] width 336 height 39
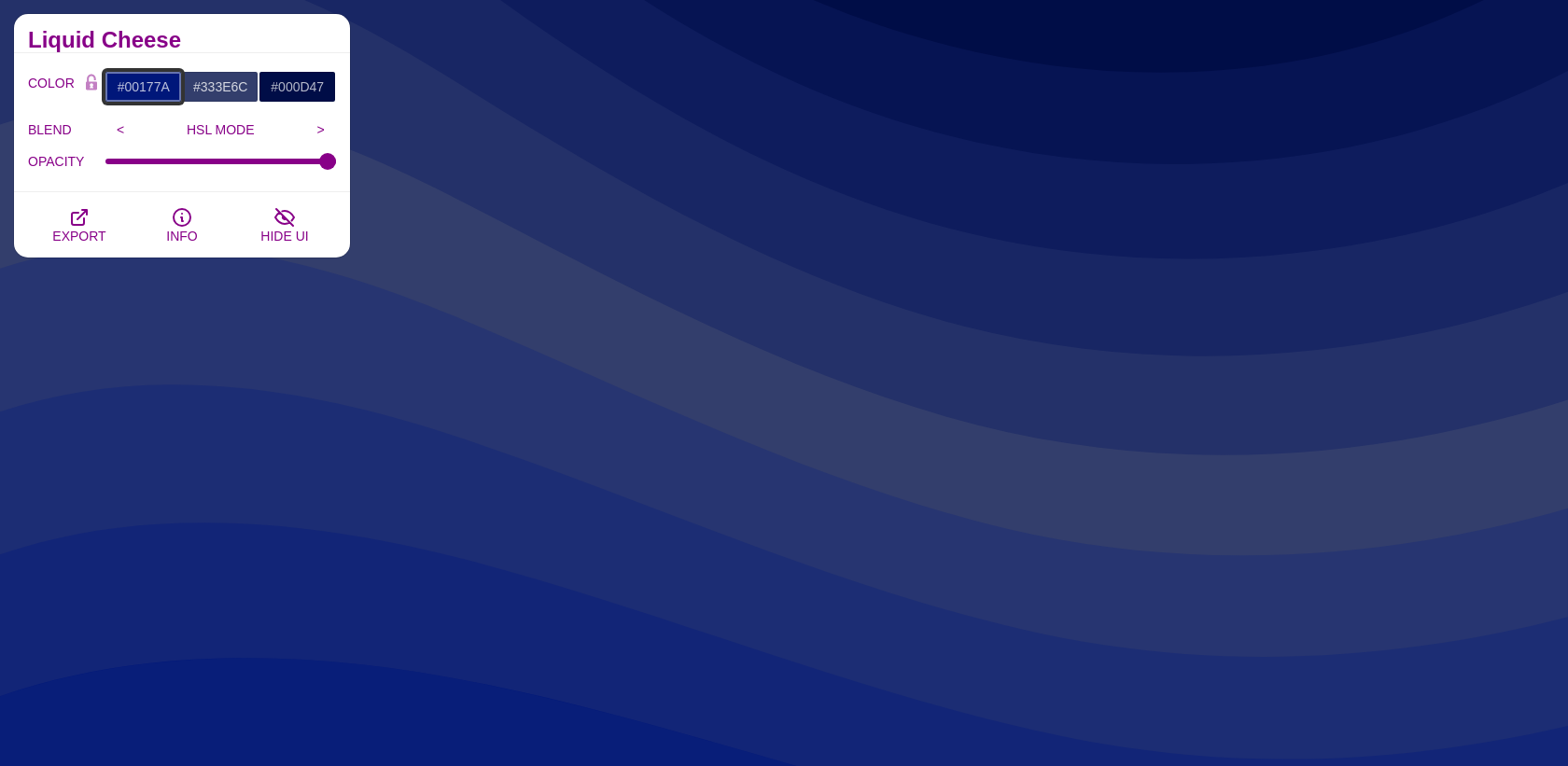
click at [136, 88] on input "#00177A" at bounding box center [143, 86] width 78 height 31
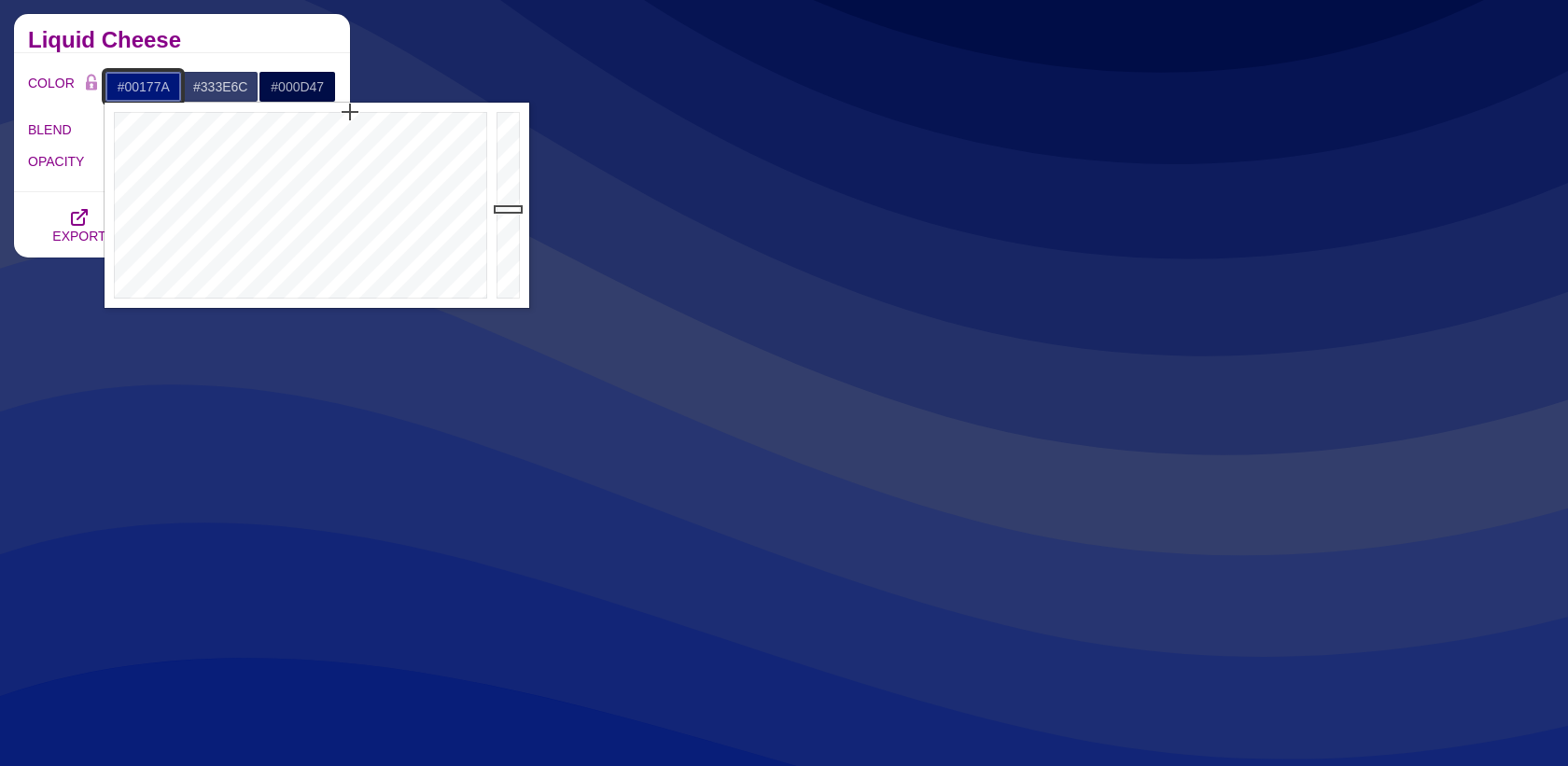
click at [136, 88] on input "#00177A" at bounding box center [143, 86] width 78 height 31
click at [208, 86] on input "#333E6C" at bounding box center [221, 86] width 78 height 31
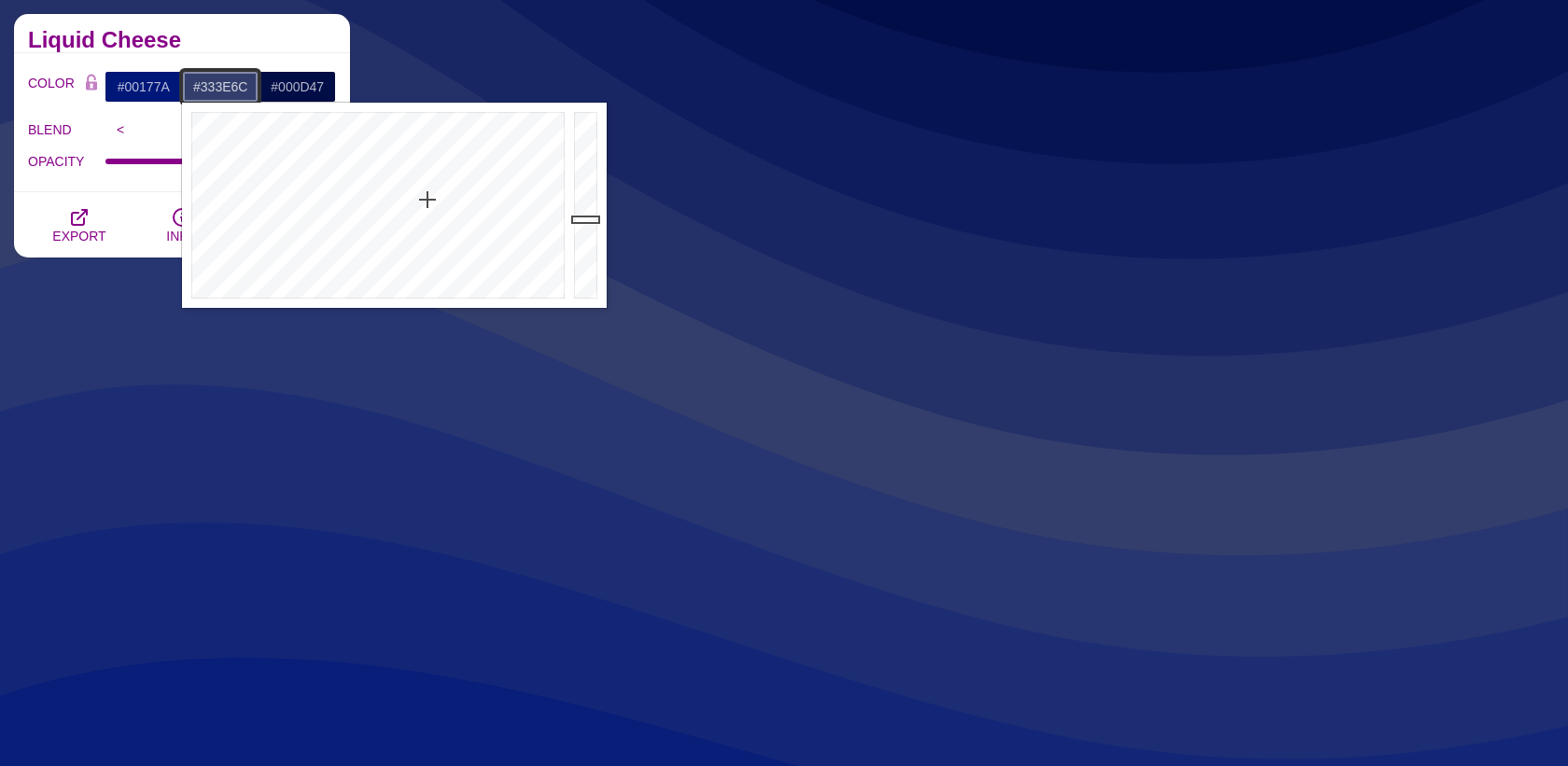
click at [208, 86] on input "#333E6C" at bounding box center [221, 86] width 78 height 31
paste input "00177A"
click at [247, 16] on div "Liquid Cheese" at bounding box center [182, 33] width 336 height 39
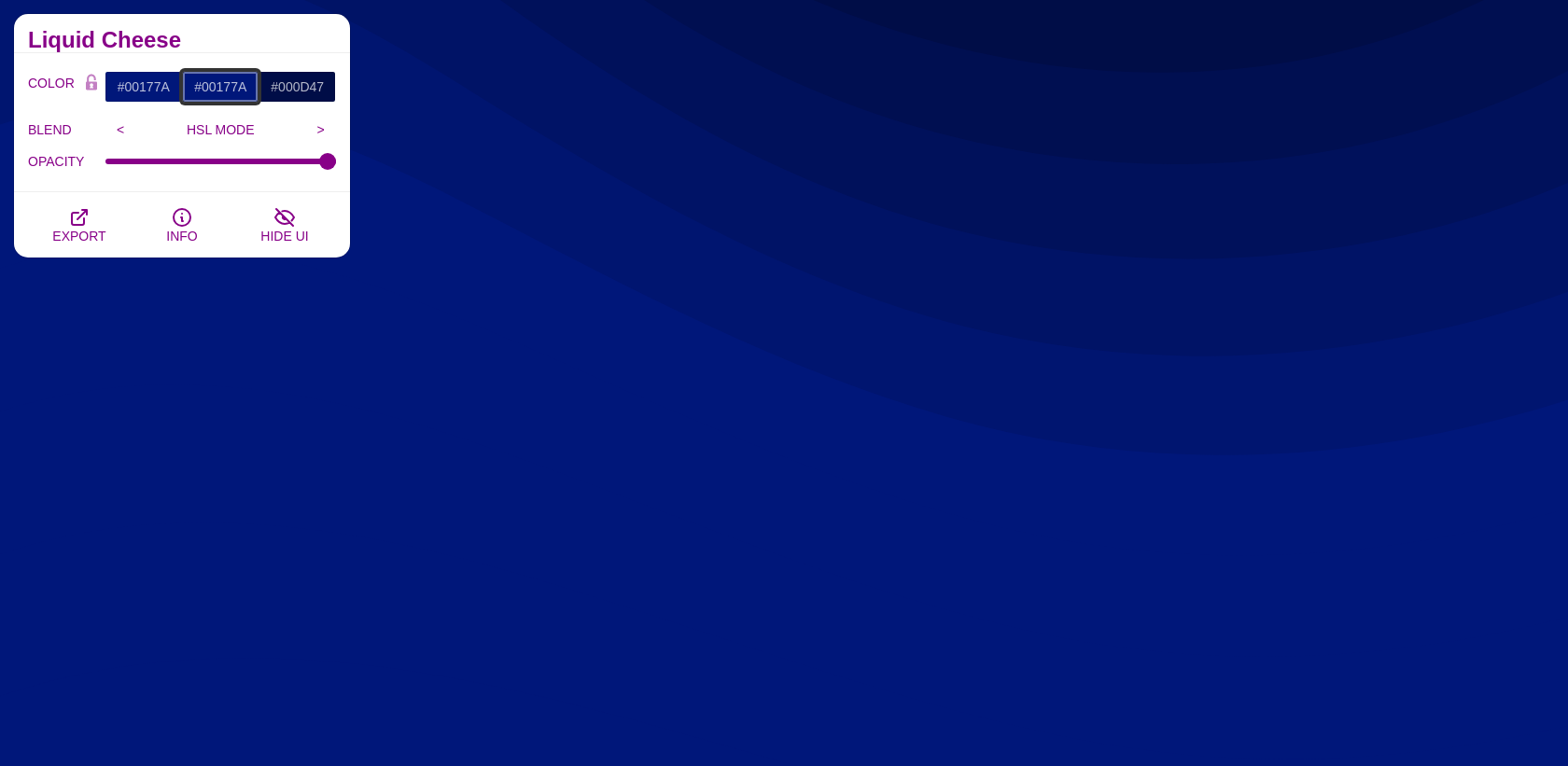
click at [216, 91] on input "#00177A" at bounding box center [221, 86] width 78 height 31
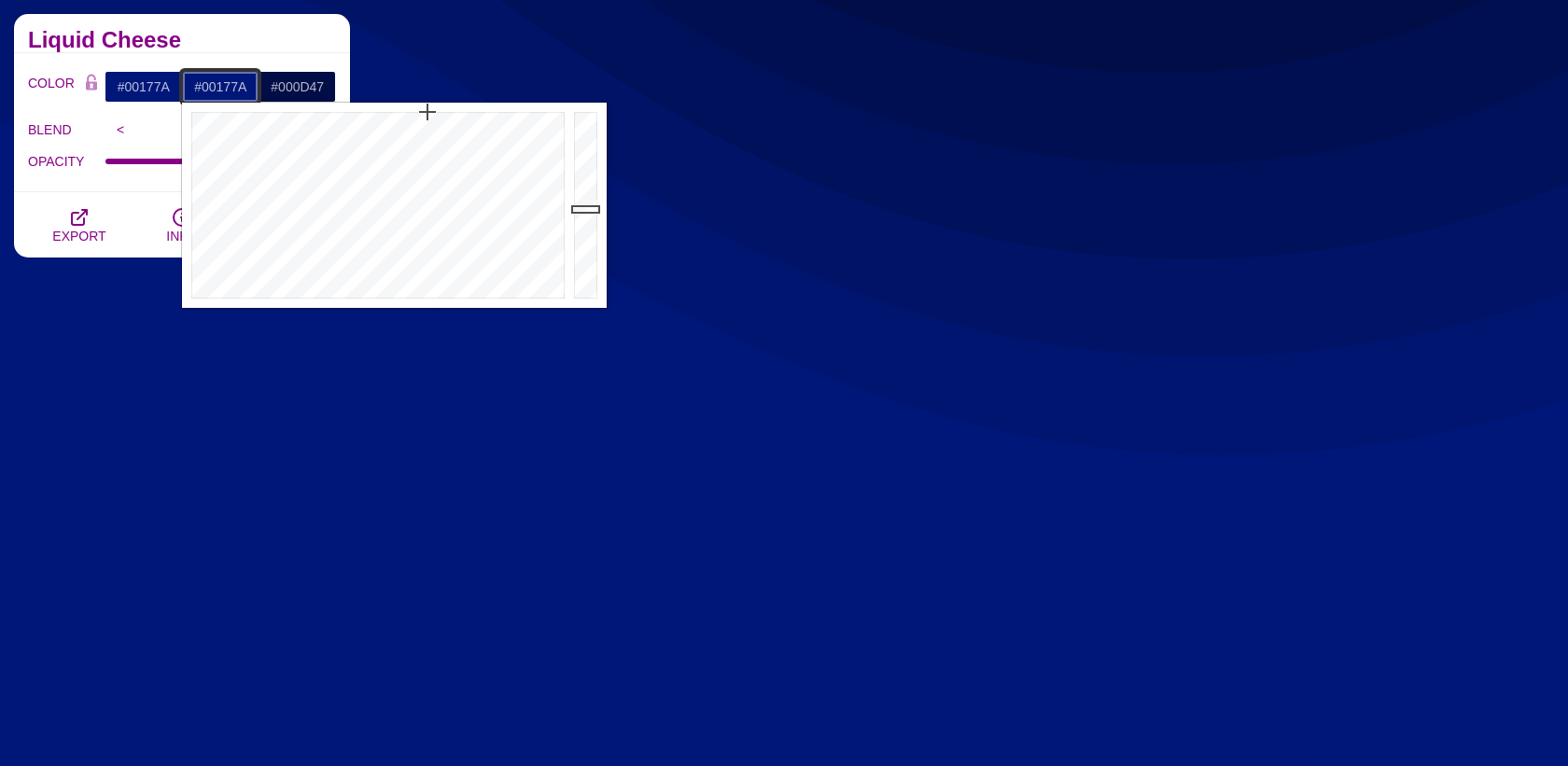
click at [216, 91] on input "#00177A" at bounding box center [221, 86] width 78 height 31
paste input "142056"
click at [245, 56] on div "COLOR #00177A #142056 #000D47 #444444 #555555 #666666 #777777 #888888 #999999 B…" at bounding box center [182, 122] width 336 height 139
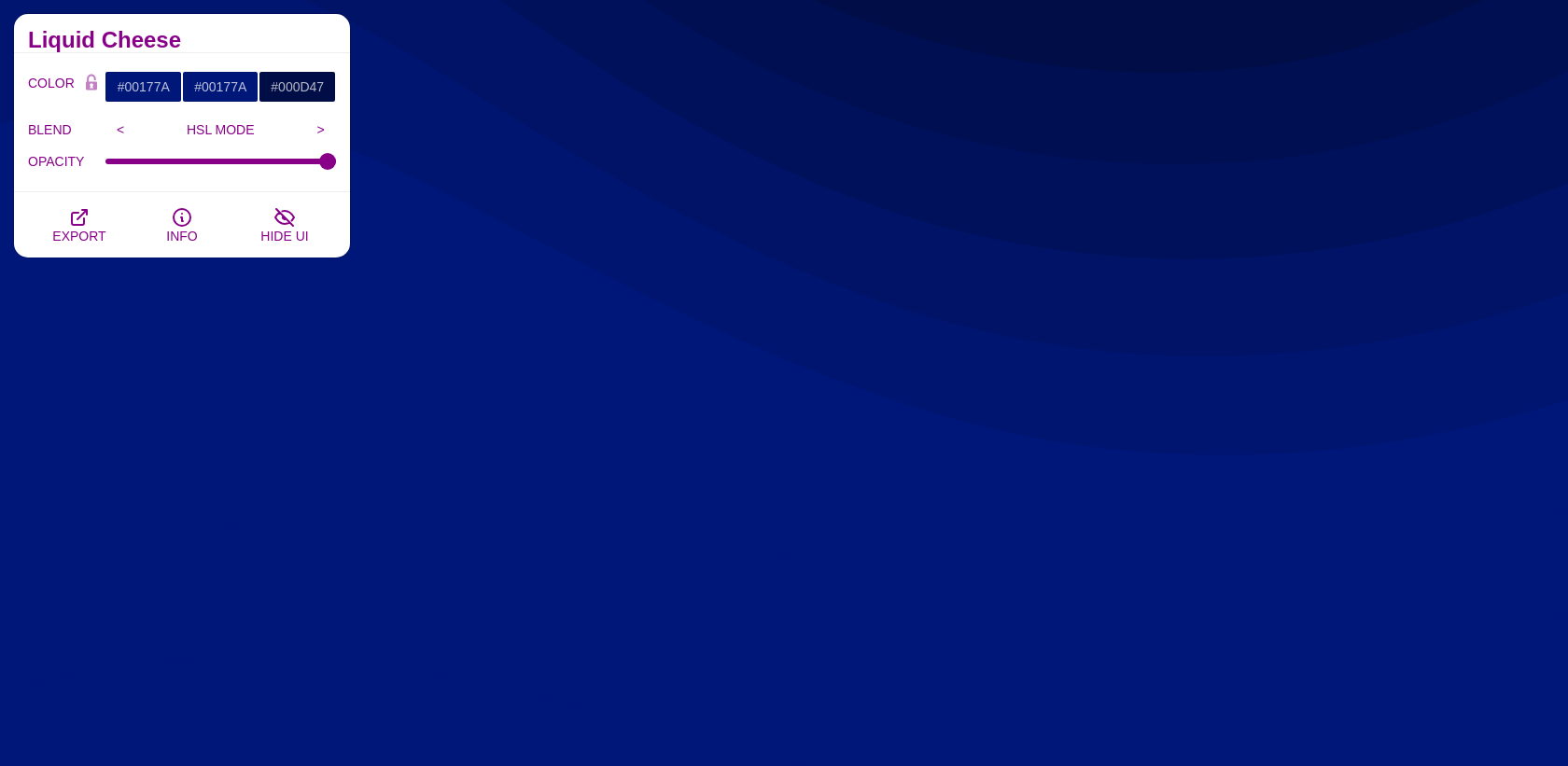
click at [343, 37] on div "Liquid Cheese" at bounding box center [182, 33] width 336 height 39
click at [311, 47] on div "Liquid Cheese" at bounding box center [182, 33] width 336 height 39
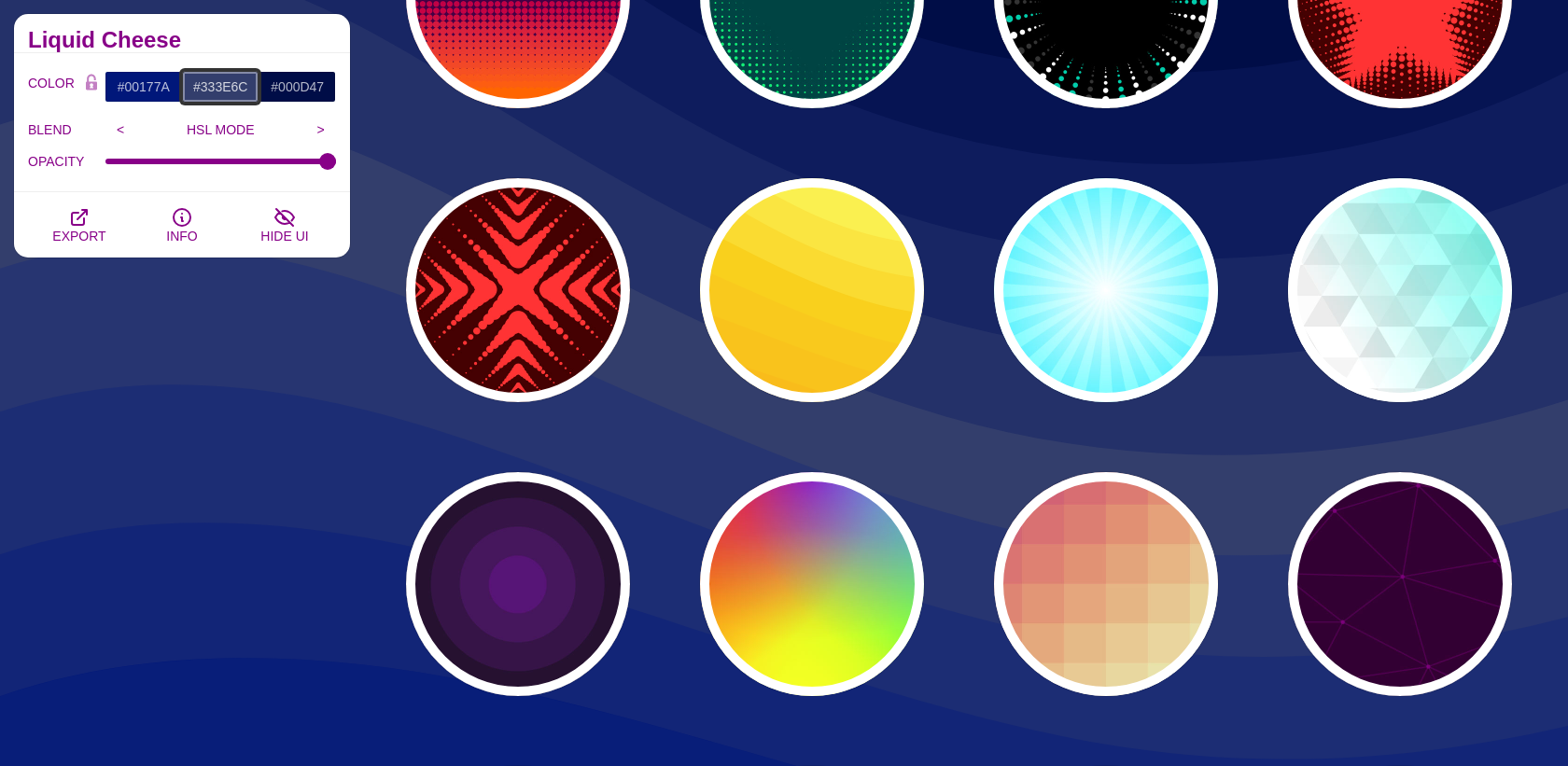
click at [228, 79] on input "#333E6C" at bounding box center [221, 86] width 78 height 31
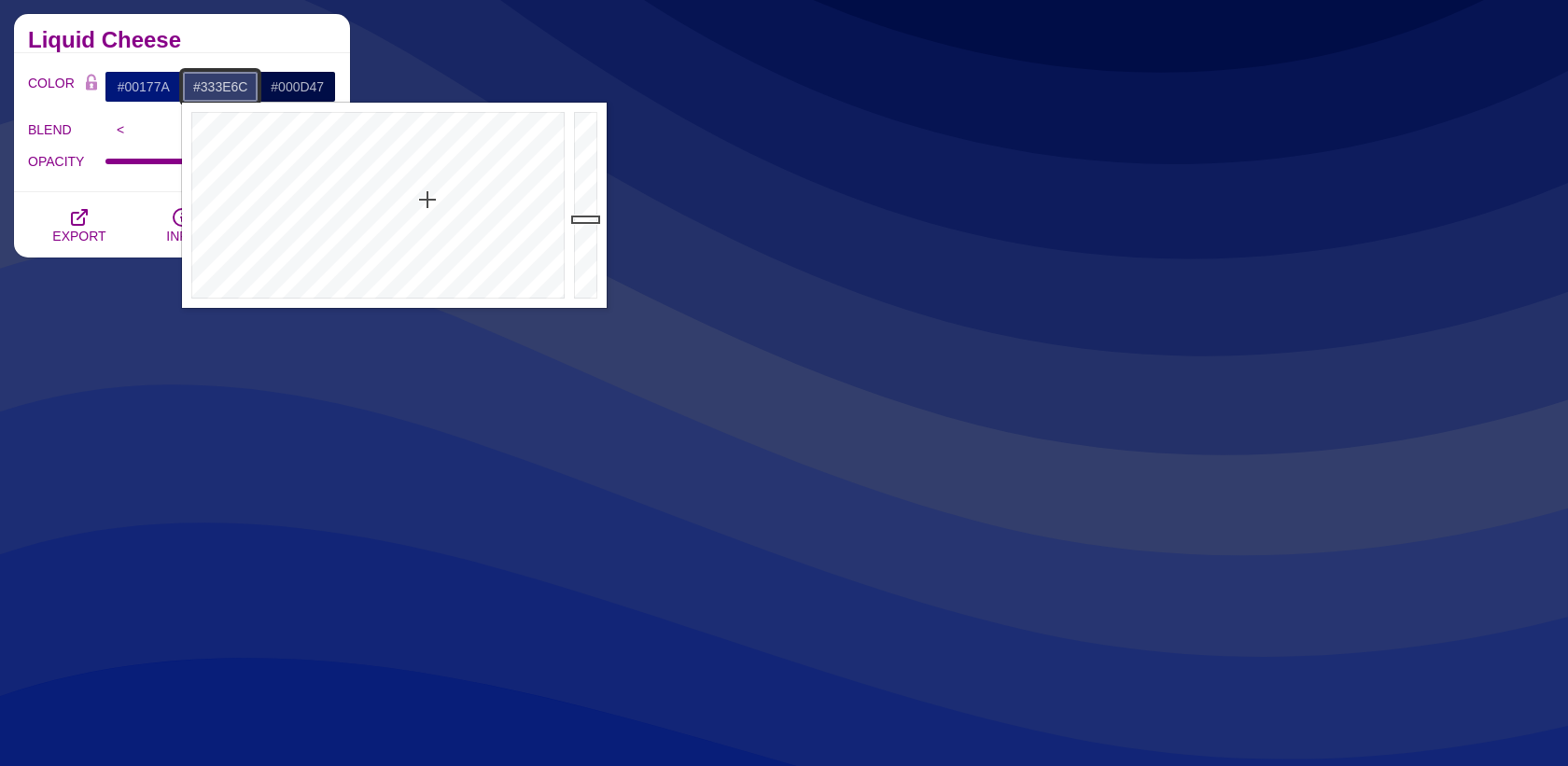
click at [228, 79] on input "#333E6C" at bounding box center [221, 86] width 78 height 31
paste input "e2e4f1"
click at [264, 37] on h2 "Liquid Cheese" at bounding box center [182, 40] width 308 height 15
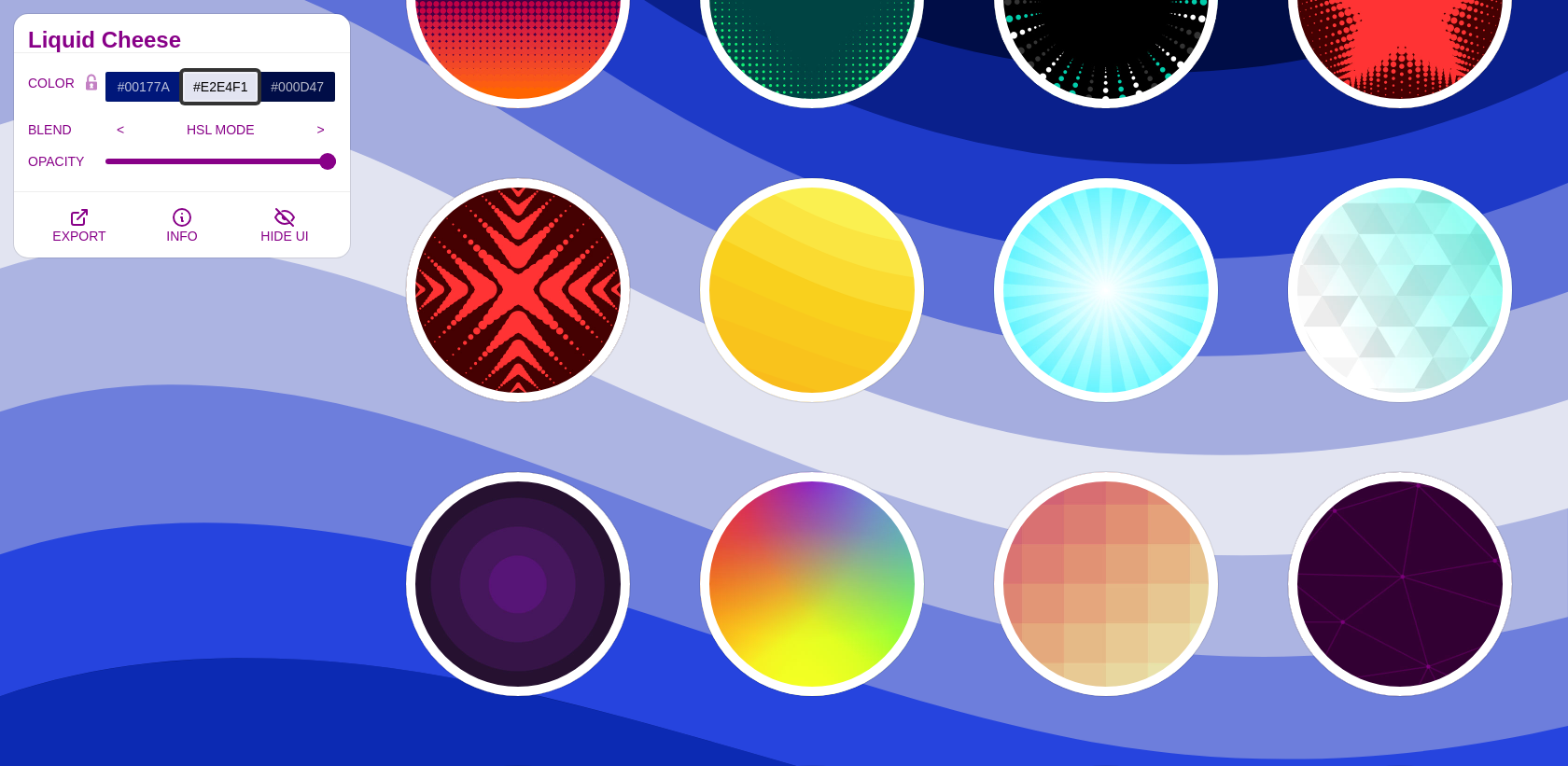
click at [212, 93] on input "#E2E4F1" at bounding box center [221, 86] width 78 height 31
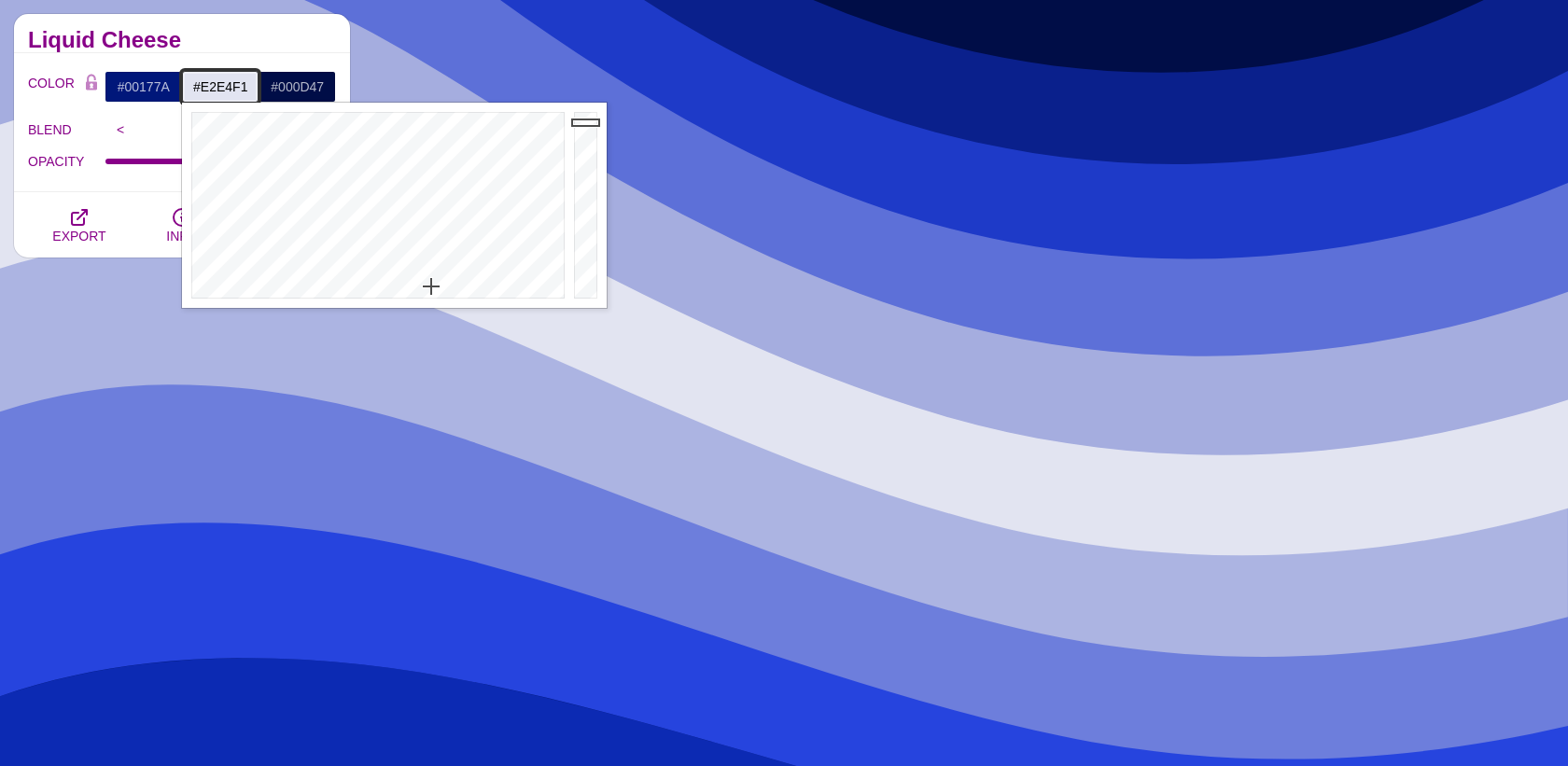
click at [212, 93] on input "#E2E4F1" at bounding box center [221, 86] width 78 height 31
paste input "444e7a"
click at [265, 46] on h2 "Liquid Cheese" at bounding box center [182, 40] width 308 height 15
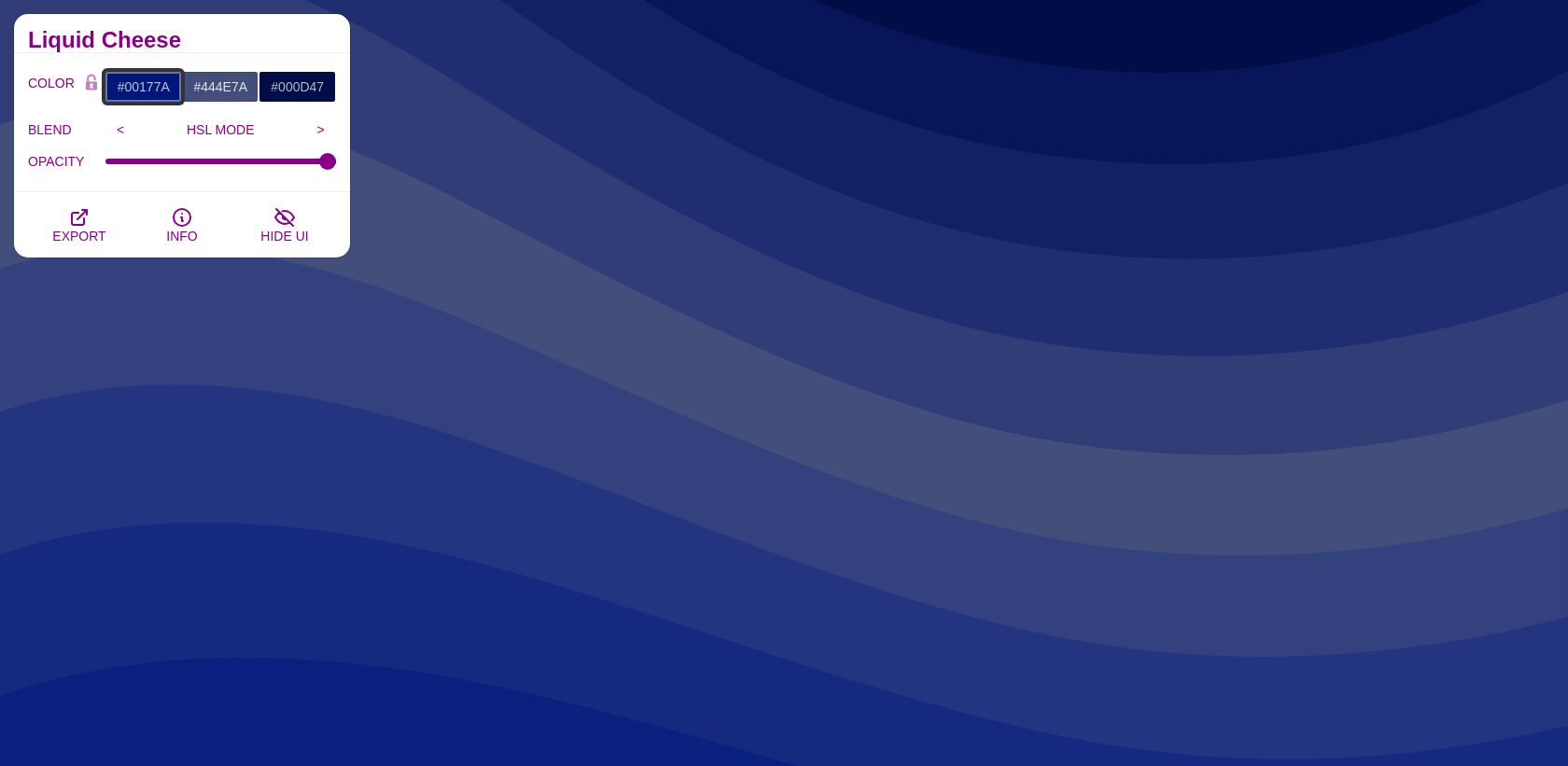
click at [128, 89] on input "#00177A" at bounding box center [143, 86] width 78 height 31
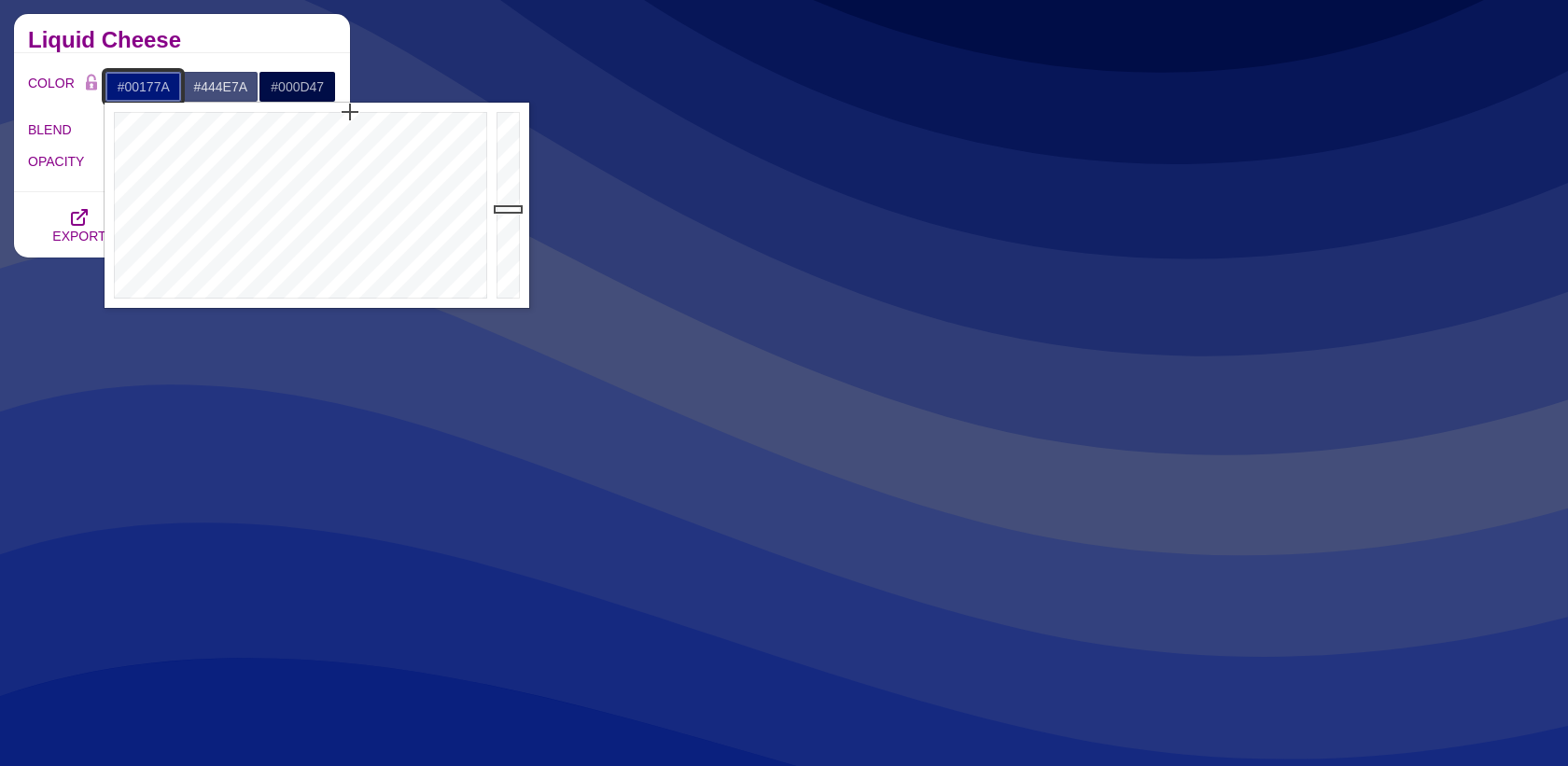
click at [128, 89] on input "#00177A" at bounding box center [143, 86] width 78 height 31
click at [223, 89] on input "#444E7A" at bounding box center [221, 86] width 78 height 31
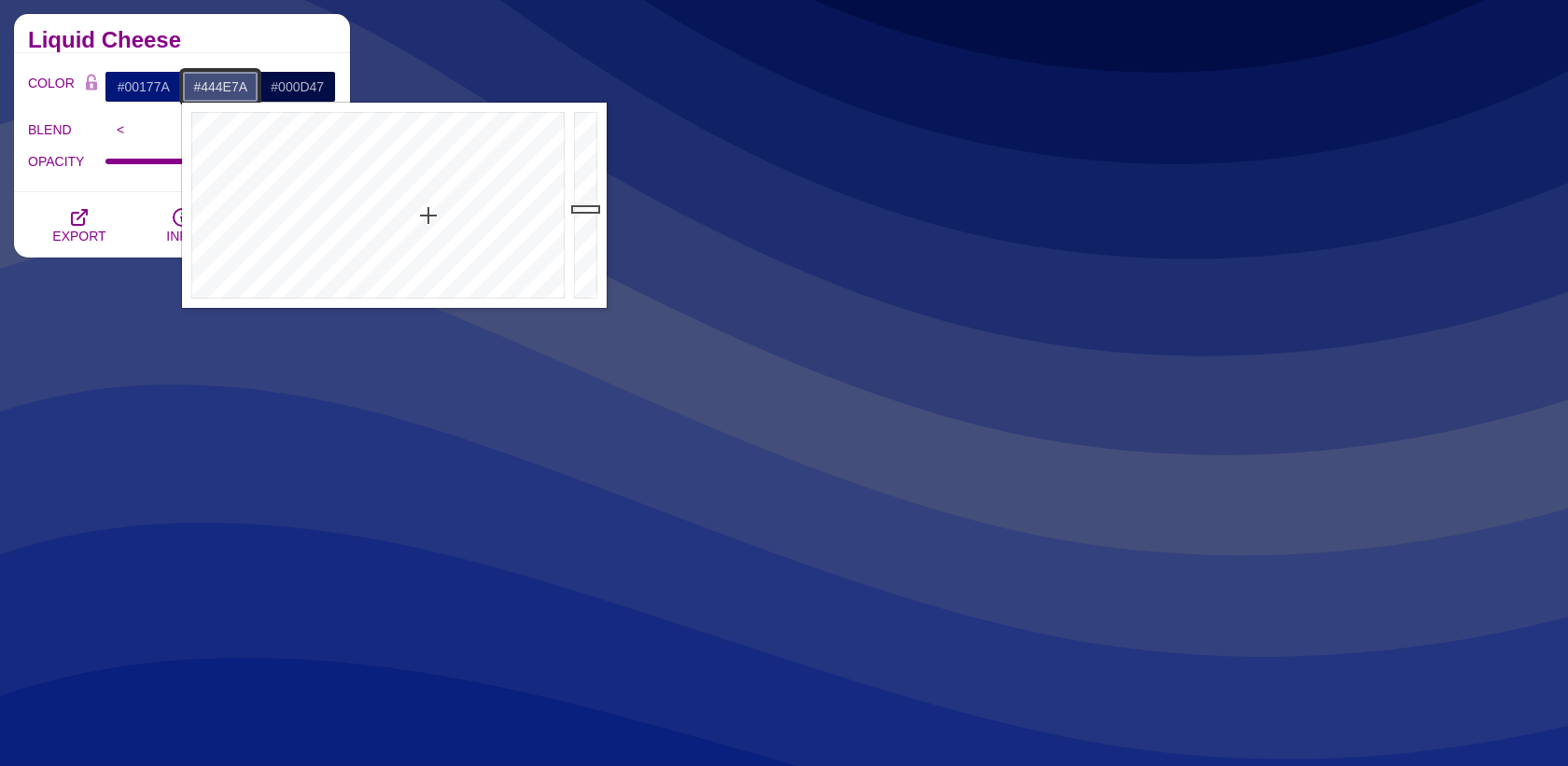
click at [223, 89] on input "#444E7A" at bounding box center [221, 86] width 78 height 31
paste input "0017"
type input "#00177A"
click at [264, 41] on h2 "Liquid Cheese" at bounding box center [182, 40] width 308 height 15
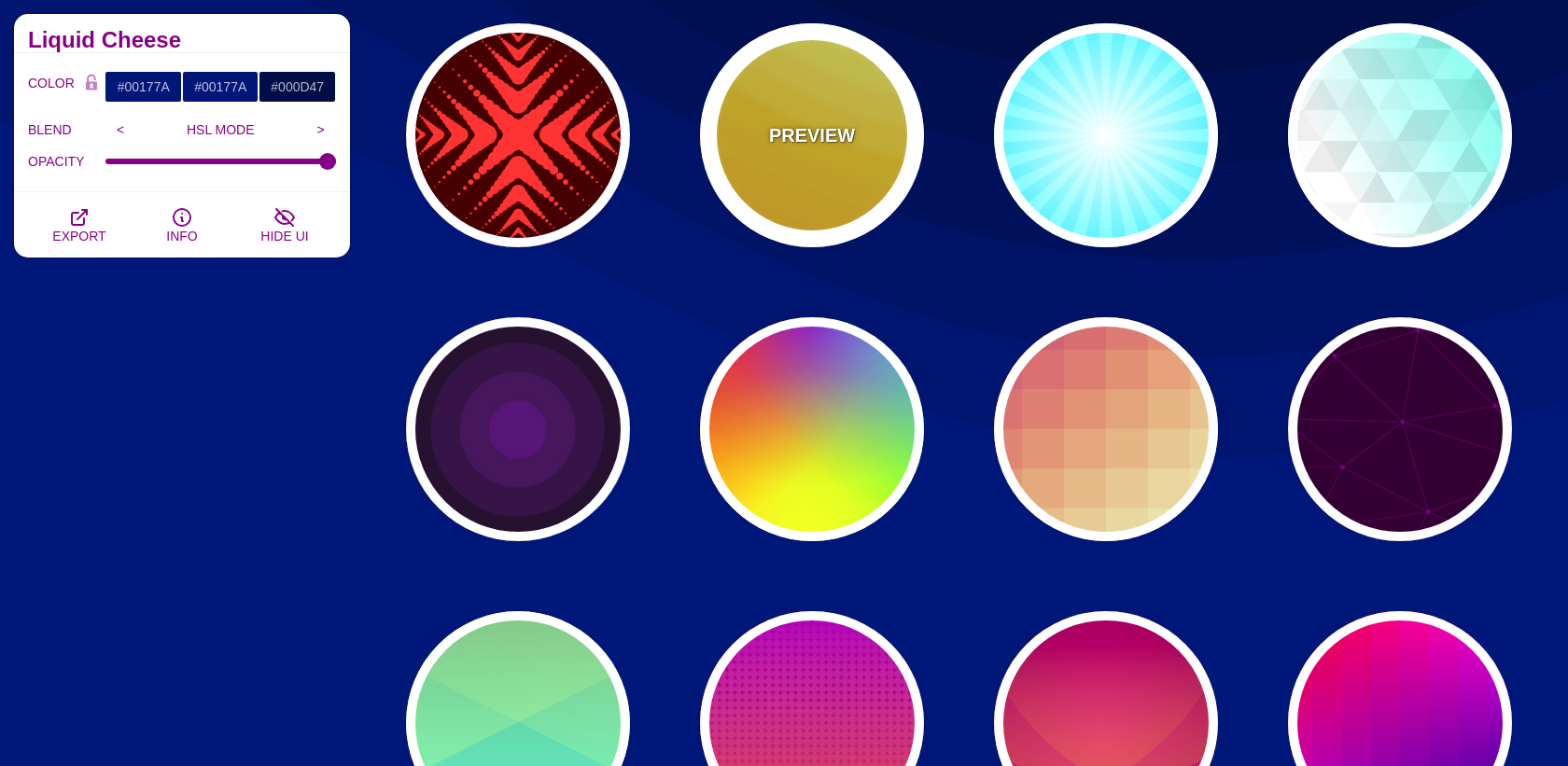
scroll to position [6129, 0]
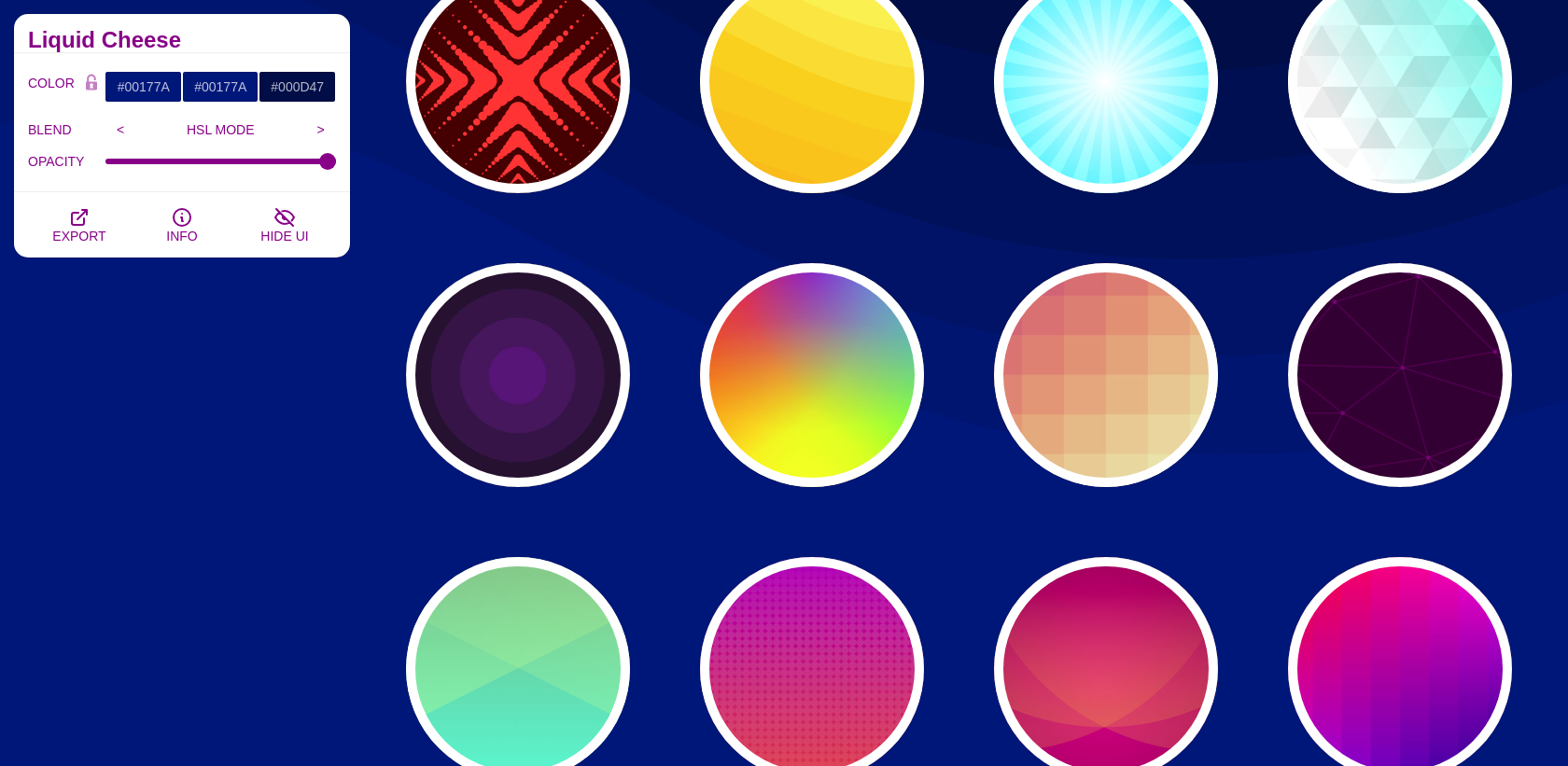
click at [136, 520] on div "Abstract Backgrounds Our abstract SVGs are constructed of simplified shapes, co…" at bounding box center [182, 451] width 364 height 12302
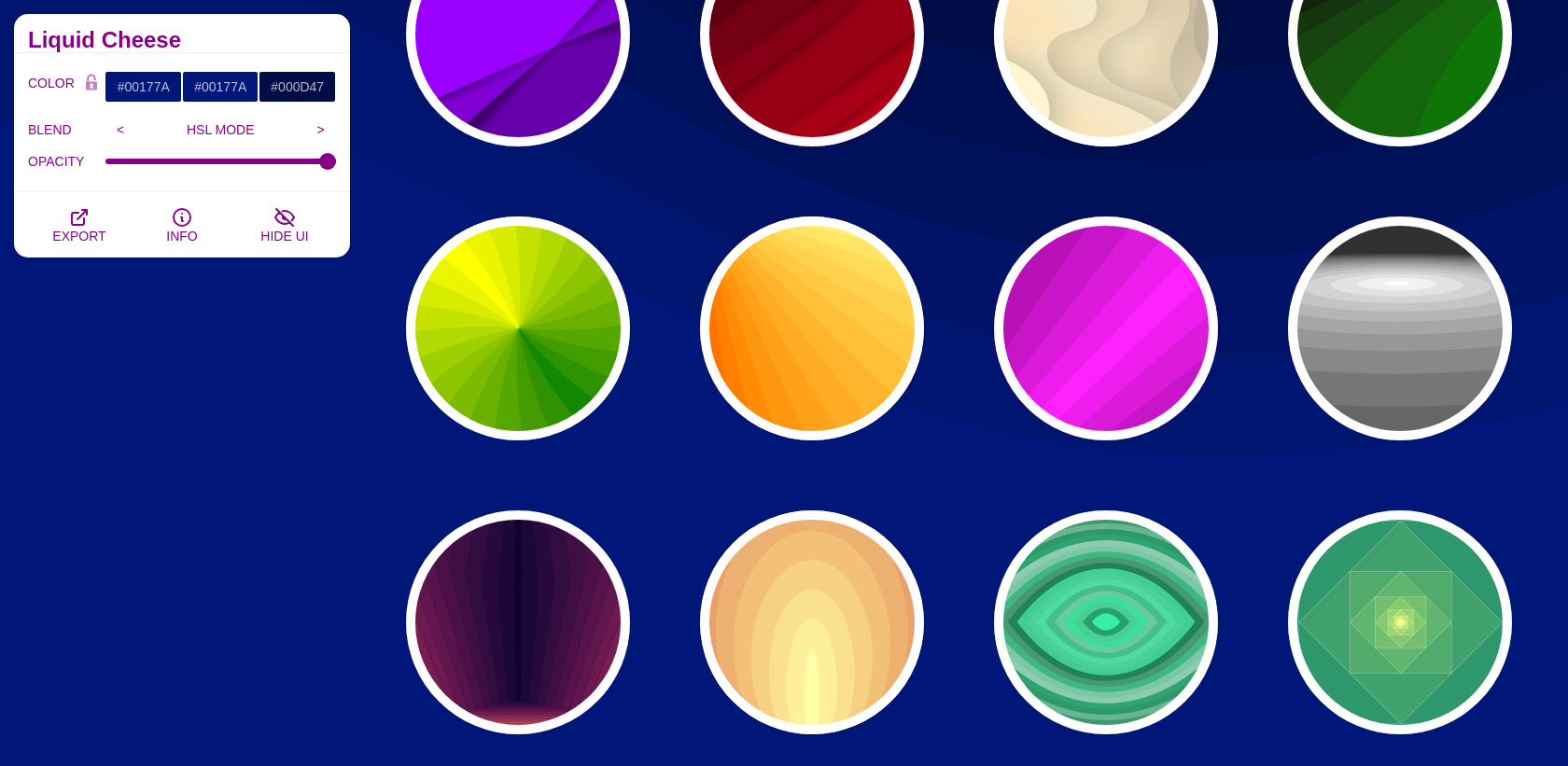
scroll to position [3832, 0]
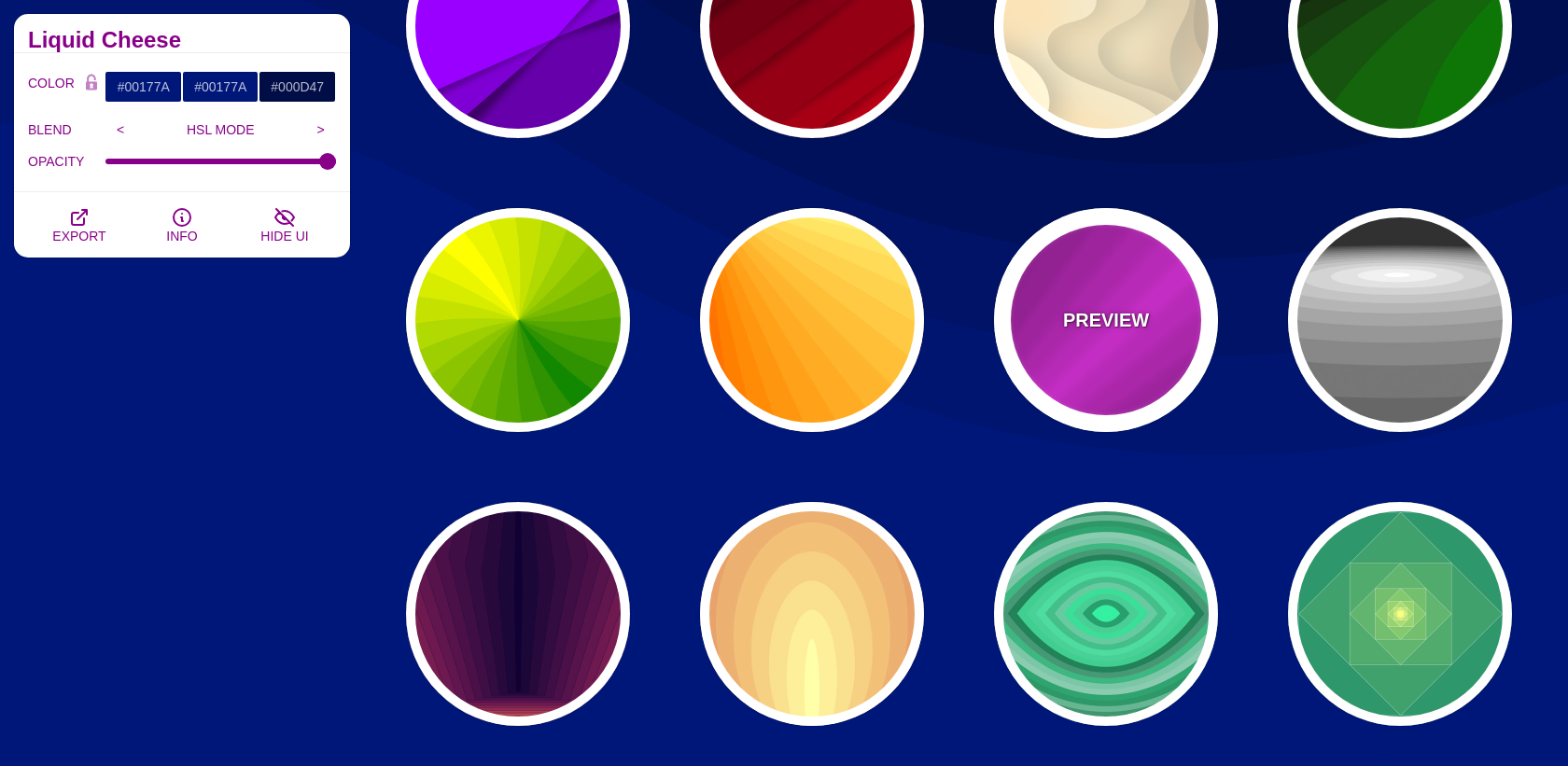
click at [1085, 320] on p "PREVIEW" at bounding box center [1105, 320] width 86 height 28
type input "#FF22FF"
type input "#550055"
type input "0"
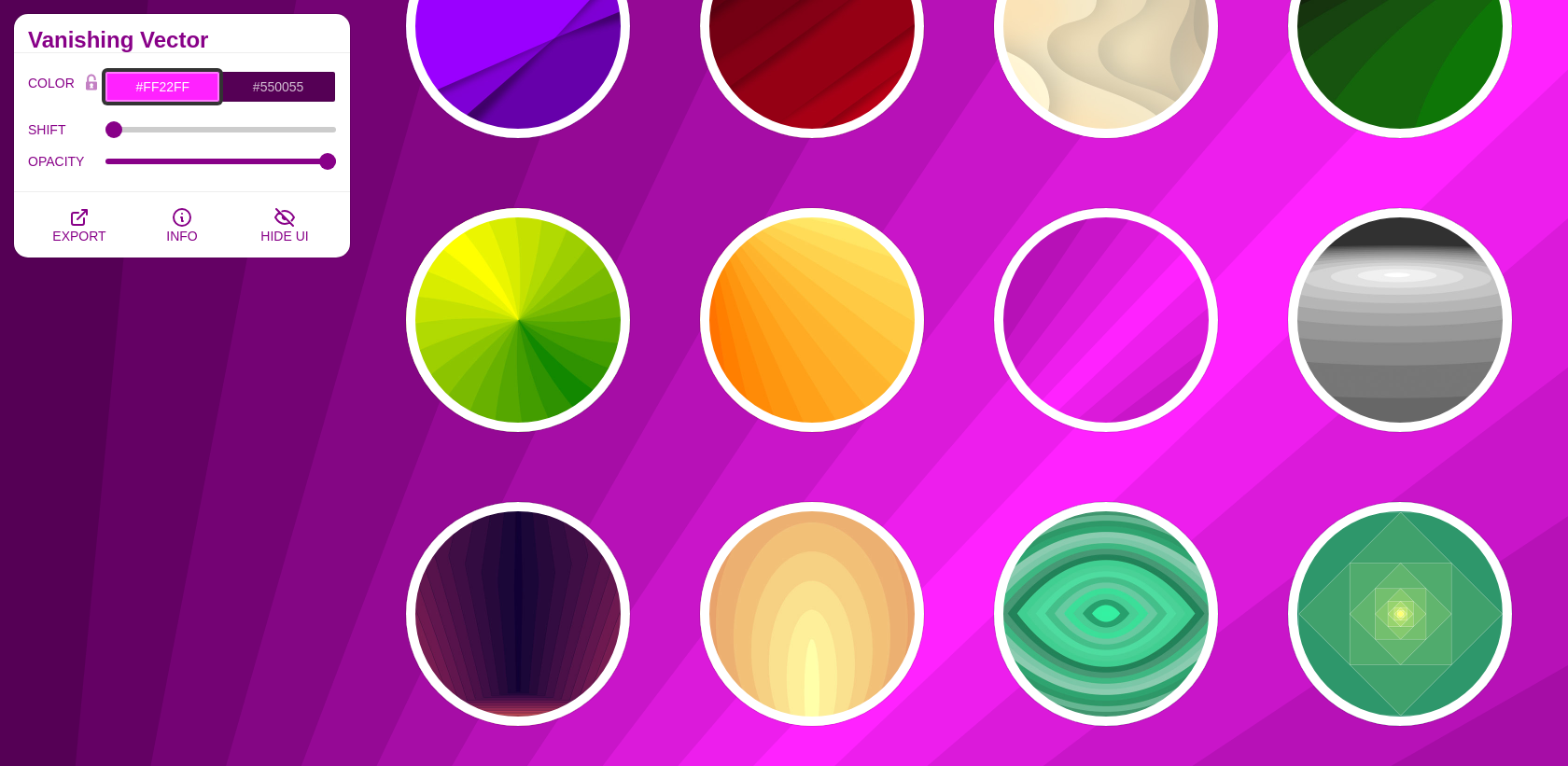
click at [177, 83] on input "#FF22FF" at bounding box center [162, 86] width 116 height 31
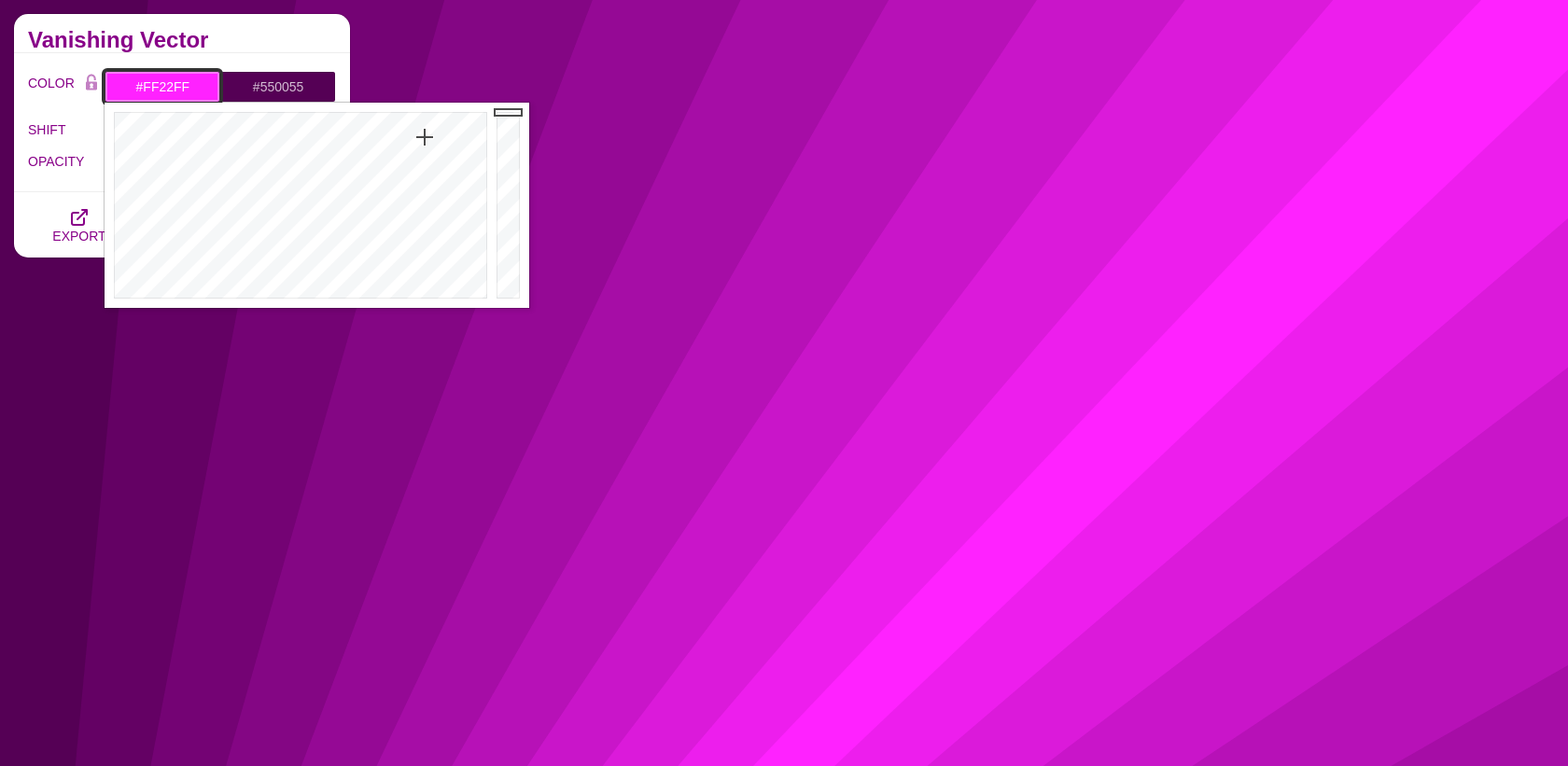
click at [177, 83] on input "#FF22FF" at bounding box center [162, 86] width 116 height 31
paste input "00177a"
type input "#00177A"
click at [219, 44] on h2 "Vanishing Vector" at bounding box center [182, 40] width 308 height 15
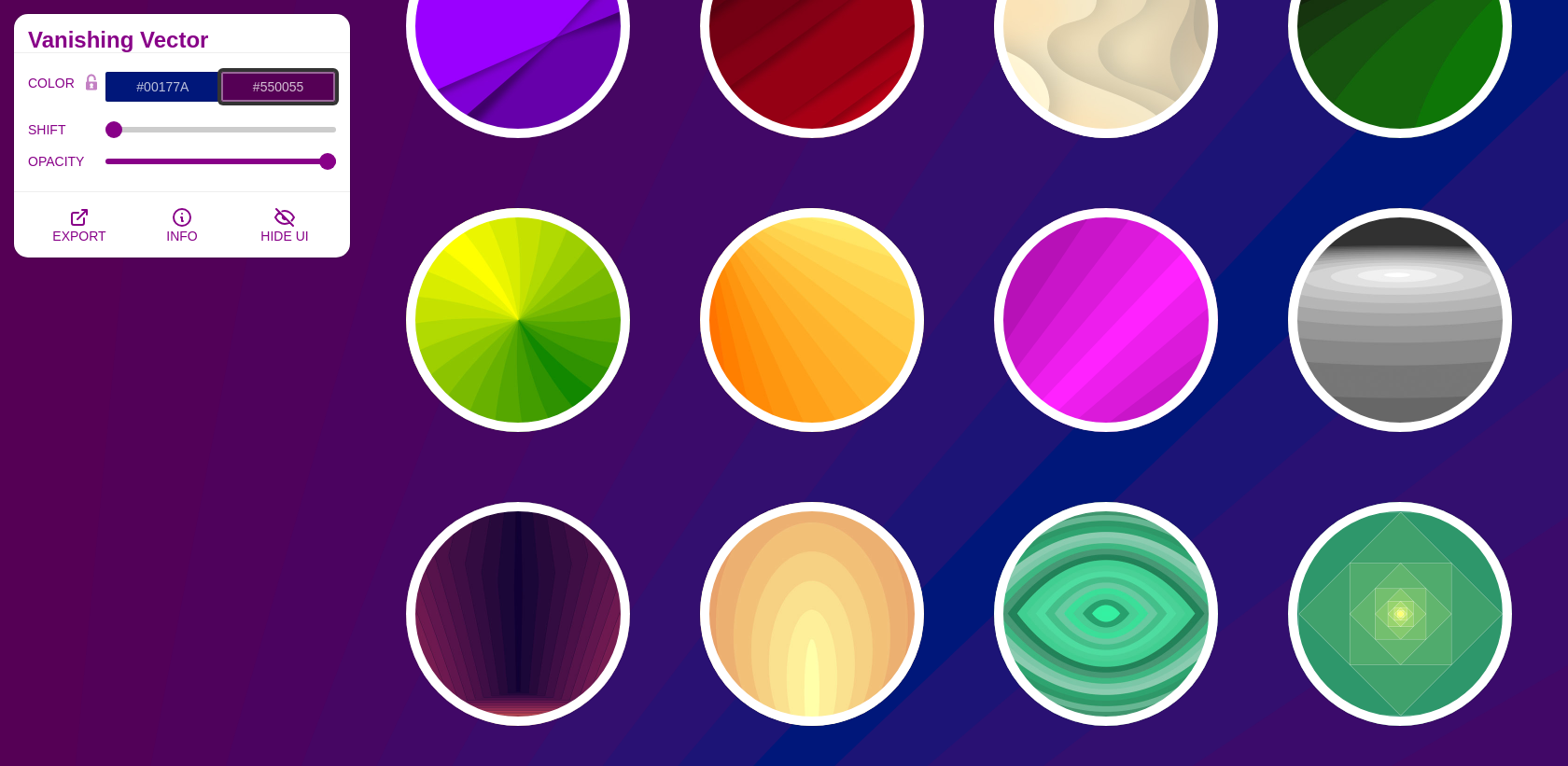
click at [272, 95] on input "#550055" at bounding box center [278, 86] width 116 height 31
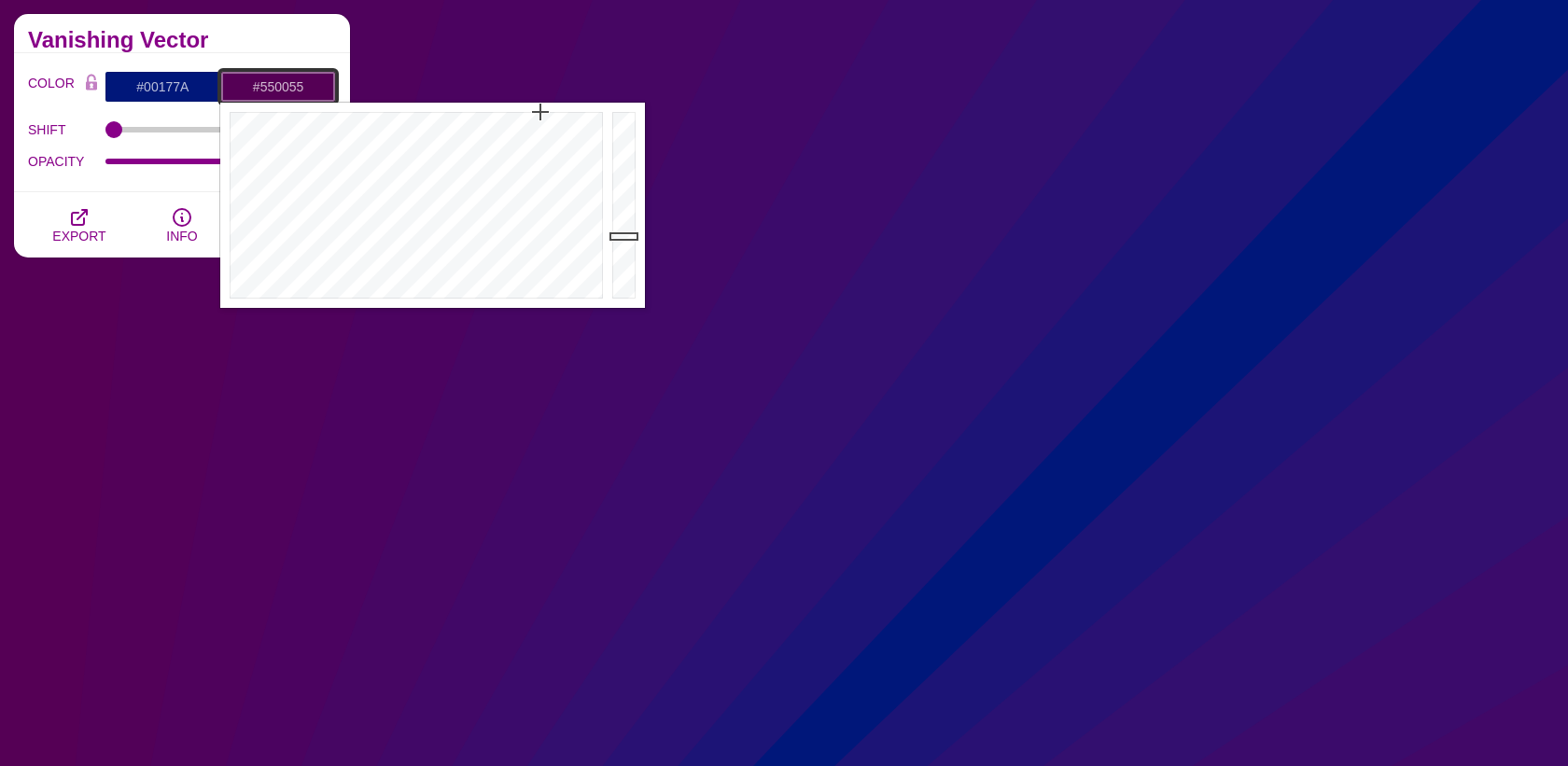
click at [272, 95] on input "#550055" at bounding box center [278, 86] width 116 height 31
paste input "4d5ca4"
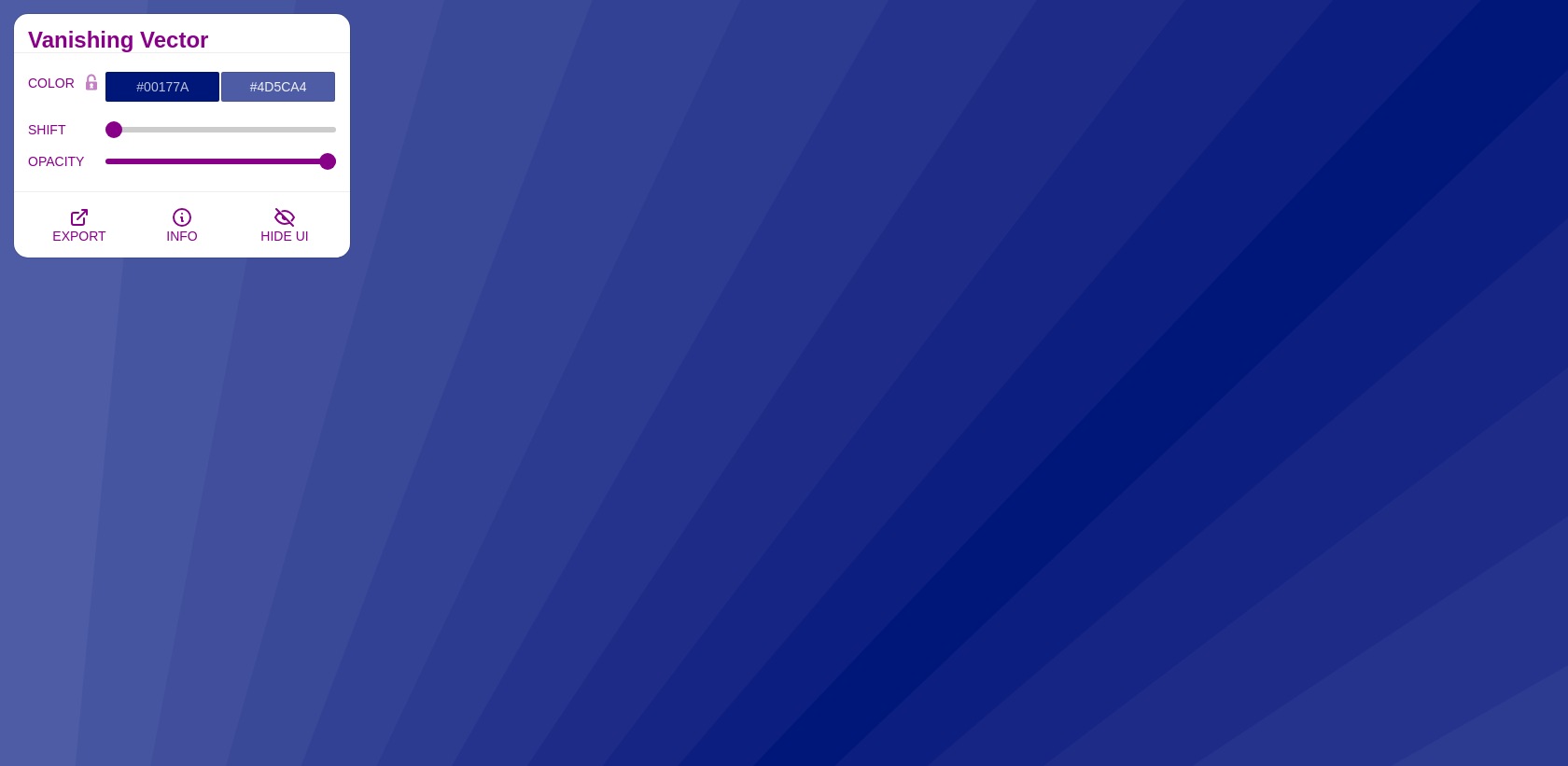
click at [276, 45] on h2 "Vanishing Vector" at bounding box center [182, 40] width 308 height 15
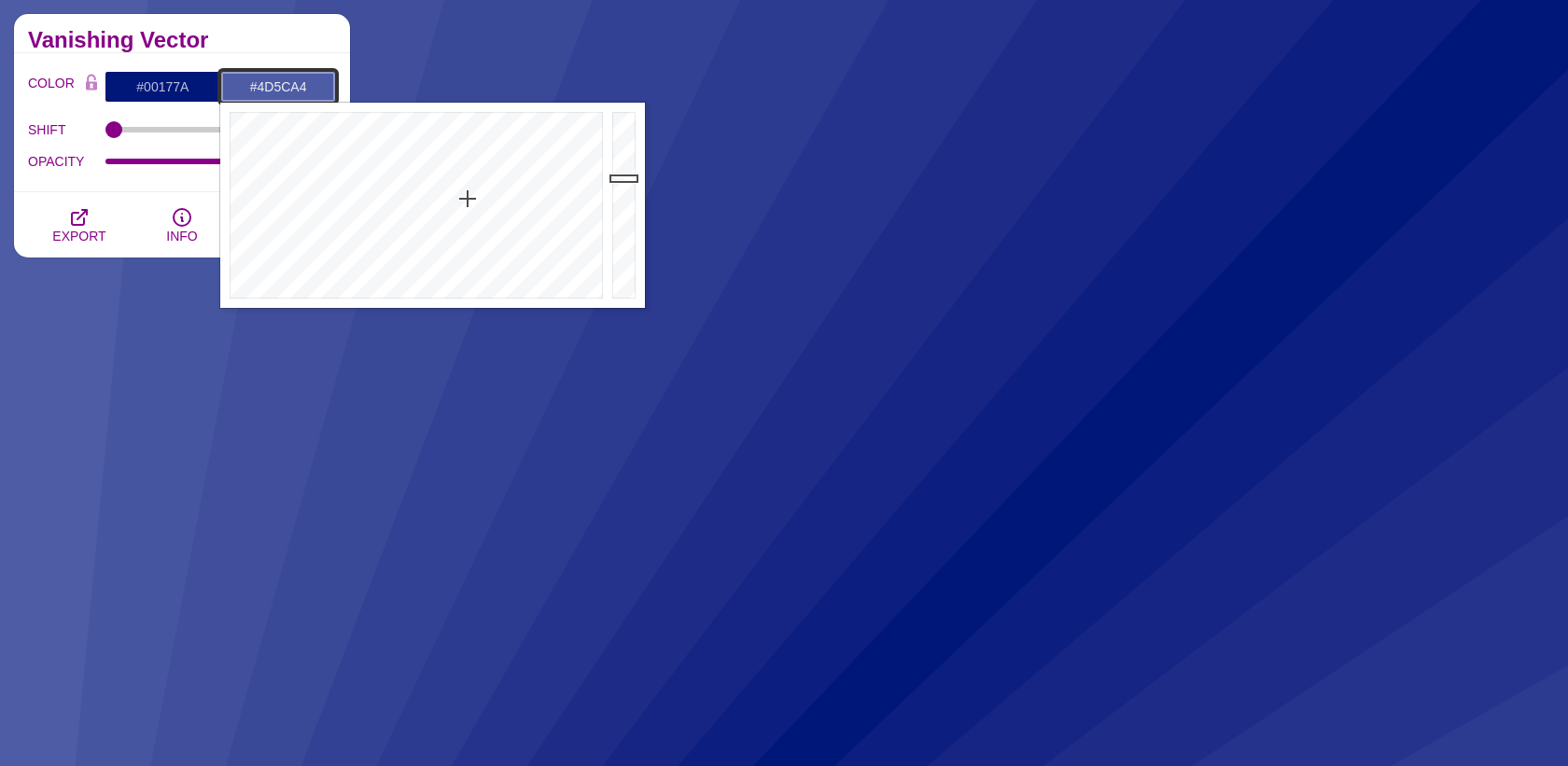
click at [287, 91] on input "#4D5CA4" at bounding box center [278, 86] width 116 height 31
paste input "182f88"
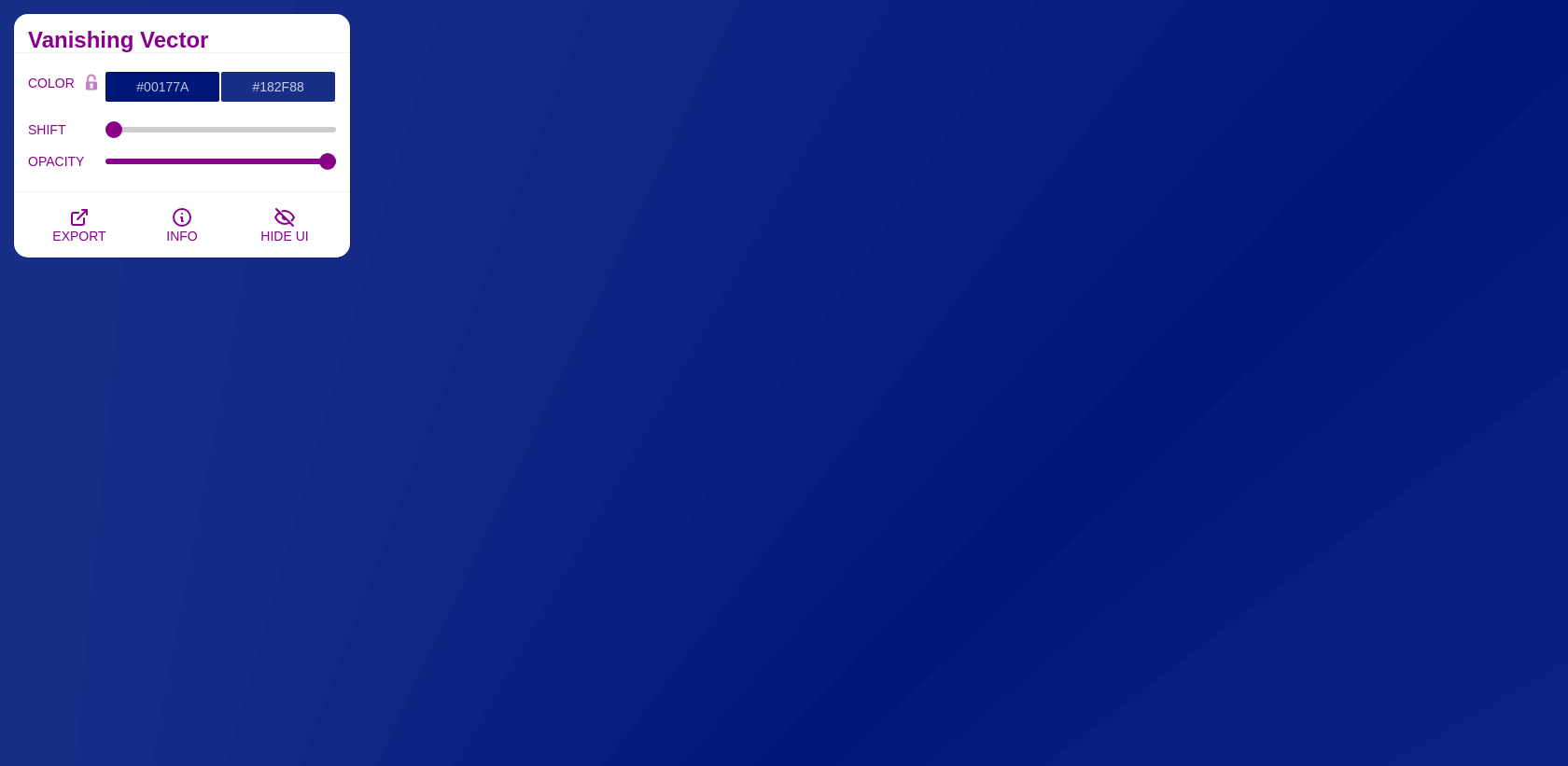
click at [288, 43] on h2 "Vanishing Vector" at bounding box center [182, 40] width 308 height 15
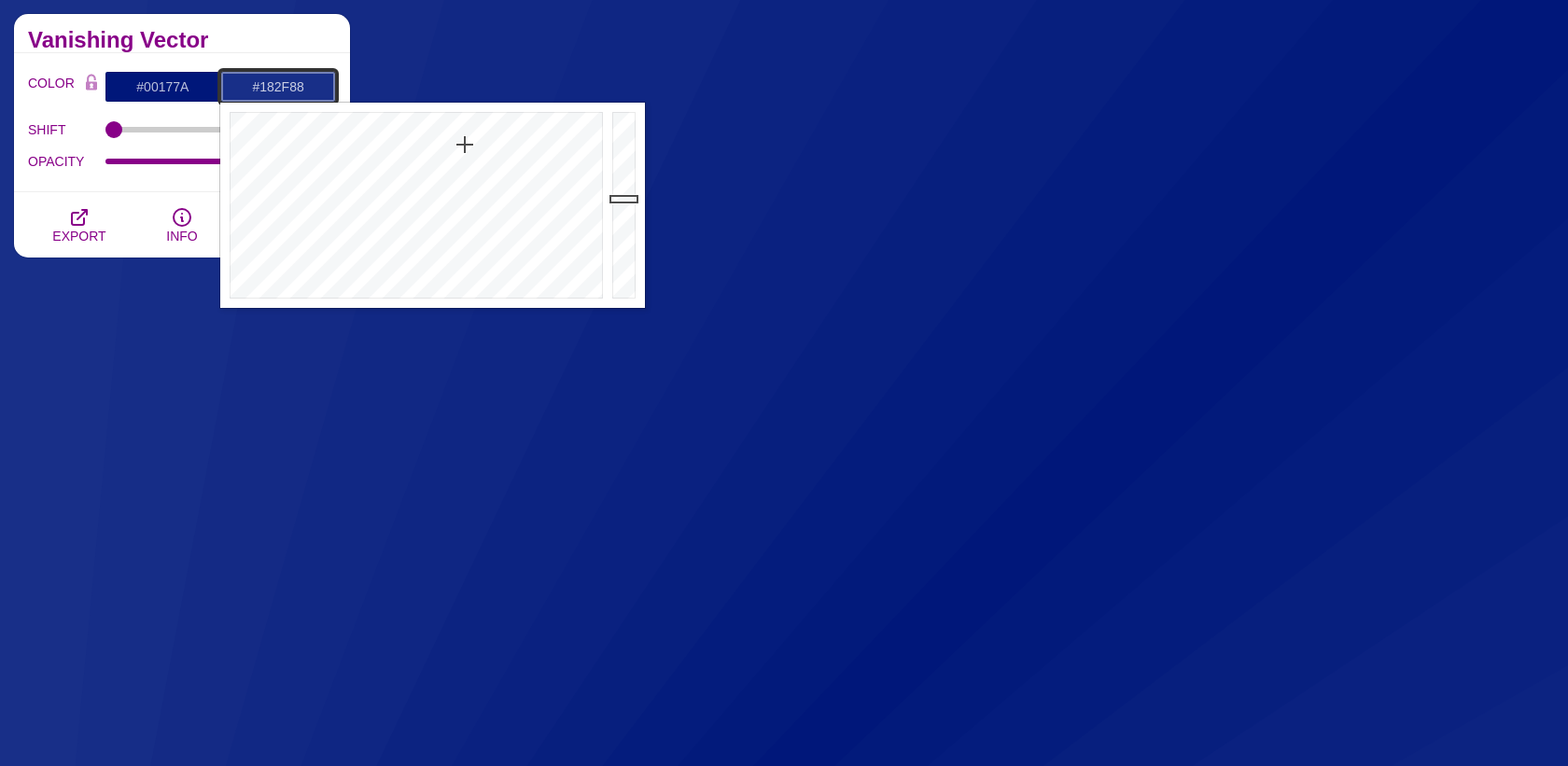
click at [277, 88] on input "#182F88" at bounding box center [278, 86] width 116 height 31
paste input "344496"
type input "#344496"
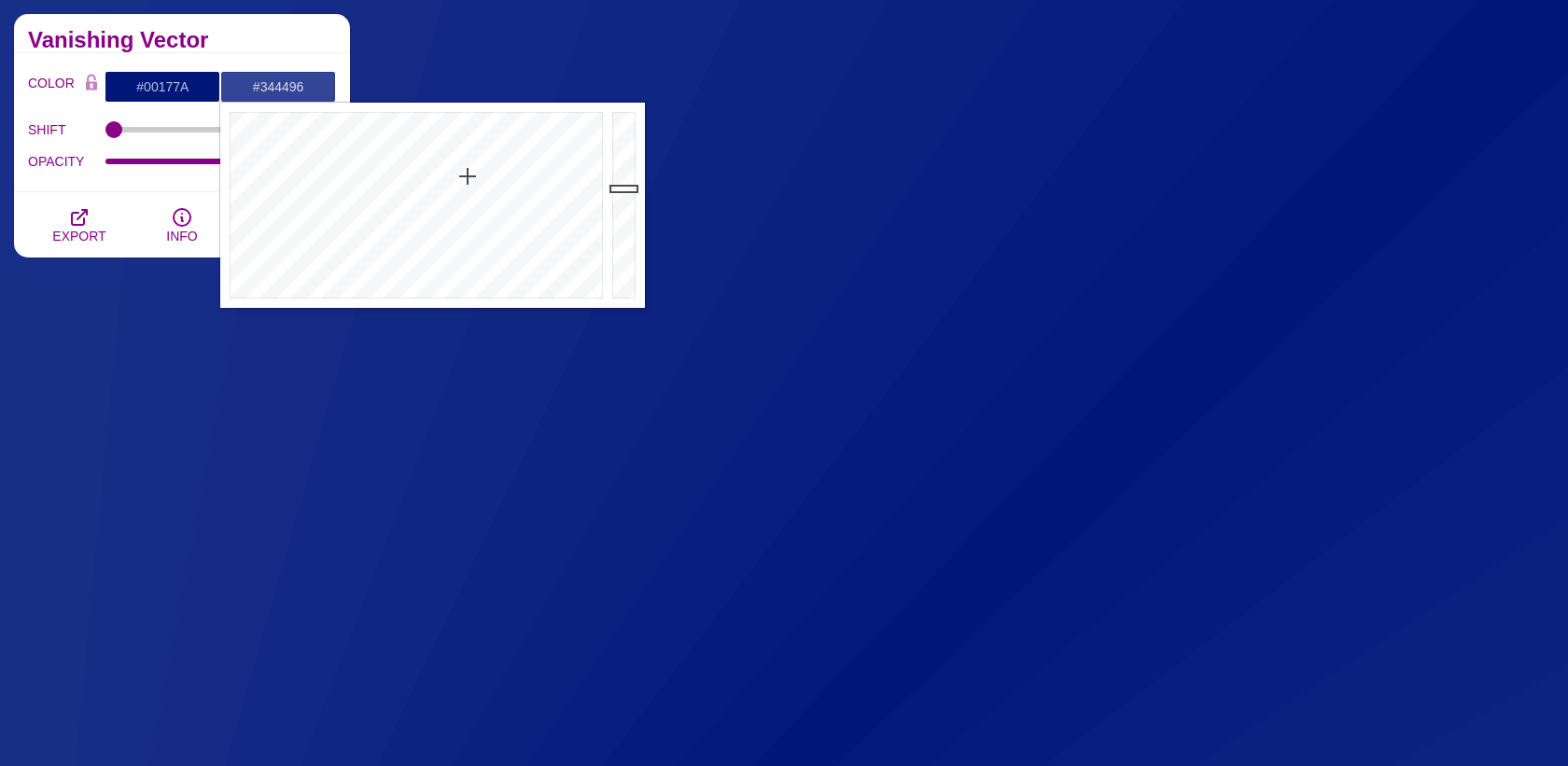
click at [313, 35] on h2 "Vanishing Vector" at bounding box center [182, 40] width 308 height 15
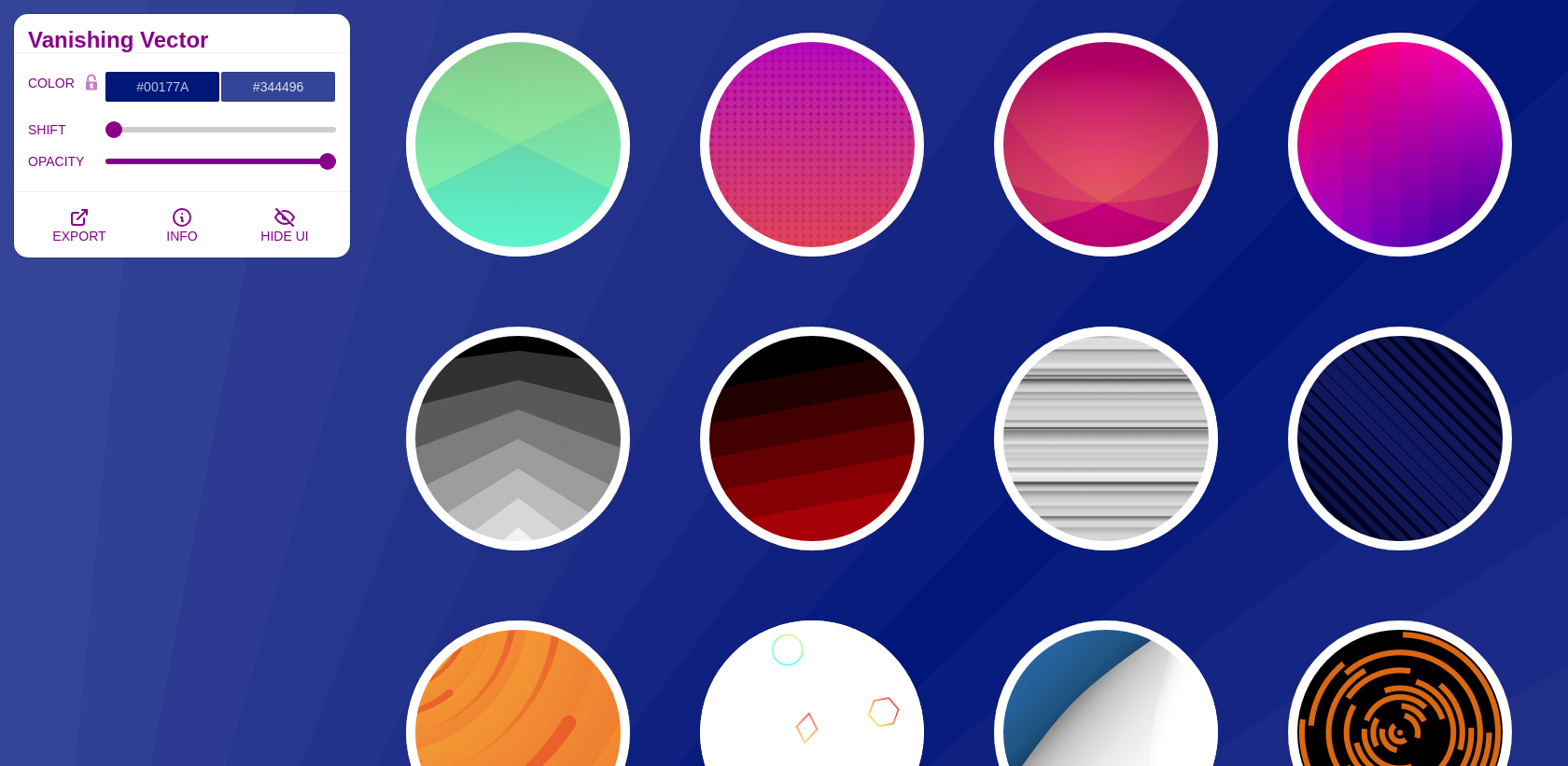
scroll to position [6690, 0]
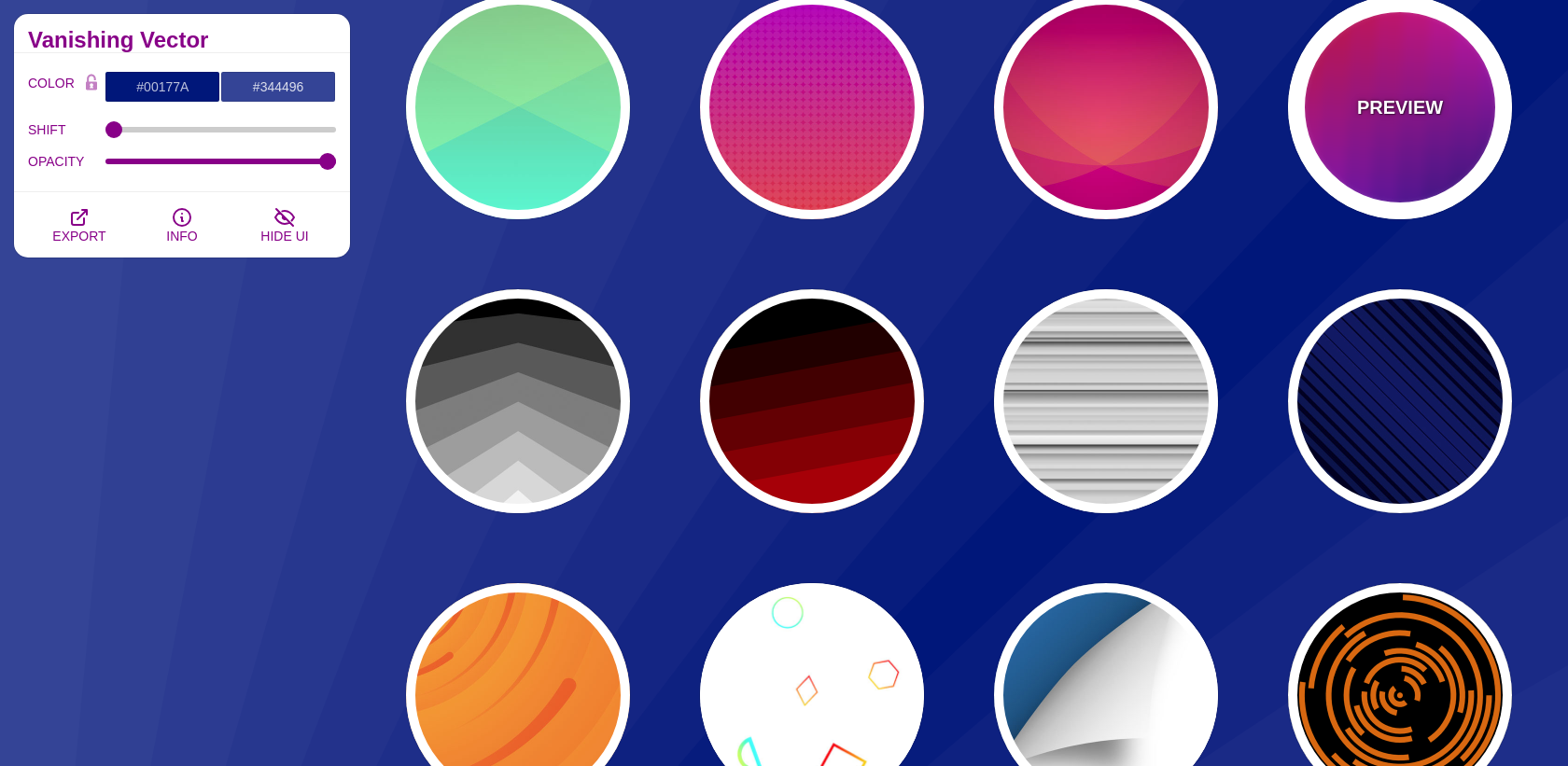
click at [1349, 87] on div "PREVIEW" at bounding box center [1399, 107] width 224 height 224
type input "#FF0000"
type input "#EE00FF"
type input "#000077"
type input "1"
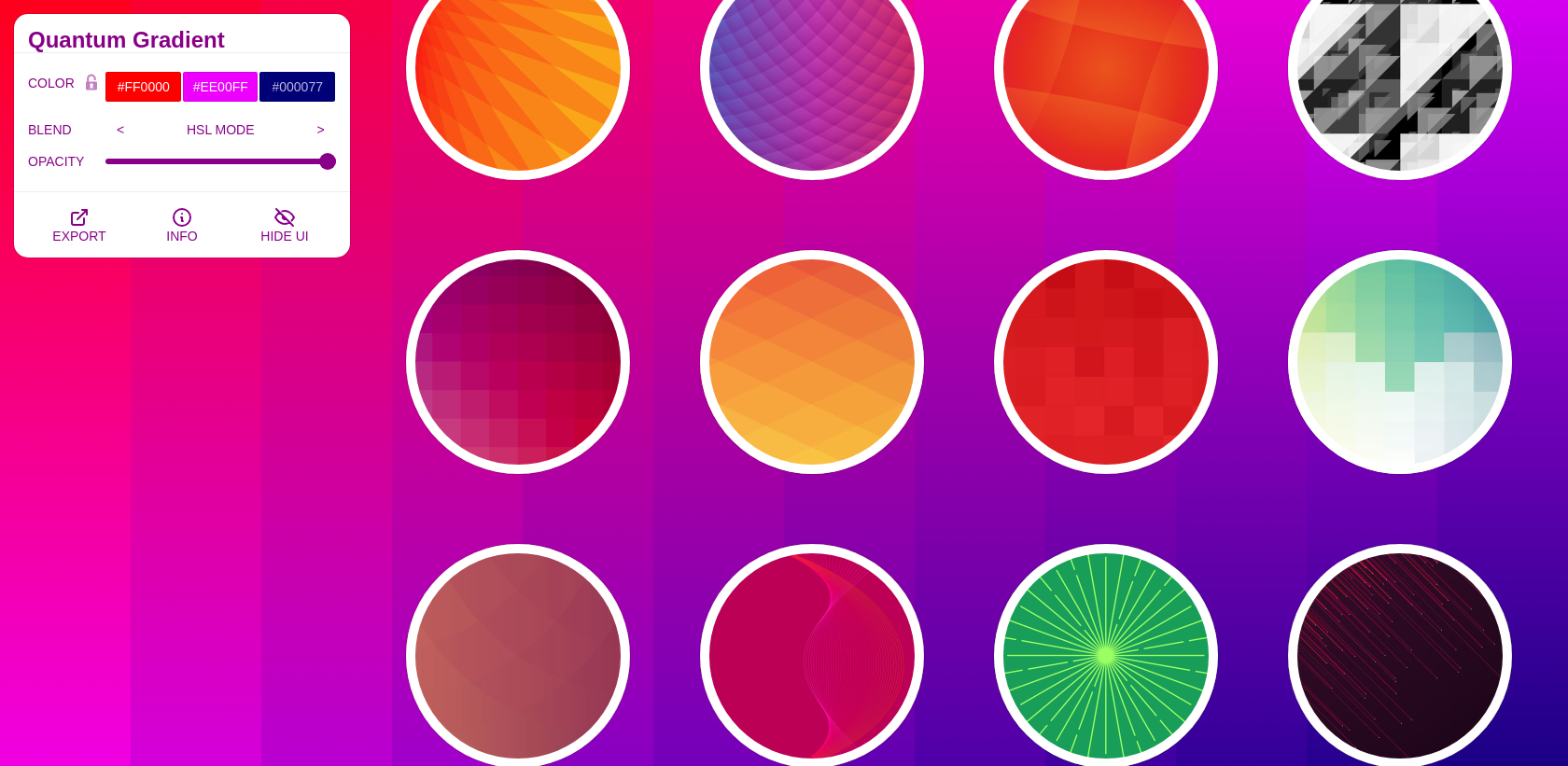
scroll to position [8089, 0]
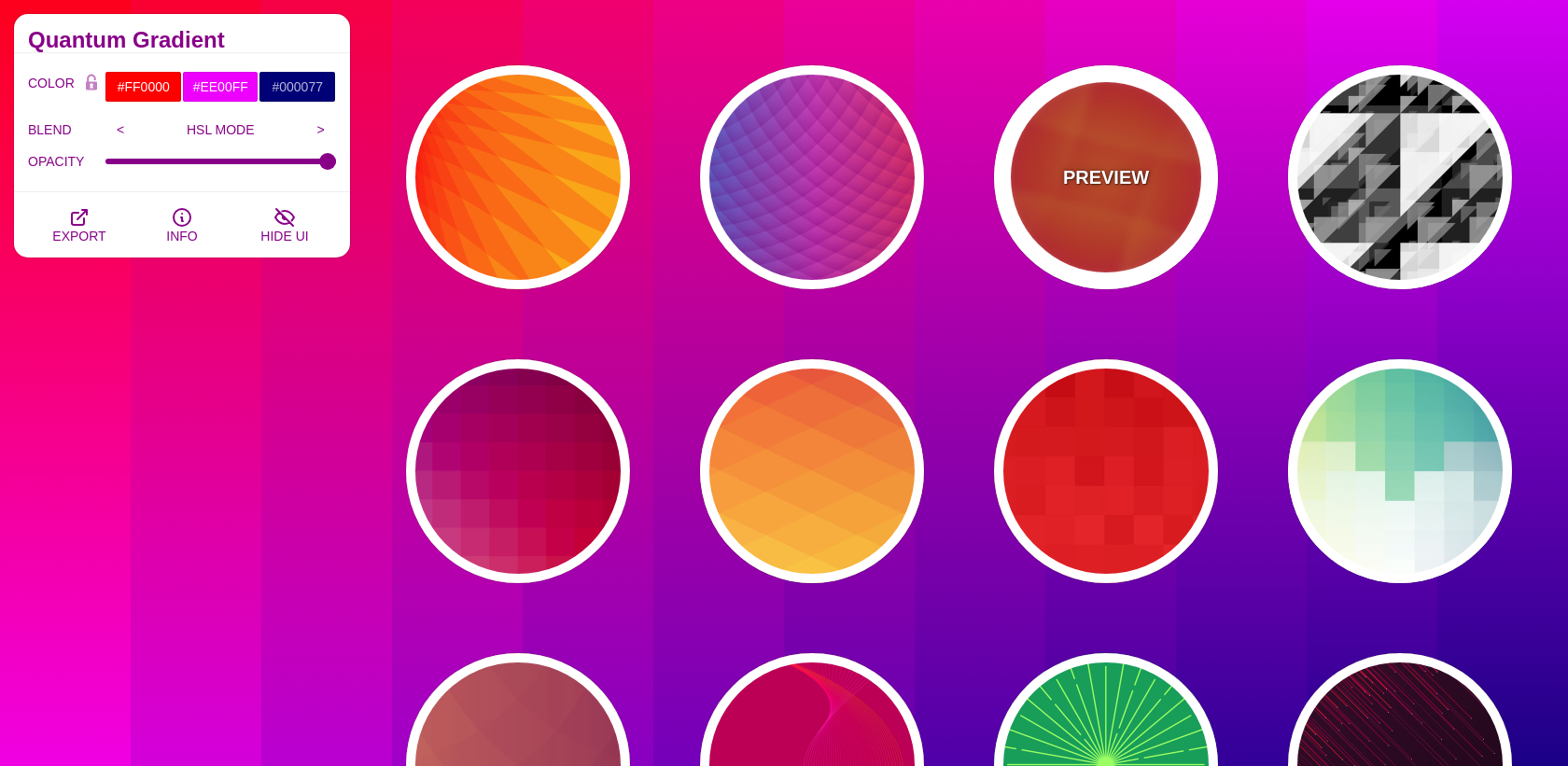
click at [1075, 202] on div "PREVIEW" at bounding box center [1105, 177] width 224 height 224
type input "#DD0000"
type input "#FFAA17"
type input "#EE1188"
type input "50"
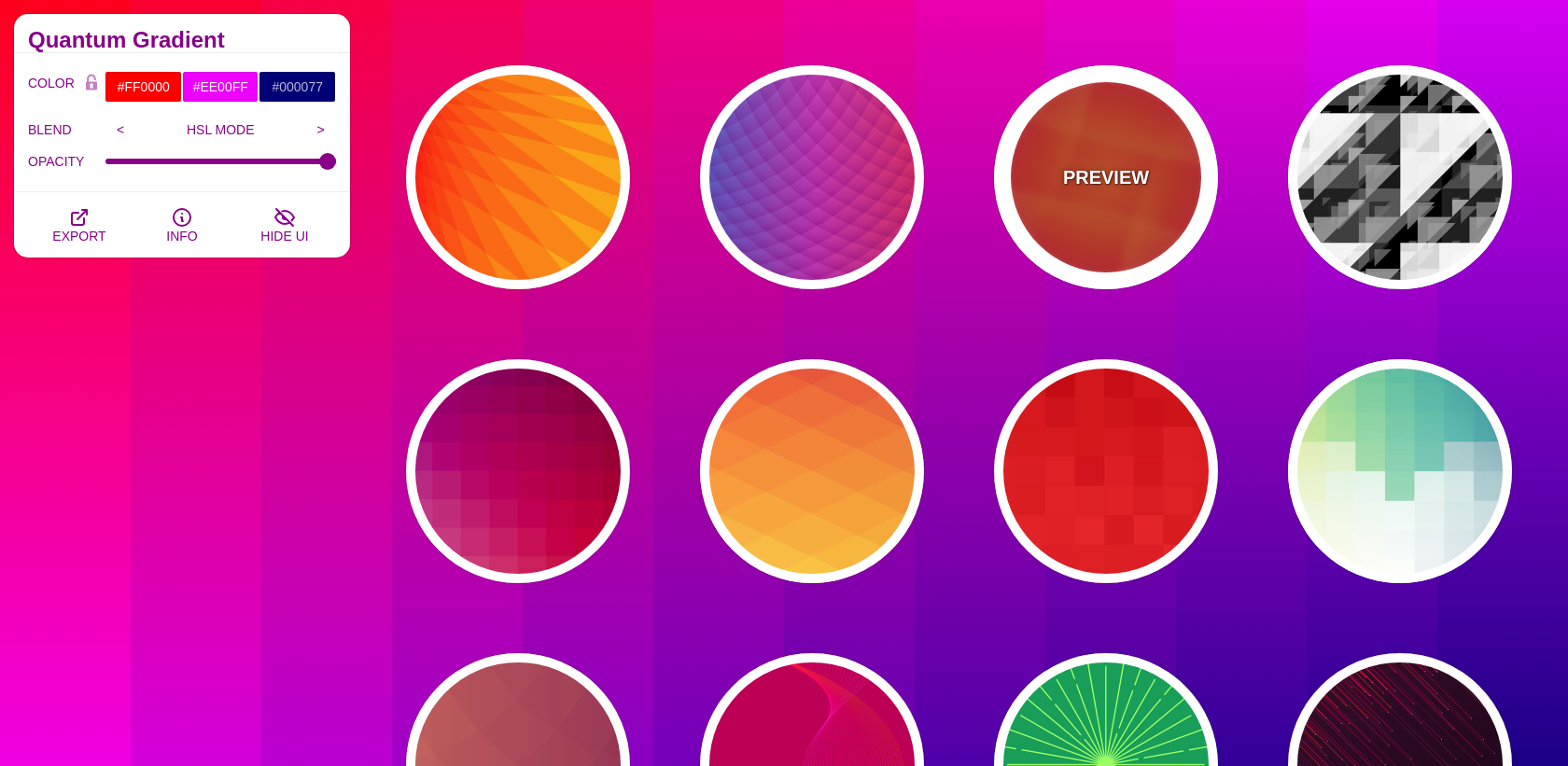
type input "50"
type input "0.5"
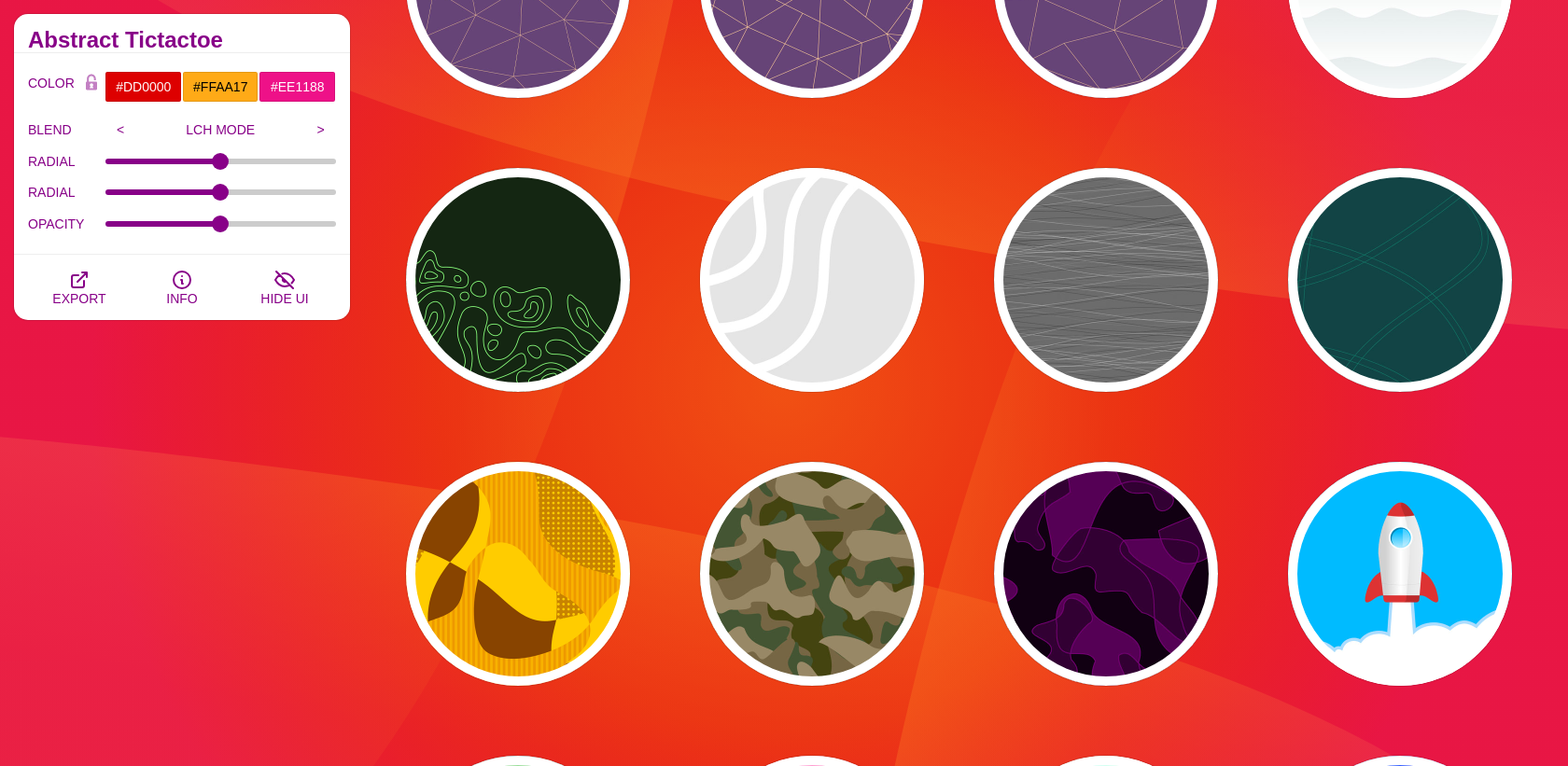
scroll to position [7432, 0]
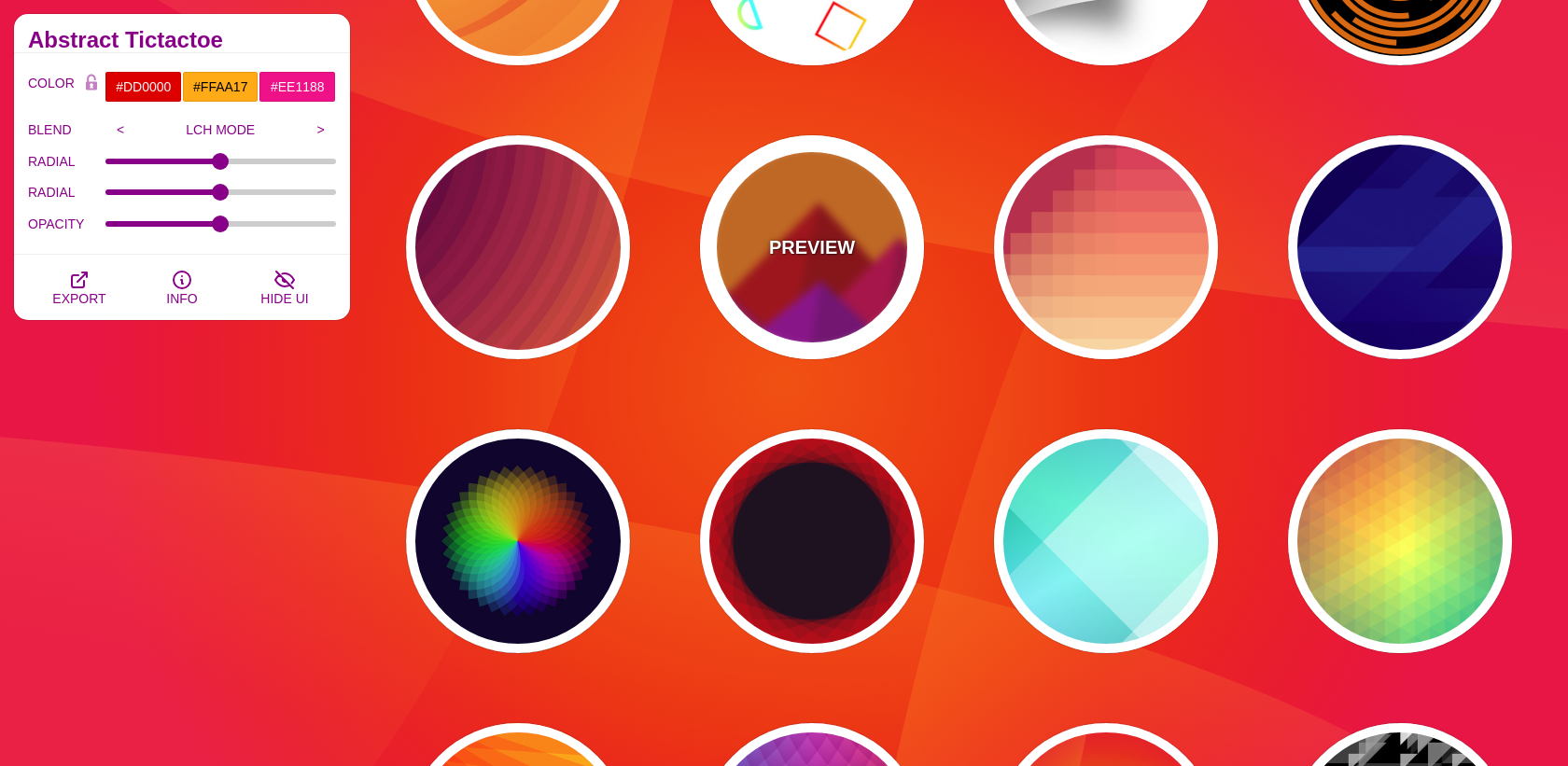
click at [835, 276] on div "PREVIEW" at bounding box center [811, 247] width 224 height 224
type input "#FF7700"
type input "#CC0000"
type input "#AA00AA"
type input "#AA0000"
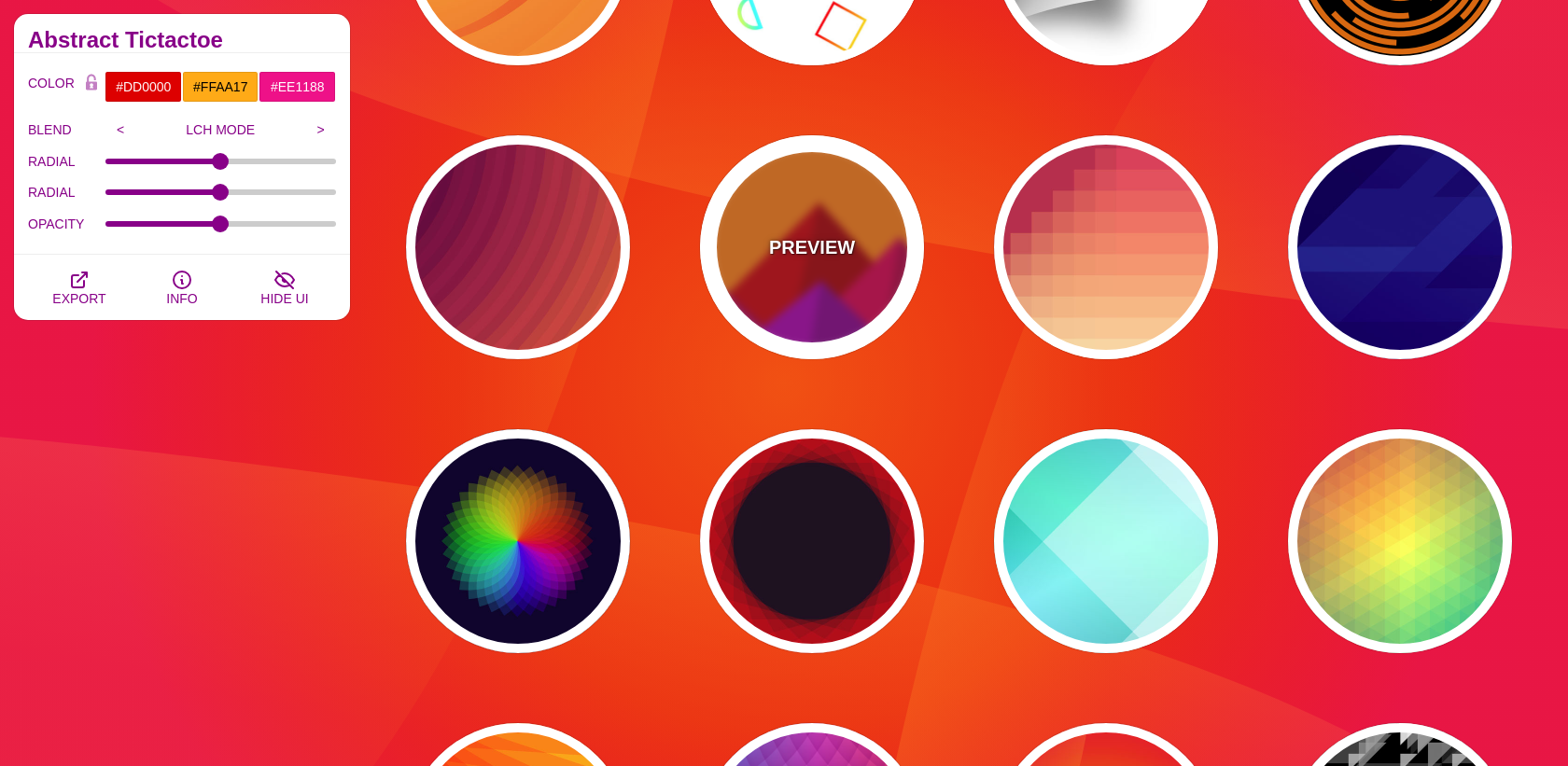
type input "#880088"
type input "0"
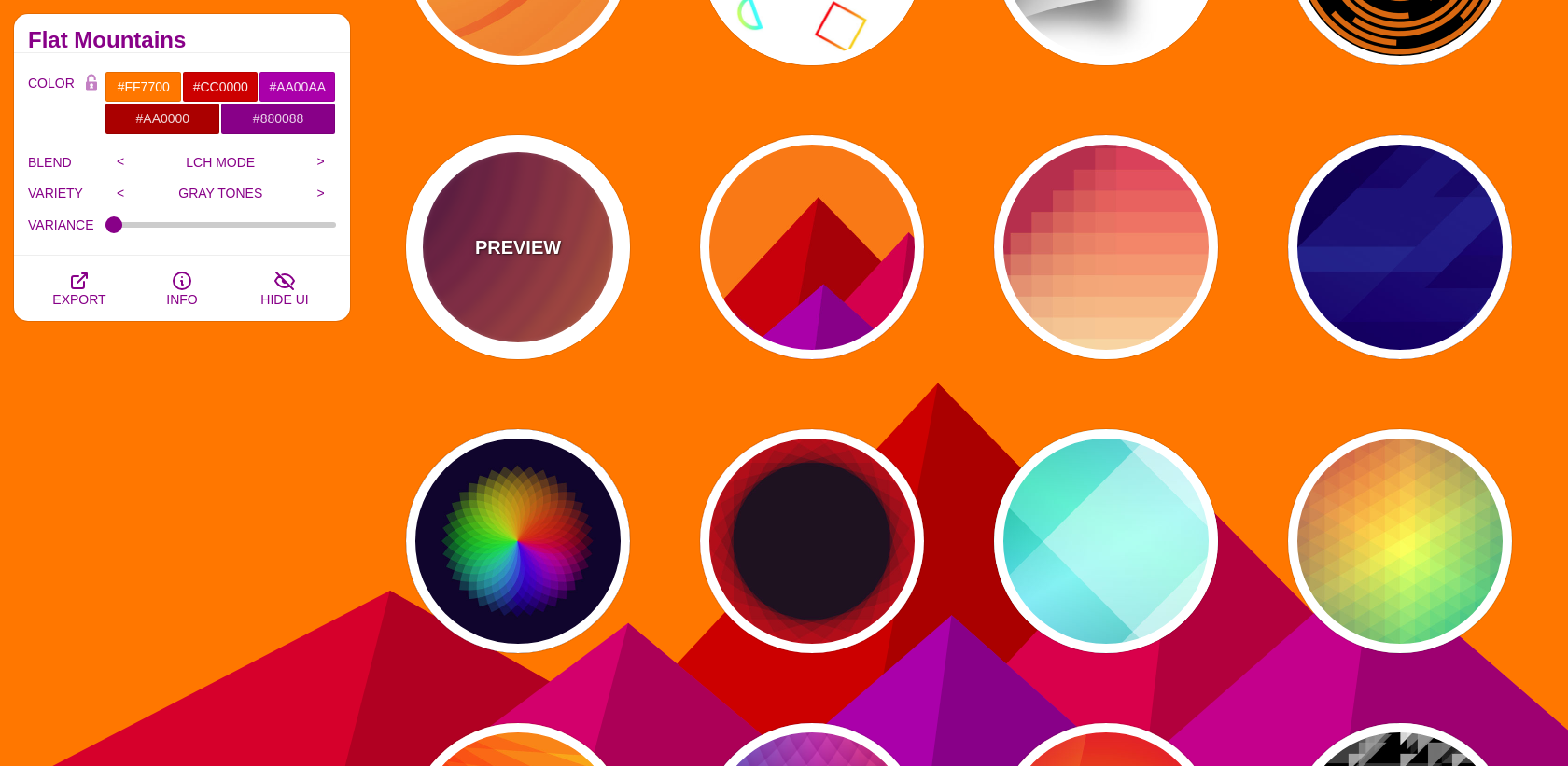
click at [559, 264] on div "PREVIEW" at bounding box center [518, 247] width 224 height 224
type input "#FF9D00"
type input "#210024"
type input "#000000"
type input "70"
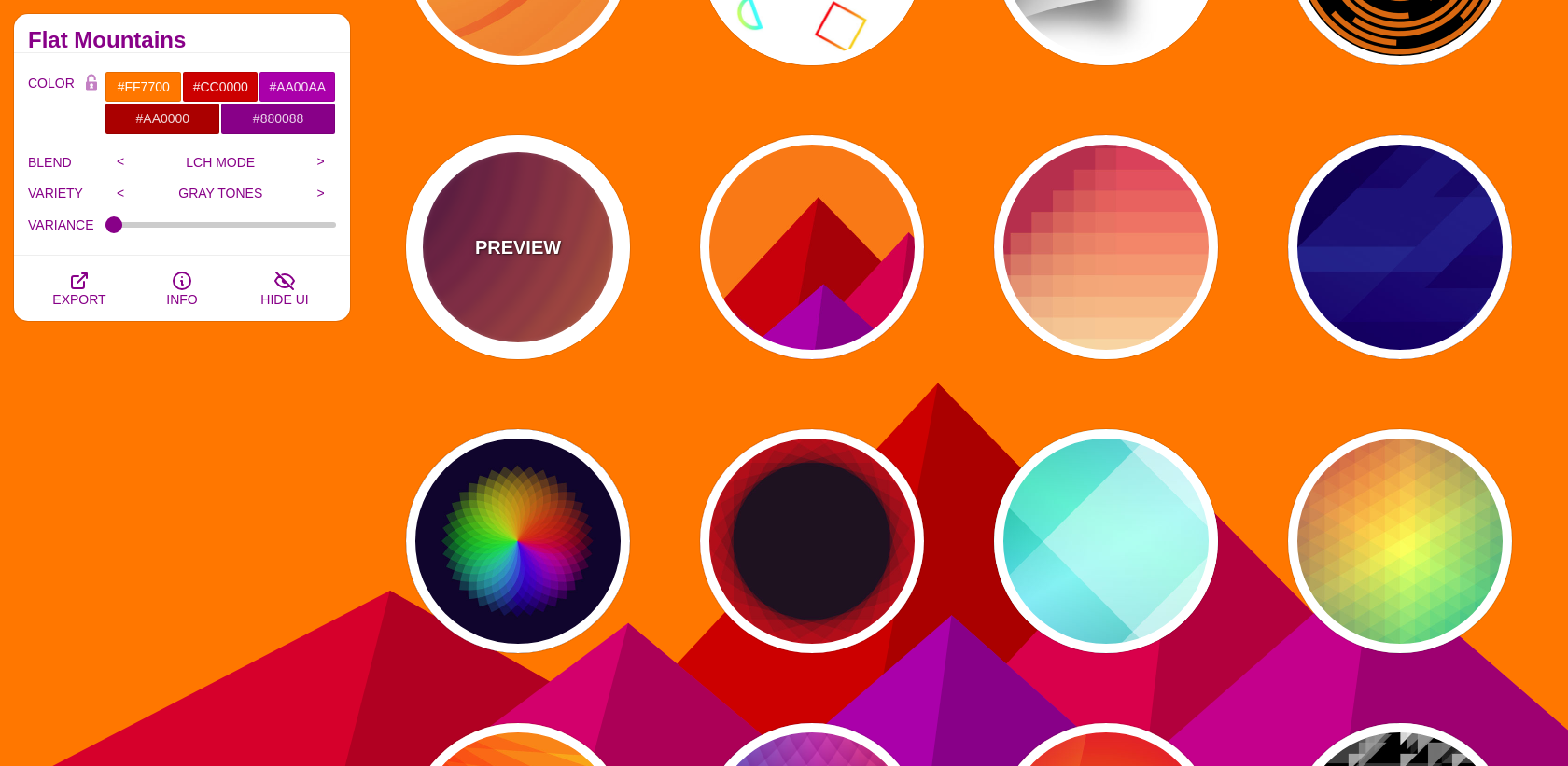
type input "0.05"
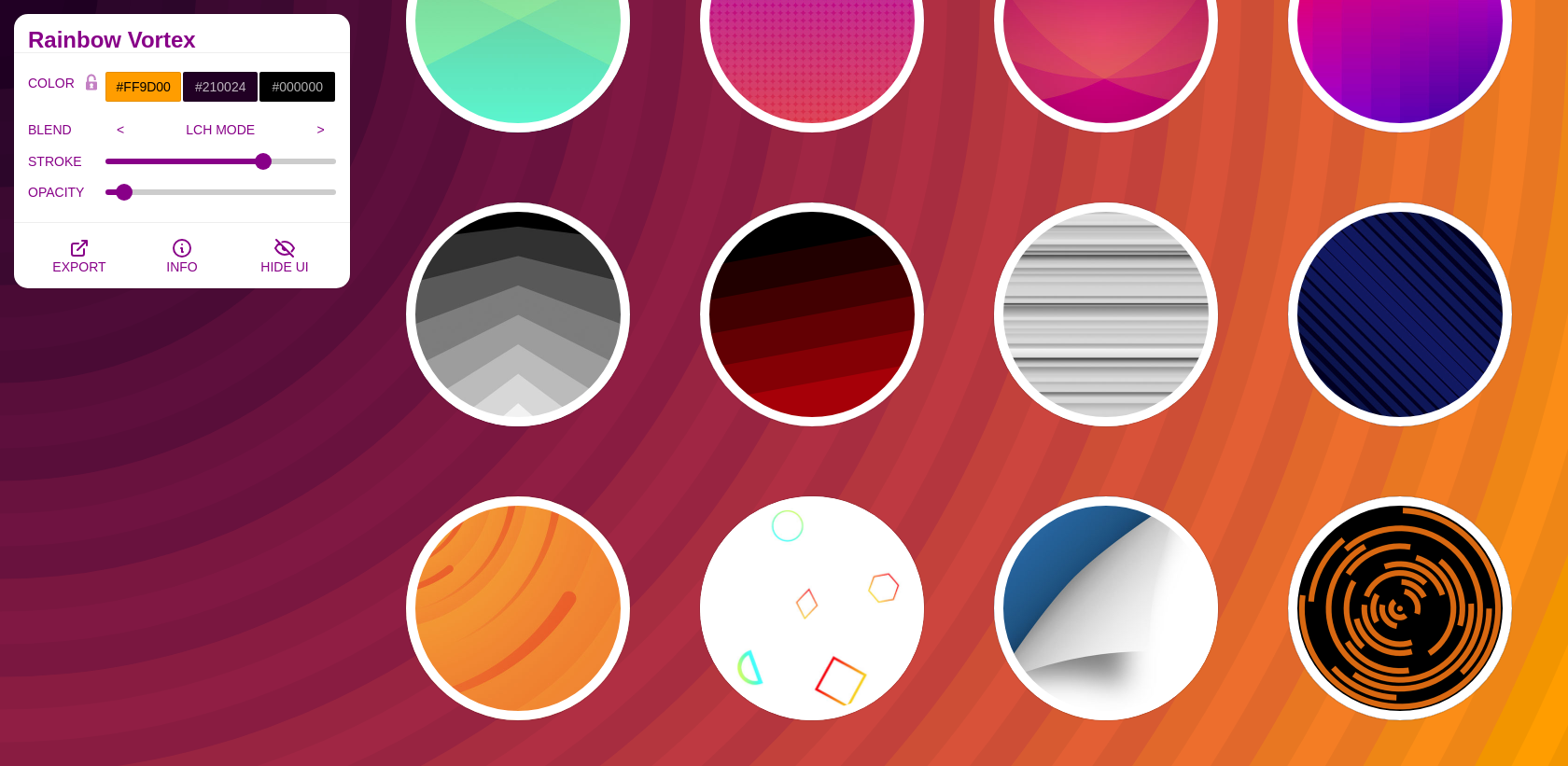
scroll to position [6760, 0]
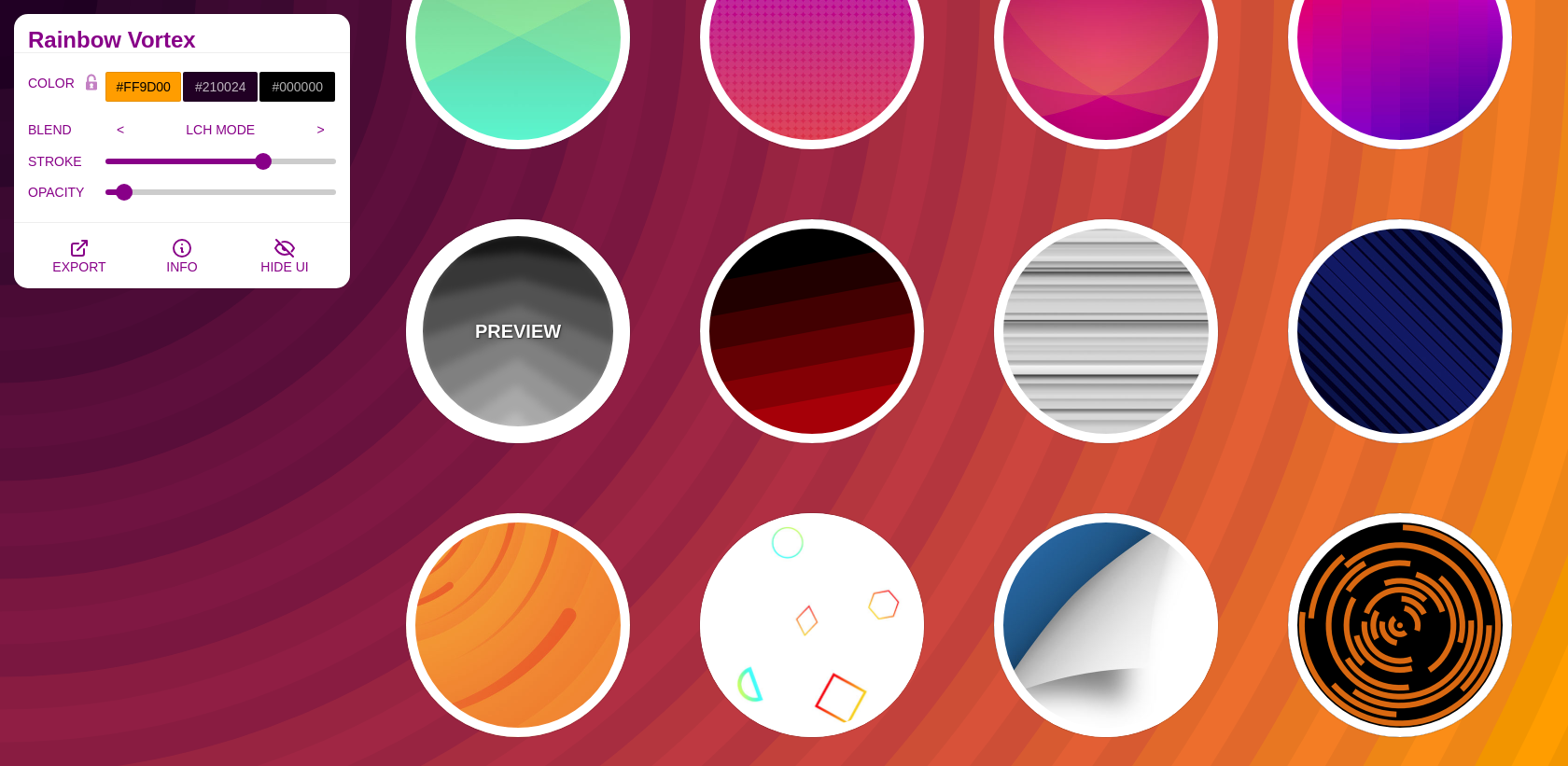
click at [548, 311] on div "PREVIEW" at bounding box center [518, 331] width 224 height 224
type input "#000000"
type input "#EEEEEE"
type input "1"
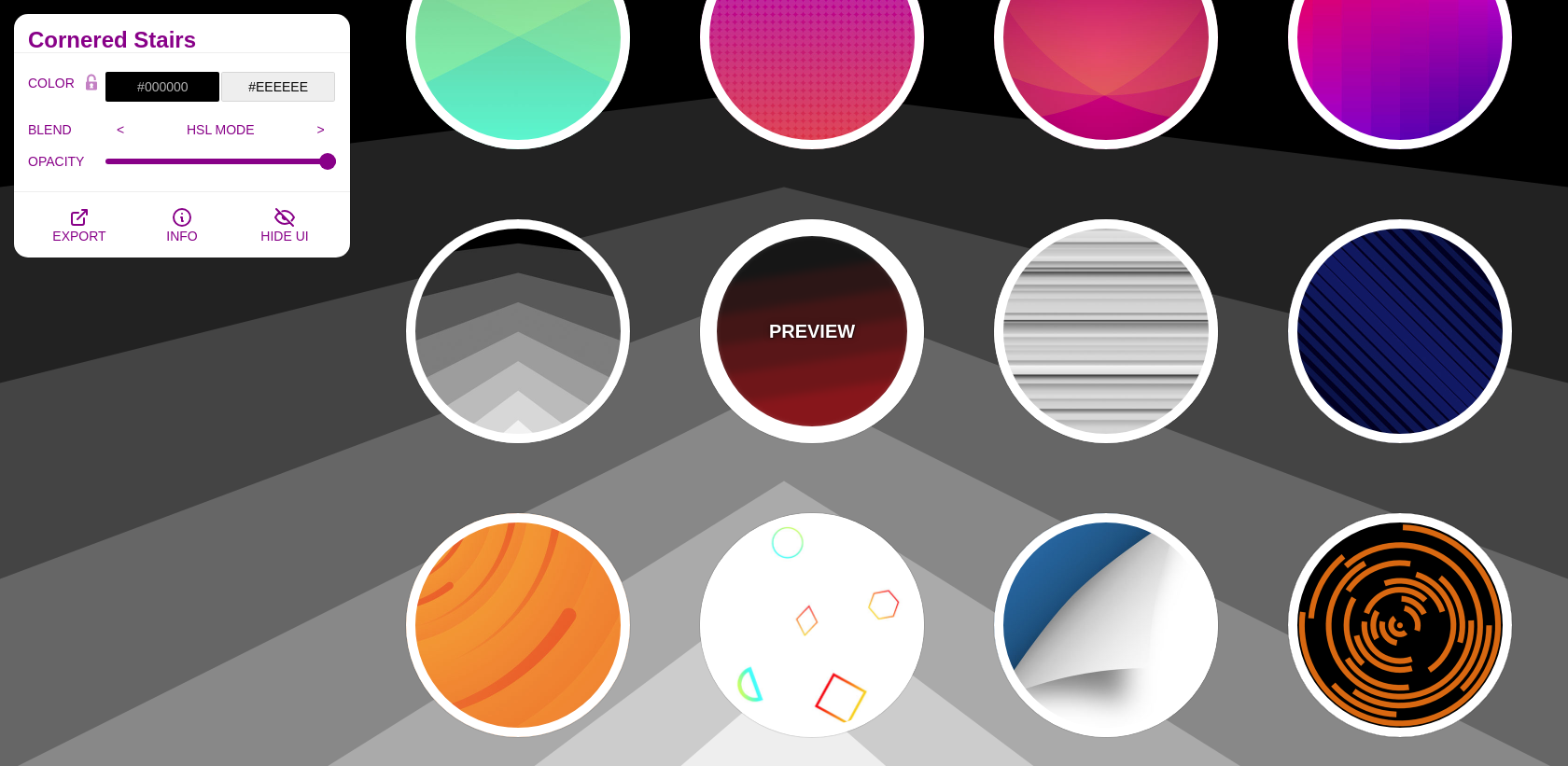
click at [786, 337] on p "PREVIEW" at bounding box center [811, 332] width 86 height 28
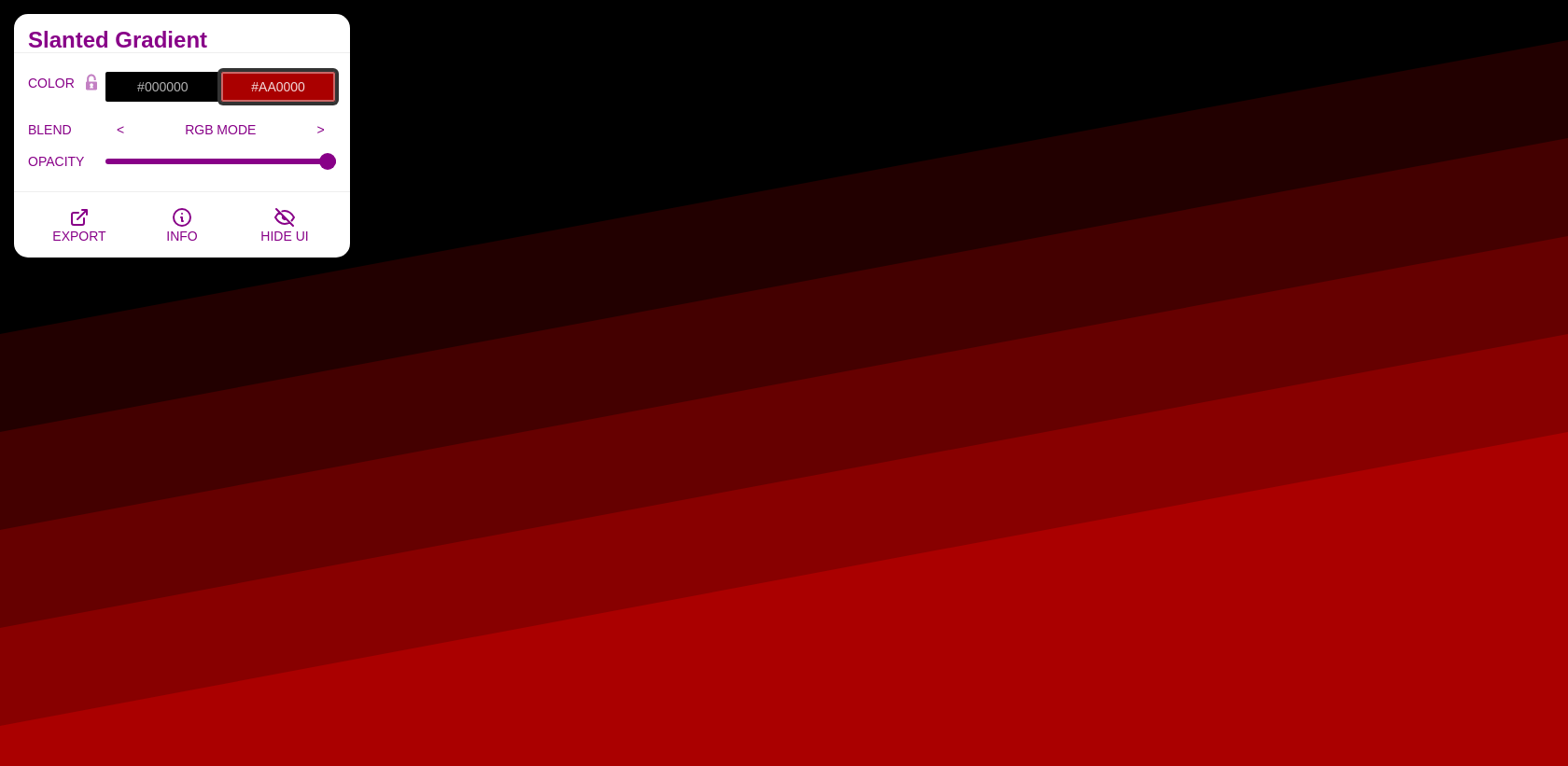
click at [273, 79] on input "#AA0000" at bounding box center [278, 86] width 116 height 31
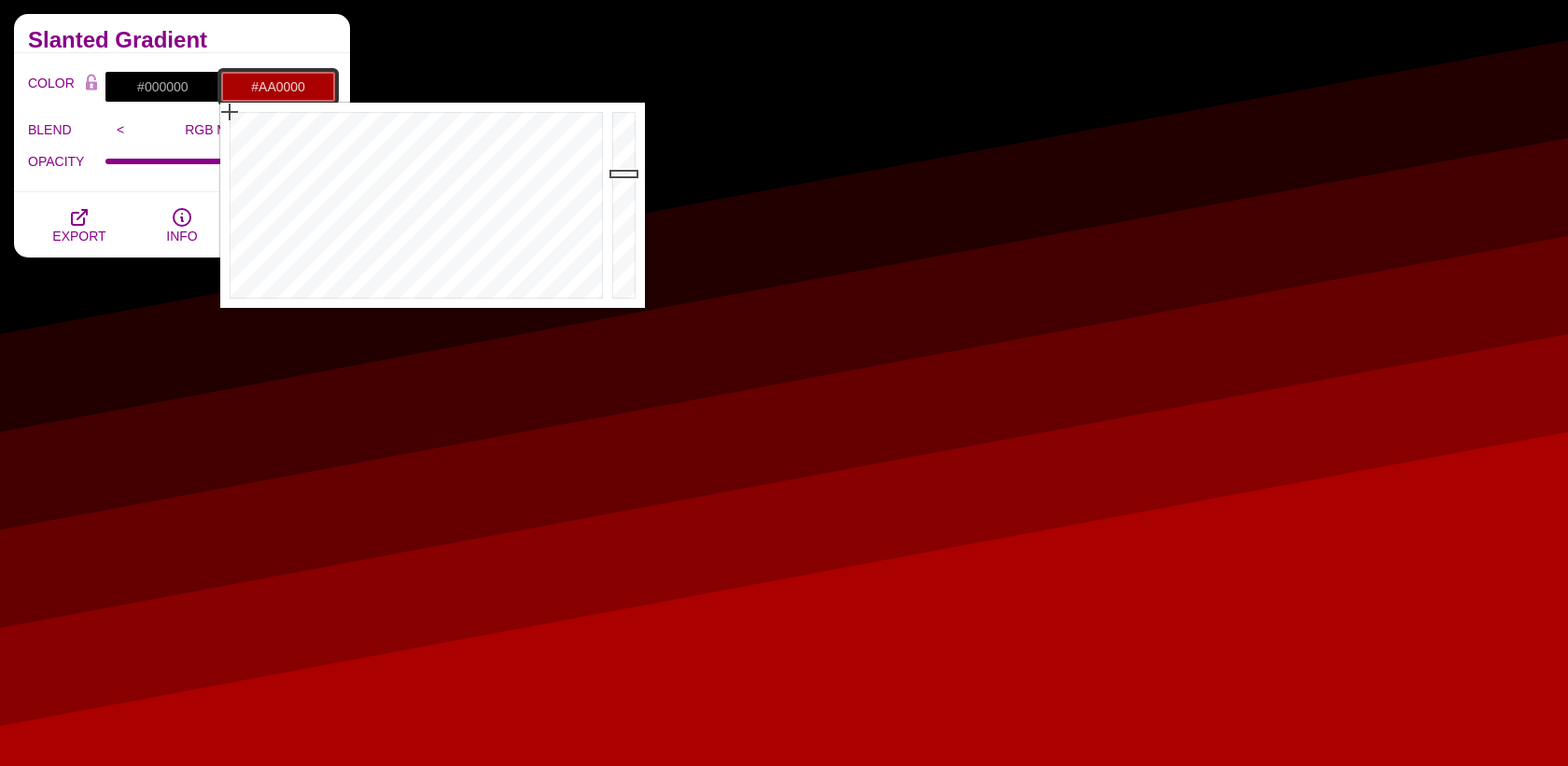
click at [273, 79] on input "#AA0000" at bounding box center [278, 86] width 116 height 31
paste input "344496"
type input "#344496"
click at [302, 46] on h2 "Slanted Gradient" at bounding box center [182, 40] width 308 height 15
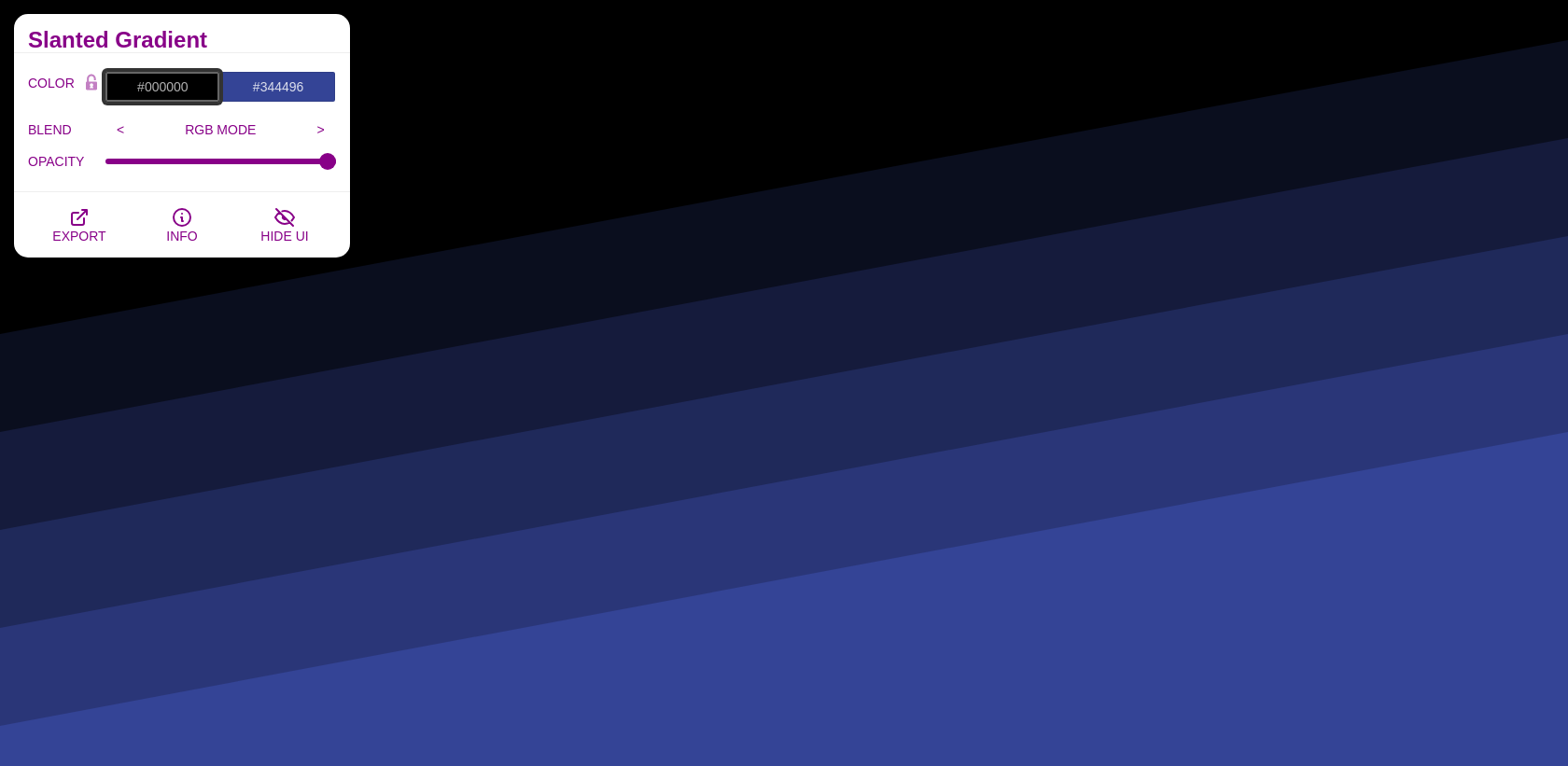
click at [175, 88] on input "#000000" at bounding box center [162, 86] width 116 height 31
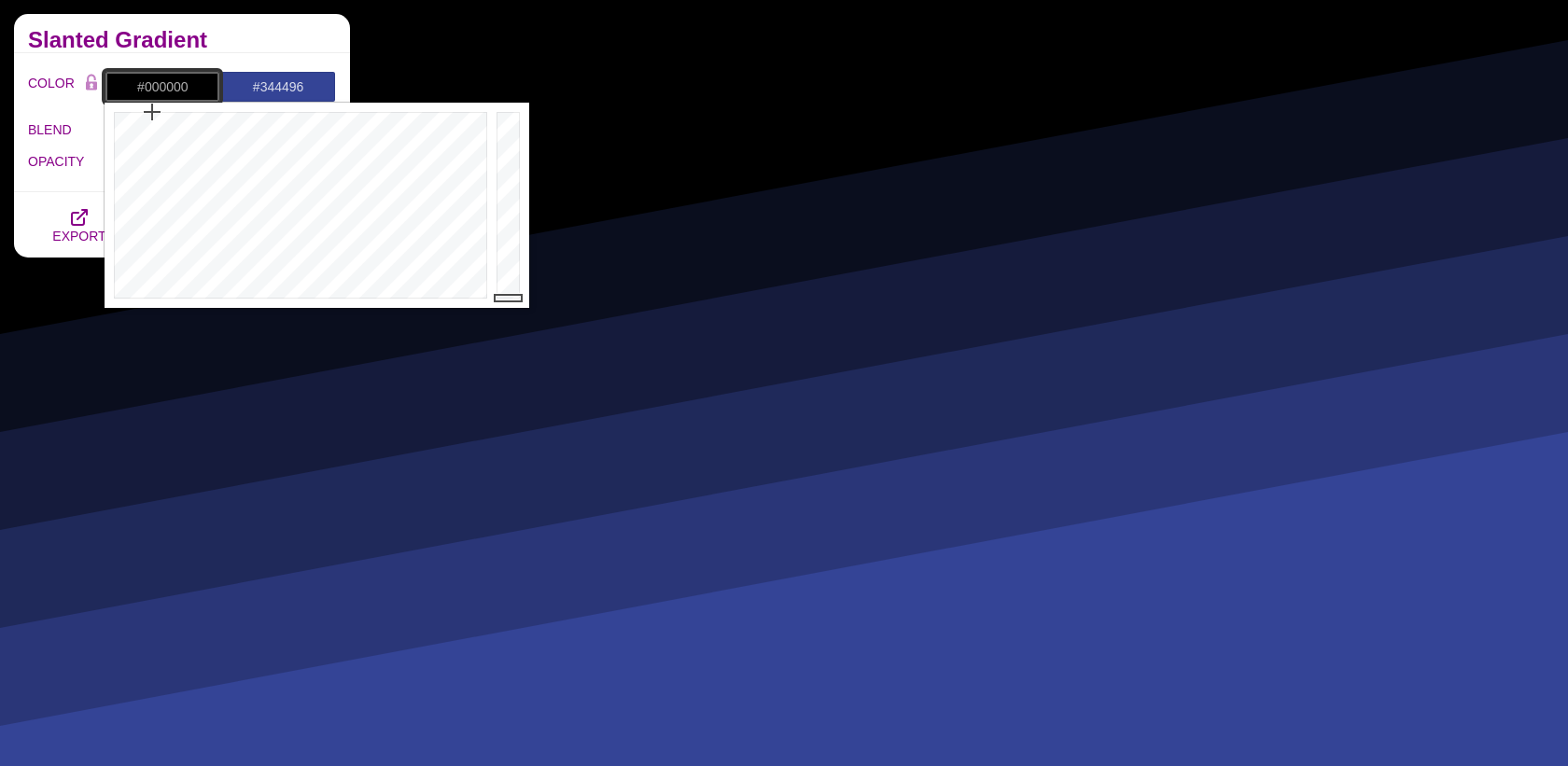
click at [175, 88] on input "#000000" at bounding box center [162, 86] width 116 height 31
paste input "177A"
type input "#00177A"
click at [231, 42] on h2 "Slanted Gradient" at bounding box center [182, 40] width 308 height 15
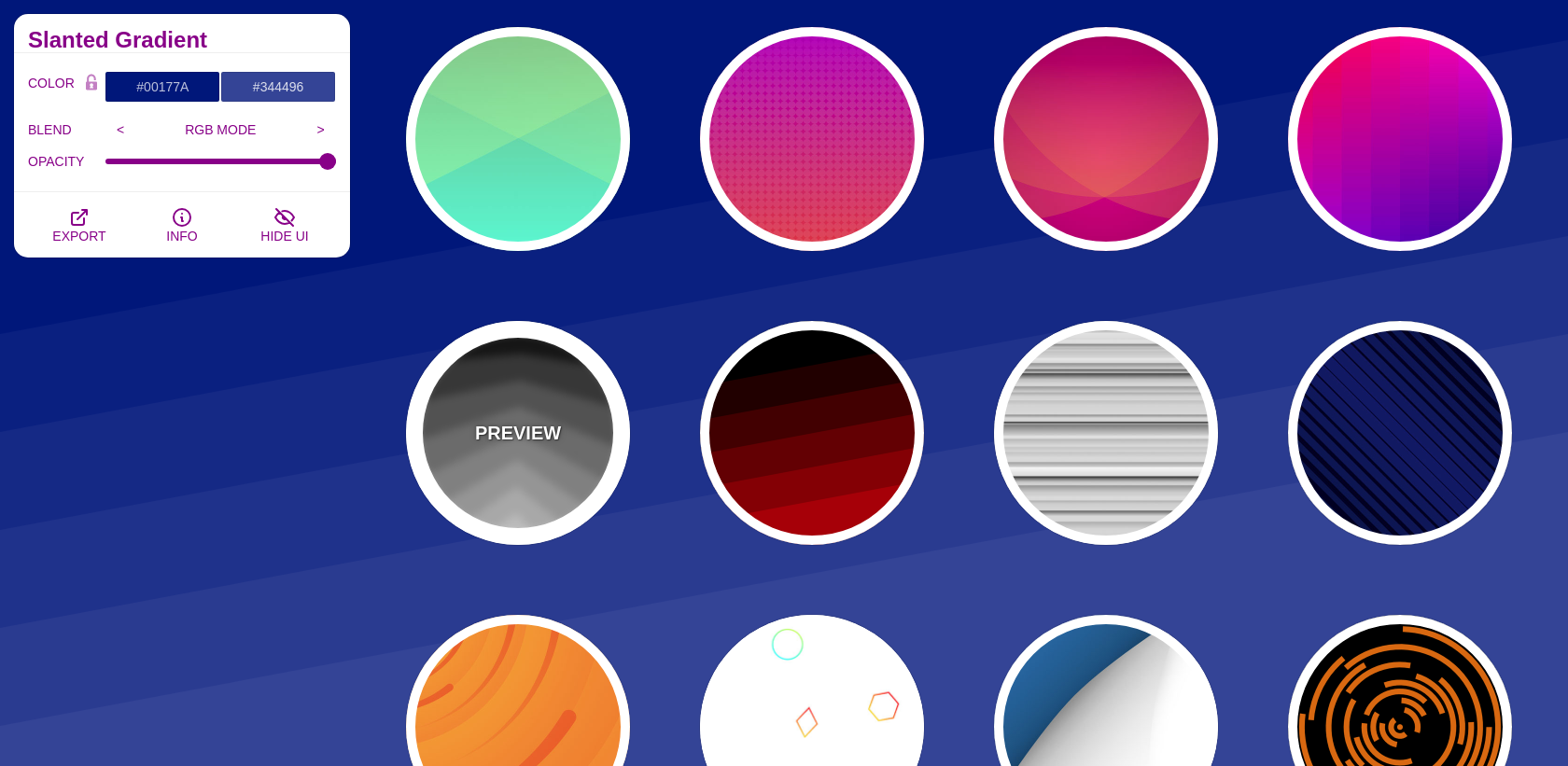
scroll to position [6620, 0]
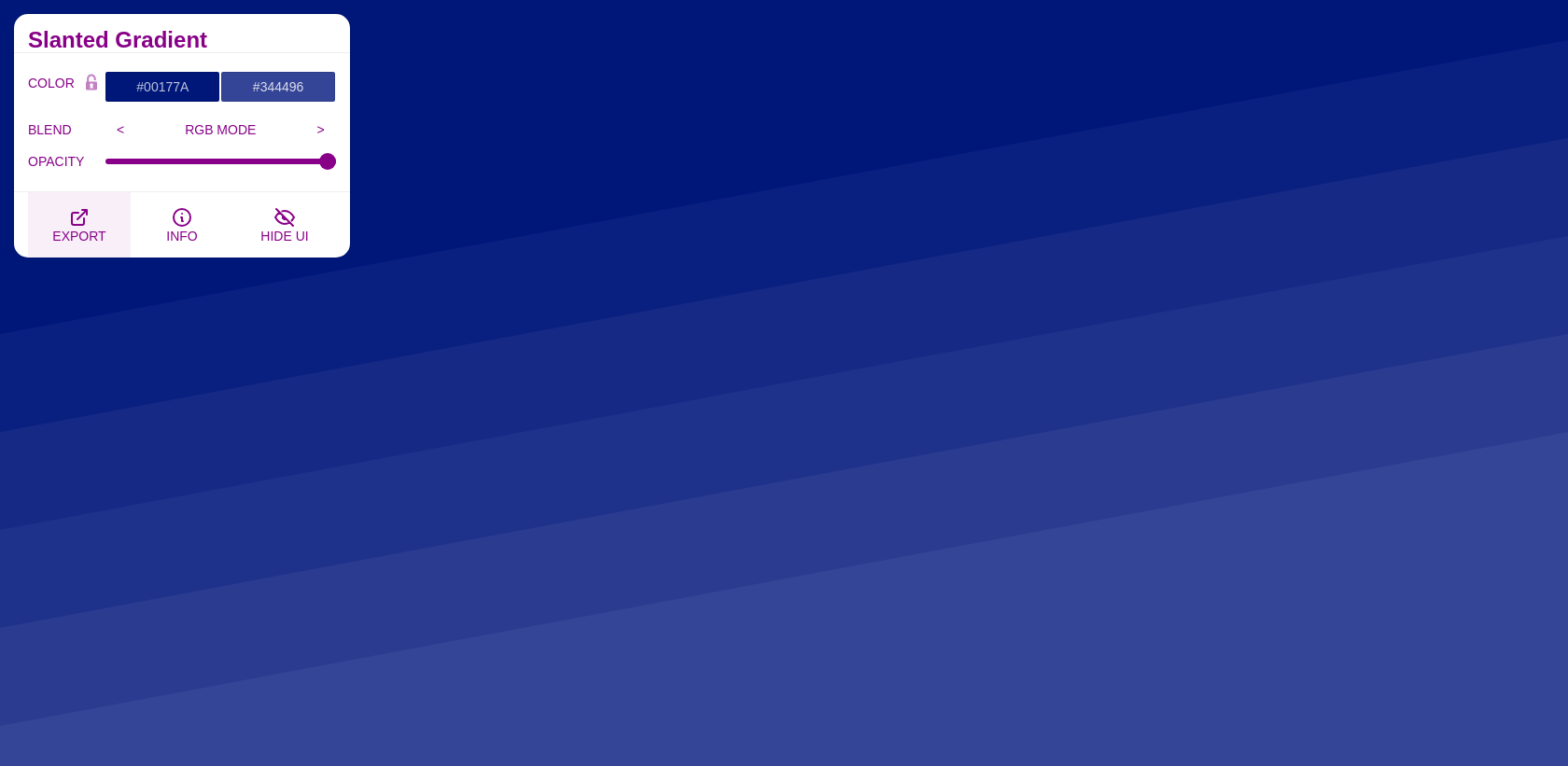
click at [100, 230] on span "EXPORT" at bounding box center [79, 236] width 53 height 15
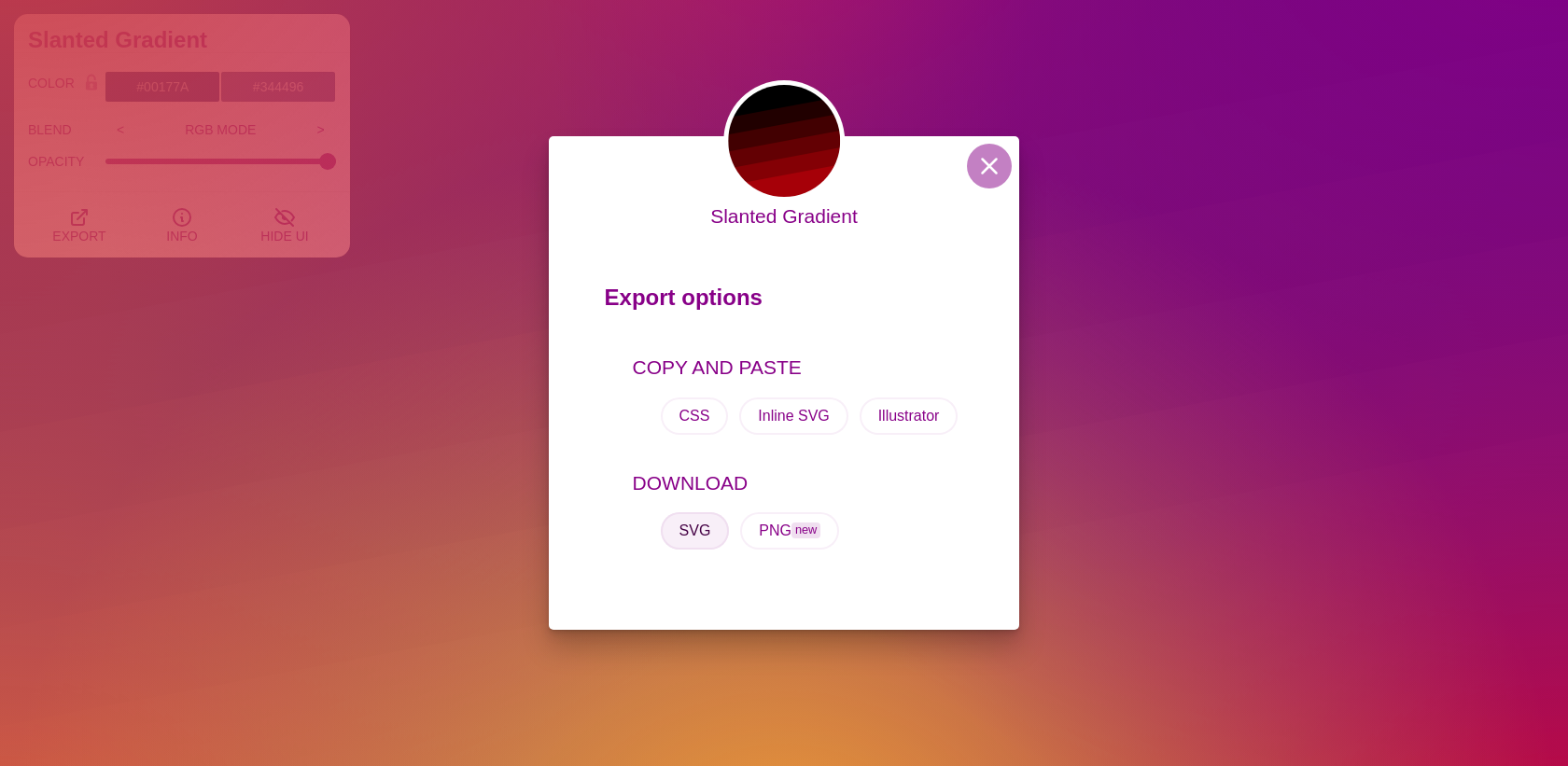
click at [707, 528] on button "SVG" at bounding box center [695, 530] width 69 height 37
